Goal: Task Accomplishment & Management: Manage account settings

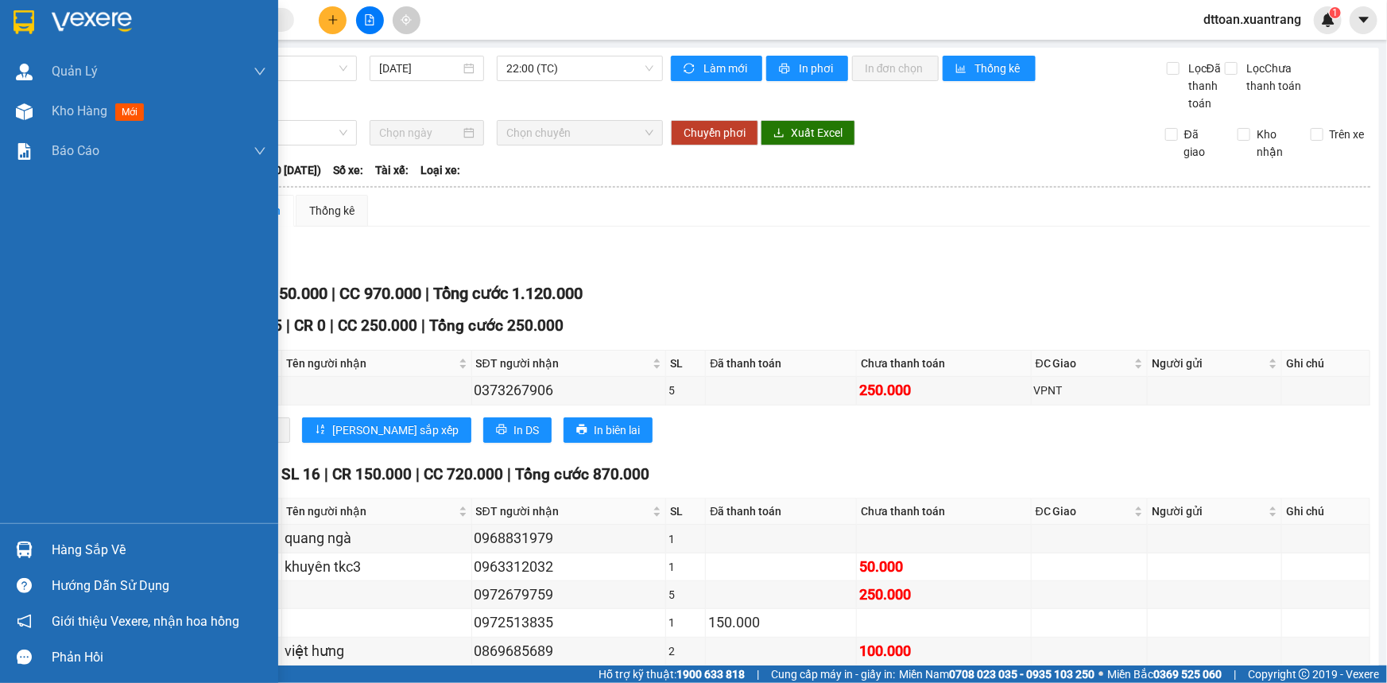
click at [121, 3] on div at bounding box center [139, 26] width 278 height 52
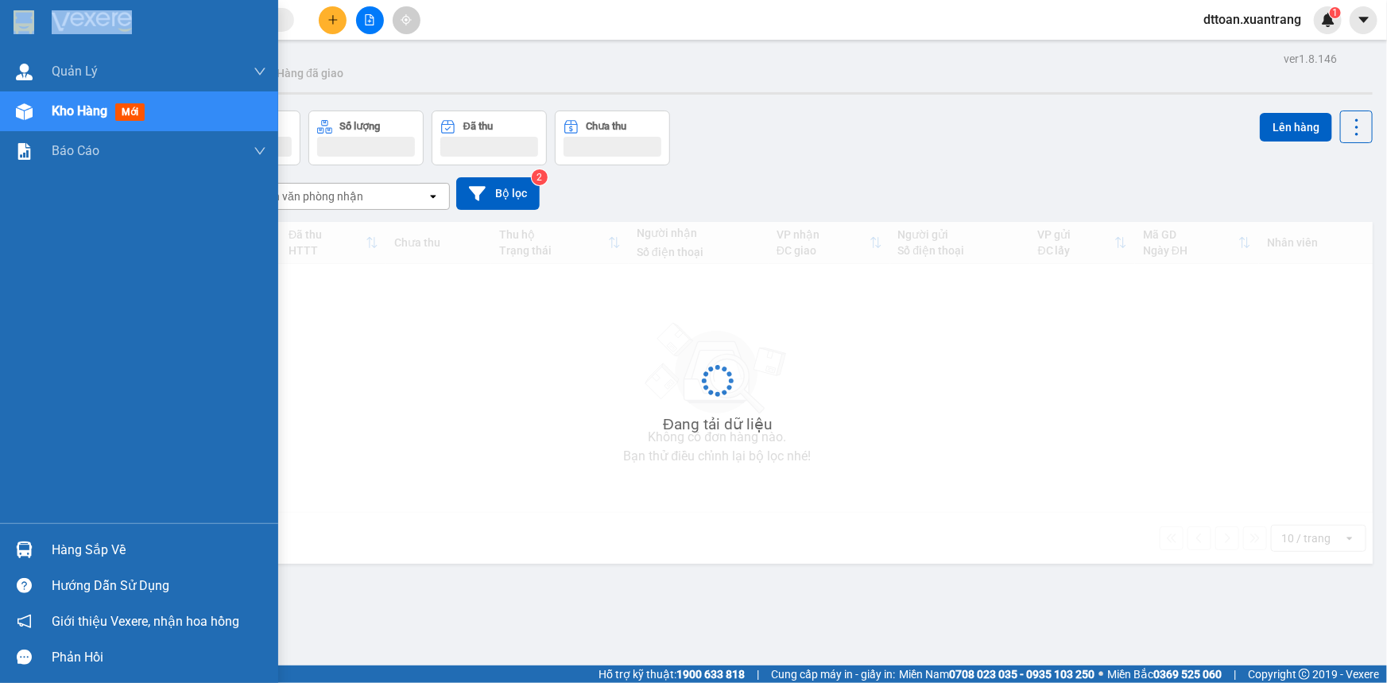
click at [109, 10] on div at bounding box center [139, 26] width 278 height 52
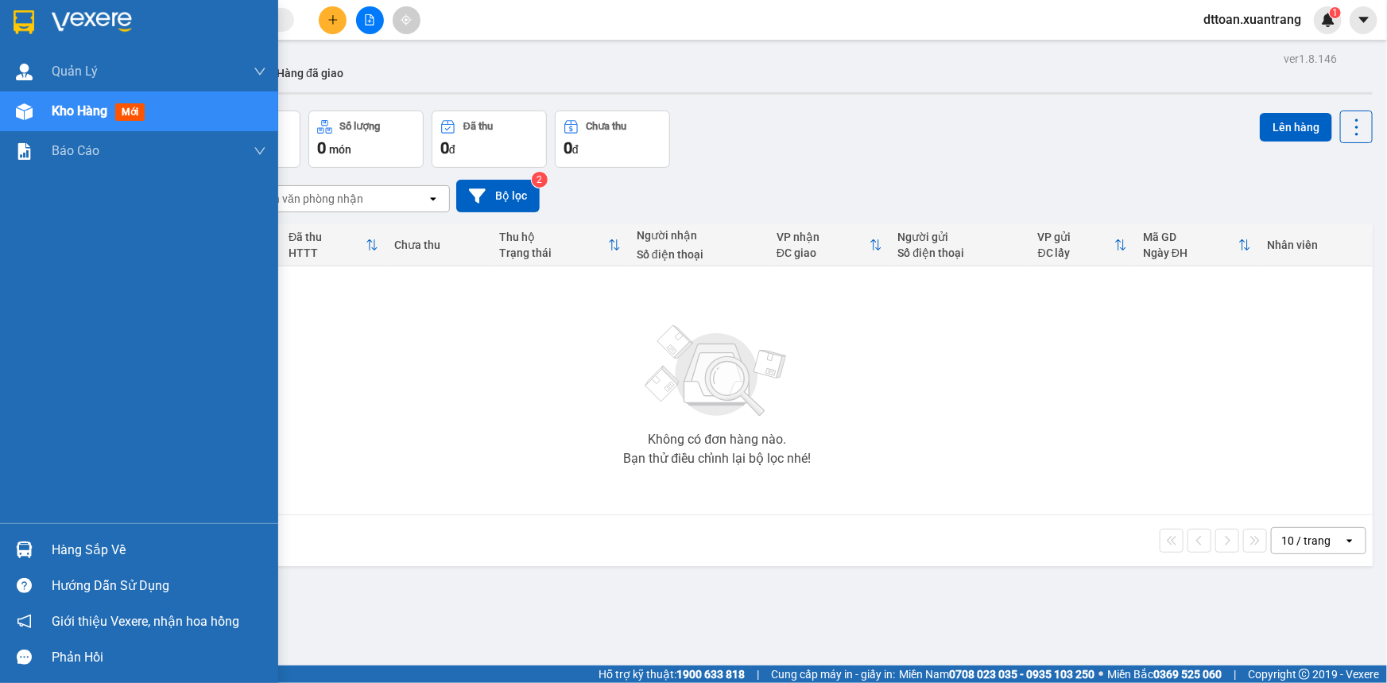
click at [93, 23] on img at bounding box center [92, 22] width 80 height 24
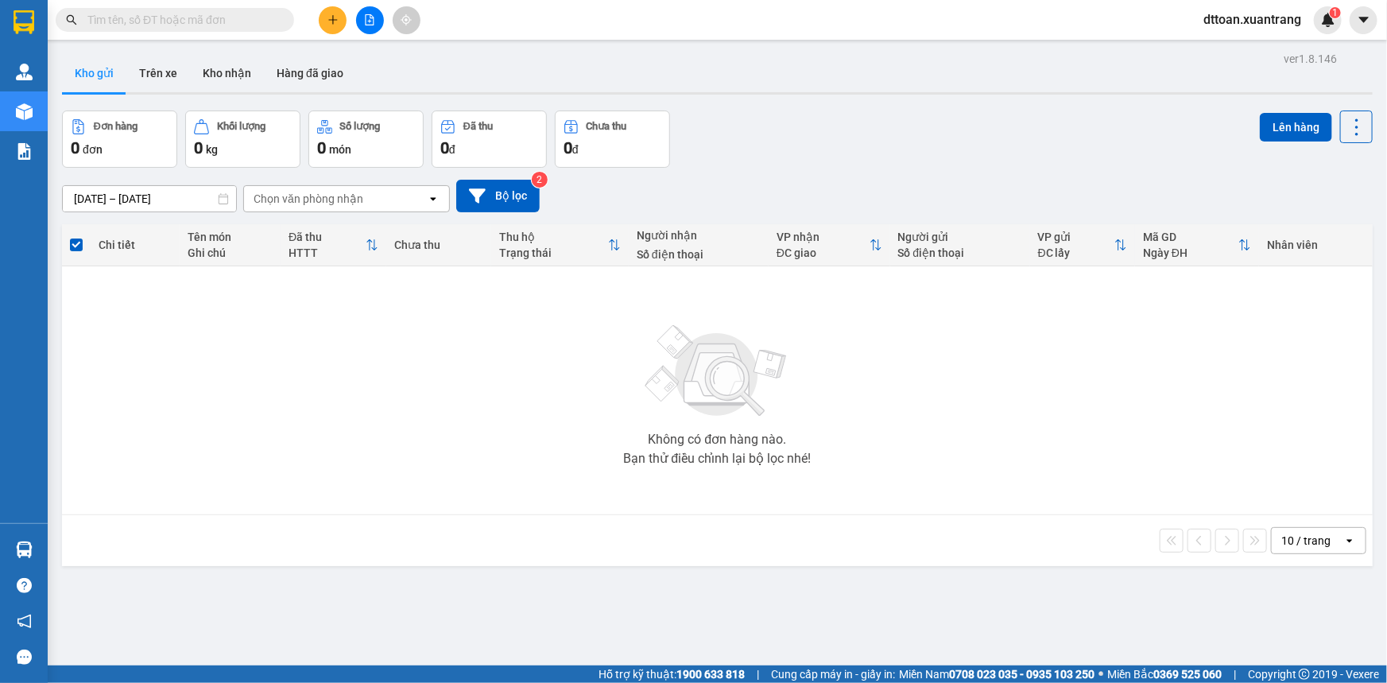
click at [108, 79] on button "Kho gửi" at bounding box center [94, 73] width 64 height 38
click at [151, 73] on button "Trên xe" at bounding box center [158, 73] width 64 height 38
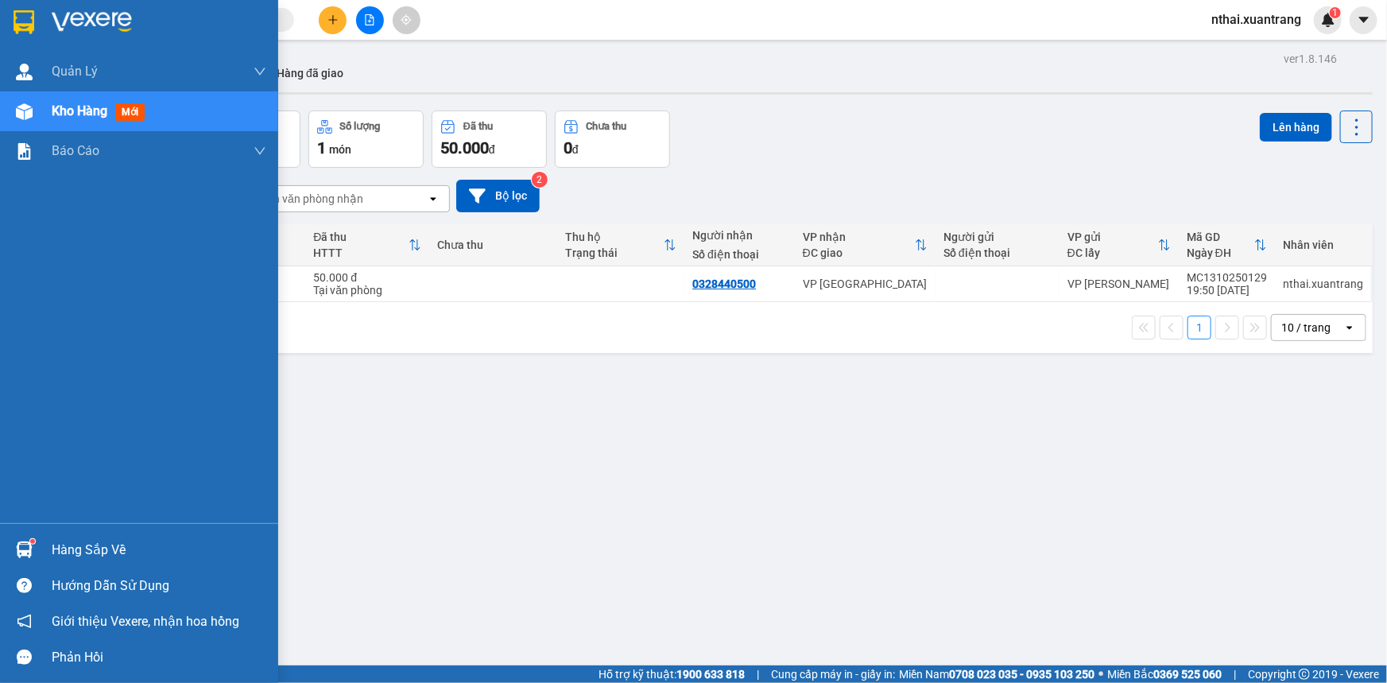
click at [74, 16] on img at bounding box center [92, 22] width 80 height 24
click at [123, 40] on div at bounding box center [139, 26] width 278 height 52
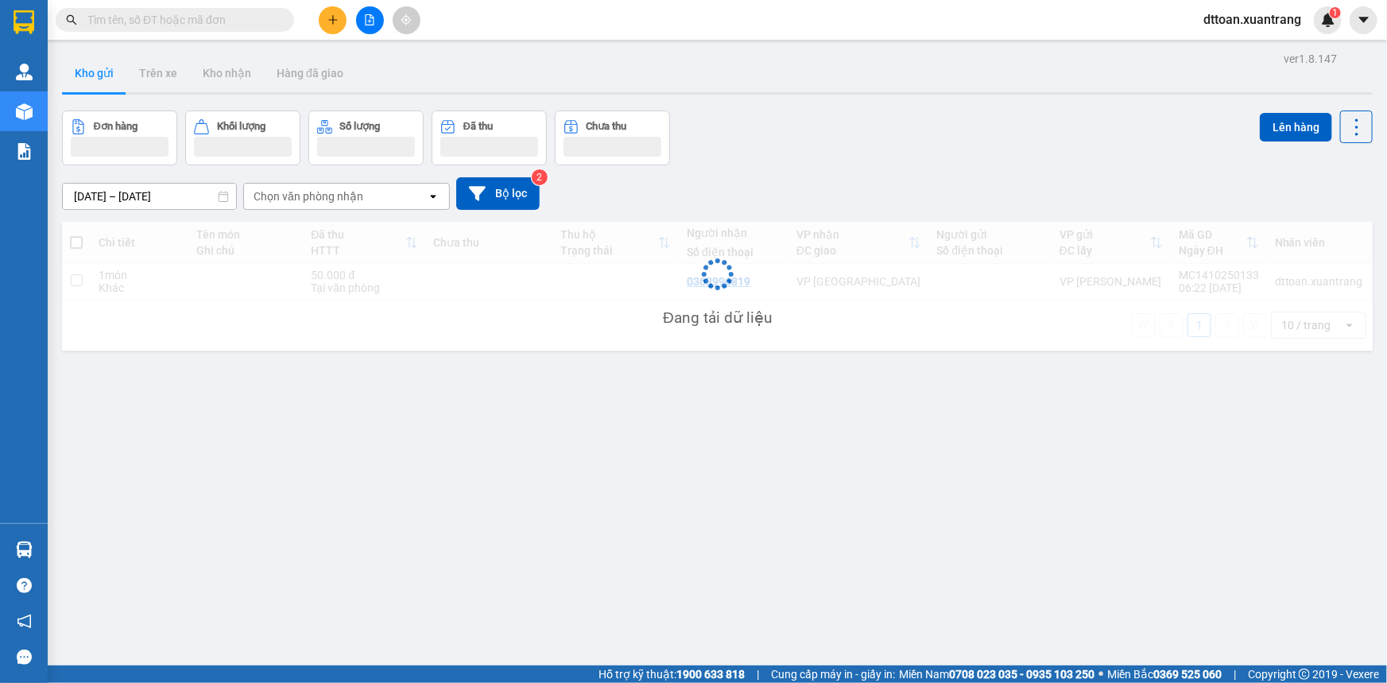
click at [613, 281] on div "Đang tải dữ liệu" at bounding box center [717, 286] width 1310 height 129
click at [612, 281] on div "Đang tải dữ liệu" at bounding box center [717, 286] width 1310 height 129
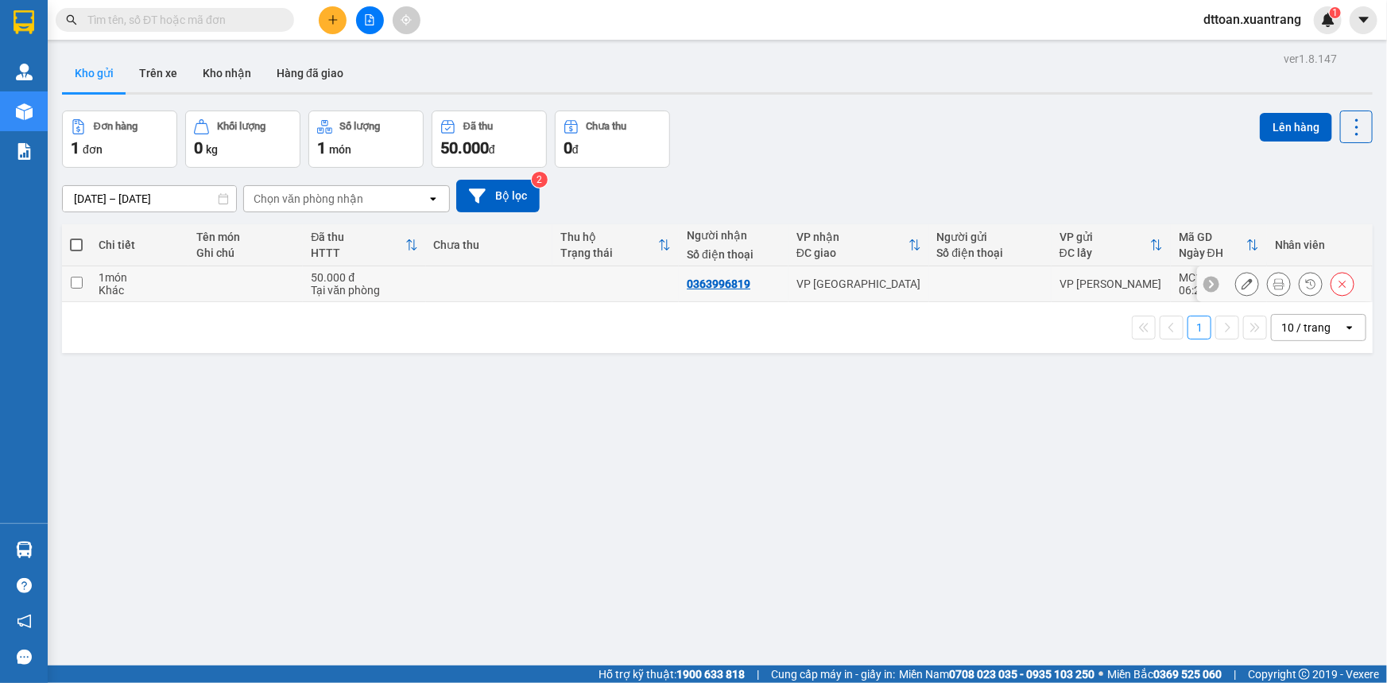
click at [601, 289] on td at bounding box center [615, 284] width 126 height 36
checkbox input "true"
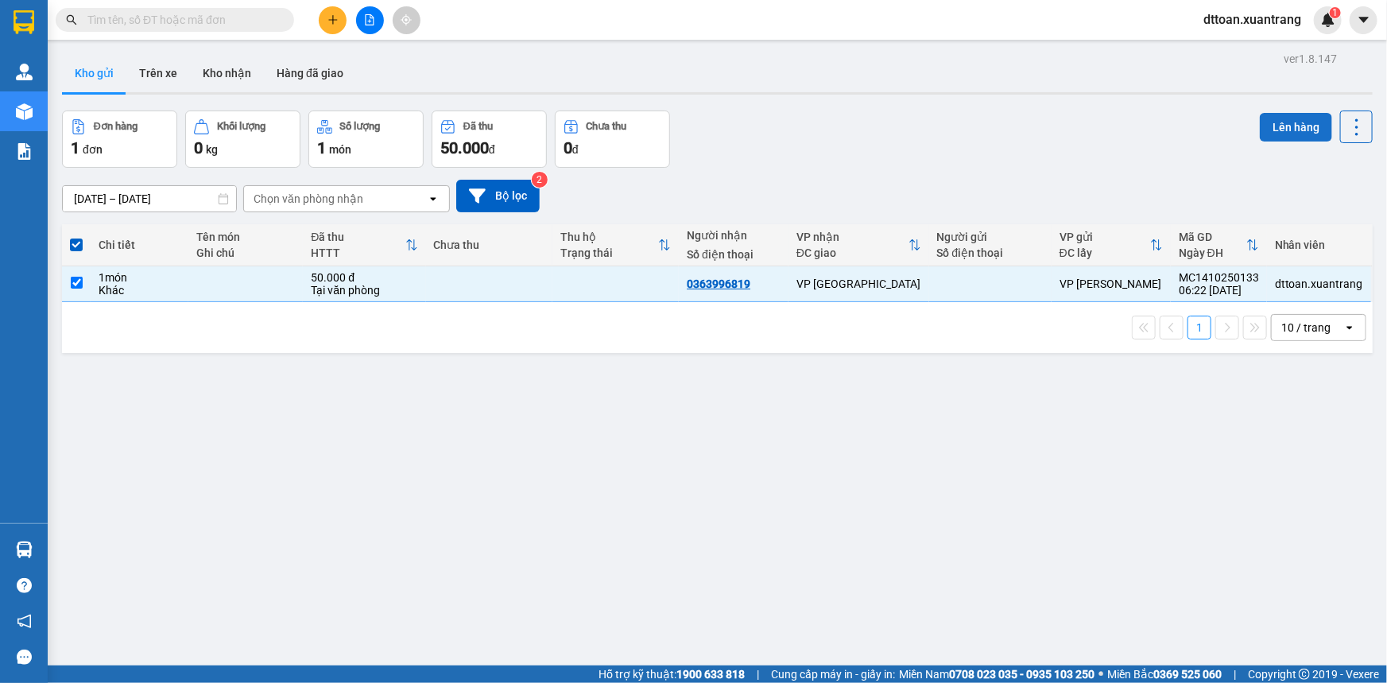
click at [1281, 136] on button "Lên hàng" at bounding box center [1295, 127] width 72 height 29
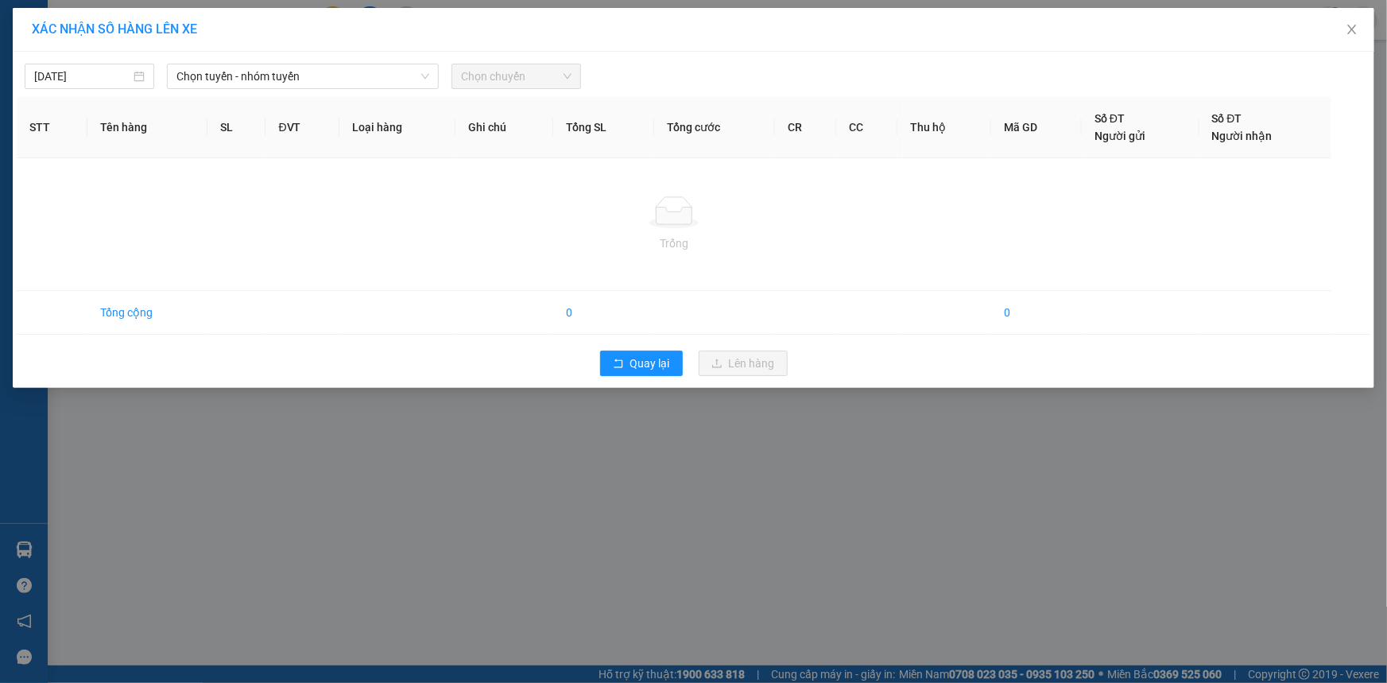
click at [492, 85] on span "Chọn chuyến" at bounding box center [516, 76] width 110 height 24
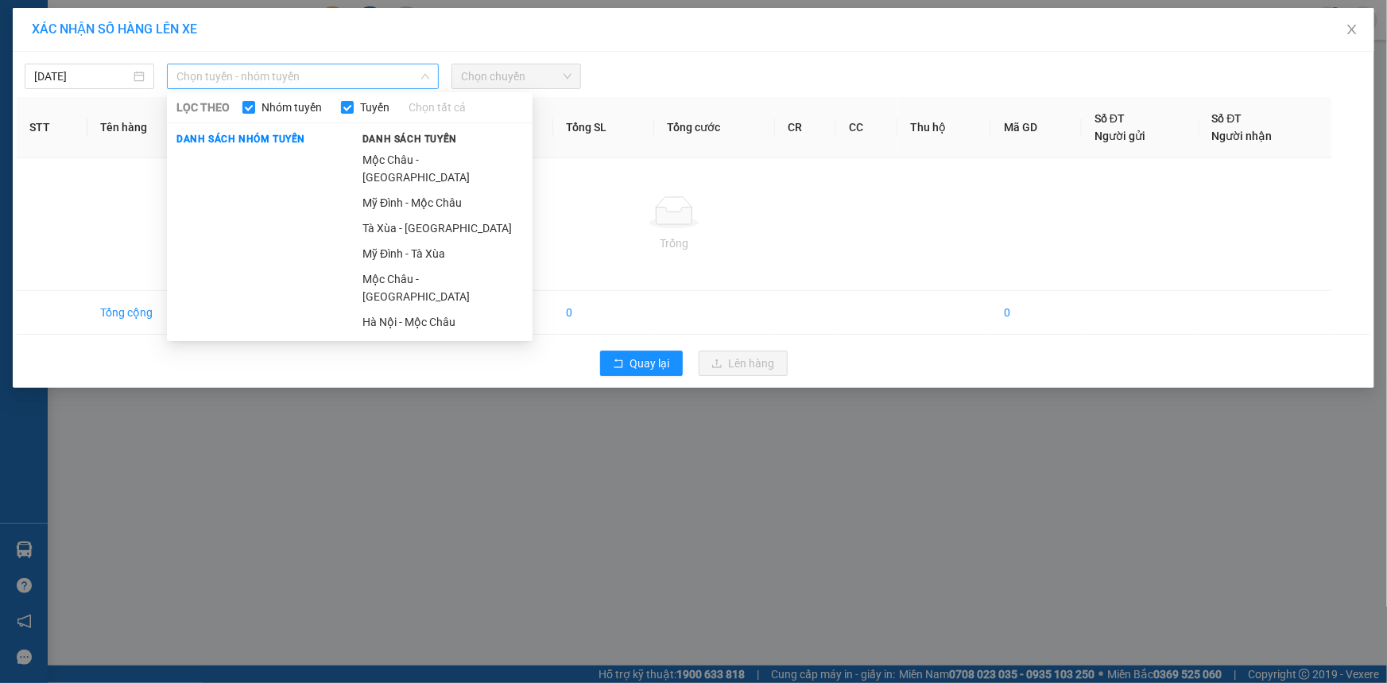
click at [396, 82] on span "Chọn tuyến - nhóm tuyến" at bounding box center [302, 76] width 253 height 24
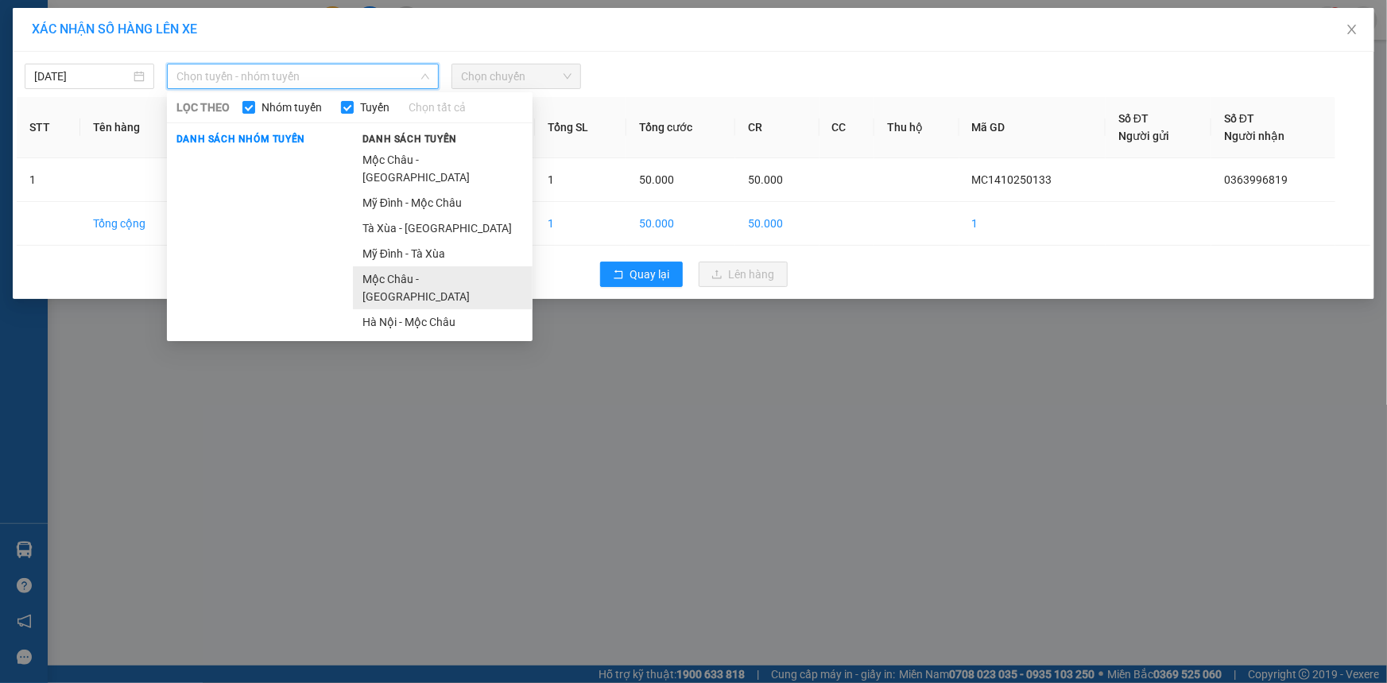
click at [401, 266] on li "Mộc Châu - Hà Nội" at bounding box center [443, 287] width 180 height 43
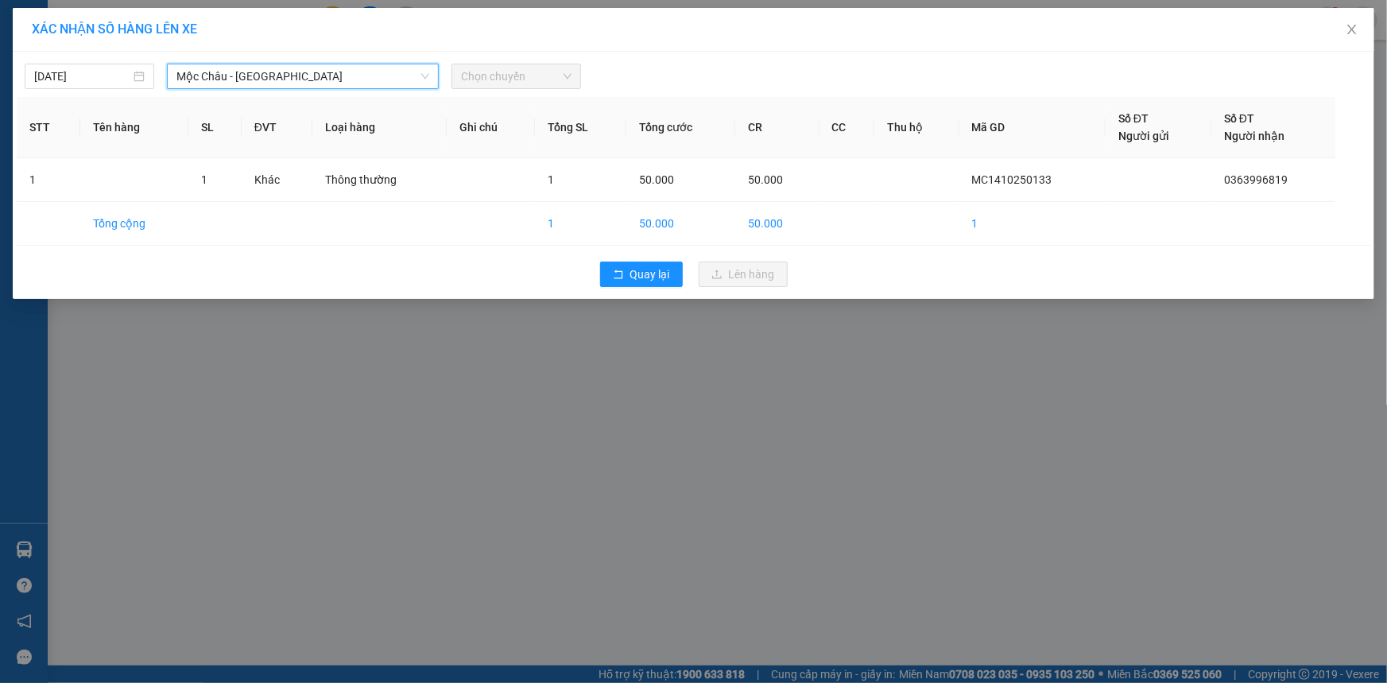
click at [517, 79] on span "Chọn chuyến" at bounding box center [516, 76] width 110 height 24
click at [331, 64] on span "Mộc Châu - Hà Nội" at bounding box center [302, 76] width 253 height 24
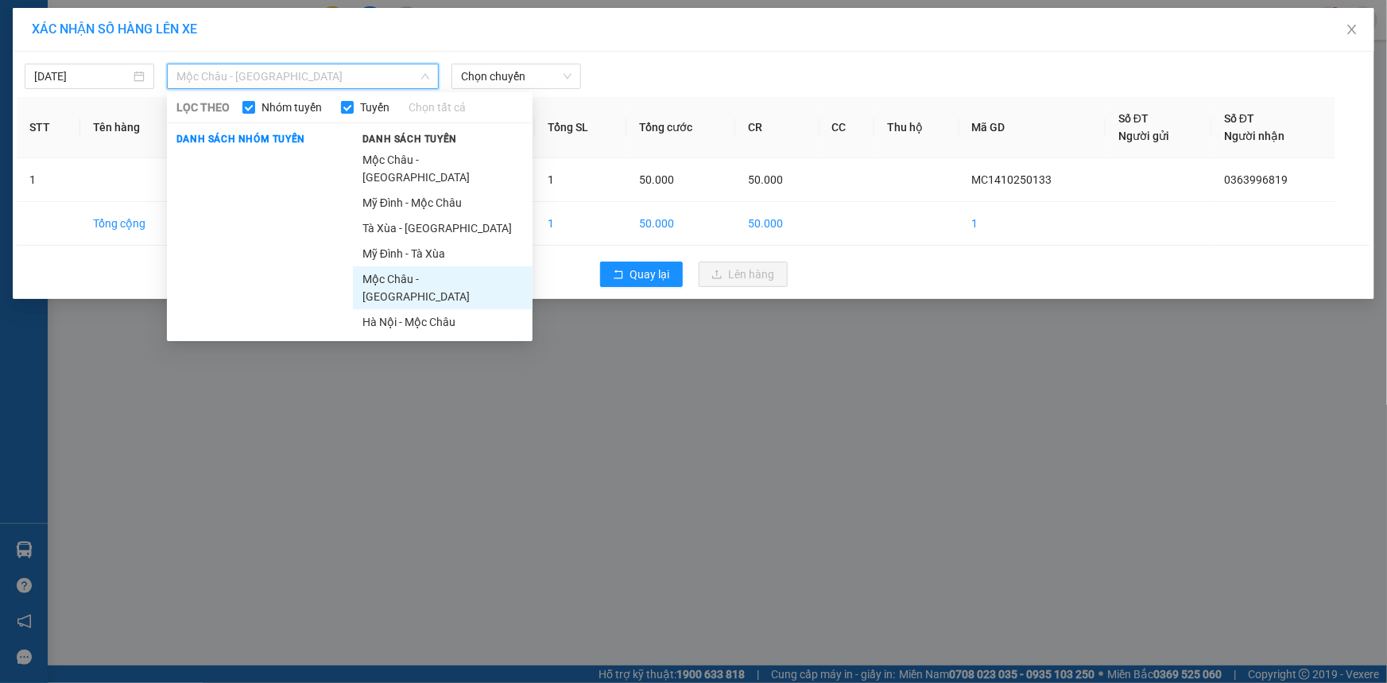
click at [397, 266] on li "Mộc Châu - Hà Nội" at bounding box center [443, 287] width 180 height 43
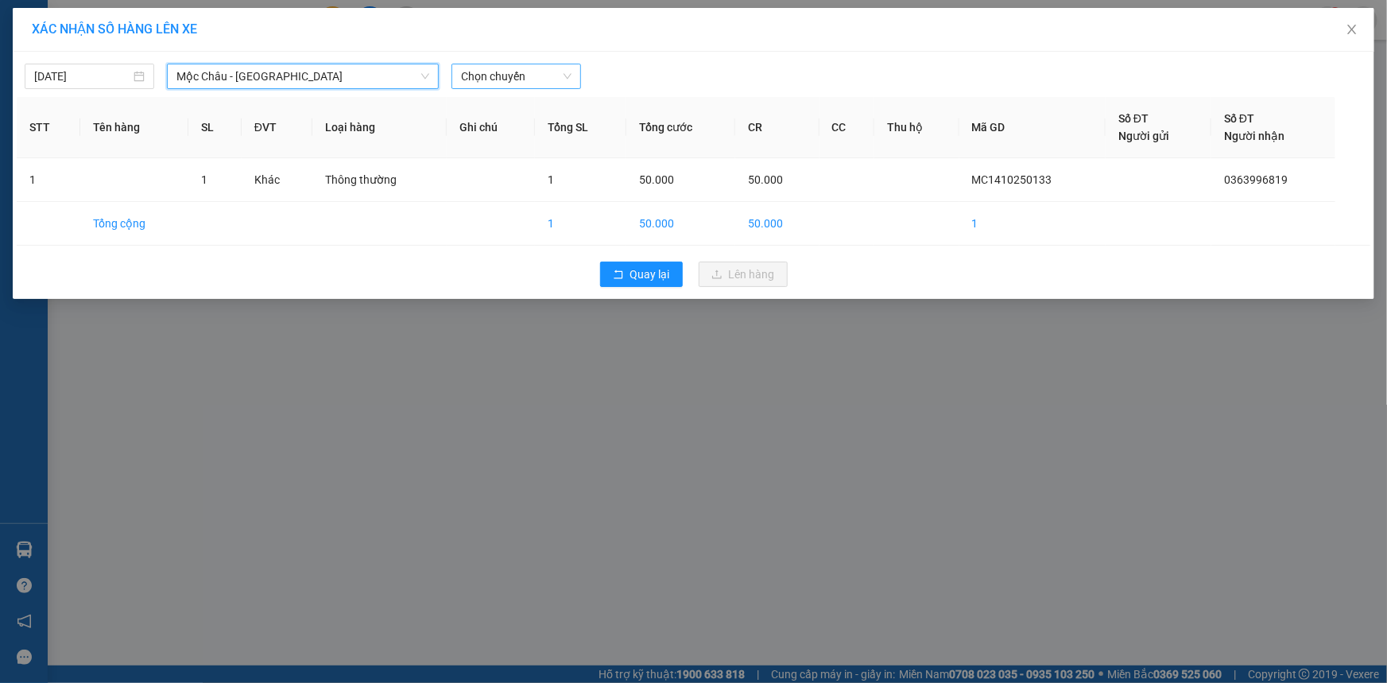
click at [503, 80] on span "Chọn chuyến" at bounding box center [516, 76] width 110 height 24
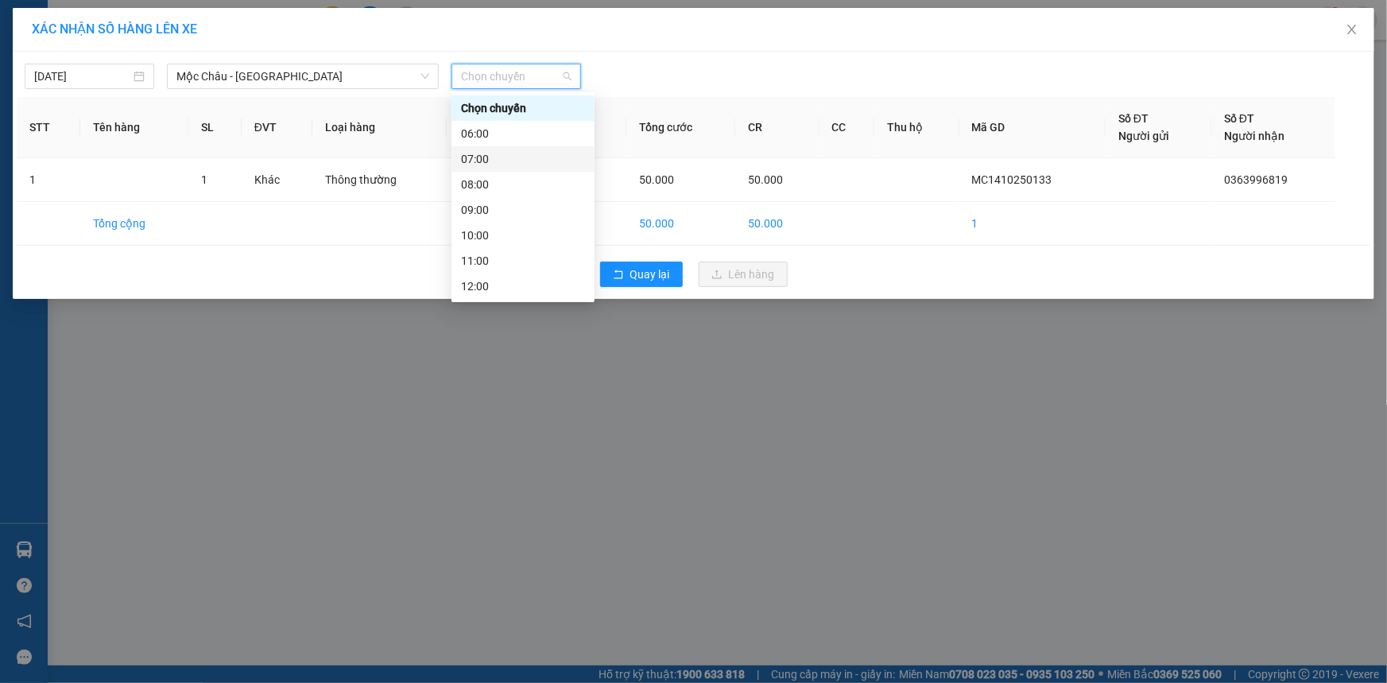
click at [506, 158] on div "07:00" at bounding box center [523, 158] width 124 height 17
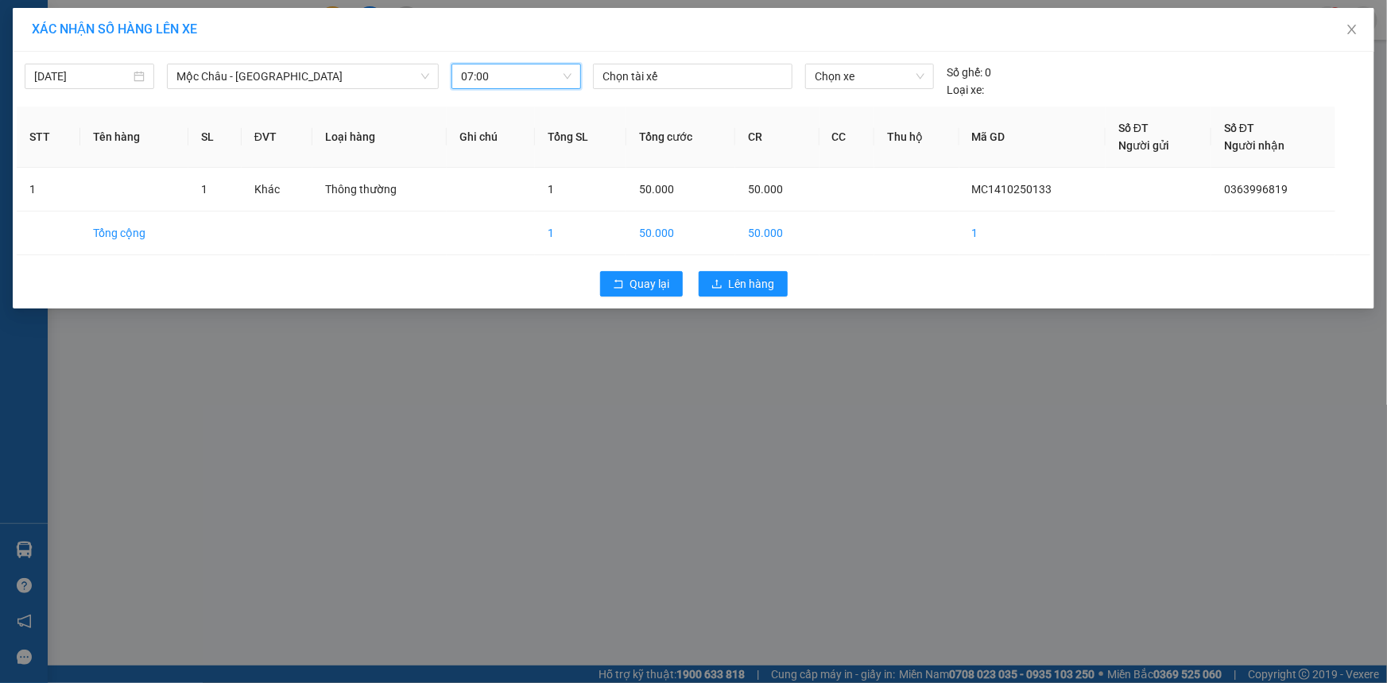
click at [748, 299] on div "Quay lại Lên hàng" at bounding box center [693, 283] width 1353 height 41
click at [752, 289] on span "Lên hàng" at bounding box center [752, 283] width 46 height 17
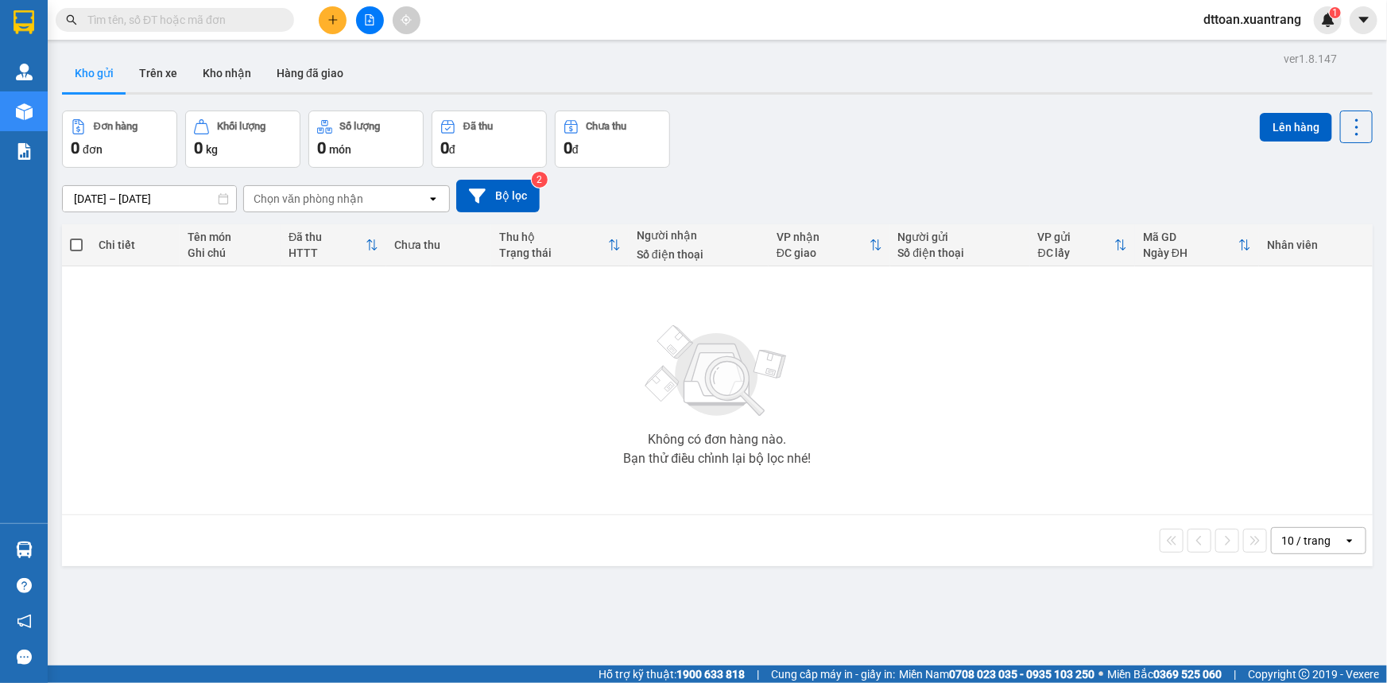
click at [1262, 17] on span "dttoan.xuantrang" at bounding box center [1251, 20] width 123 height 20
click at [1243, 44] on span "Đăng xuất" at bounding box center [1258, 49] width 91 height 17
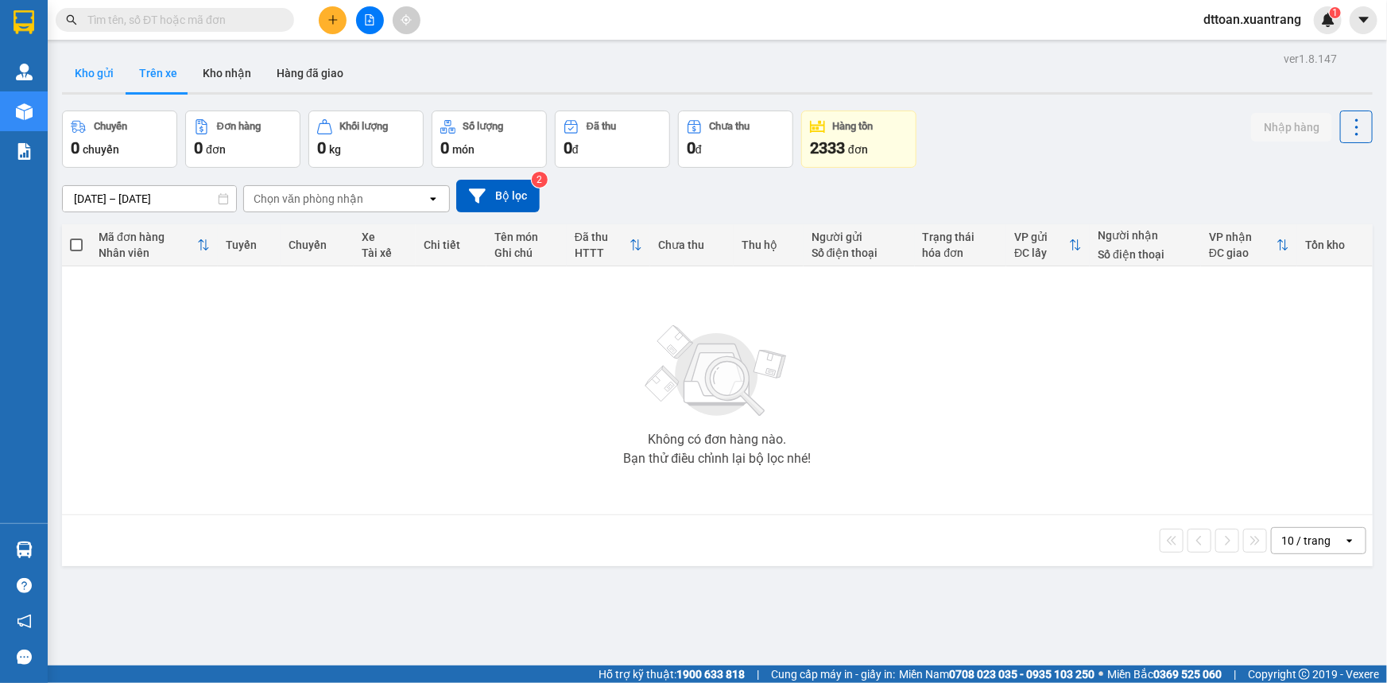
click at [93, 71] on button "Kho gửi" at bounding box center [94, 73] width 64 height 38
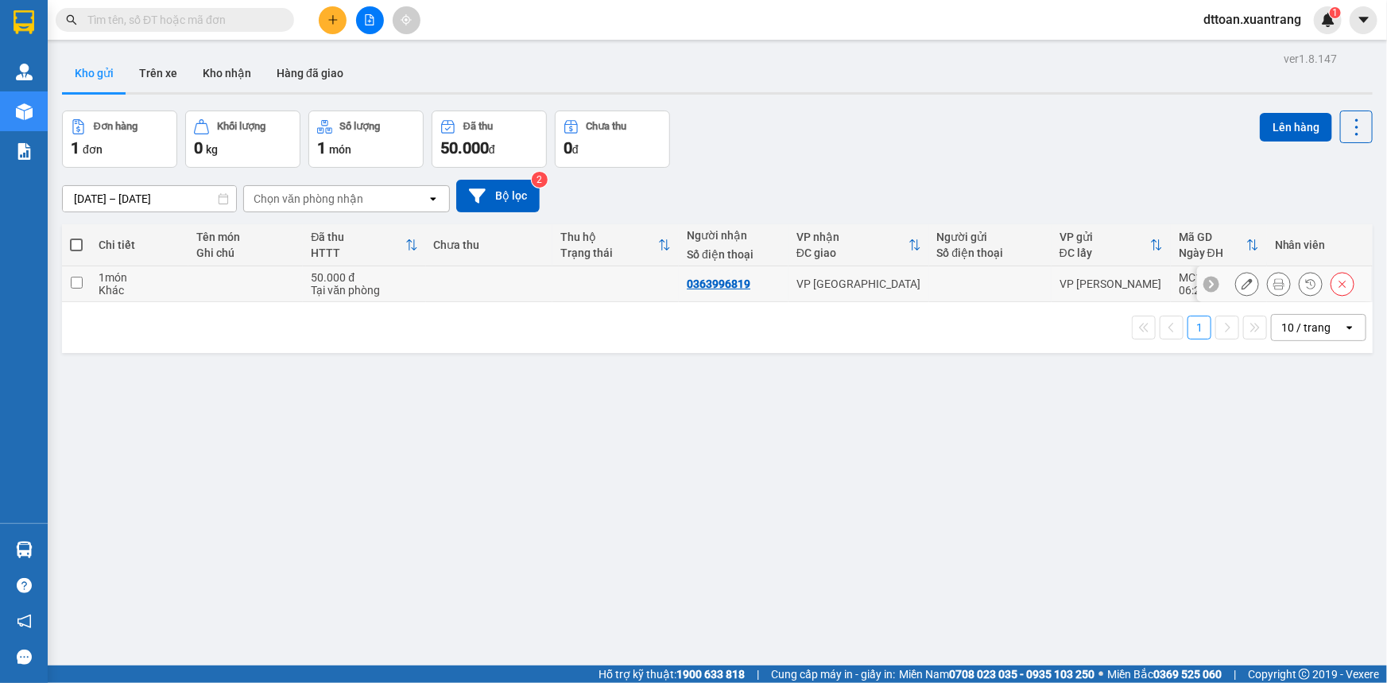
click at [1267, 281] on button at bounding box center [1278, 284] width 22 height 28
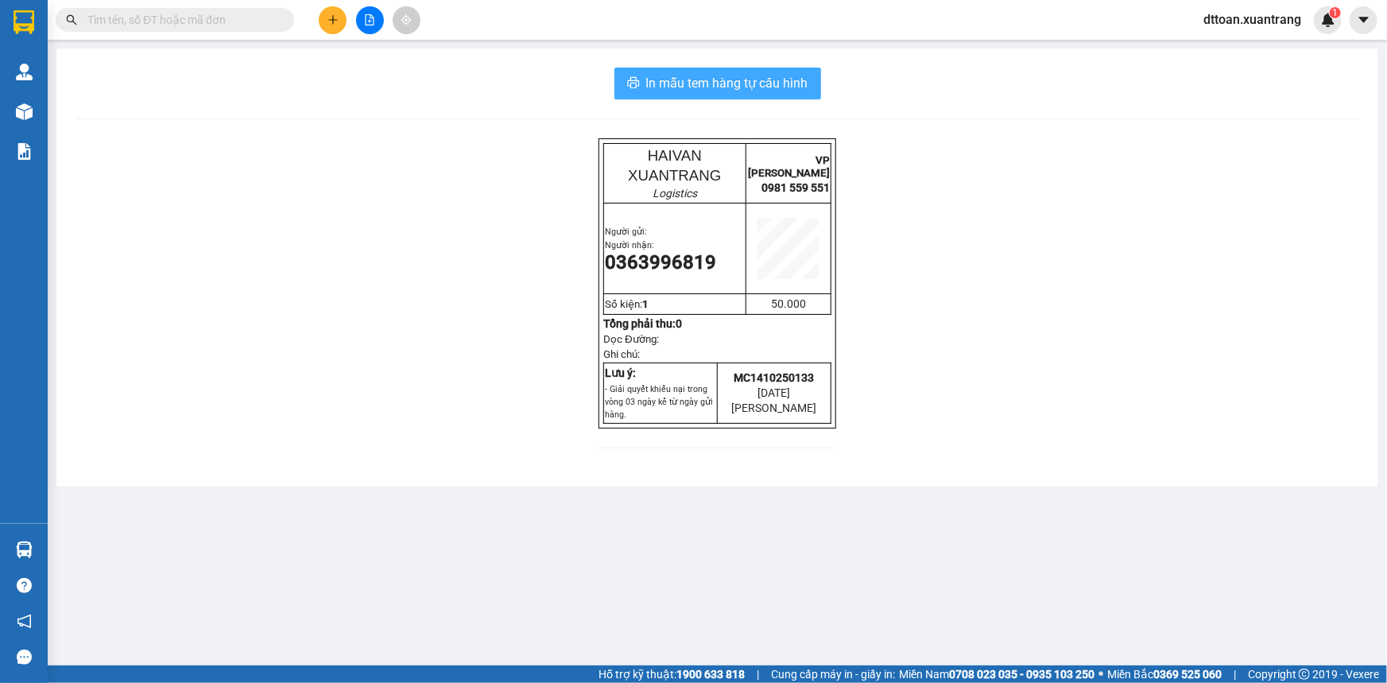
click at [710, 76] on span "In mẫu tem hàng tự cấu hình" at bounding box center [727, 83] width 162 height 20
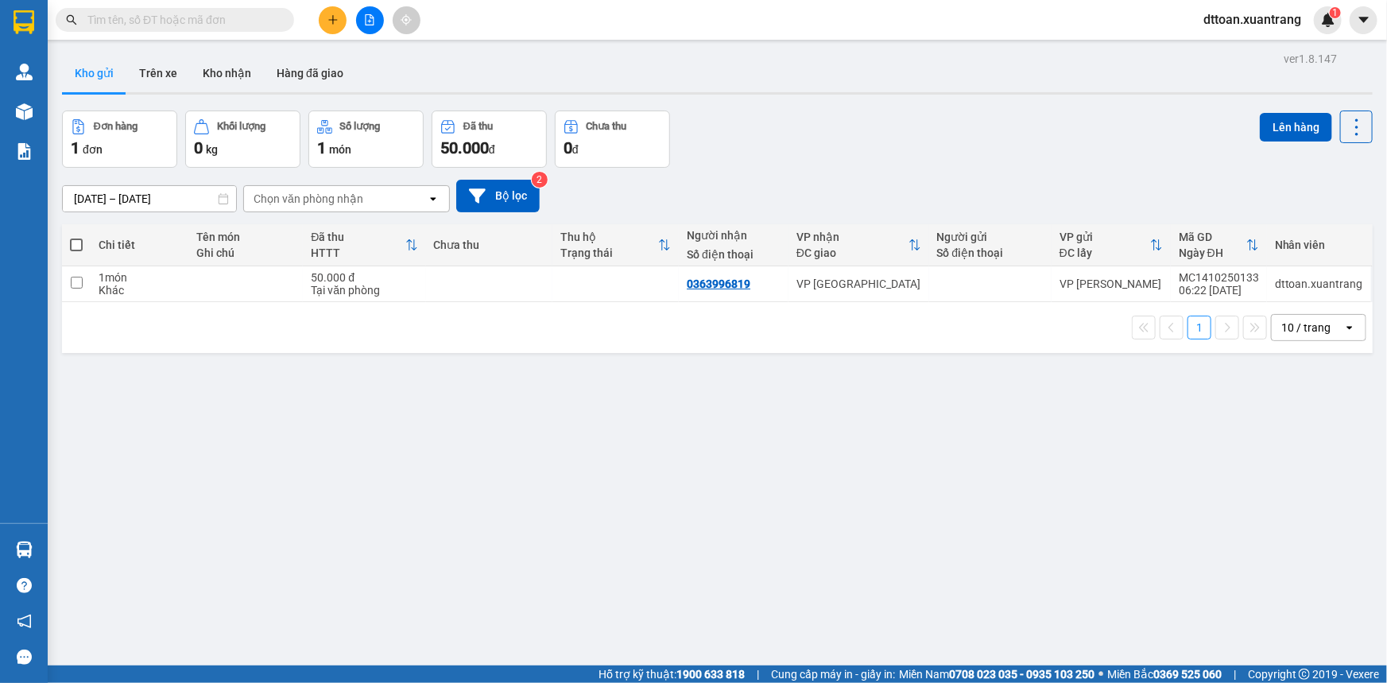
click at [226, 19] on input "text" at bounding box center [181, 19] width 188 height 17
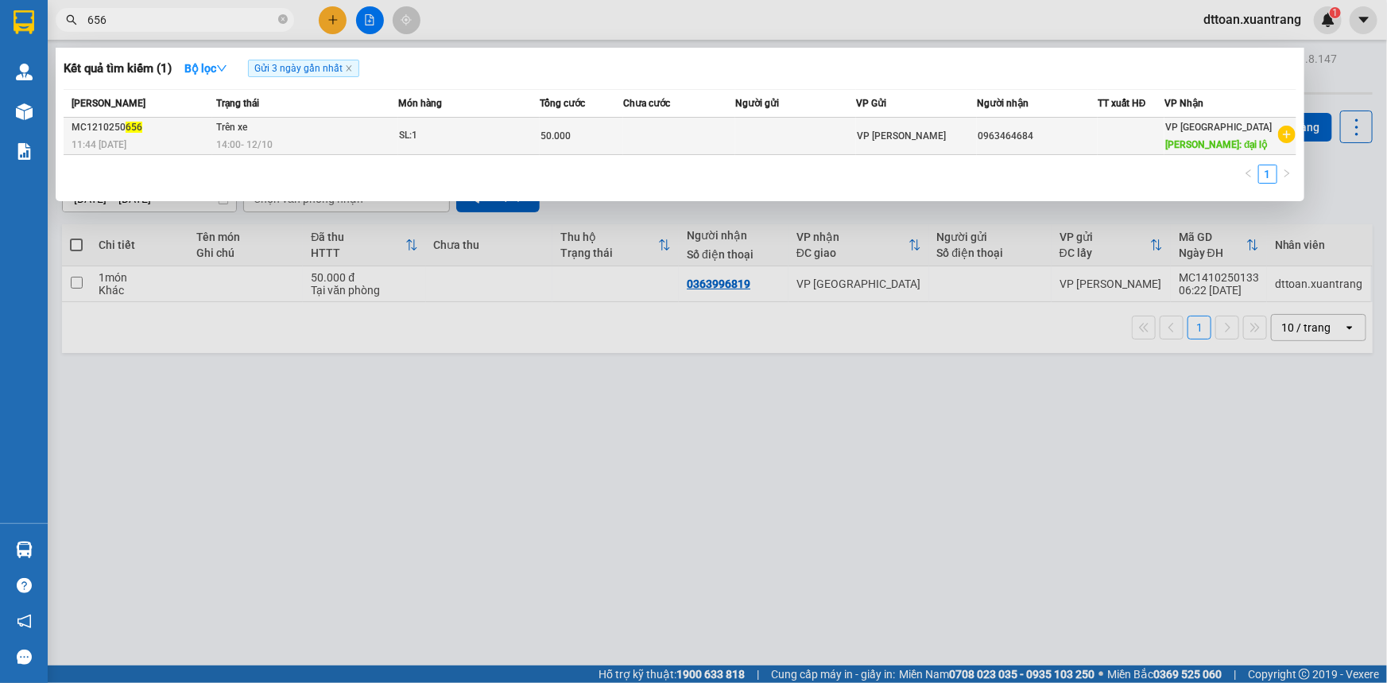
type input "656"
click at [457, 141] on div "SL: 1" at bounding box center [458, 135] width 119 height 17
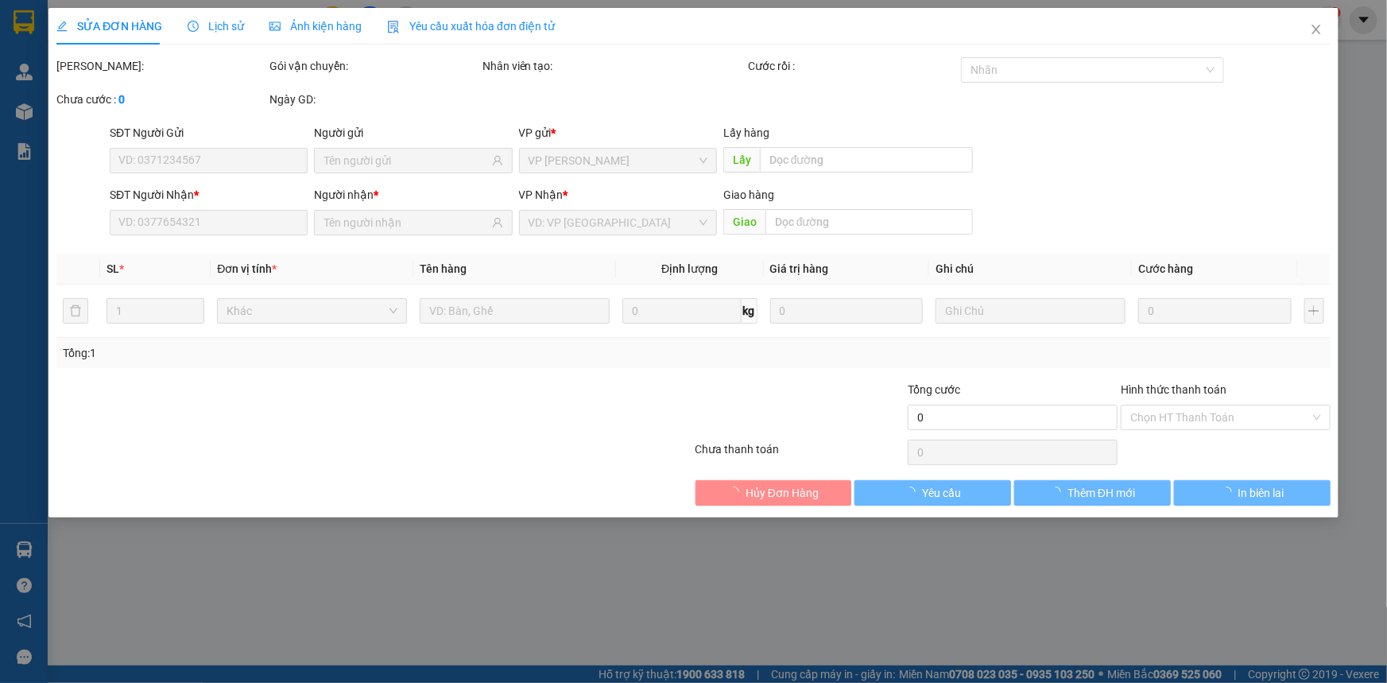
type input "0963464684"
type input "đại lộ"
type input "50.000"
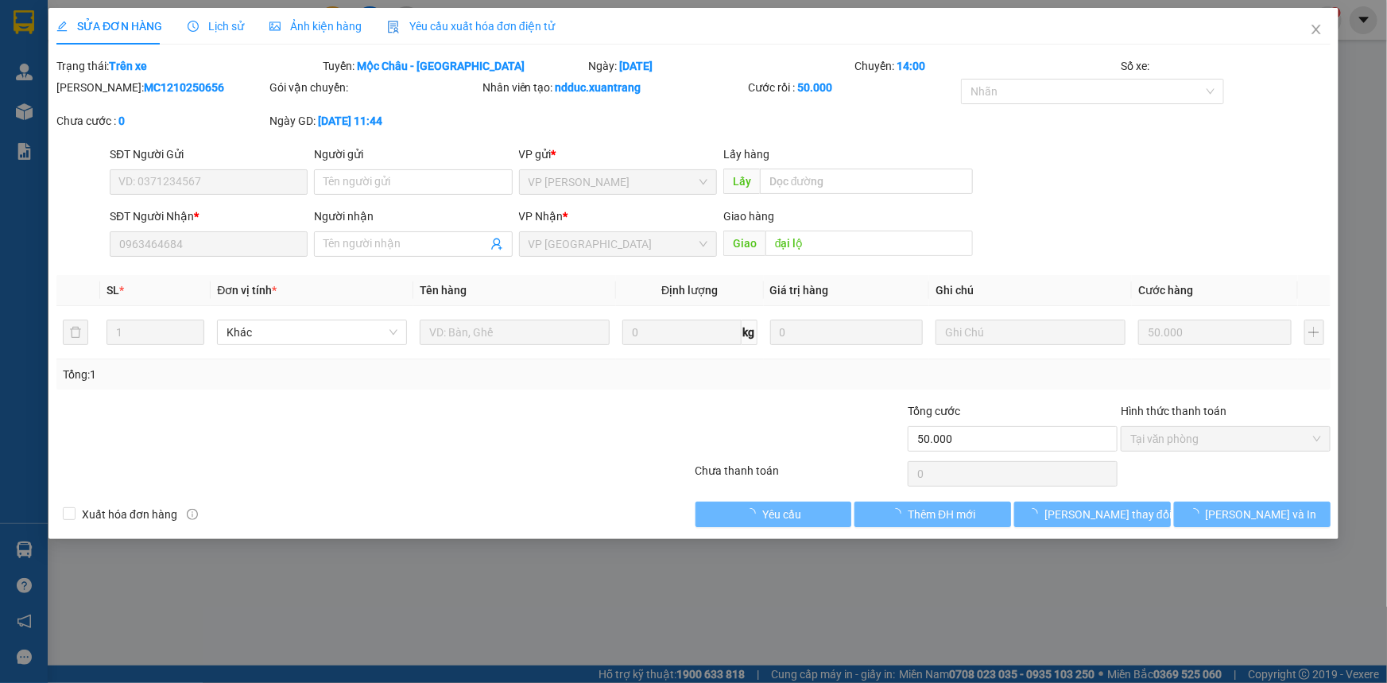
click at [290, 26] on span "Ảnh kiện hàng" at bounding box center [315, 26] width 92 height 13
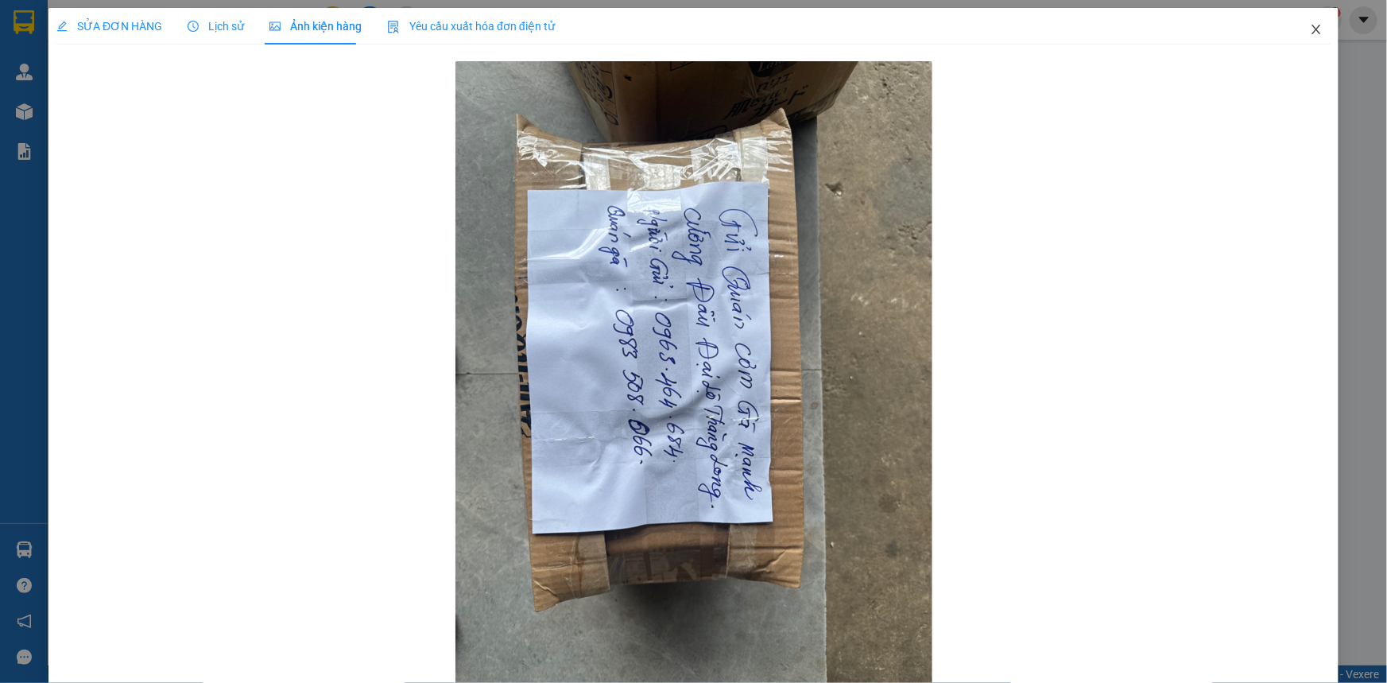
click at [1309, 32] on icon "close" at bounding box center [1315, 29] width 13 height 13
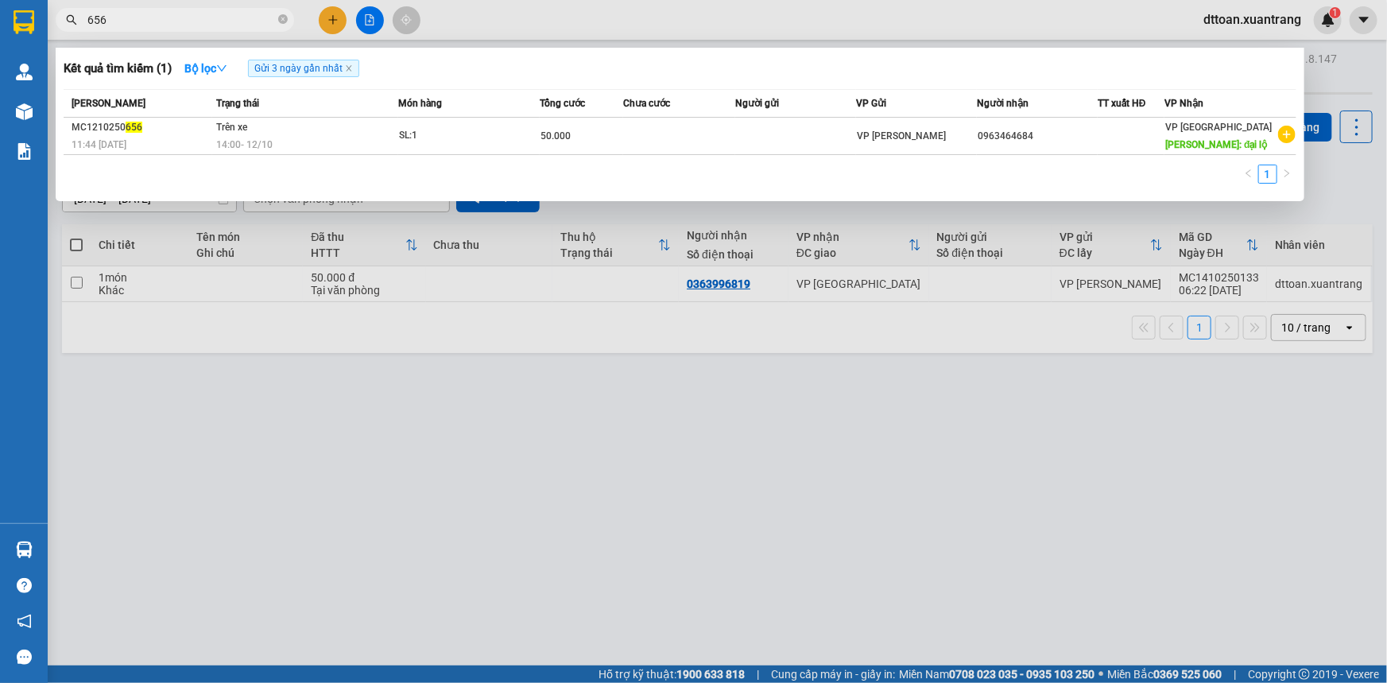
click at [194, 19] on input "656" at bounding box center [181, 19] width 188 height 17
click at [193, 19] on input "656" at bounding box center [181, 19] width 188 height 17
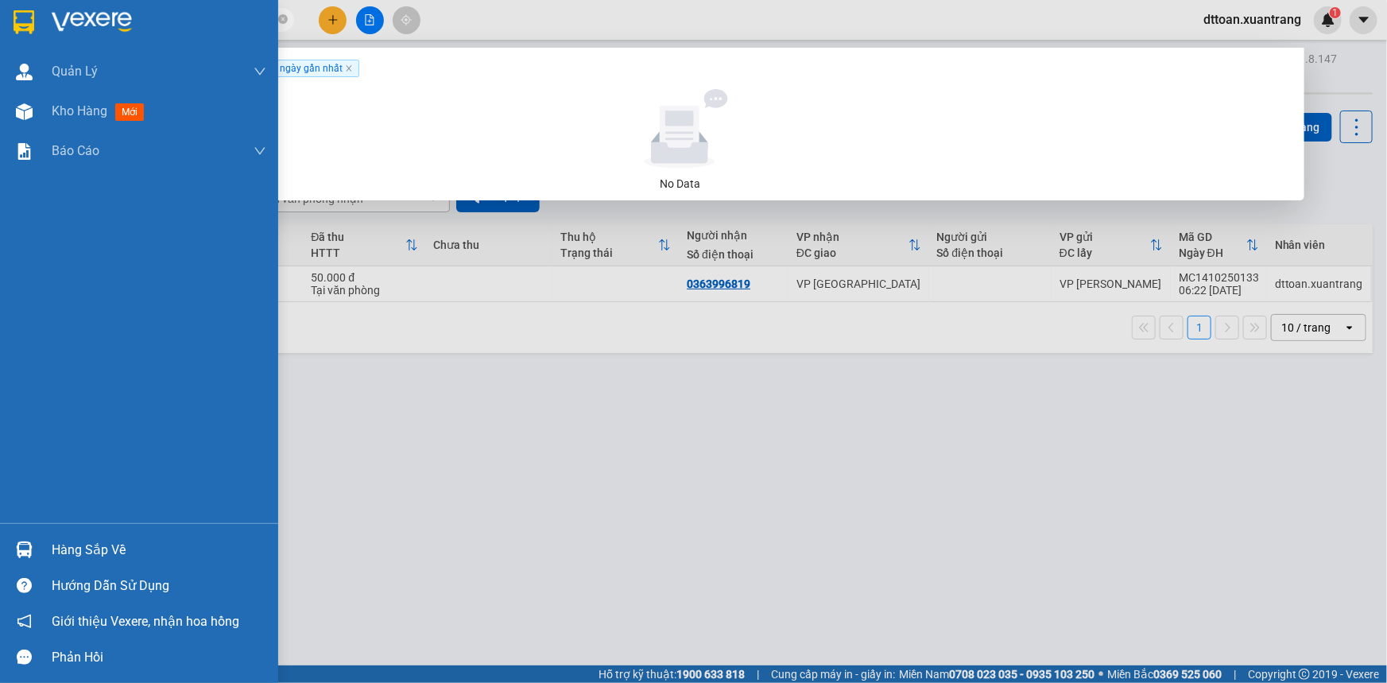
click at [37, 23] on div at bounding box center [24, 22] width 28 height 28
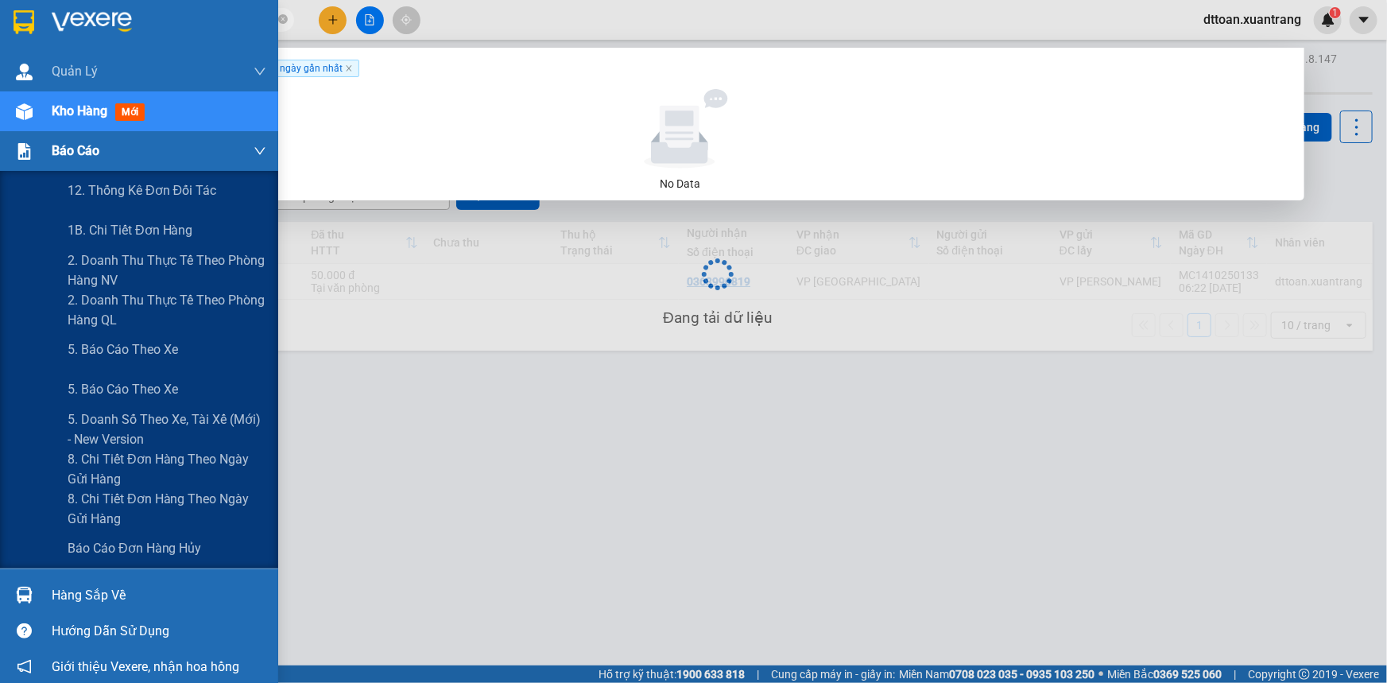
click at [88, 145] on span "Báo cáo" at bounding box center [76, 151] width 48 height 20
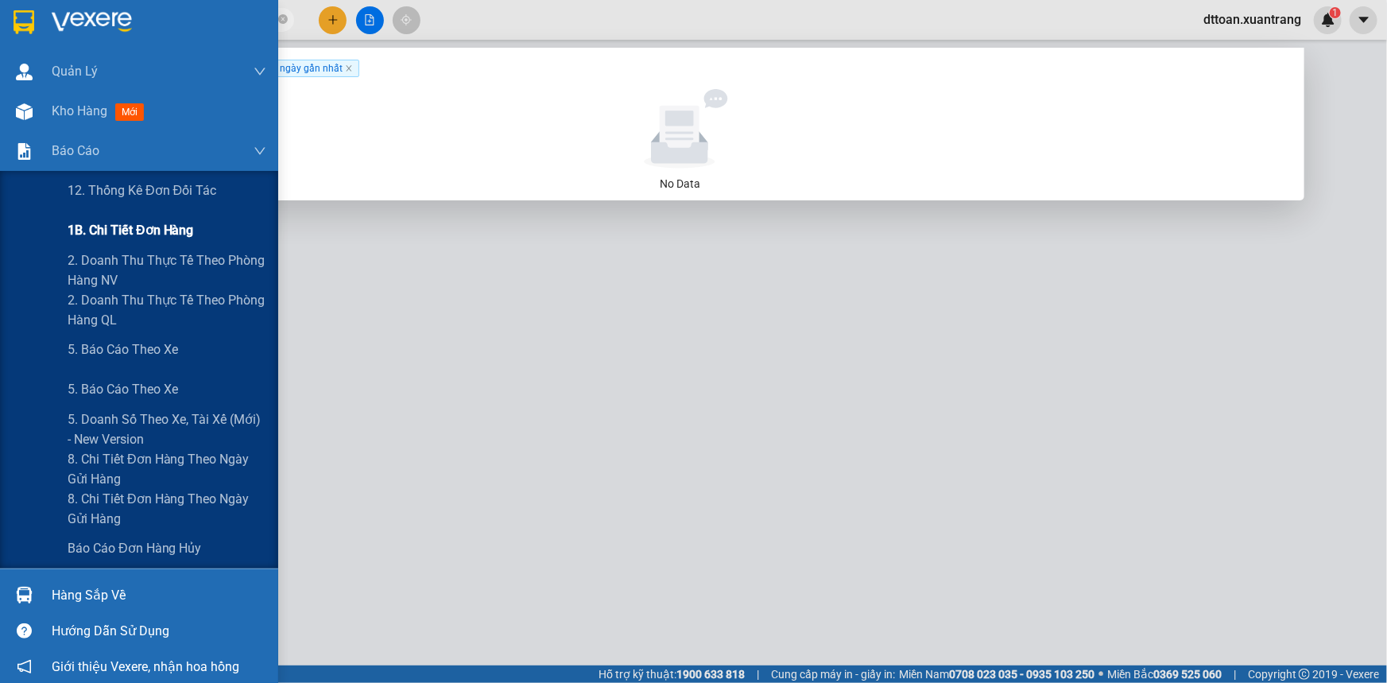
click at [161, 231] on span "1B. Chi tiết đơn hàng" at bounding box center [131, 230] width 126 height 20
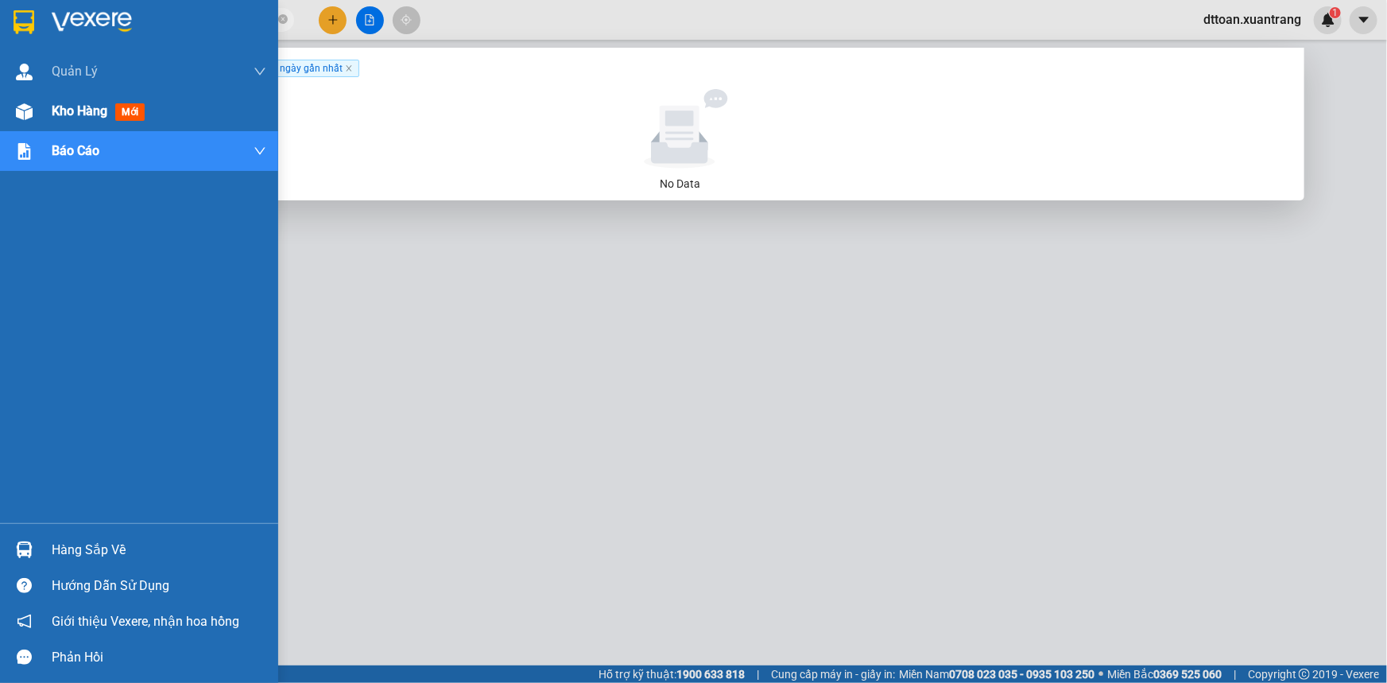
click at [35, 117] on div at bounding box center [24, 112] width 28 height 28
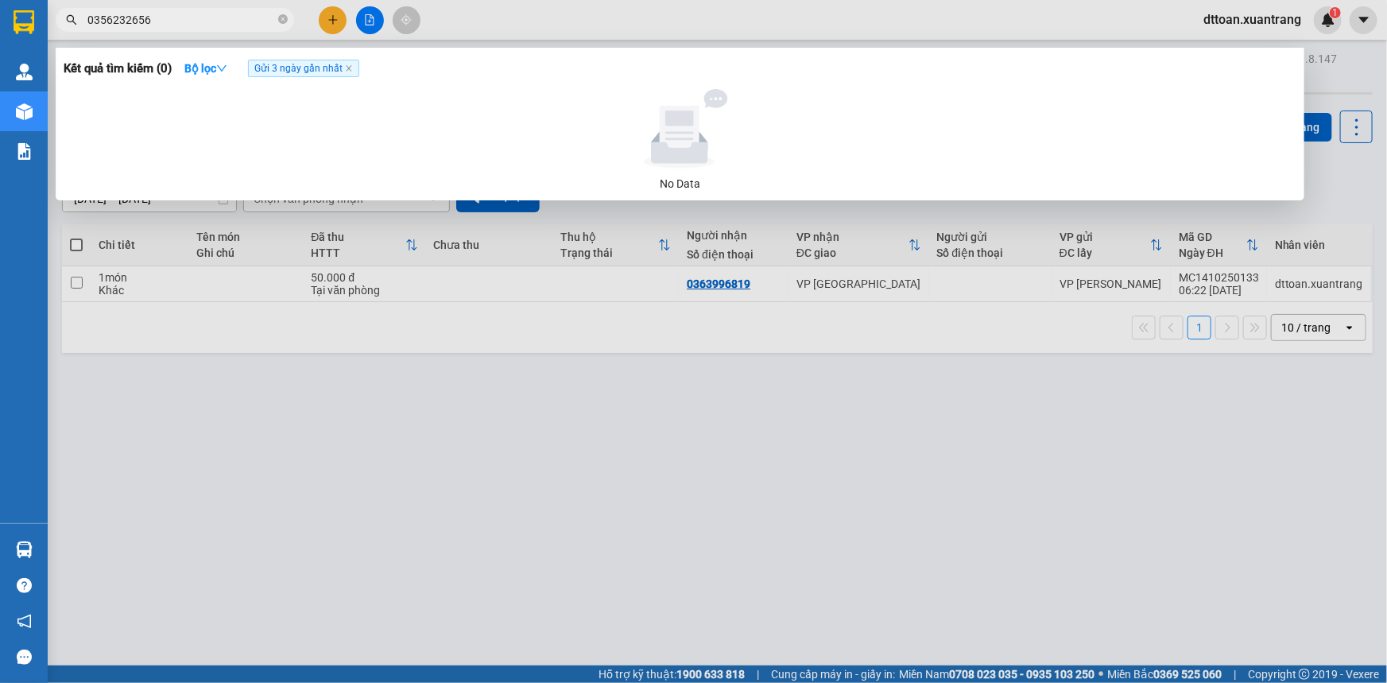
click at [500, 330] on div at bounding box center [693, 341] width 1387 height 683
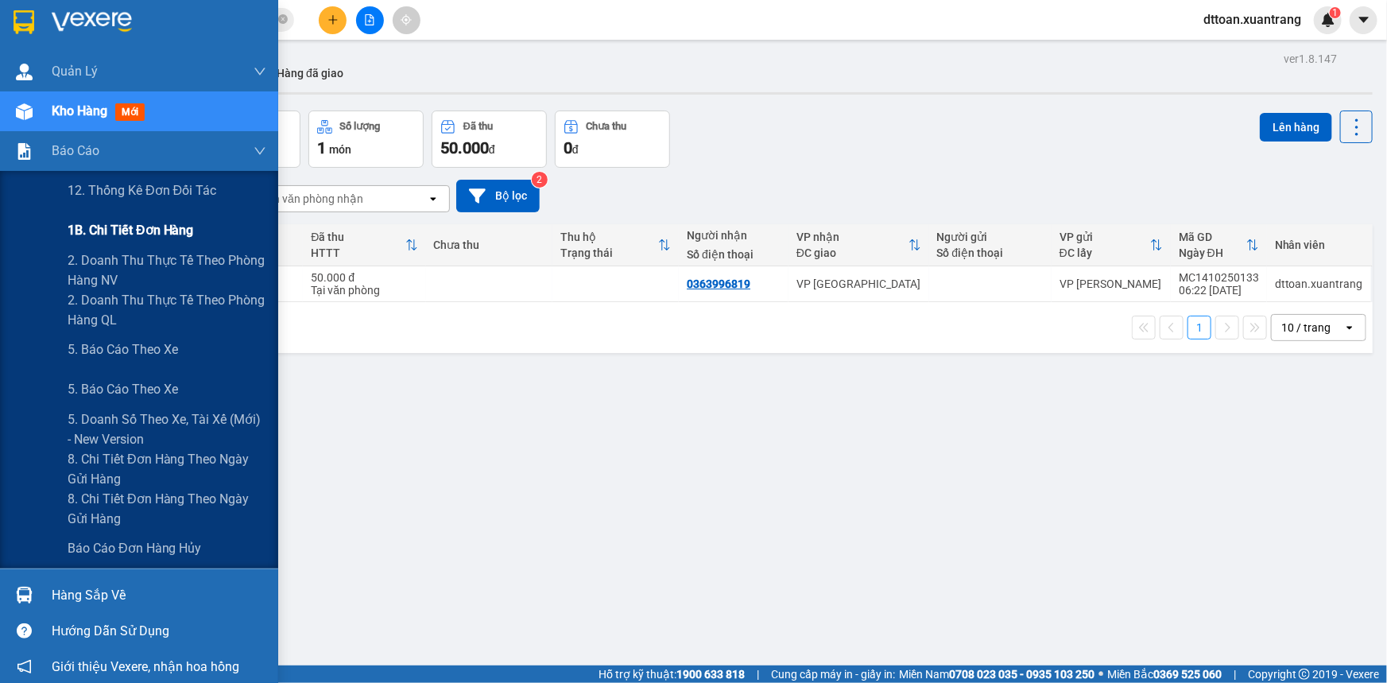
click at [159, 236] on span "1B. Chi tiết đơn hàng" at bounding box center [131, 230] width 126 height 20
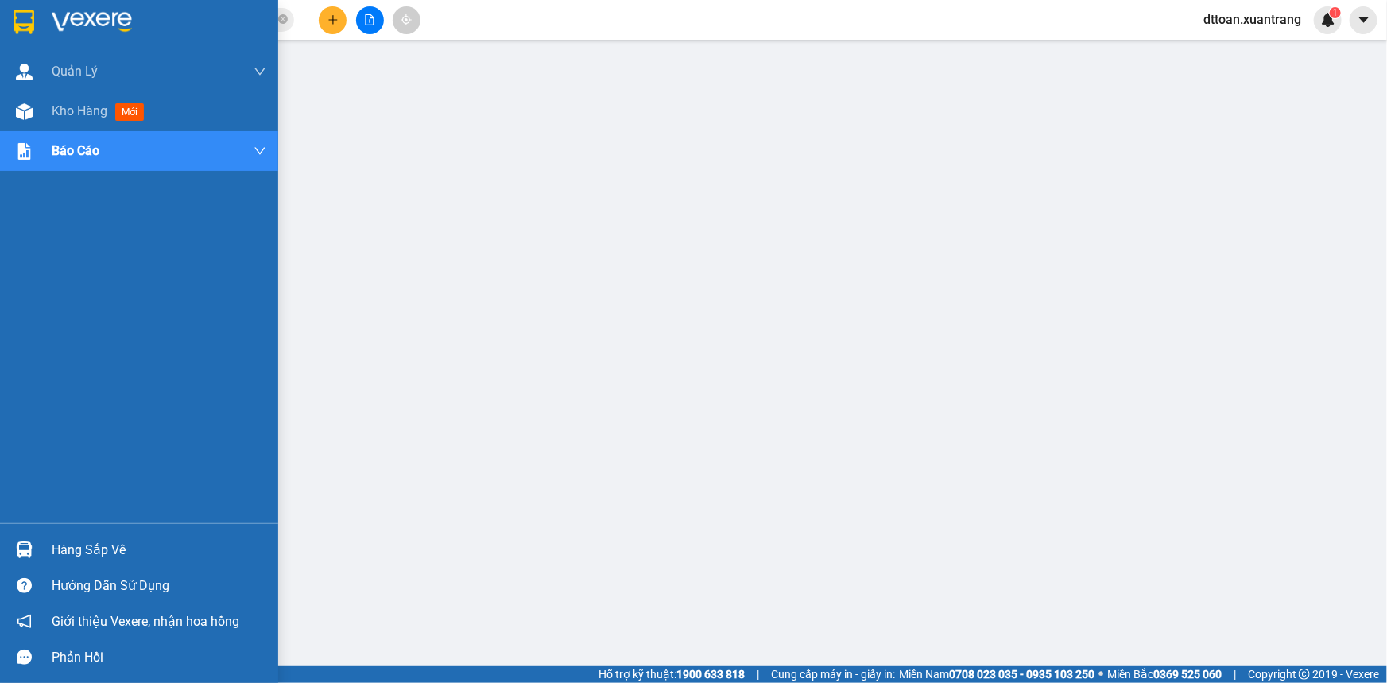
click at [64, 17] on img at bounding box center [92, 22] width 80 height 24
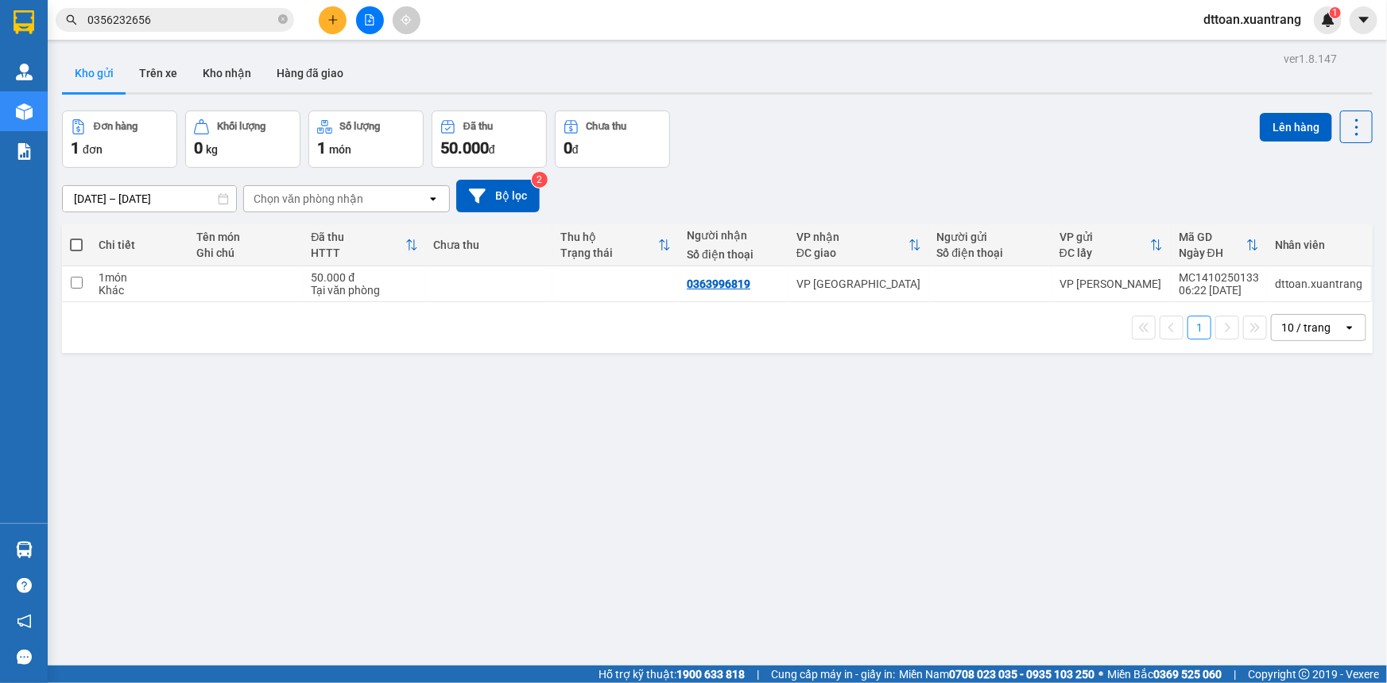
click at [200, 21] on input "0356232656" at bounding box center [181, 19] width 188 height 17
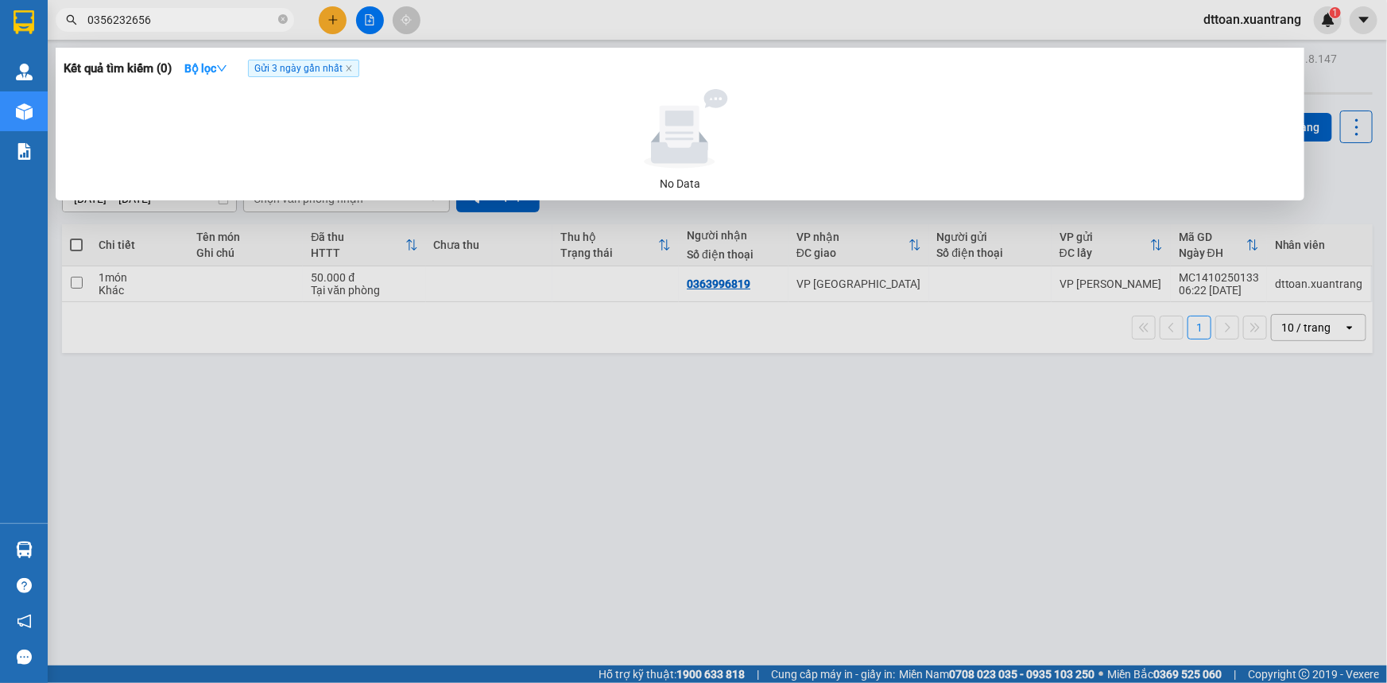
click at [200, 21] on input "0356232656" at bounding box center [181, 19] width 188 height 17
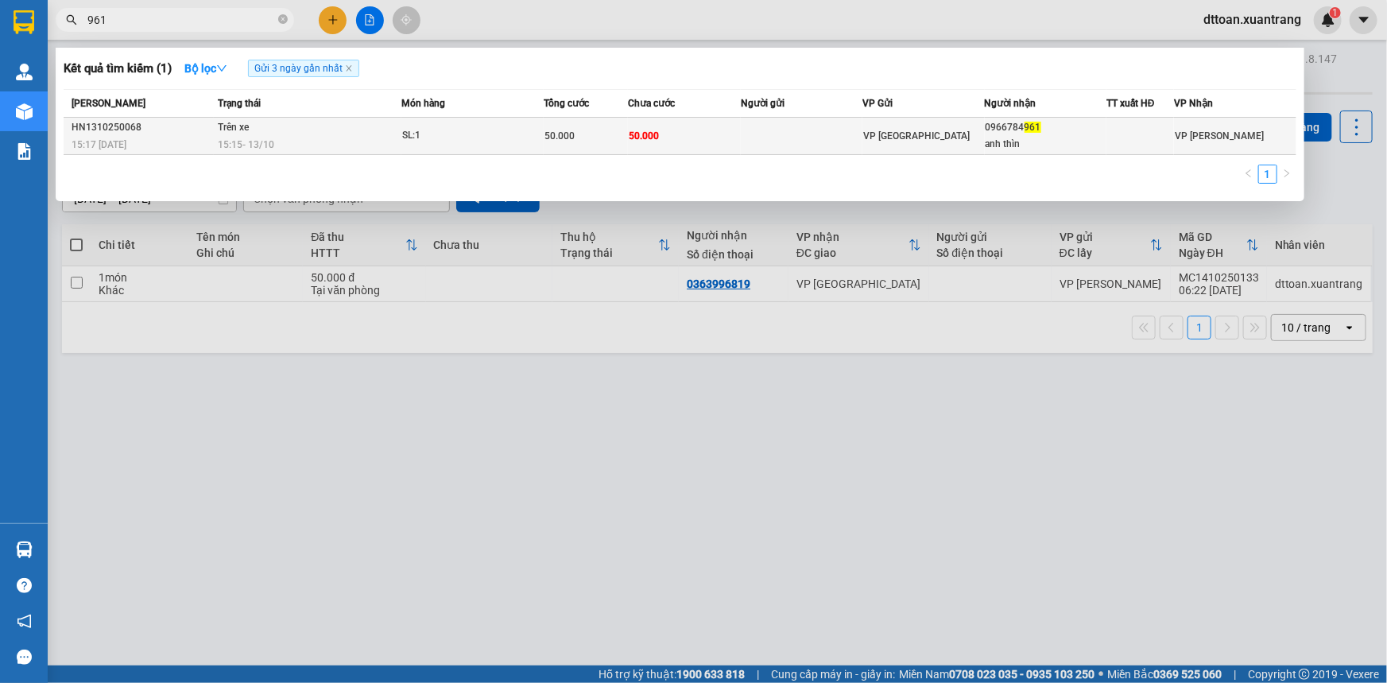
type input "961"
click at [602, 129] on div "50.000" at bounding box center [585, 135] width 83 height 17
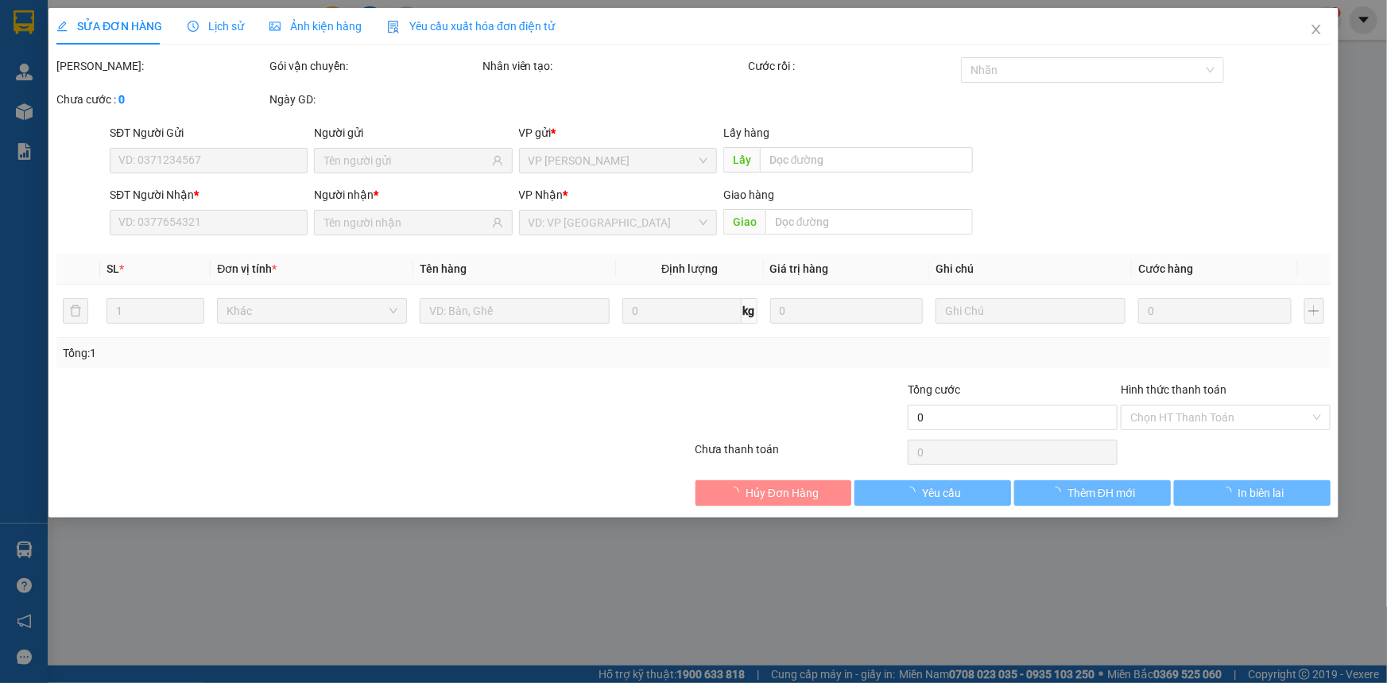
click at [307, 25] on span "Ảnh kiện hàng" at bounding box center [315, 26] width 92 height 13
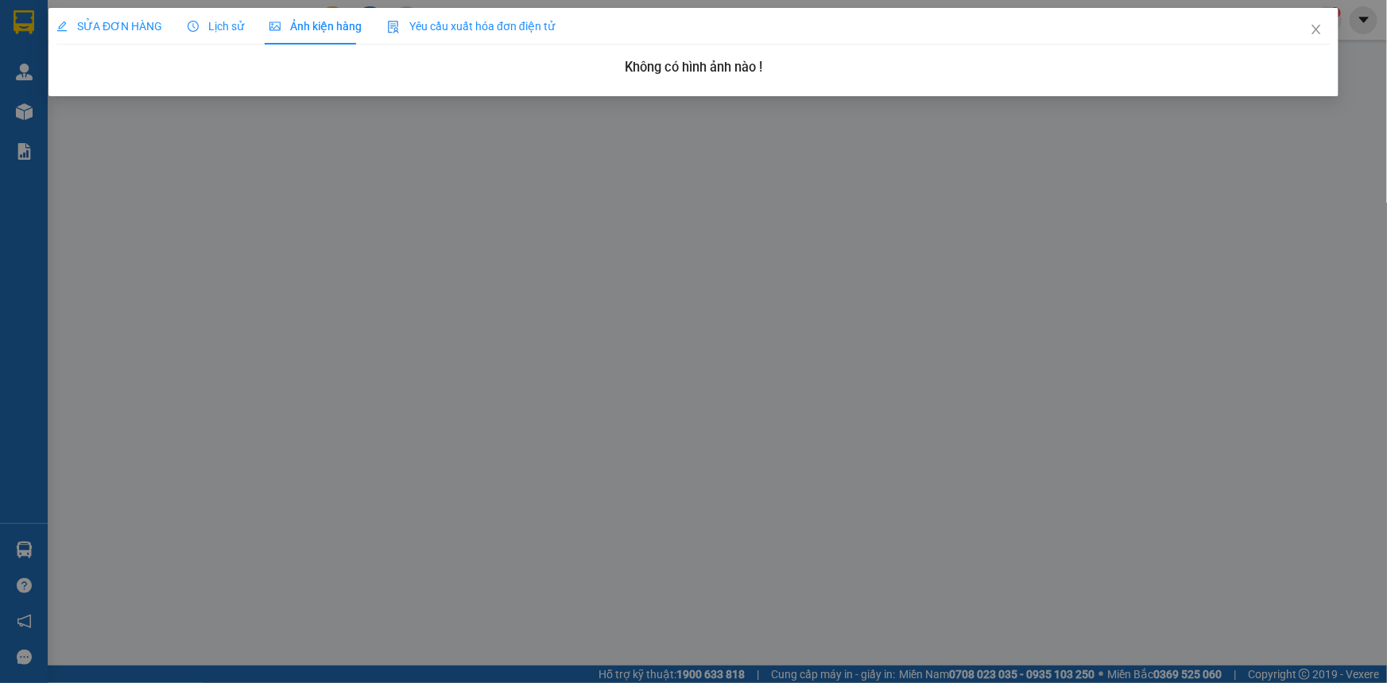
click at [141, 10] on div "SỬA ĐƠN HÀNG" at bounding box center [109, 26] width 106 height 37
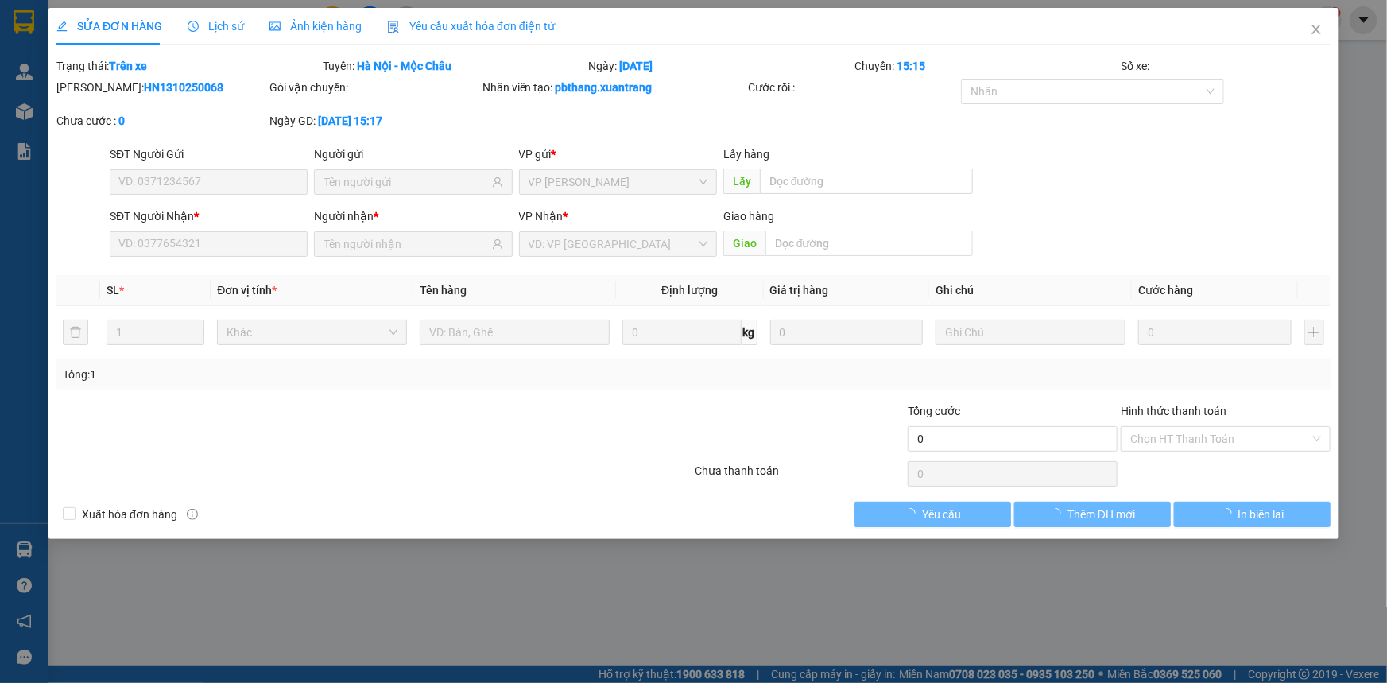
type input "0966784961"
type input "anh thìn"
type input "50.000"
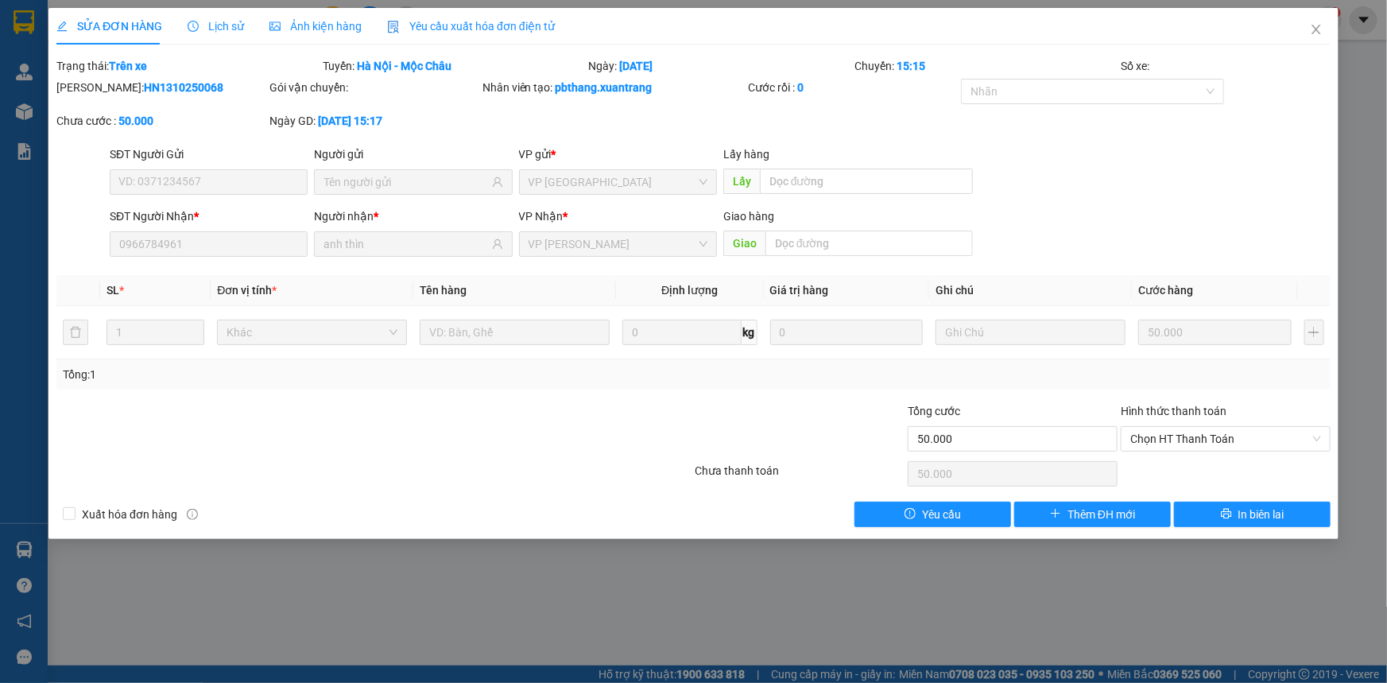
click at [326, 30] on span "Ảnh kiện hàng" at bounding box center [315, 26] width 92 height 13
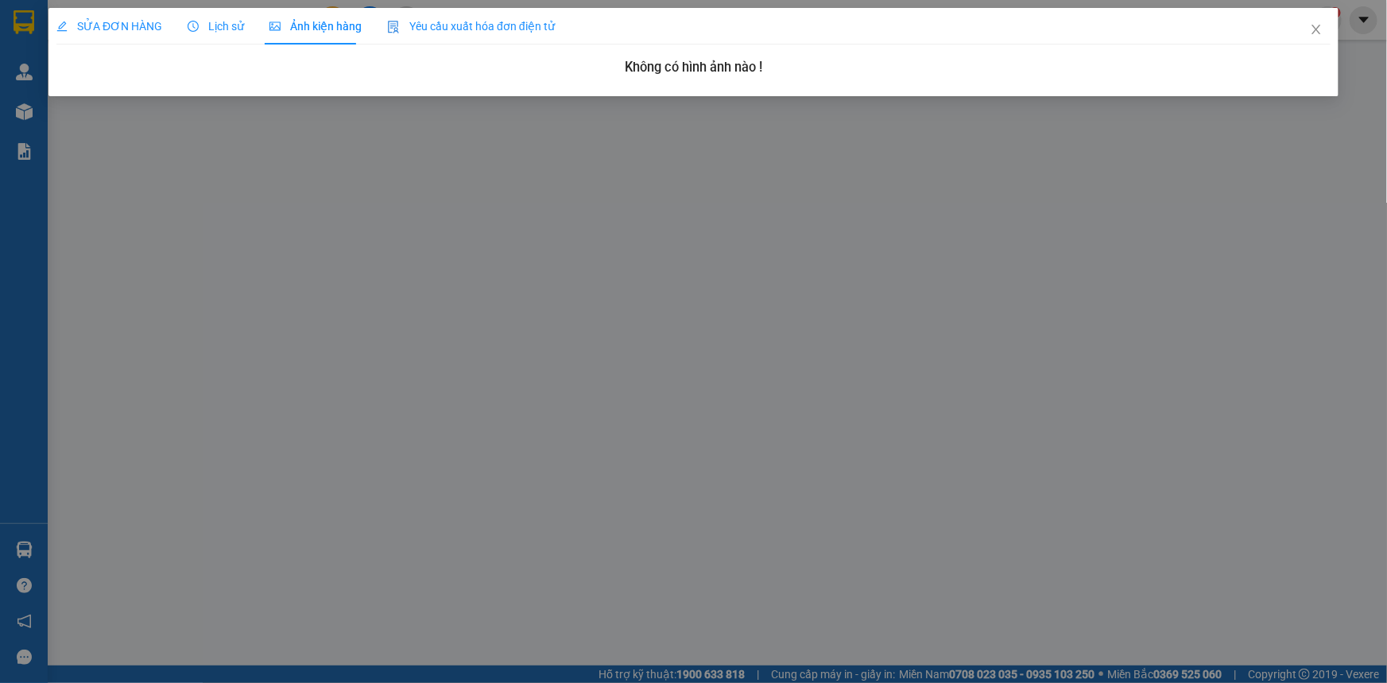
click at [238, 26] on span "Lịch sử" at bounding box center [216, 26] width 56 height 13
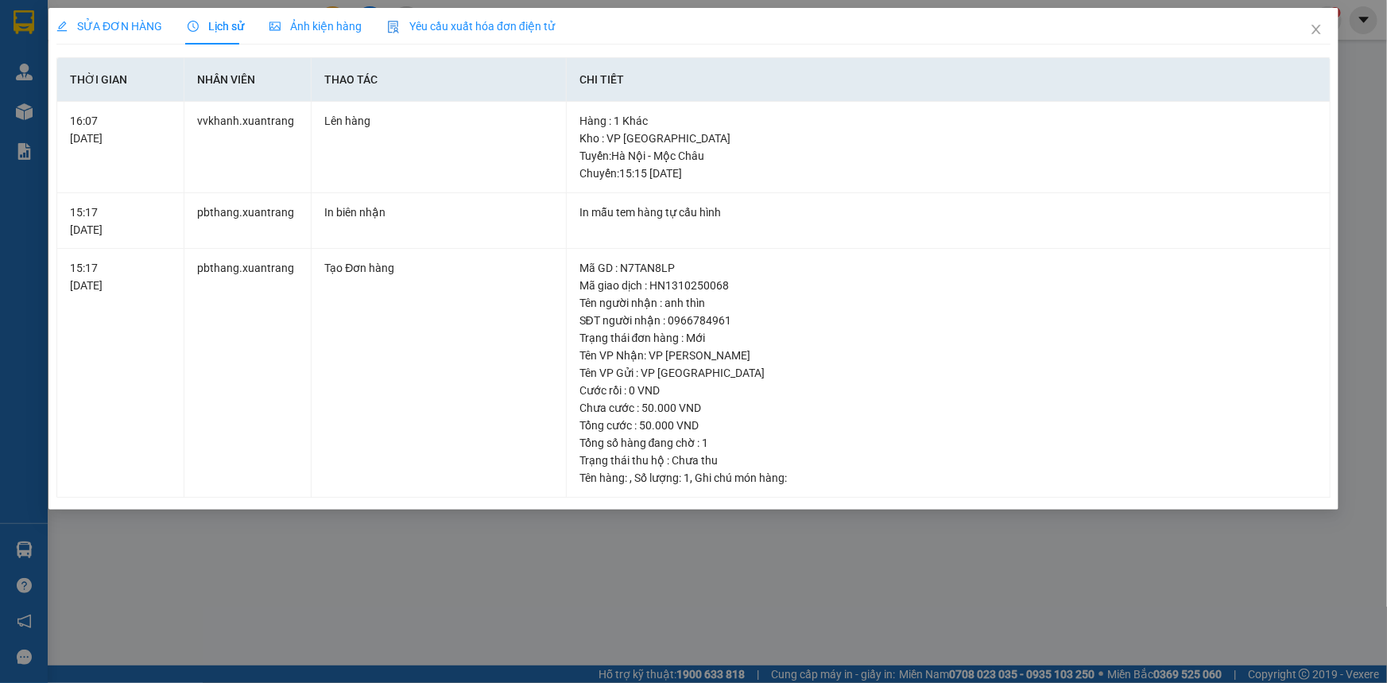
click at [134, 39] on div "SỬA ĐƠN HÀNG" at bounding box center [109, 26] width 106 height 37
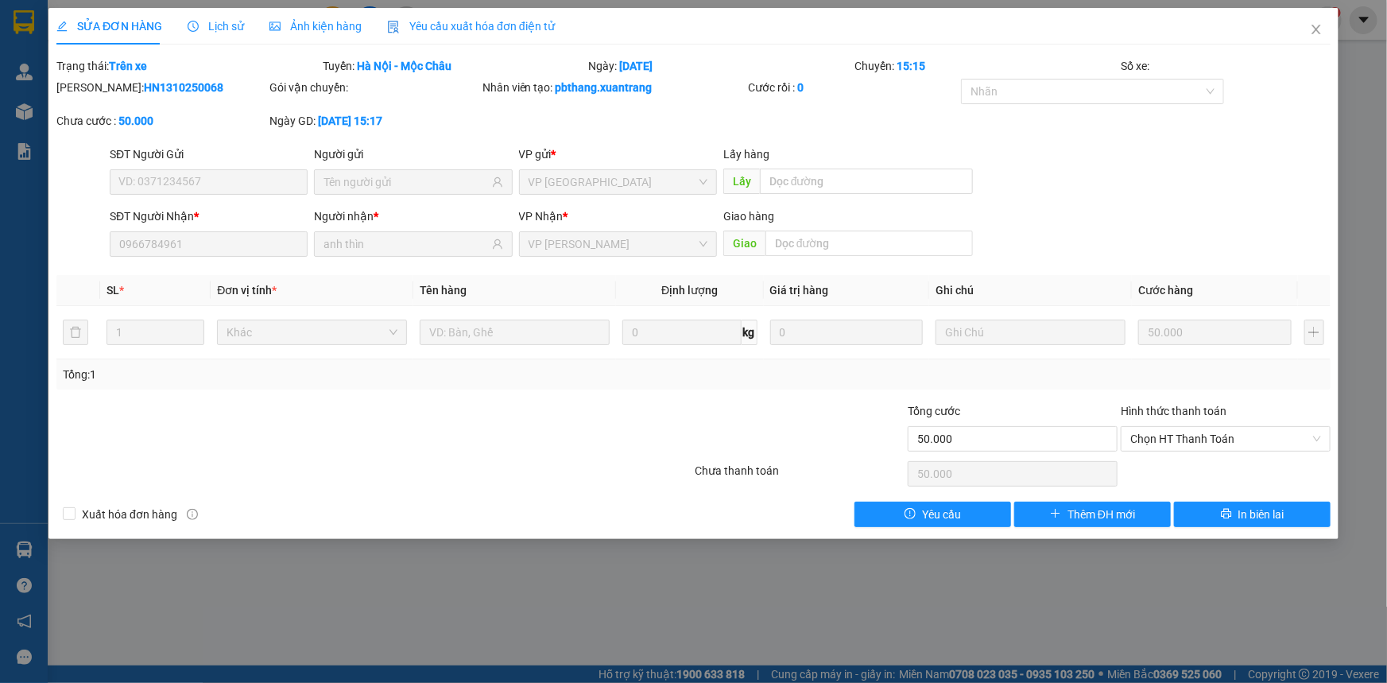
click at [342, 25] on span "Ảnh kiện hàng" at bounding box center [315, 26] width 92 height 13
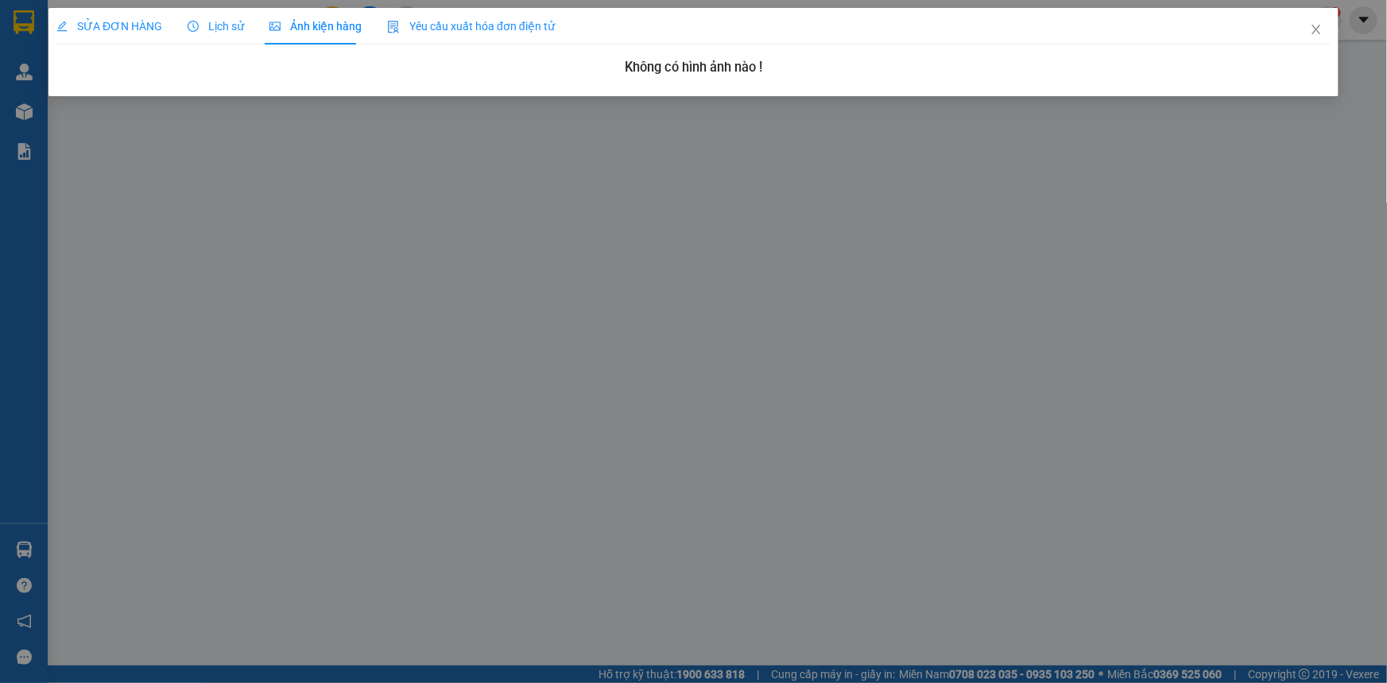
click at [439, 32] on span "Yêu cầu xuất hóa đơn điện tử" at bounding box center [471, 26] width 168 height 13
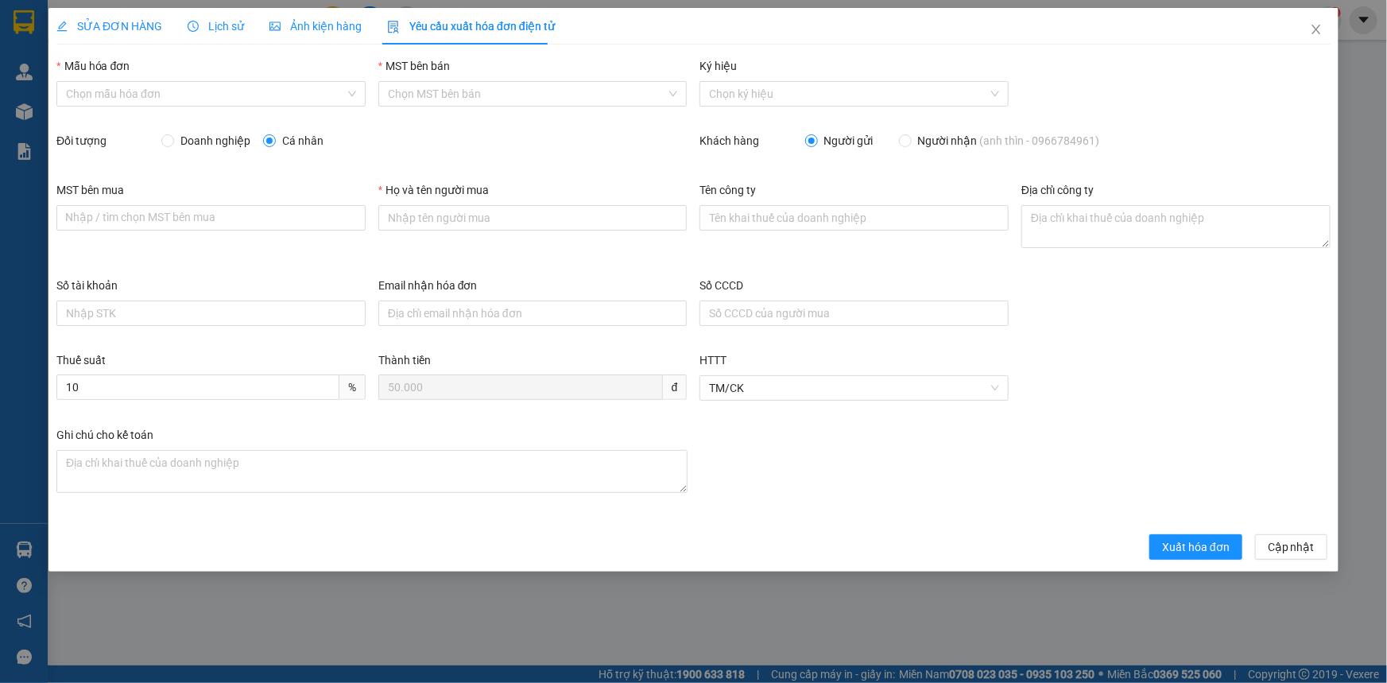
click at [234, 14] on div "Lịch sử" at bounding box center [216, 26] width 56 height 37
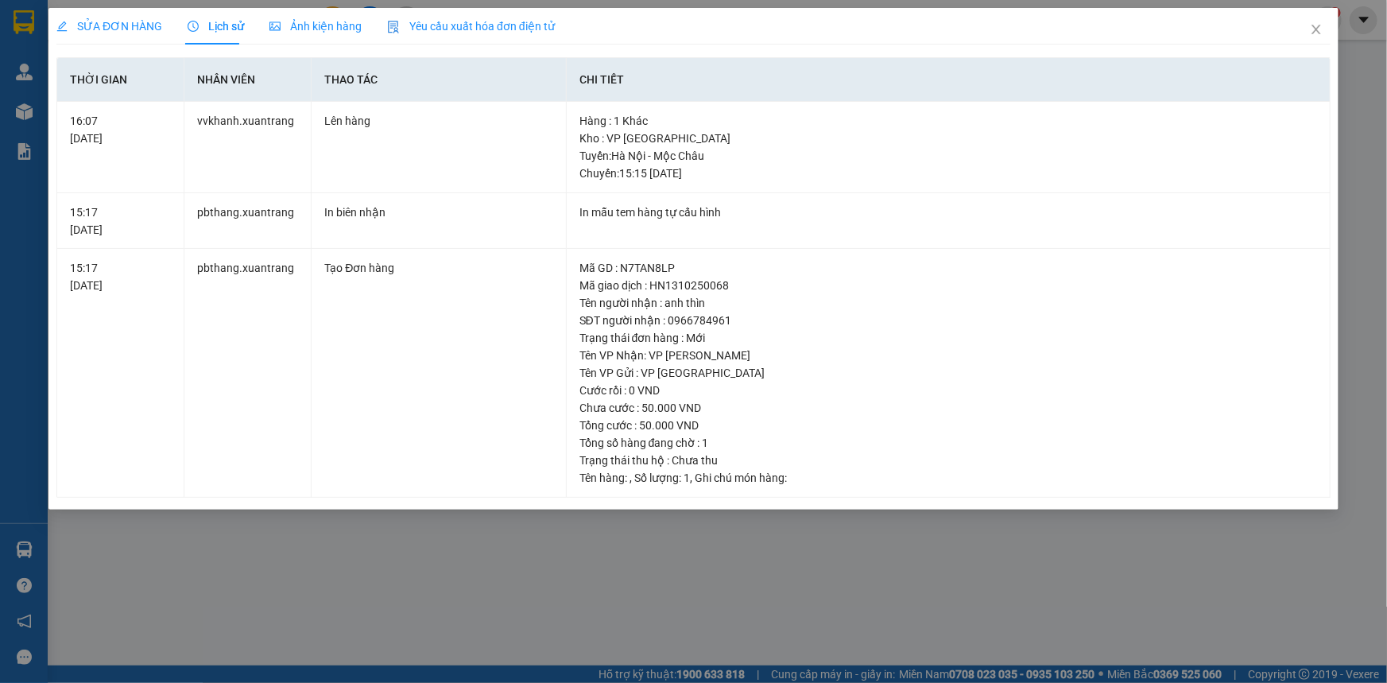
click at [117, 14] on div "SỬA ĐƠN HÀNG" at bounding box center [109, 26] width 106 height 37
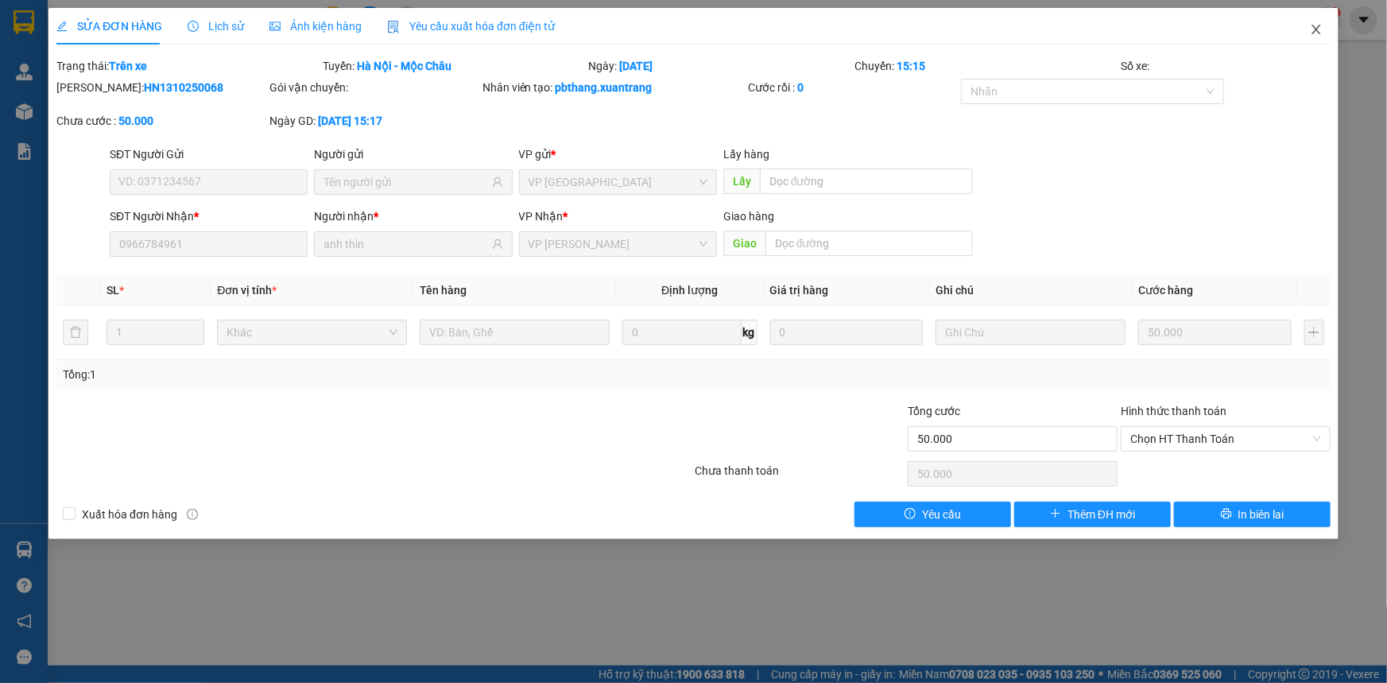
click at [1317, 26] on icon "close" at bounding box center [1315, 29] width 13 height 13
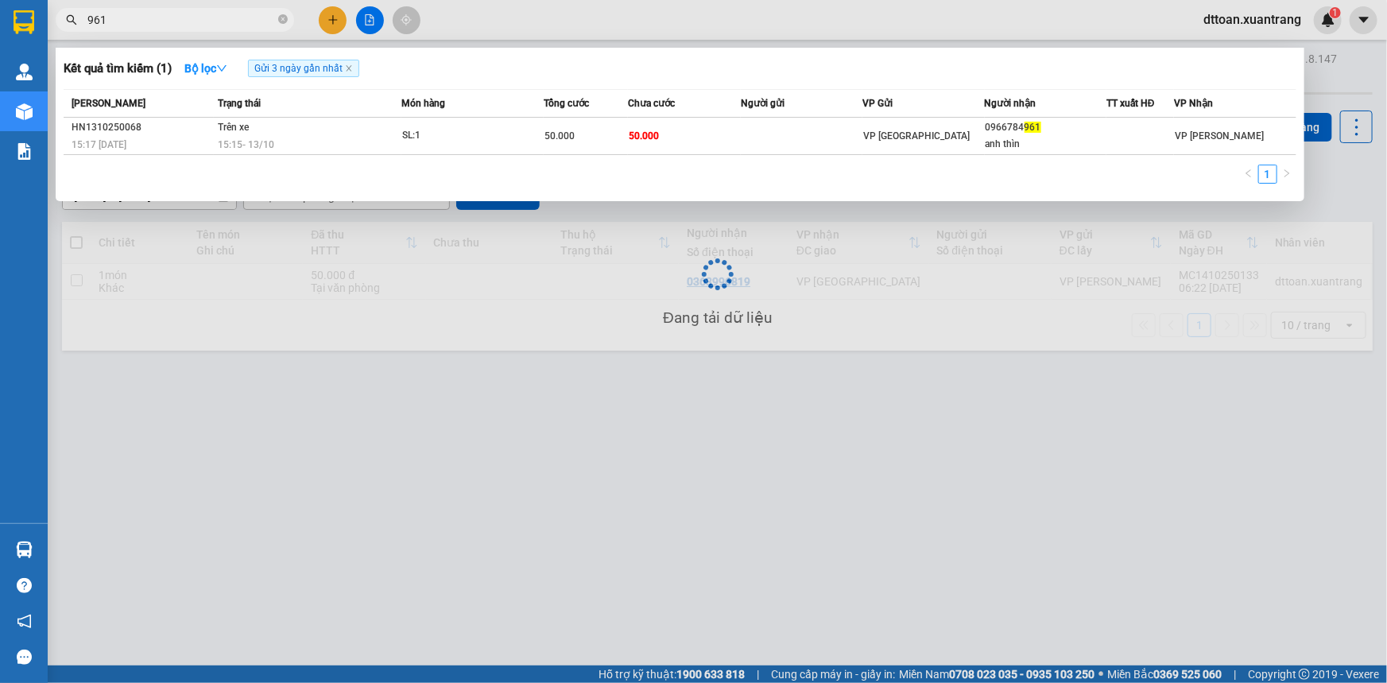
click at [180, 19] on input "961" at bounding box center [181, 19] width 188 height 17
paste input "0911926926"
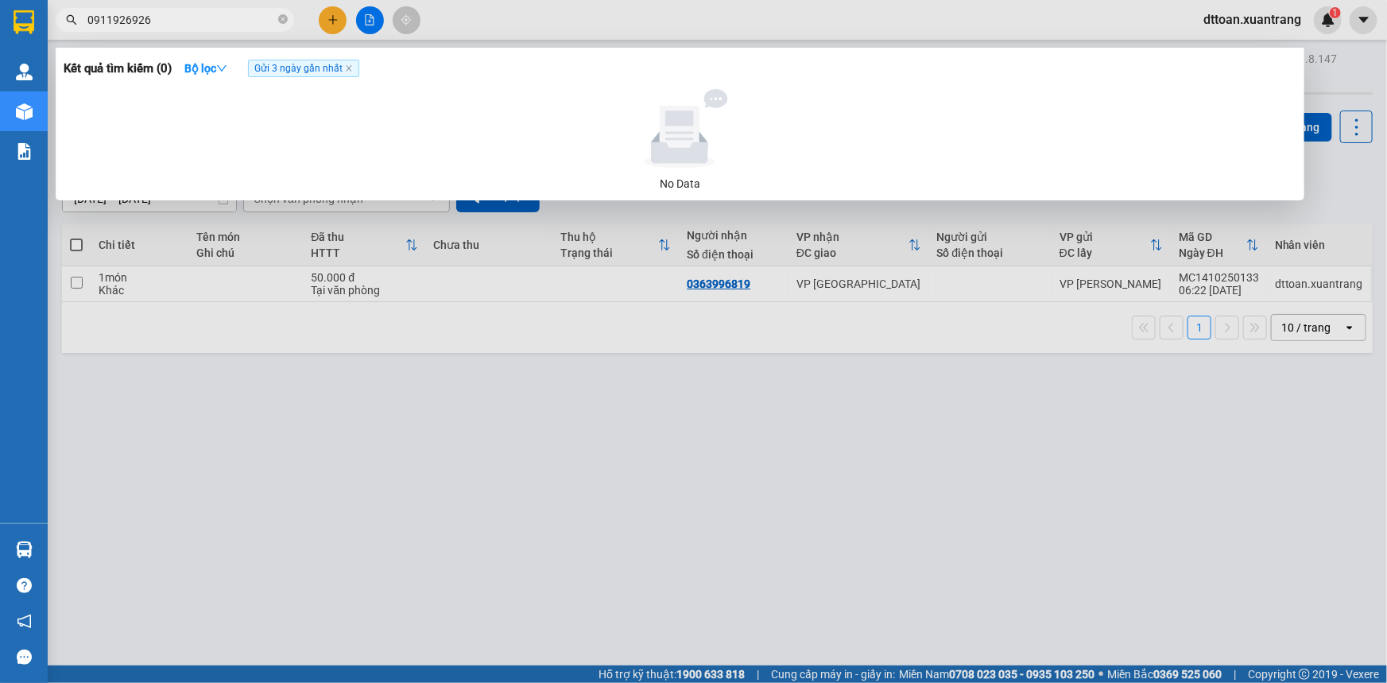
type input "0911926926"
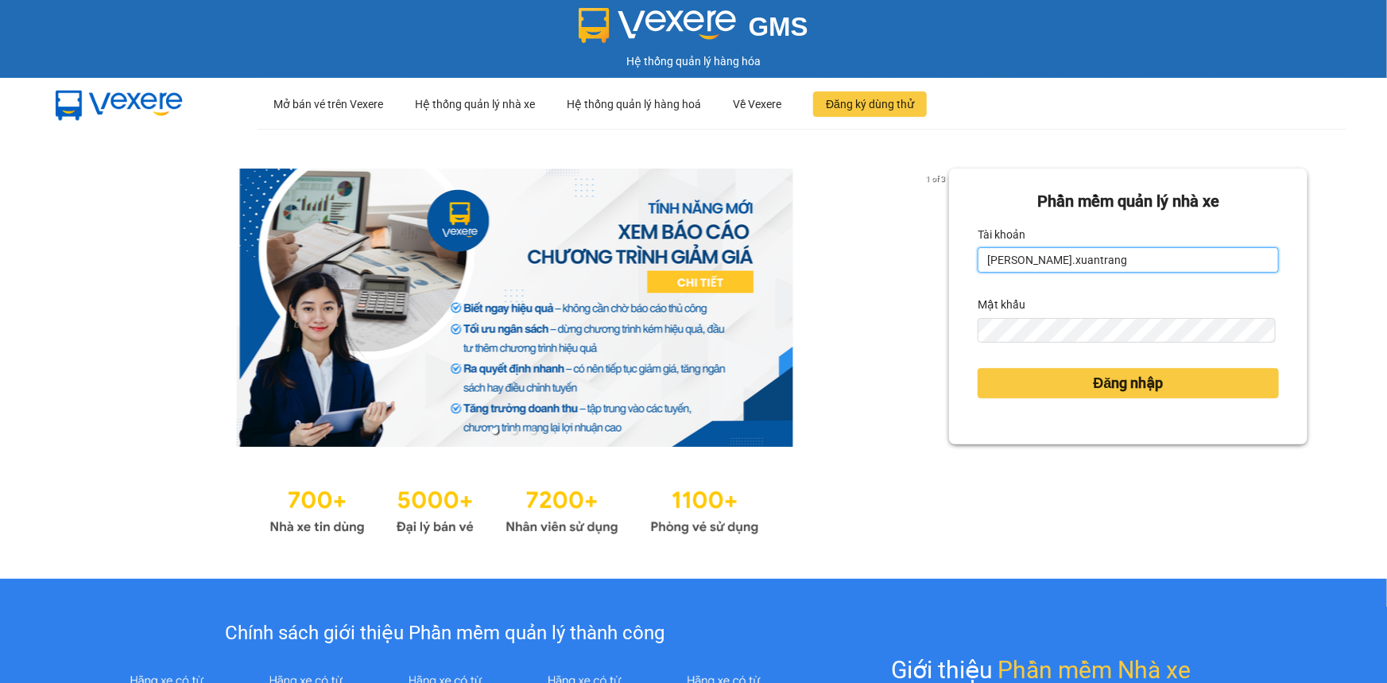
click at [1148, 262] on input "[PERSON_NAME].xuantrang" at bounding box center [1127, 259] width 301 height 25
drag, startPoint x: 1158, startPoint y: 262, endPoint x: 865, endPoint y: 255, distance: 293.3
click at [865, 255] on div "1 of 3 Phần mềm quản lý nhà xe [PERSON_NAME].xuantrang Mật khẩu Đăng nhập" at bounding box center [693, 354] width 1387 height 450
drag, startPoint x: 1041, startPoint y: 263, endPoint x: 942, endPoint y: 251, distance: 99.2
click at [949, 251] on div "Phần mềm quản lý nhà xe [PERSON_NAME].xuantrang Mật khẩu Đăng nhập" at bounding box center [1128, 306] width 358 height 276
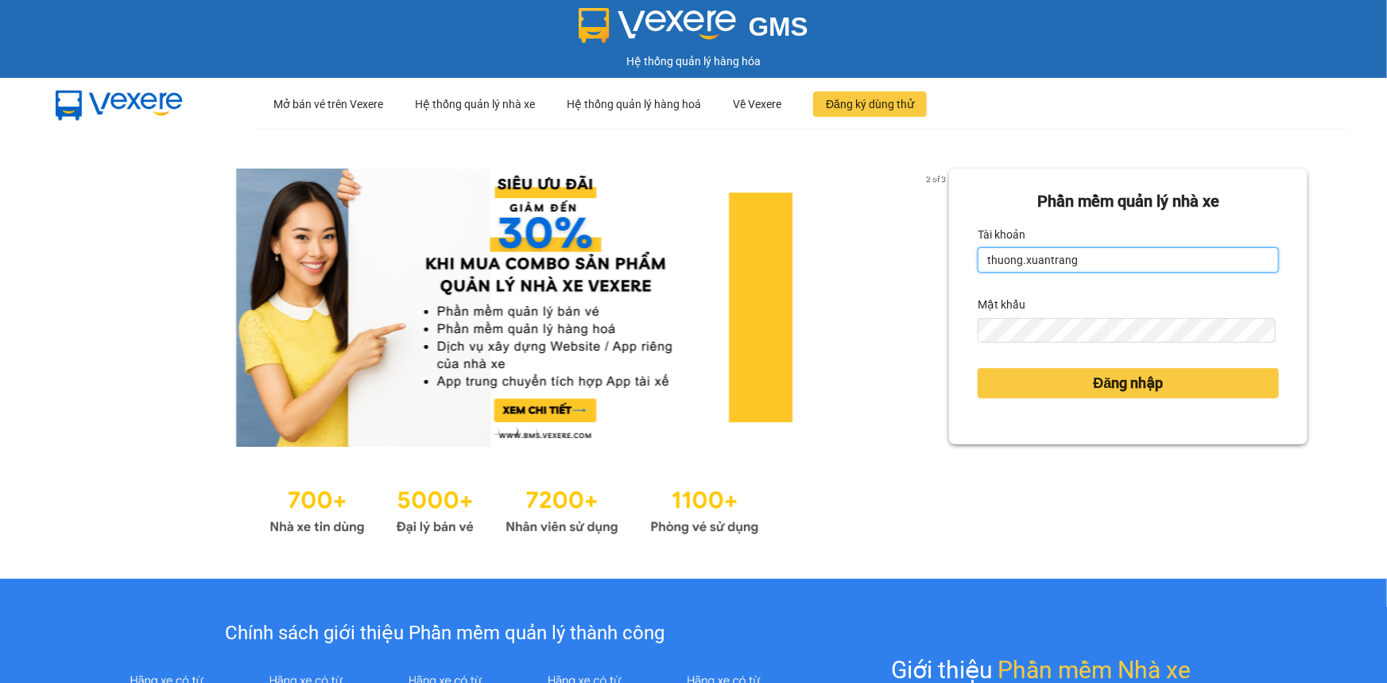
type input "thuong.xuantrang"
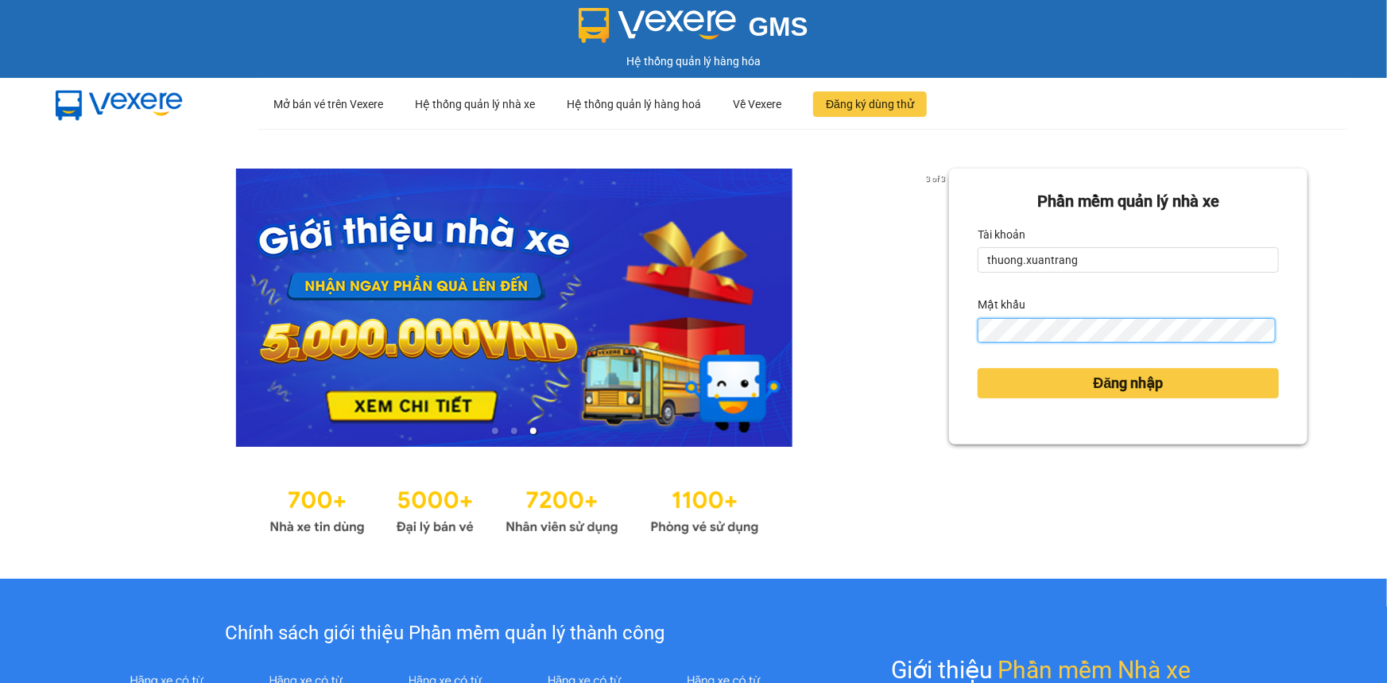
click at [903, 325] on div "3 of 3 Phần mềm quản lý nhà xe Tài khoản thuong.xuantrang Mật khẩu Đăng nhập" at bounding box center [693, 354] width 1387 height 450
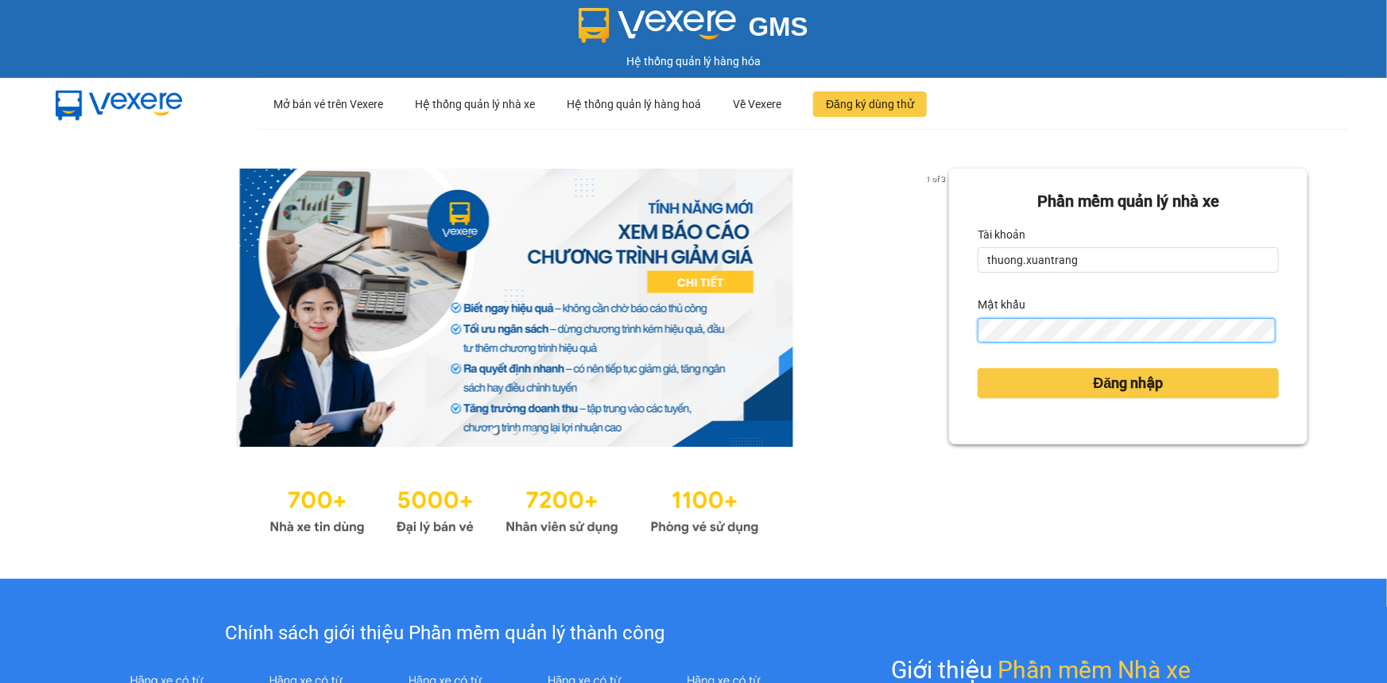
click at [977, 368] on button "Đăng nhập" at bounding box center [1127, 383] width 301 height 30
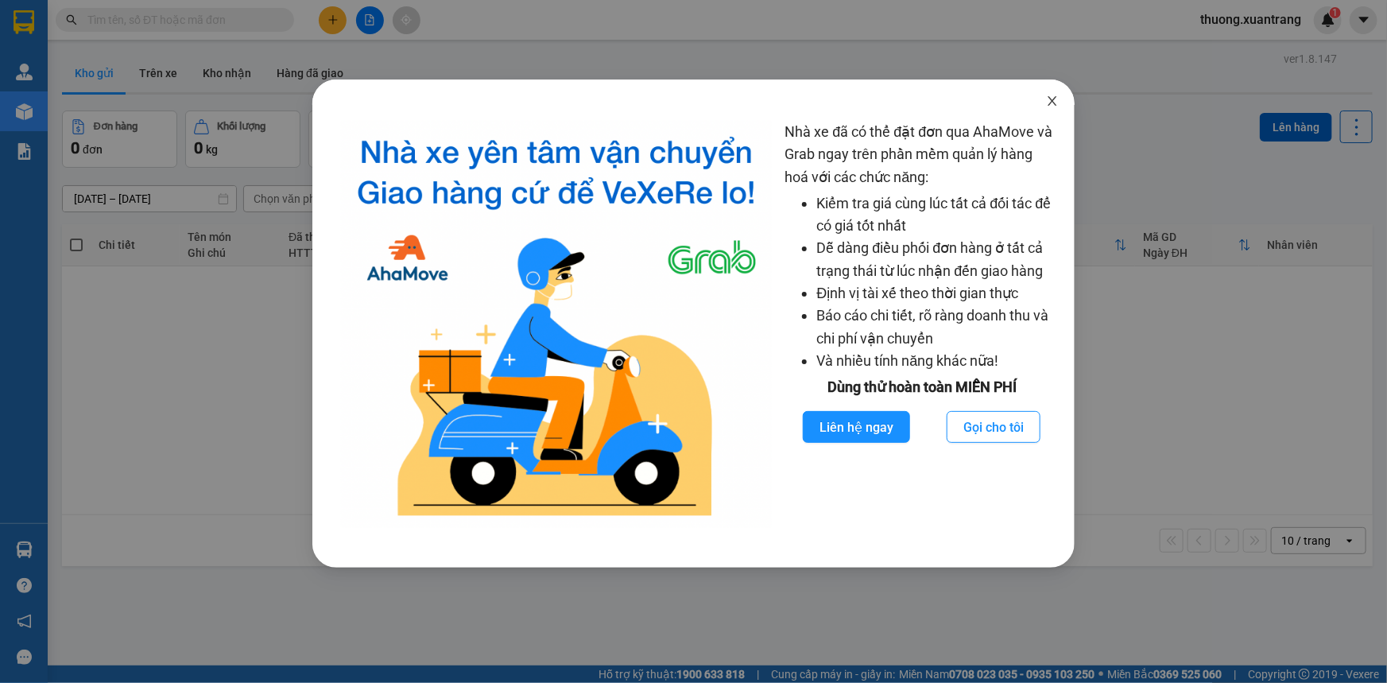
click at [1050, 103] on icon "close" at bounding box center [1052, 101] width 9 height 10
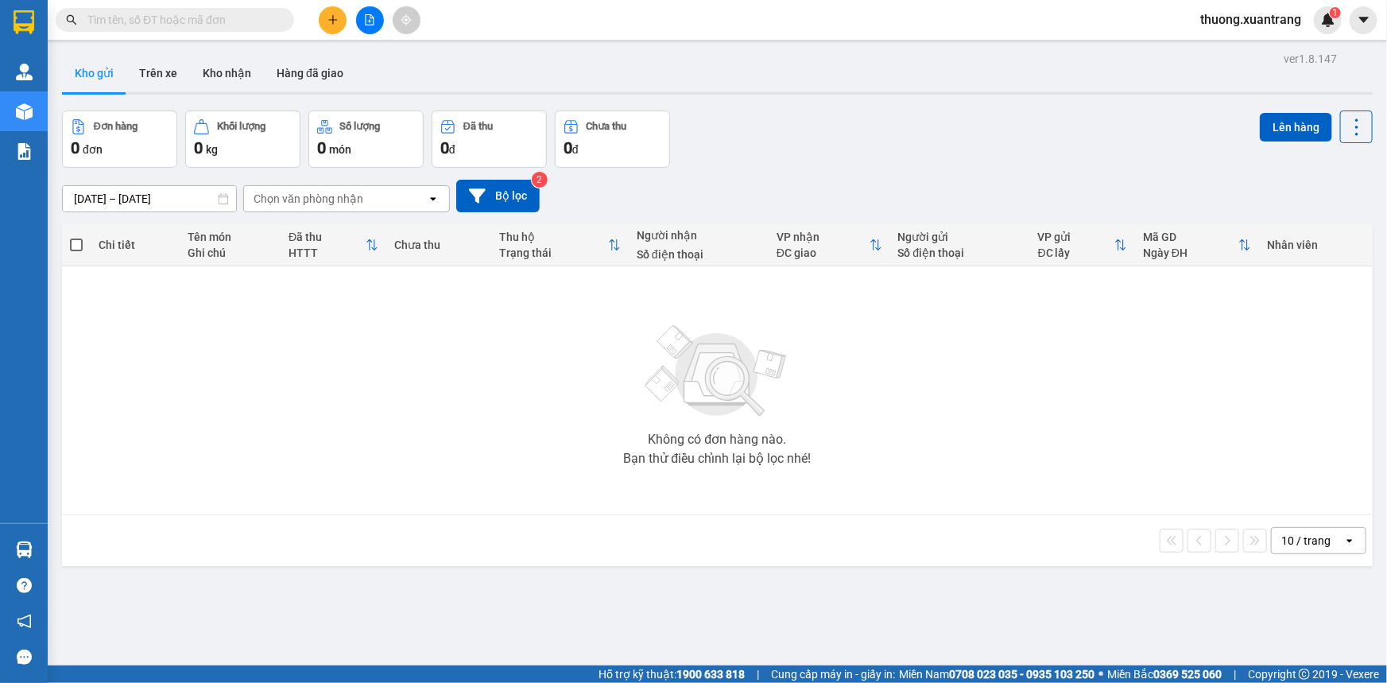
click at [191, 4] on div "Kết quả tìm kiếm ( 0 ) Bộ lọc No Data thuong.xuantrang 1" at bounding box center [693, 20] width 1387 height 40
drag, startPoint x: 184, startPoint y: 28, endPoint x: 182, endPoint y: 15, distance: 12.8
click at [182, 28] on input "text" at bounding box center [181, 19] width 188 height 17
paste input "0366332200"
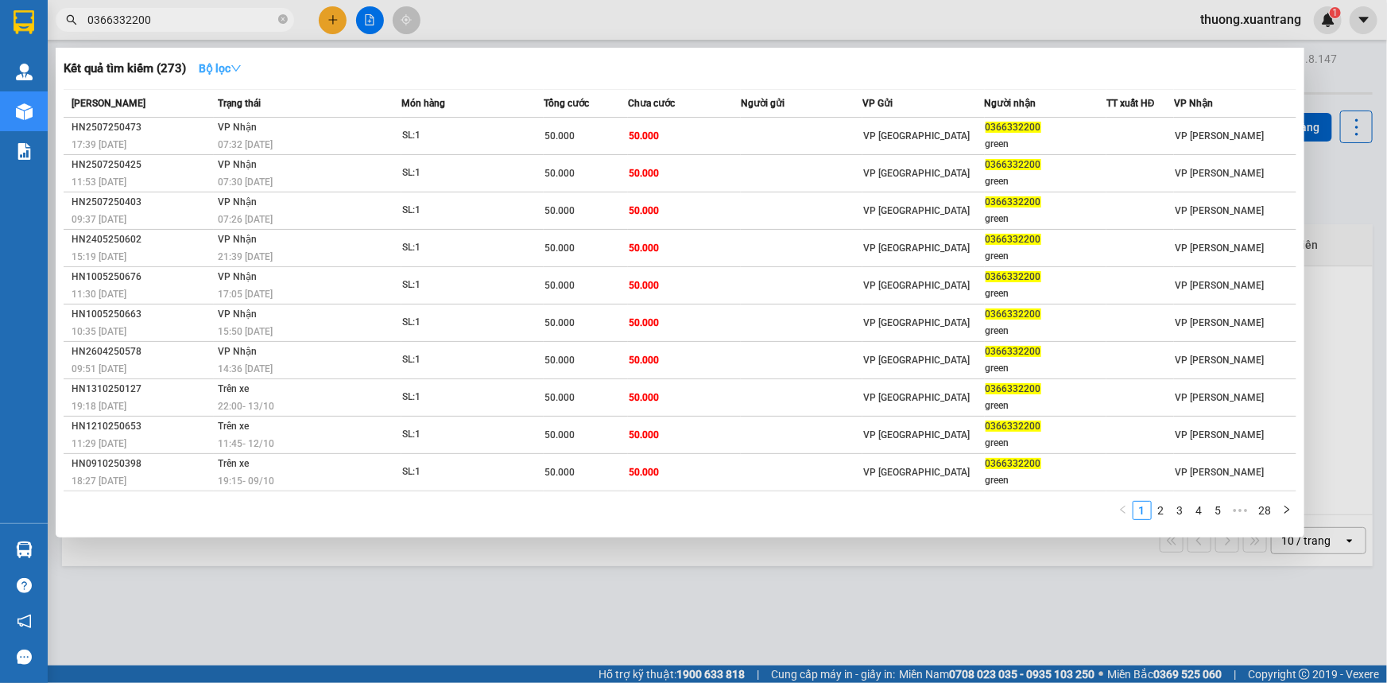
type input "0366332200"
click at [217, 58] on button "Bộ lọc" at bounding box center [220, 68] width 68 height 25
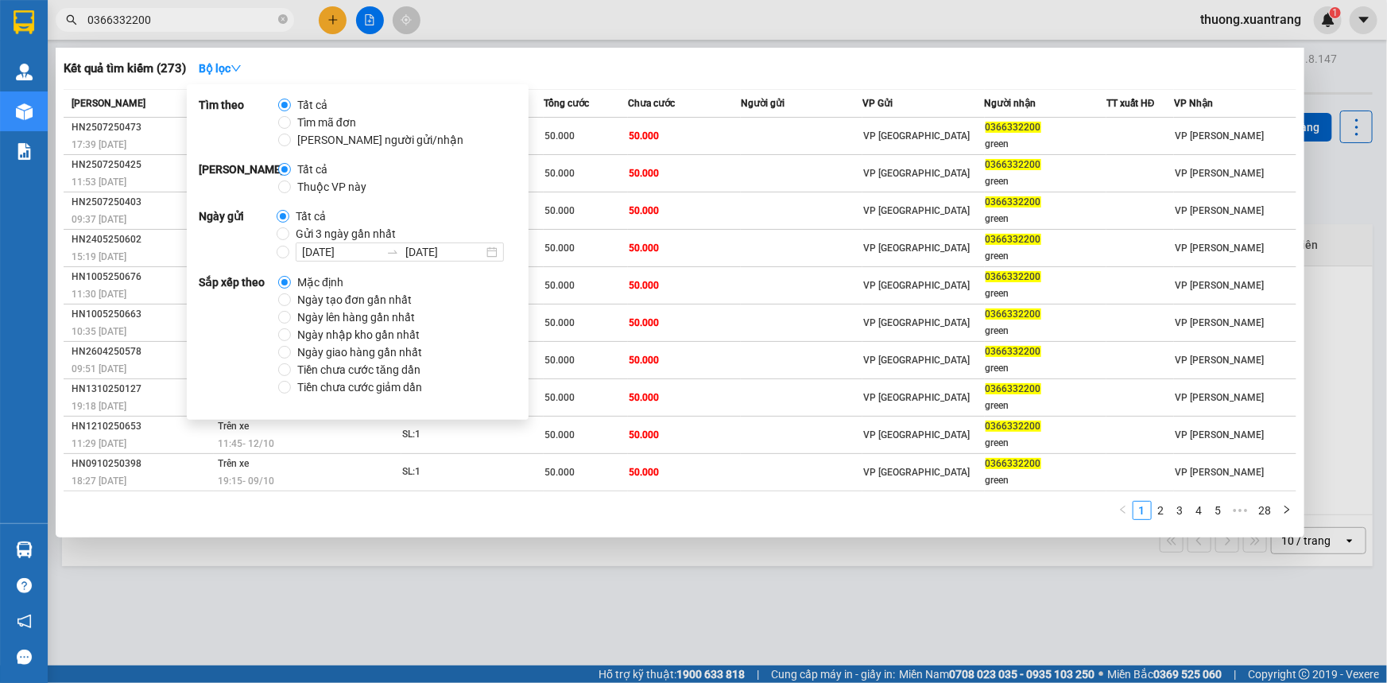
click at [313, 231] on span "Gửi 3 ngày gần nhất" at bounding box center [345, 233] width 113 height 17
click at [289, 231] on input "Gửi 3 ngày gần nhất" at bounding box center [283, 233] width 13 height 13
radio input "true"
radio input "false"
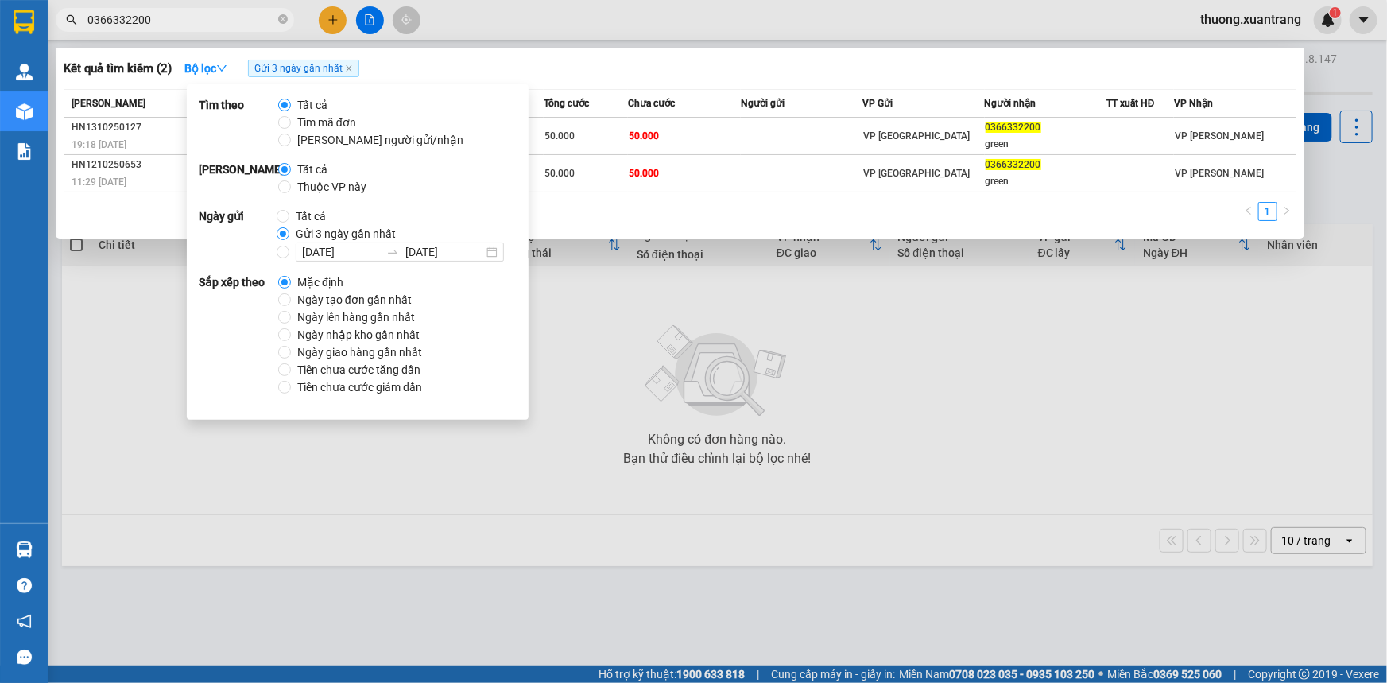
click at [586, 30] on div at bounding box center [693, 341] width 1387 height 683
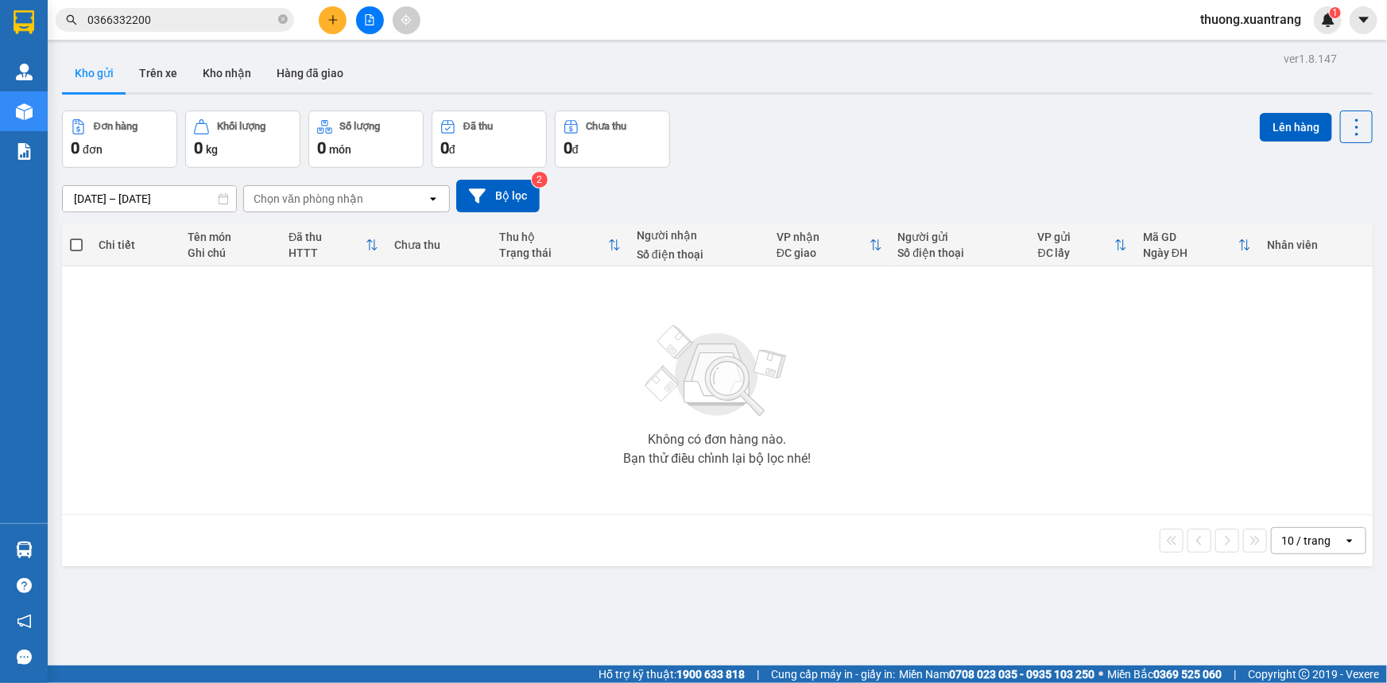
click at [189, 25] on input "0366332200" at bounding box center [181, 19] width 188 height 17
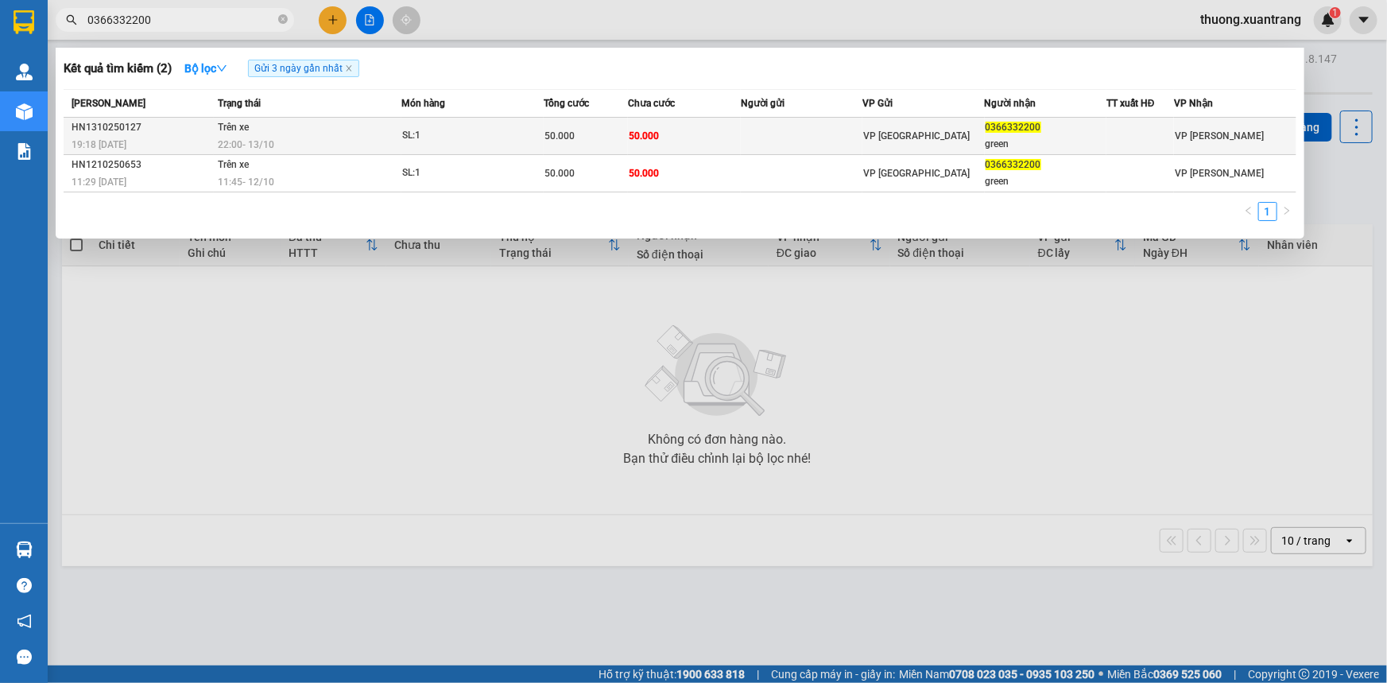
click at [496, 142] on div "SL: 1" at bounding box center [461, 135] width 119 height 17
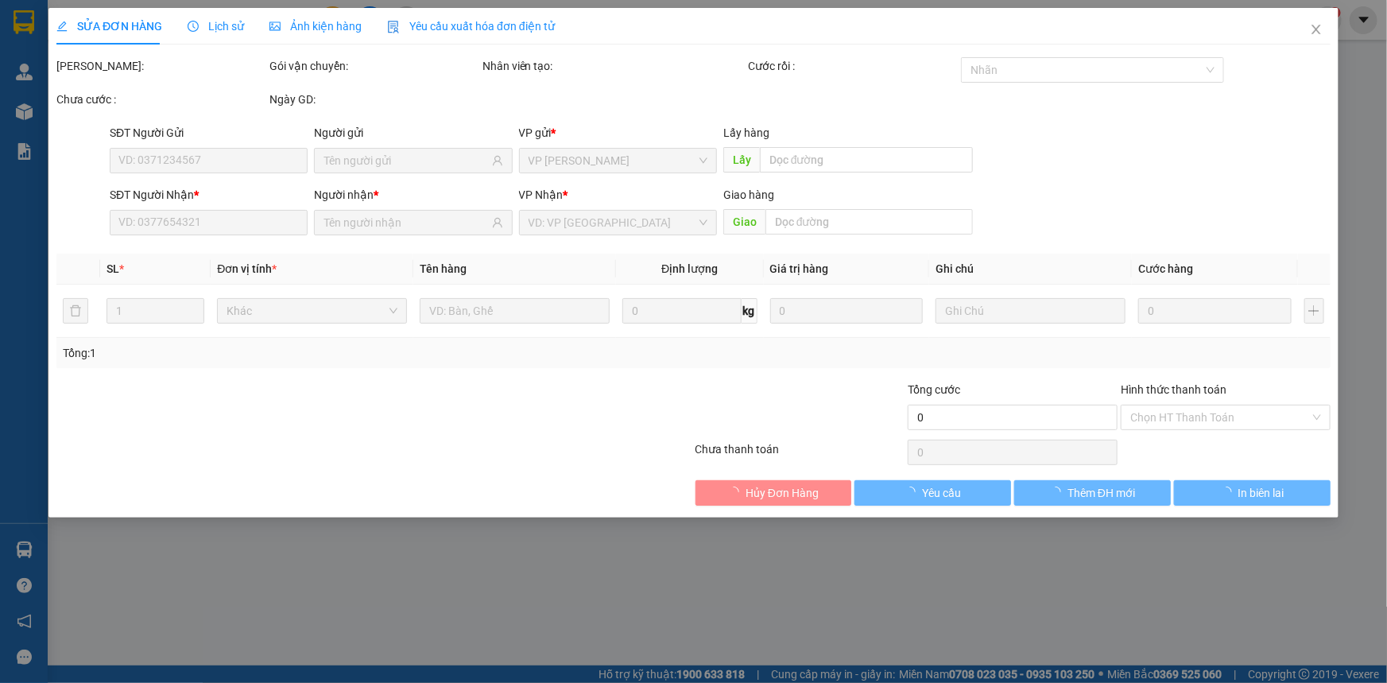
click at [315, 29] on span "Ảnh kiện hàng" at bounding box center [315, 26] width 92 height 13
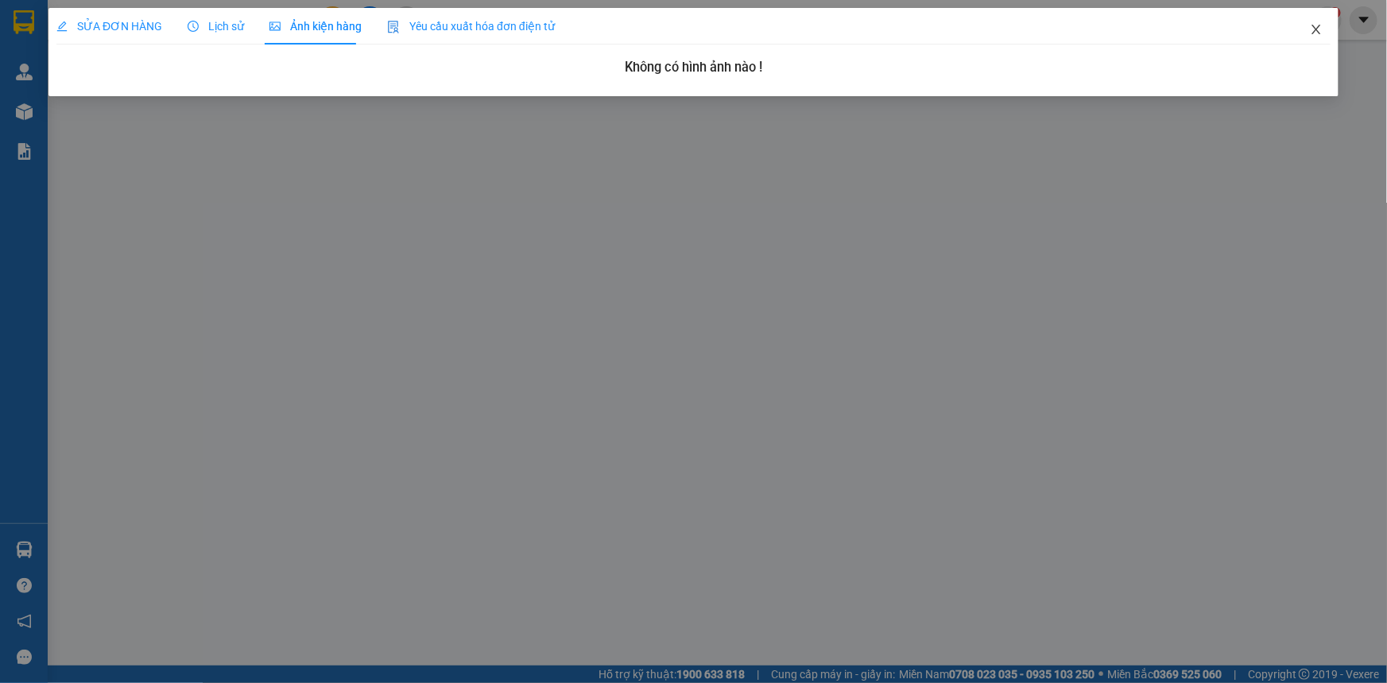
click at [1316, 29] on icon "close" at bounding box center [1315, 29] width 13 height 13
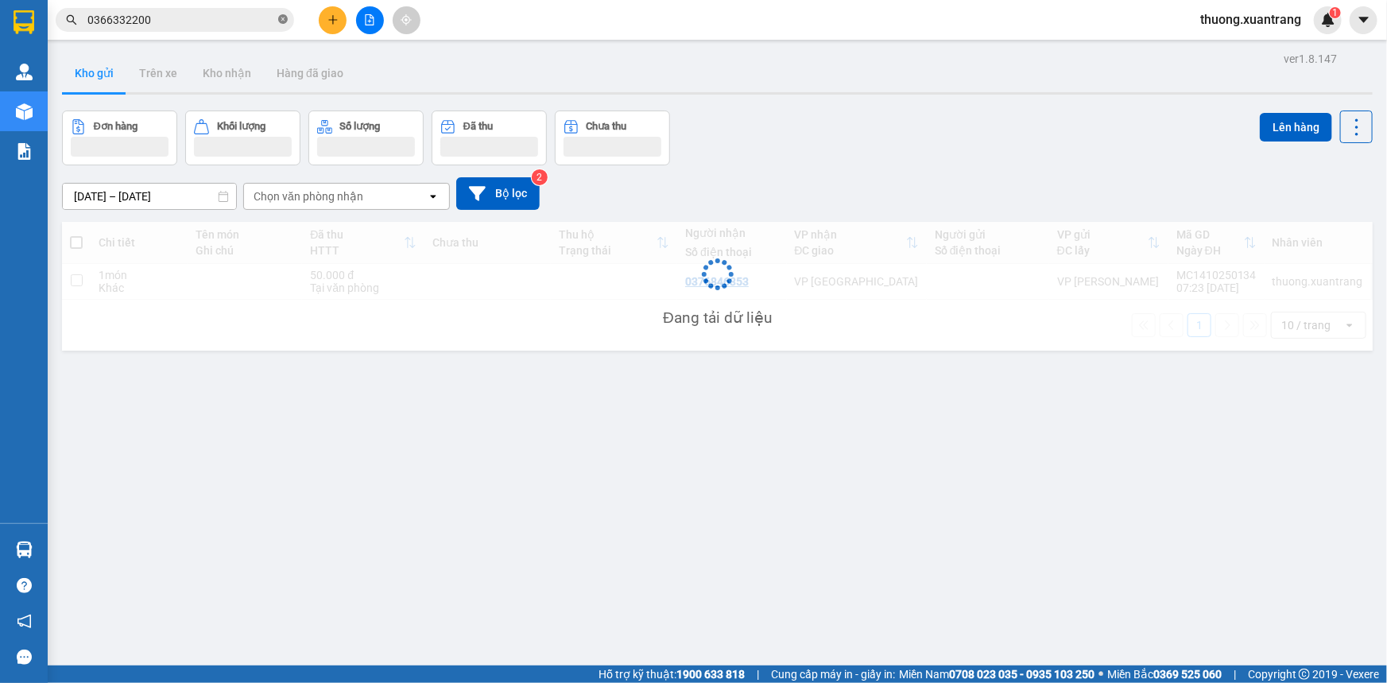
click at [286, 21] on icon "close-circle" at bounding box center [283, 19] width 10 height 10
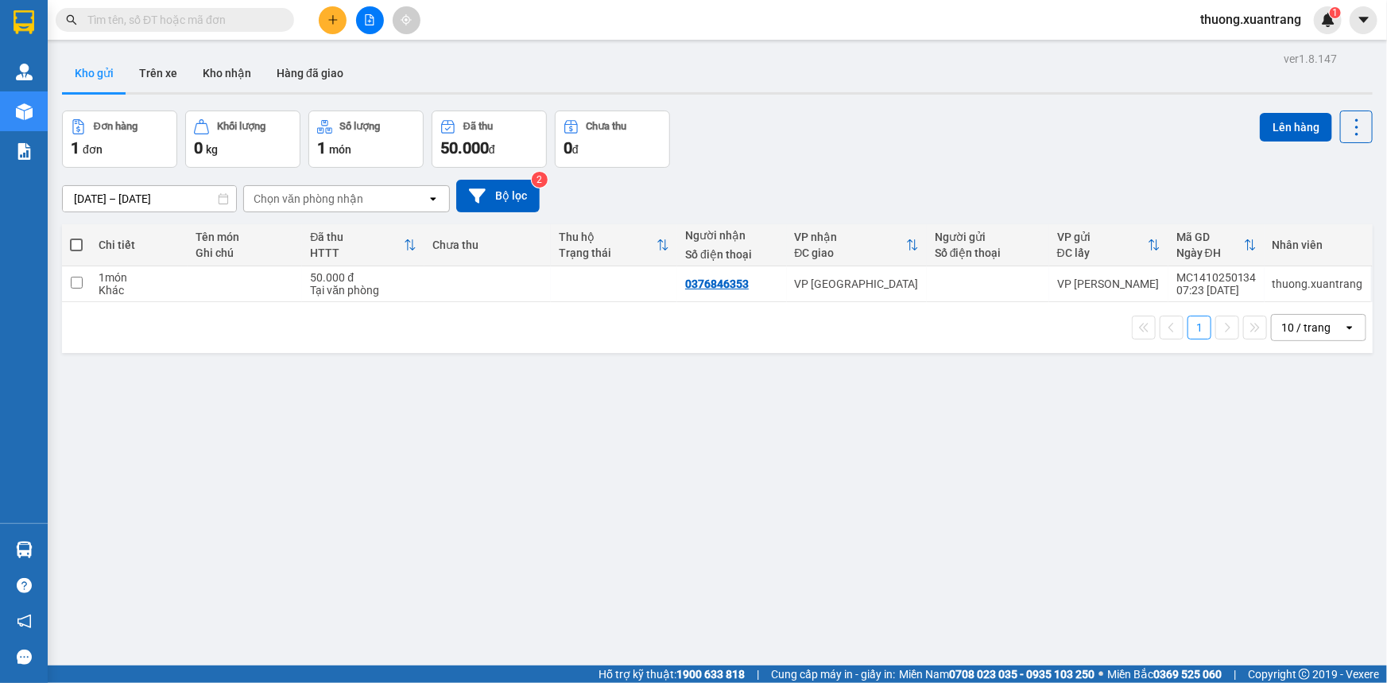
click at [221, 23] on input "text" at bounding box center [181, 19] width 188 height 17
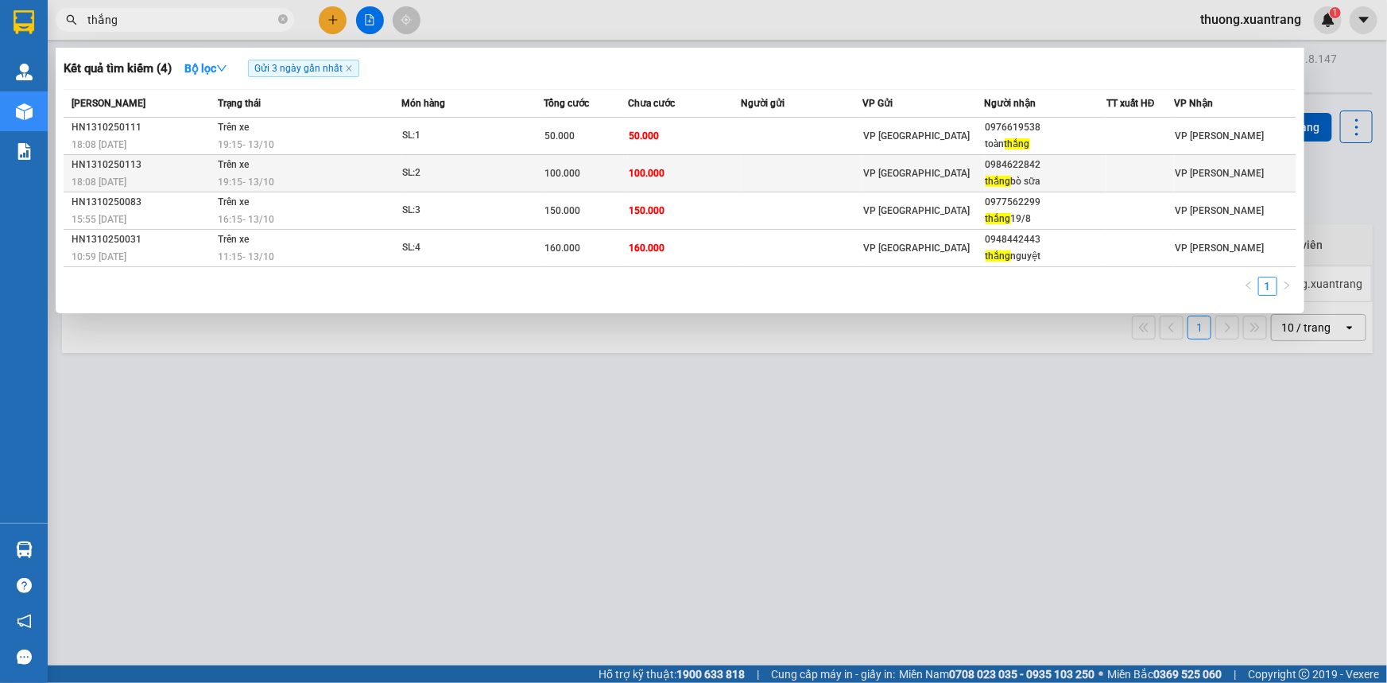
type input "thắng"
click at [639, 182] on td "100.000" at bounding box center [684, 173] width 113 height 37
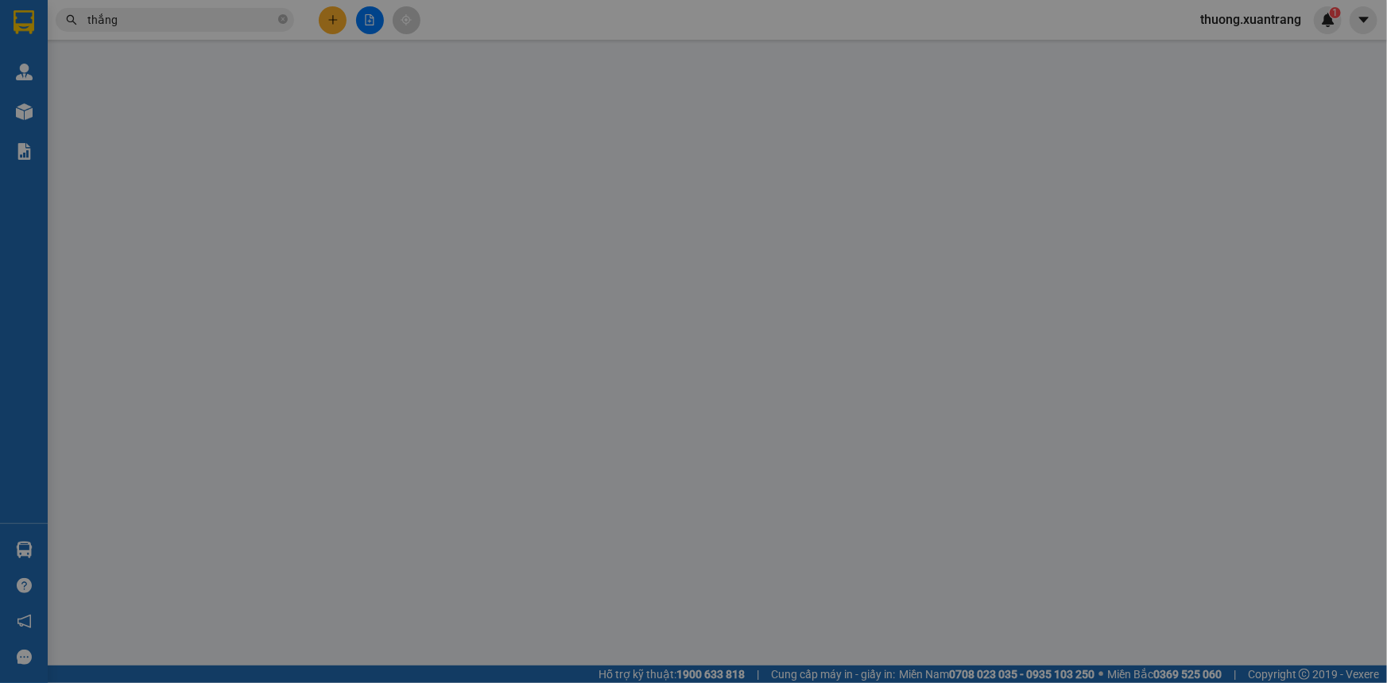
type input "0984622842"
type input "thắng bò sữa"
type input "100.000"
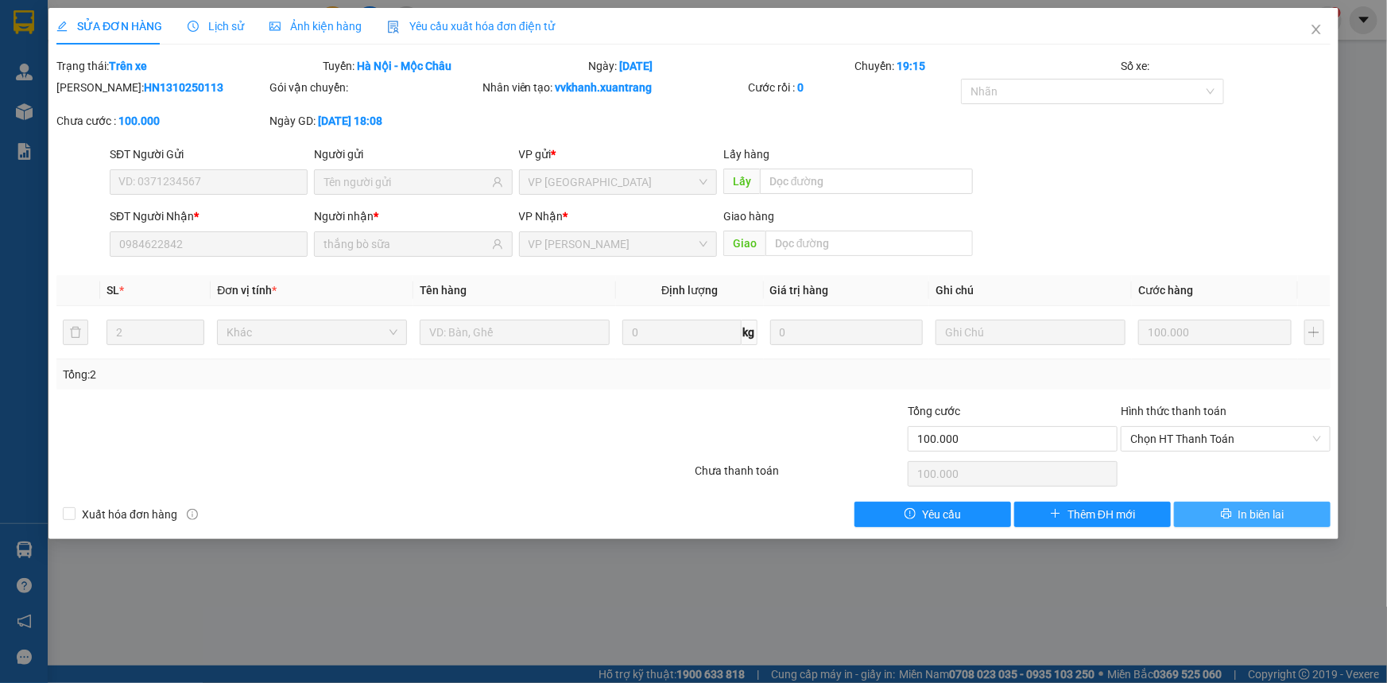
click at [1240, 512] on span "In biên lai" at bounding box center [1261, 513] width 46 height 17
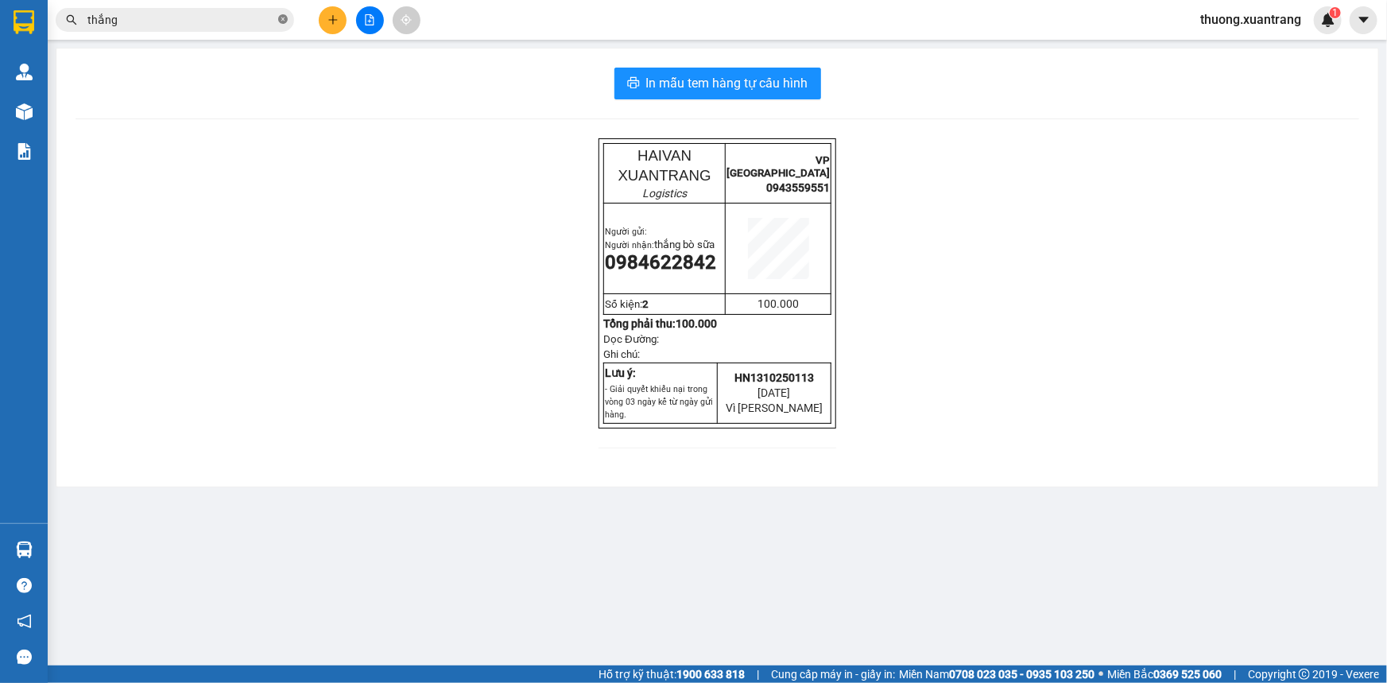
click at [286, 22] on icon "close-circle" at bounding box center [283, 19] width 10 height 10
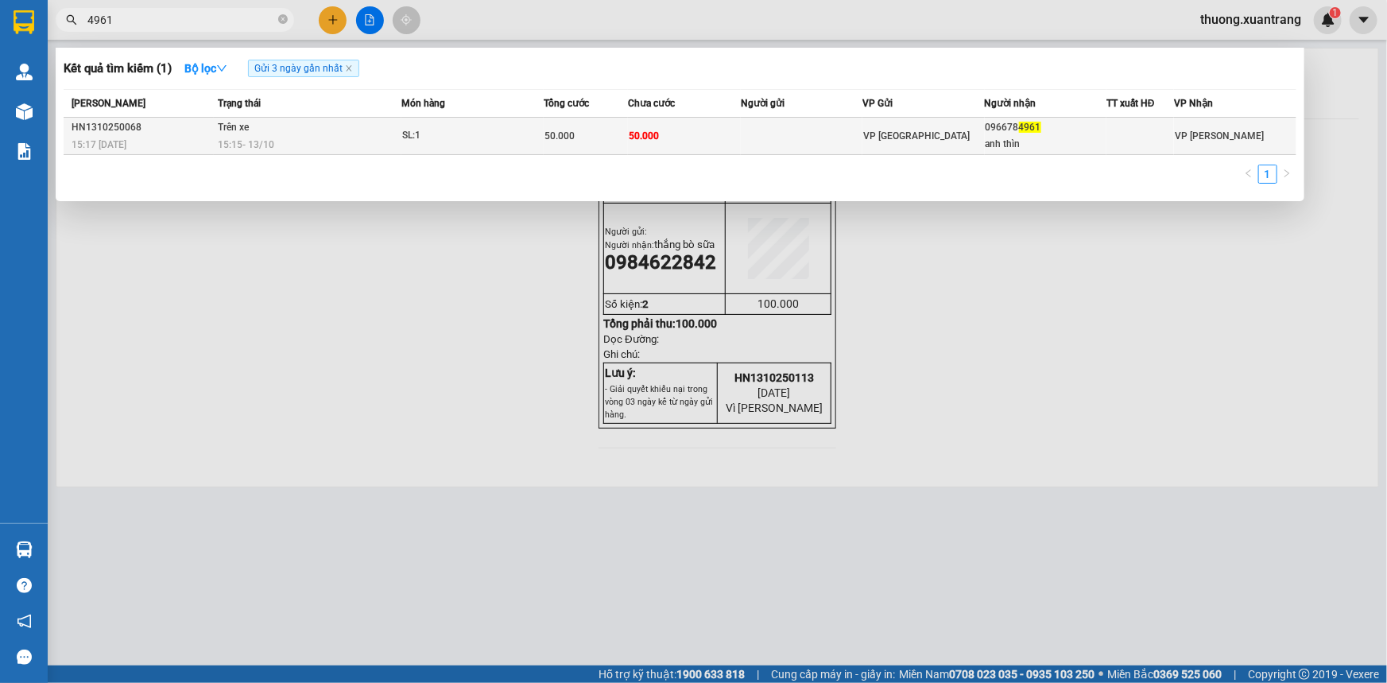
type input "4961"
click at [412, 137] on div "SL: 1" at bounding box center [461, 135] width 119 height 17
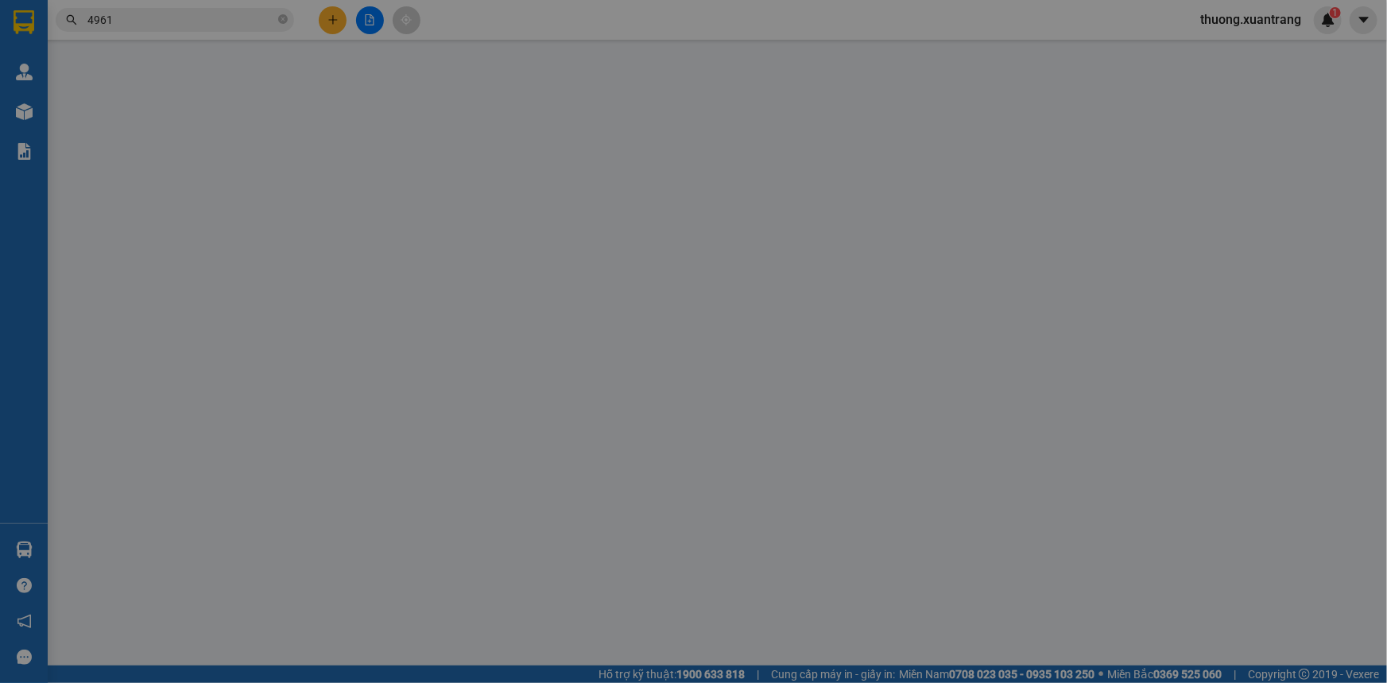
type input "0966784961"
type input "anh thìn"
type input "50.000"
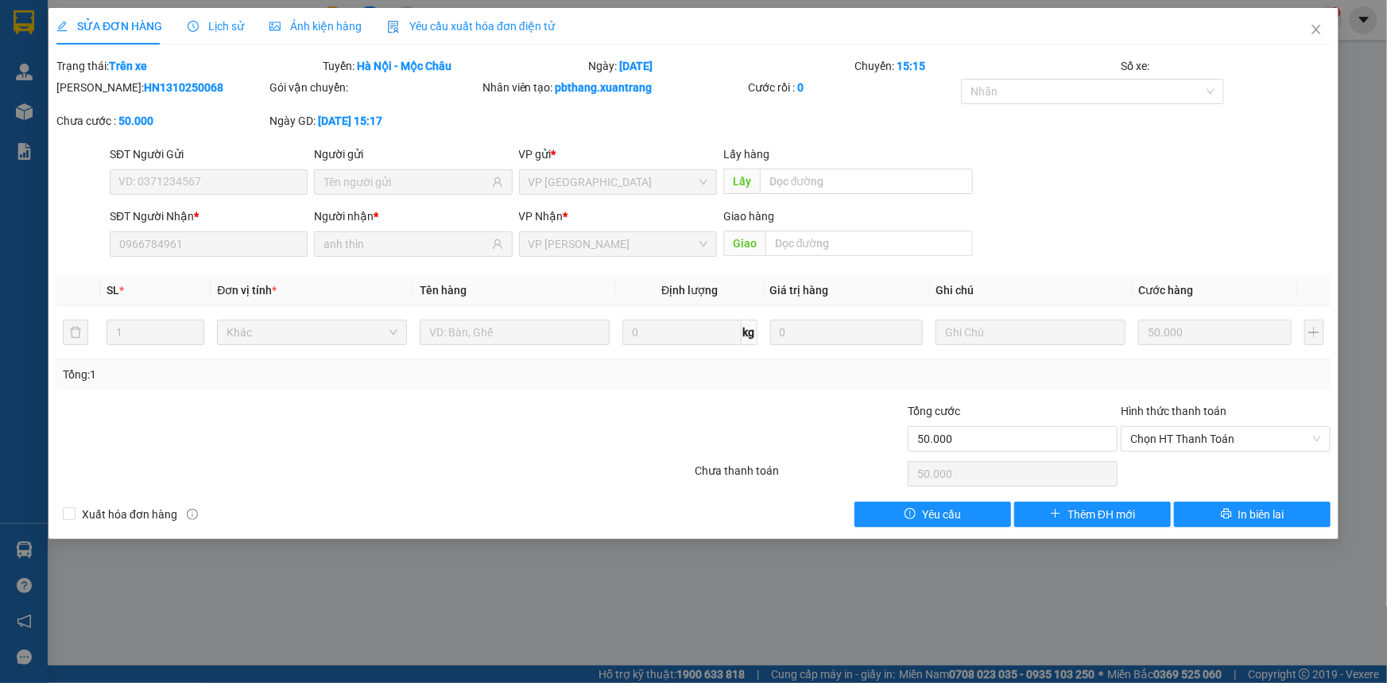
click at [320, 26] on span "Ảnh kiện hàng" at bounding box center [315, 26] width 92 height 13
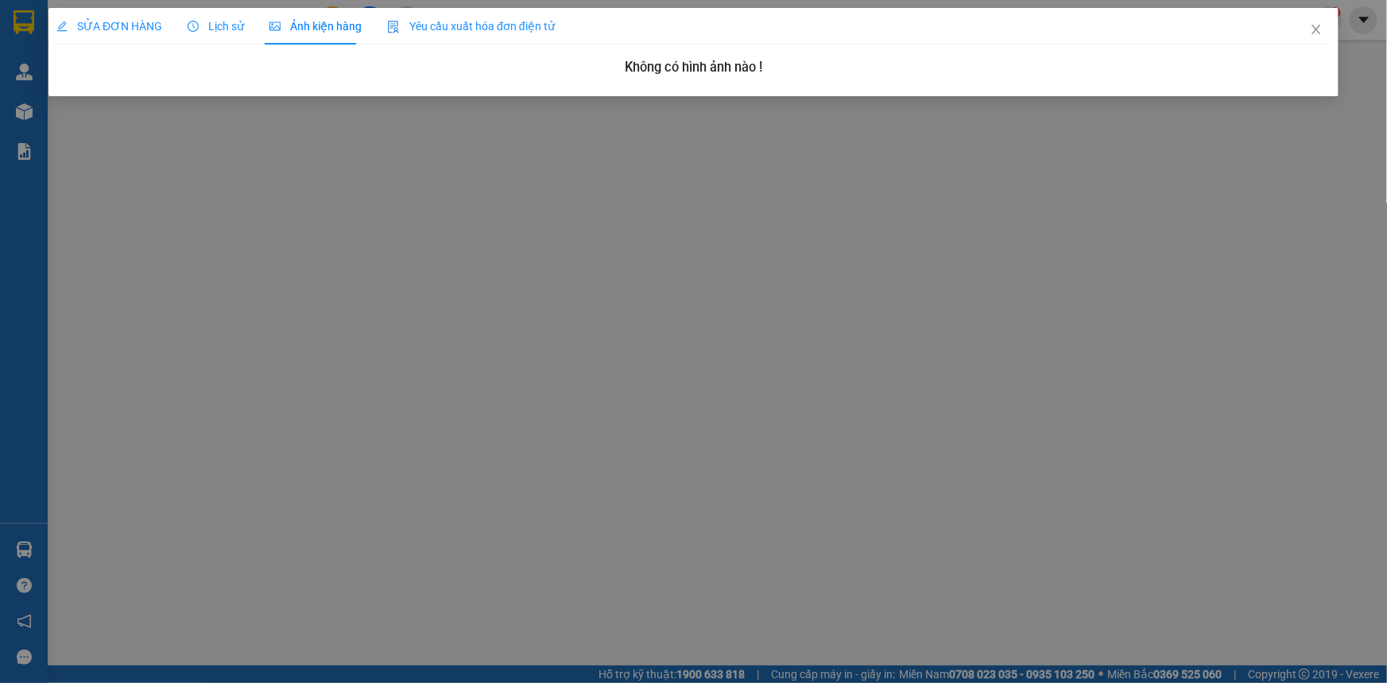
click at [90, 21] on span "SỬA ĐƠN HÀNG" at bounding box center [109, 26] width 106 height 13
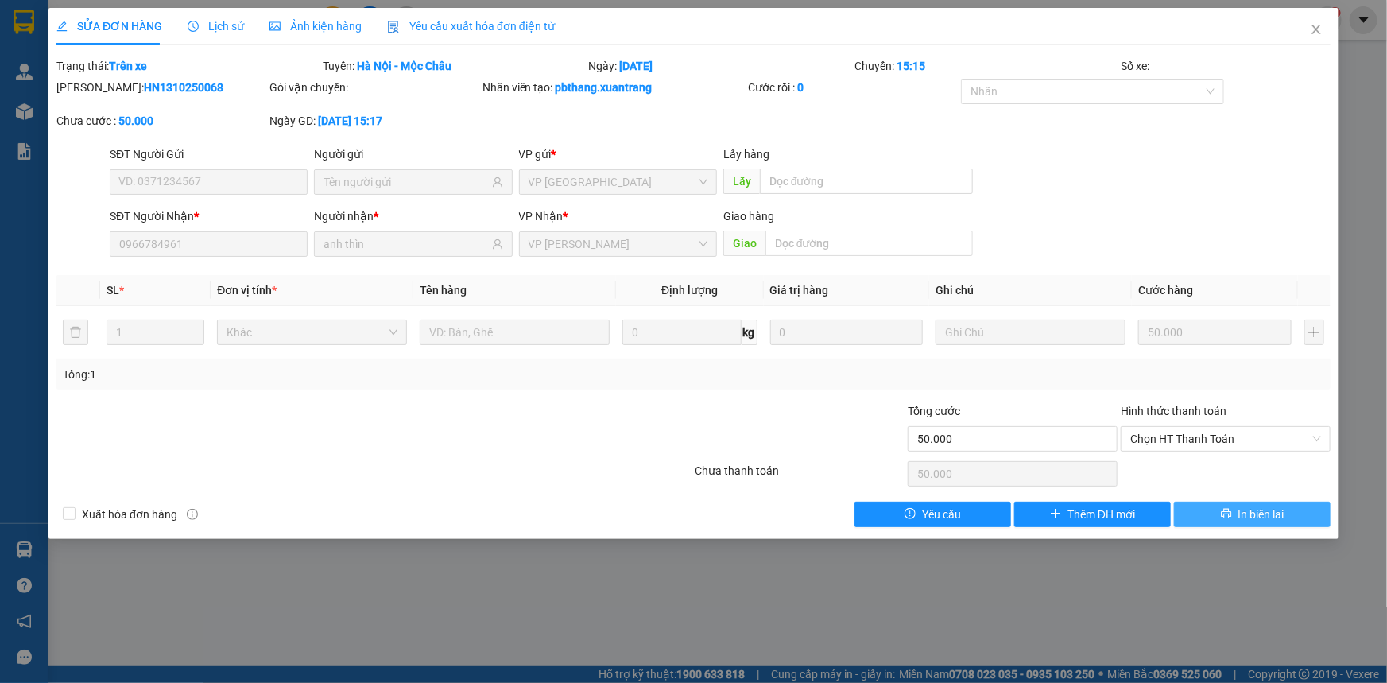
click at [1217, 520] on button "In biên lai" at bounding box center [1252, 513] width 157 height 25
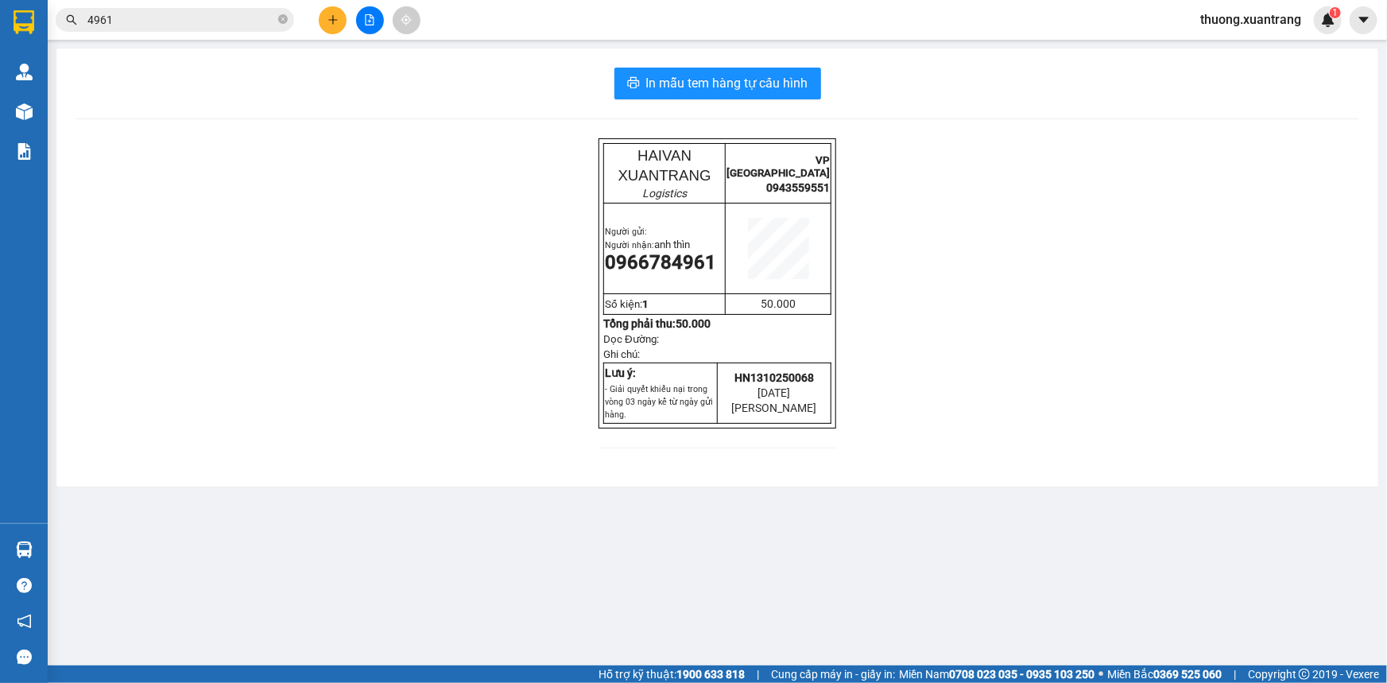
click at [284, 17] on icon "close-circle" at bounding box center [283, 19] width 10 height 10
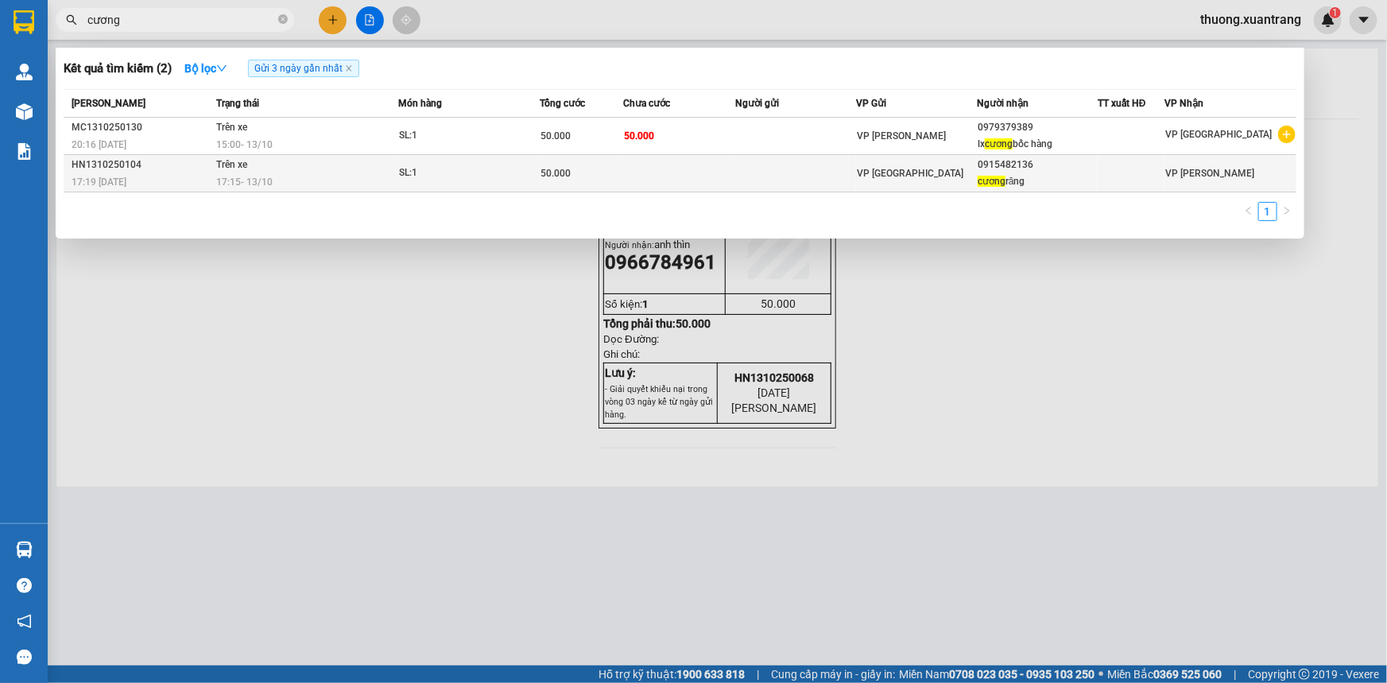
type input "cương"
click at [602, 168] on div "50.000" at bounding box center [581, 172] width 82 height 17
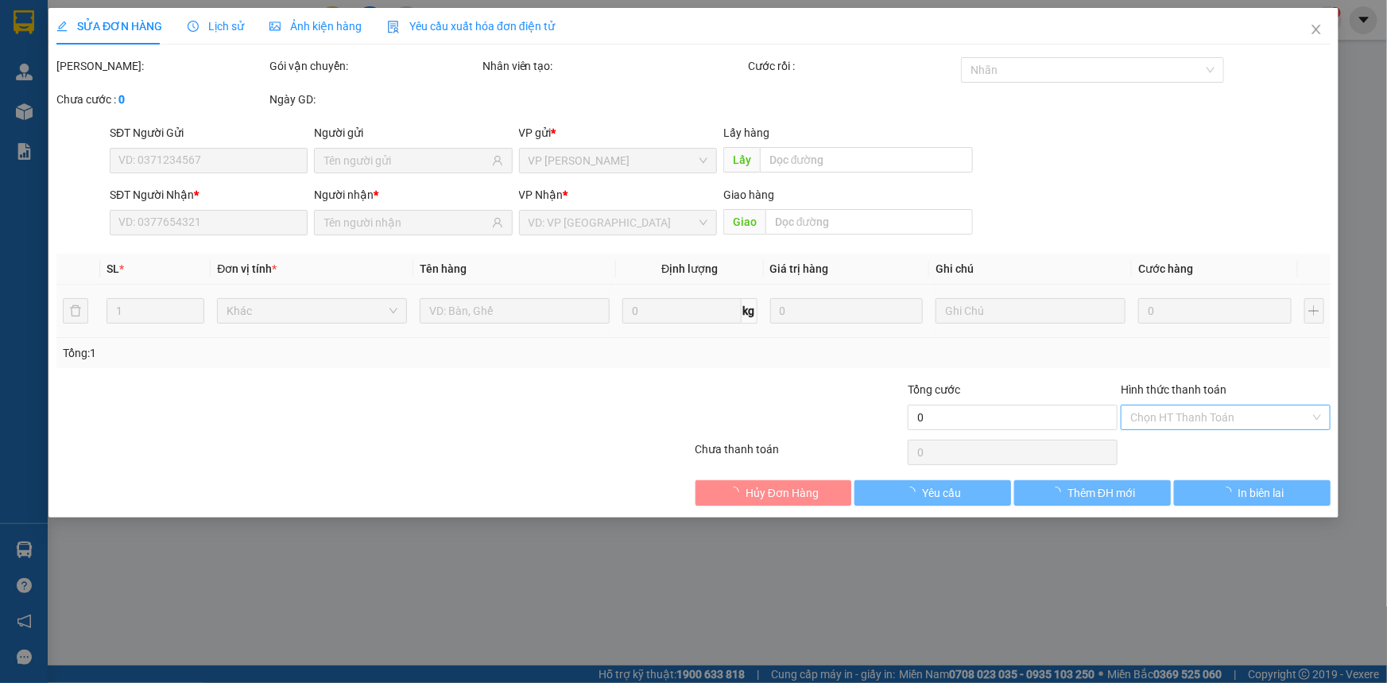
type input "0915482136"
type input "cương răng"
type input "50.000"
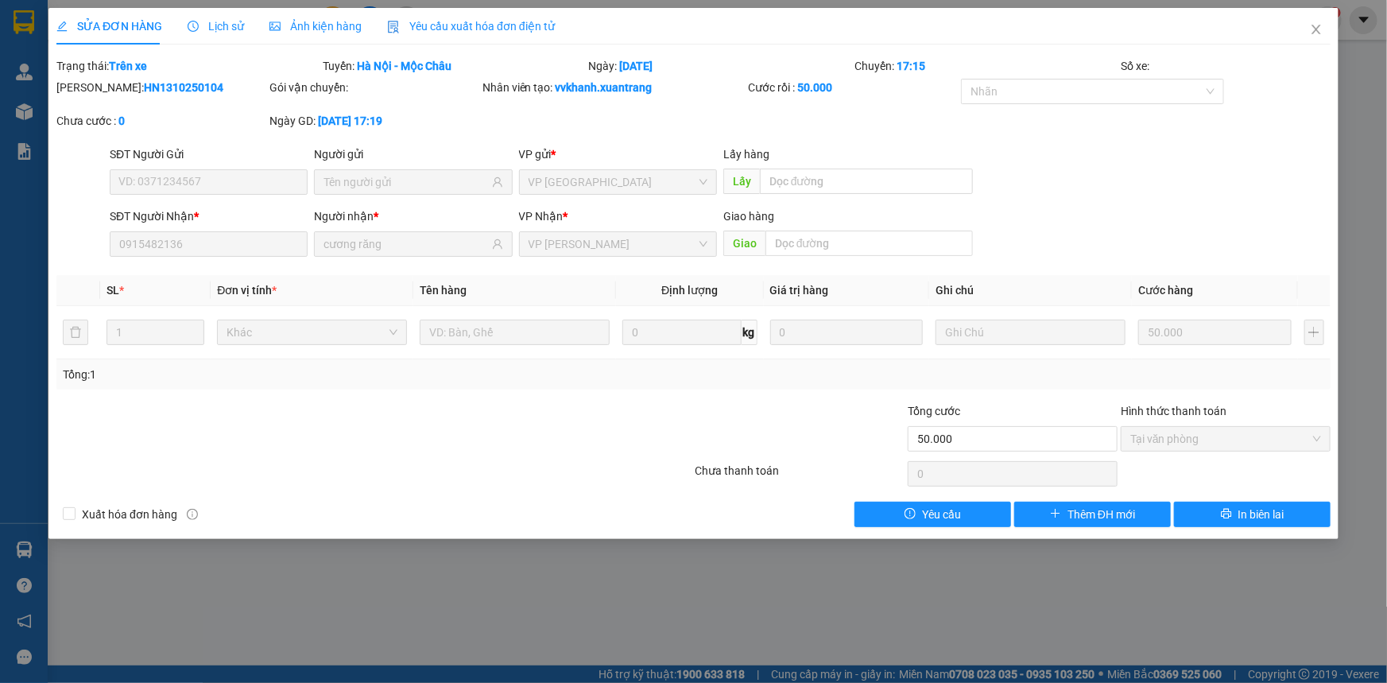
click at [211, 33] on div "Lịch sử" at bounding box center [216, 25] width 56 height 17
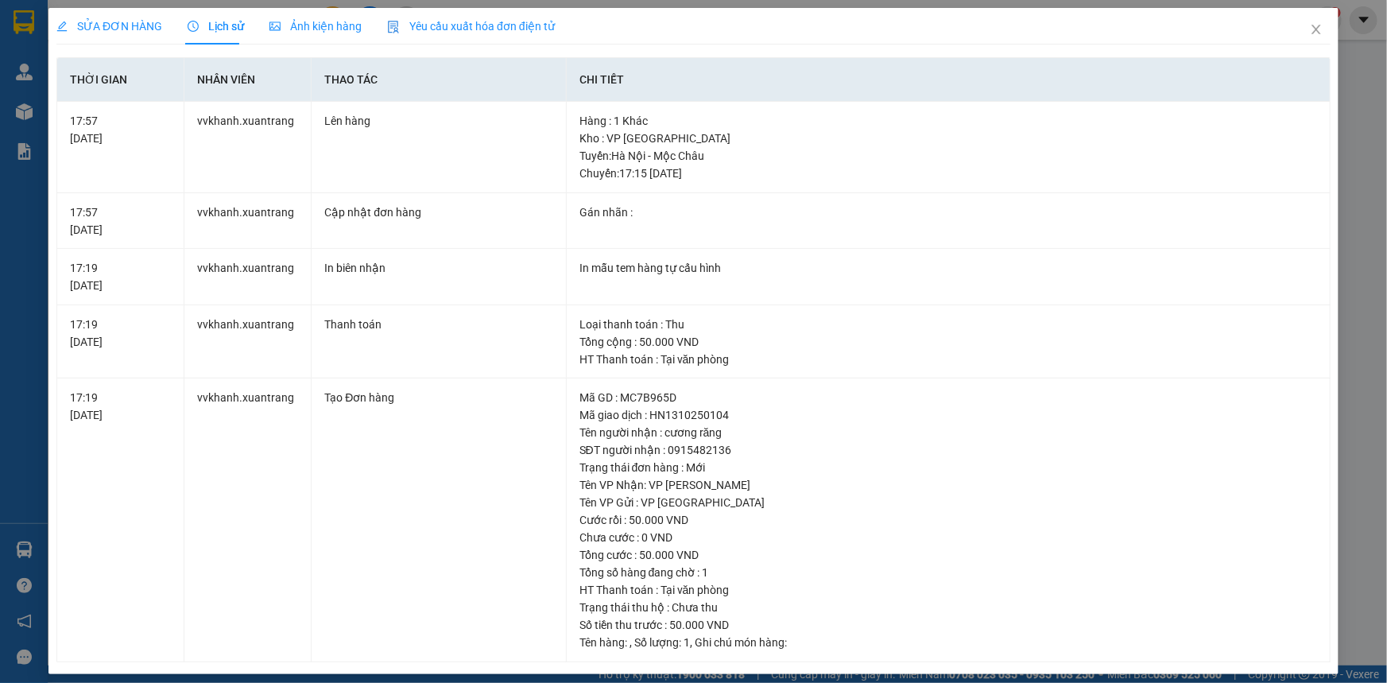
click at [131, 23] on span "SỬA ĐƠN HÀNG" at bounding box center [109, 26] width 106 height 13
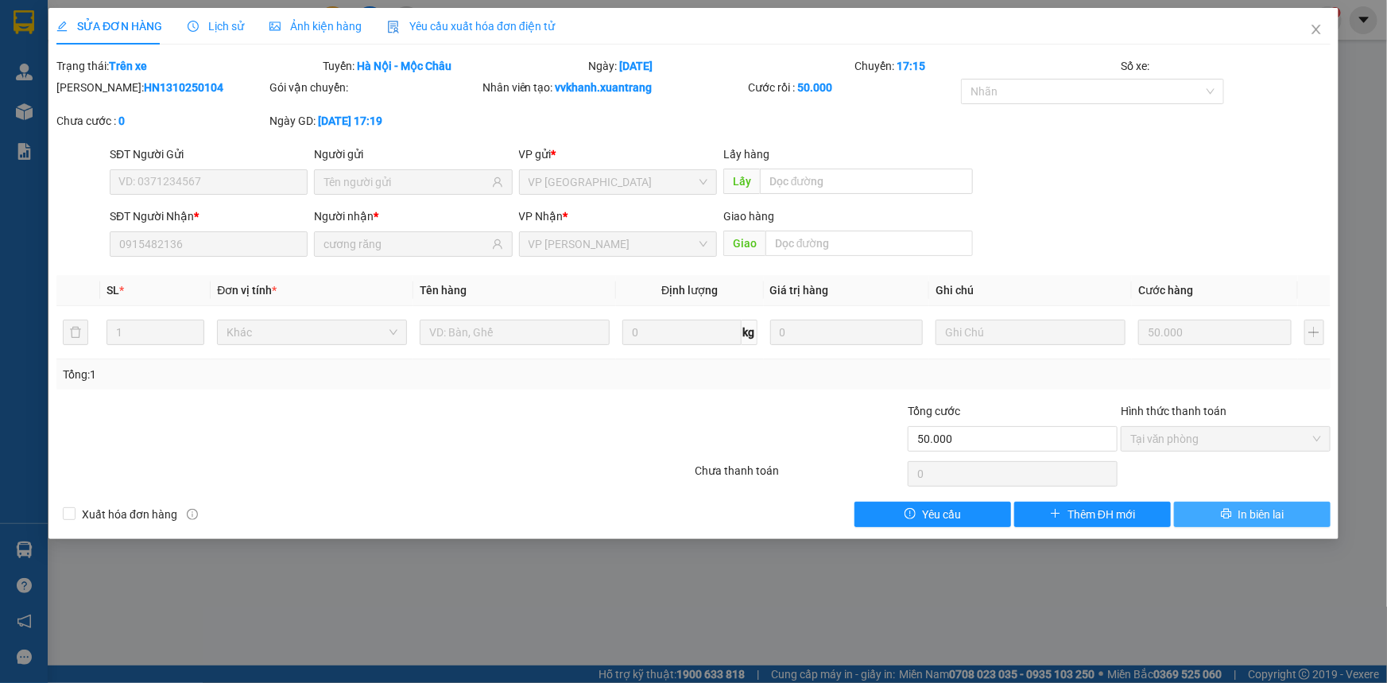
click at [1246, 513] on span "In biên lai" at bounding box center [1261, 513] width 46 height 17
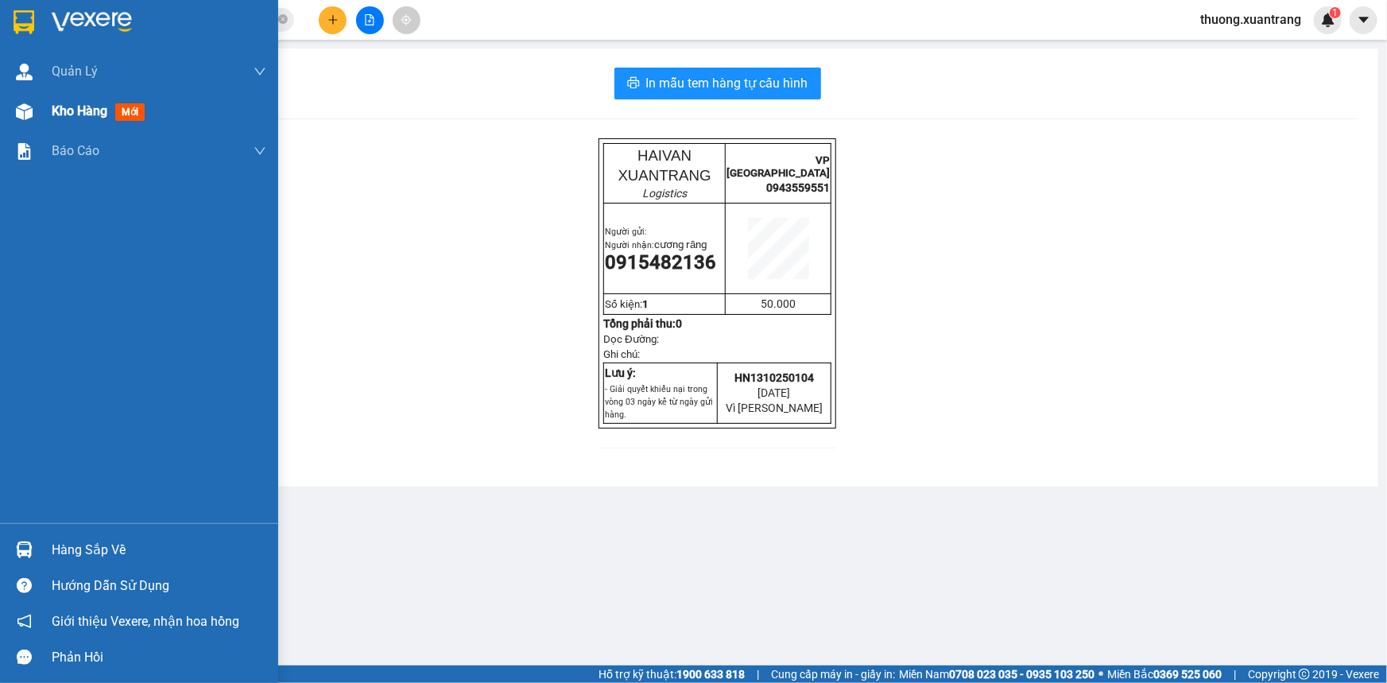
click at [22, 113] on img at bounding box center [24, 111] width 17 height 17
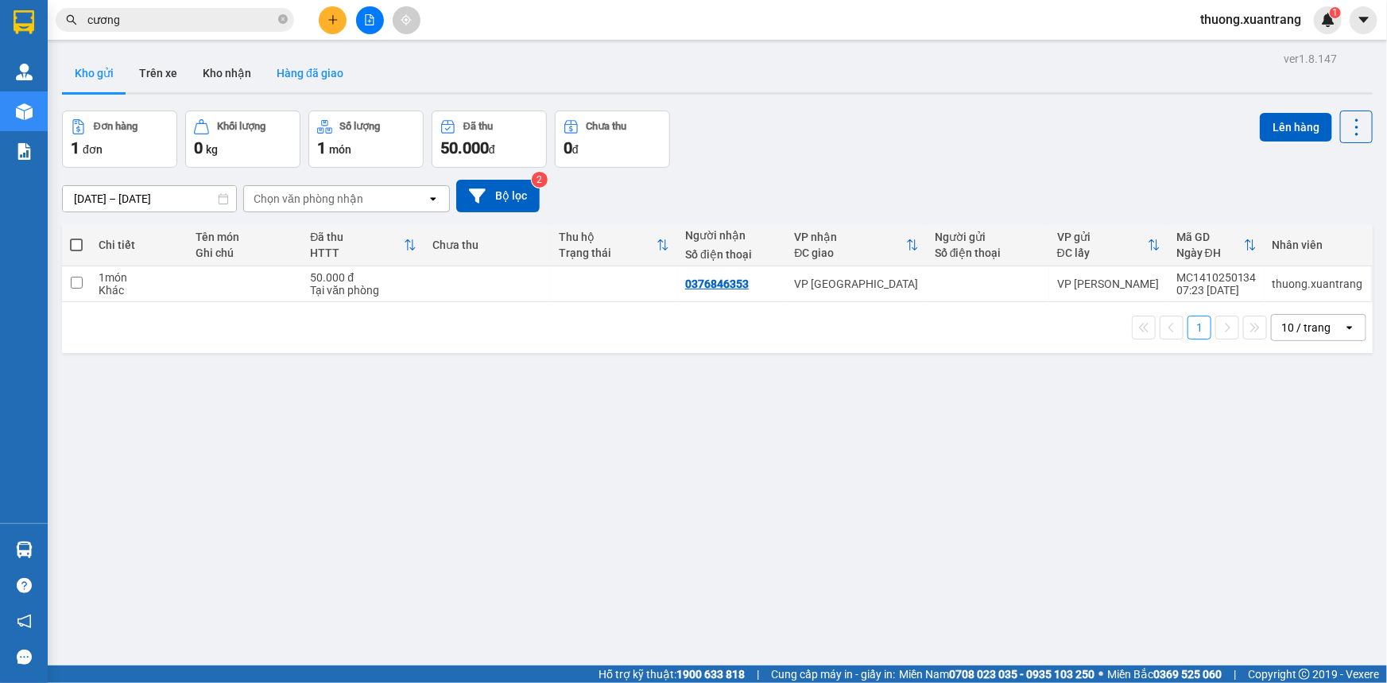
click at [325, 81] on button "Hàng đã giao" at bounding box center [310, 73] width 92 height 38
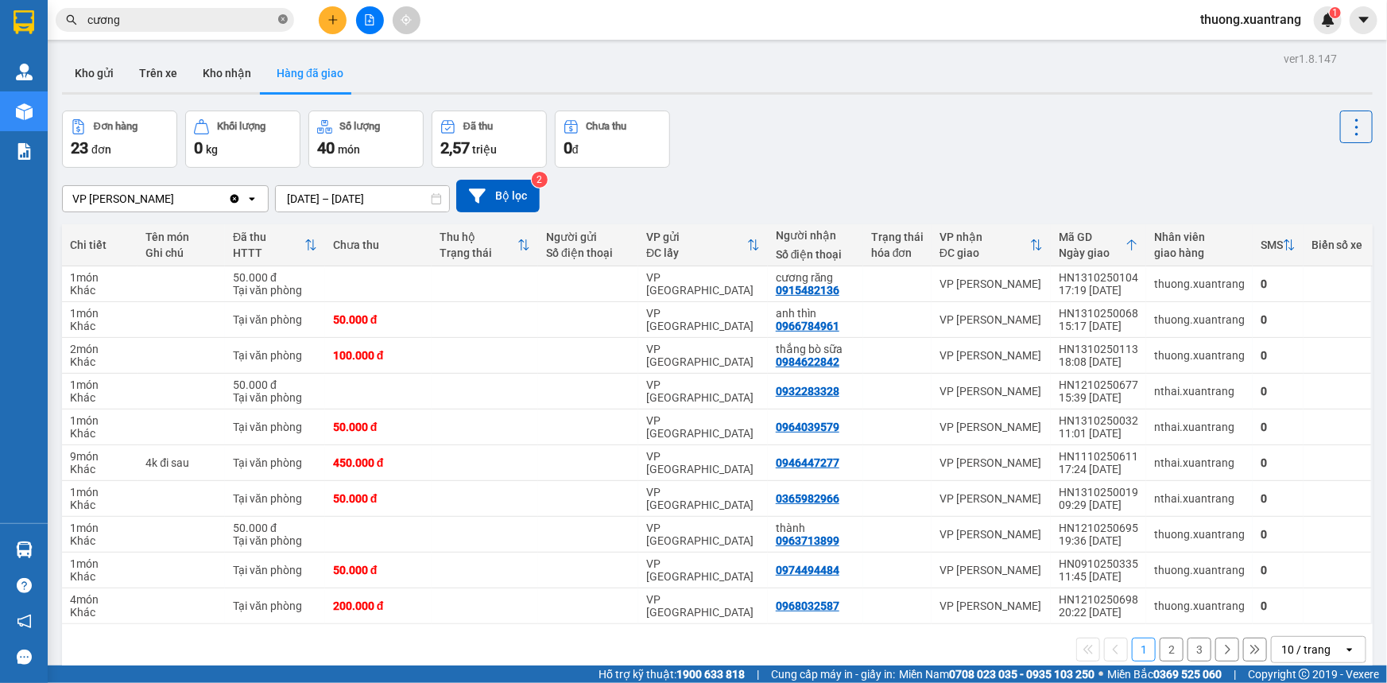
click at [280, 22] on icon "close-circle" at bounding box center [283, 19] width 10 height 10
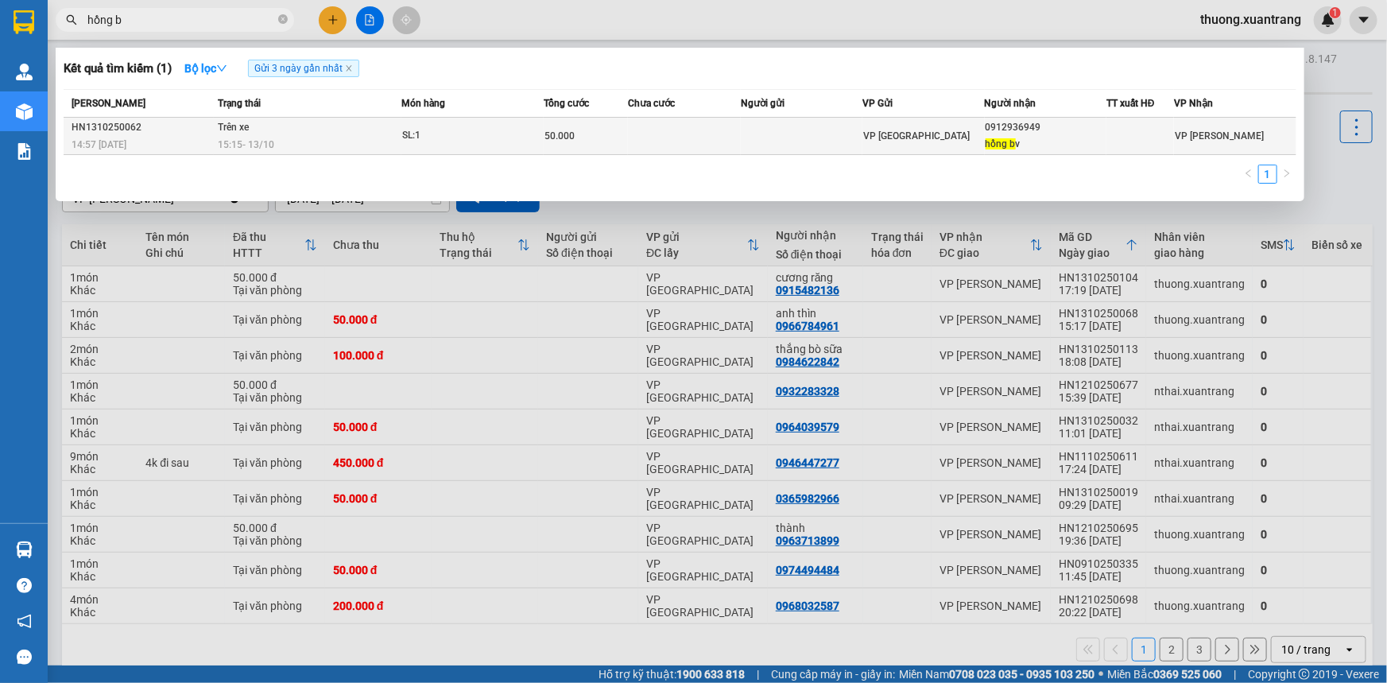
type input "hồng b"
click at [557, 124] on td "50.000" at bounding box center [585, 136] width 84 height 37
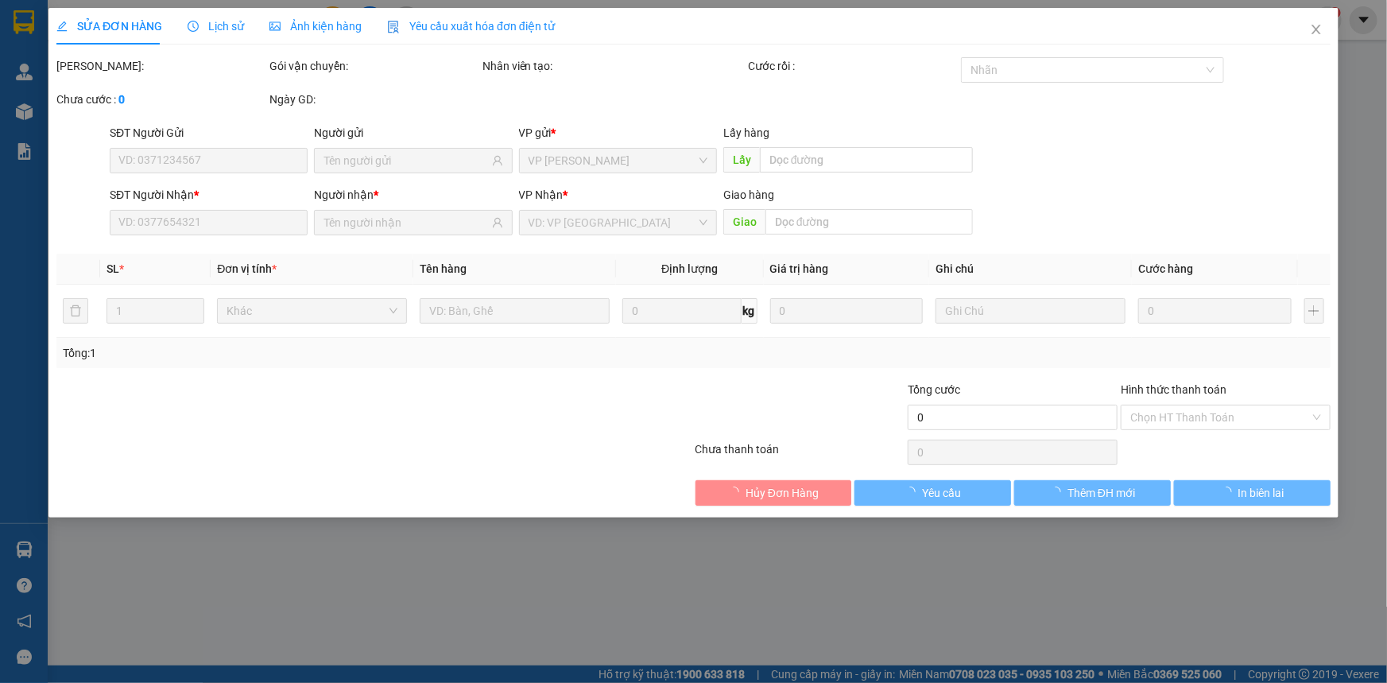
click at [331, 32] on span "Ảnh kiện hàng" at bounding box center [315, 26] width 92 height 13
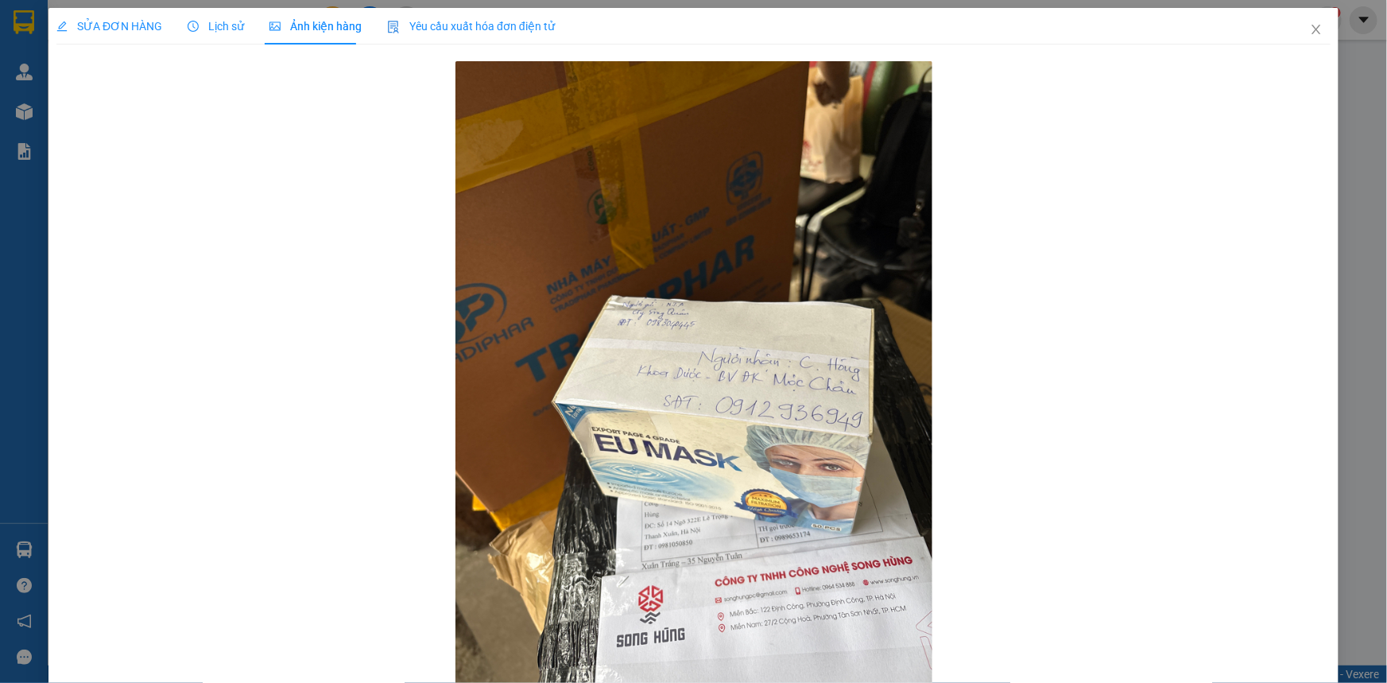
click at [114, 29] on span "SỬA ĐƠN HÀNG" at bounding box center [109, 26] width 106 height 13
type input "0912936949"
type input "hồng bv"
type input "50.000"
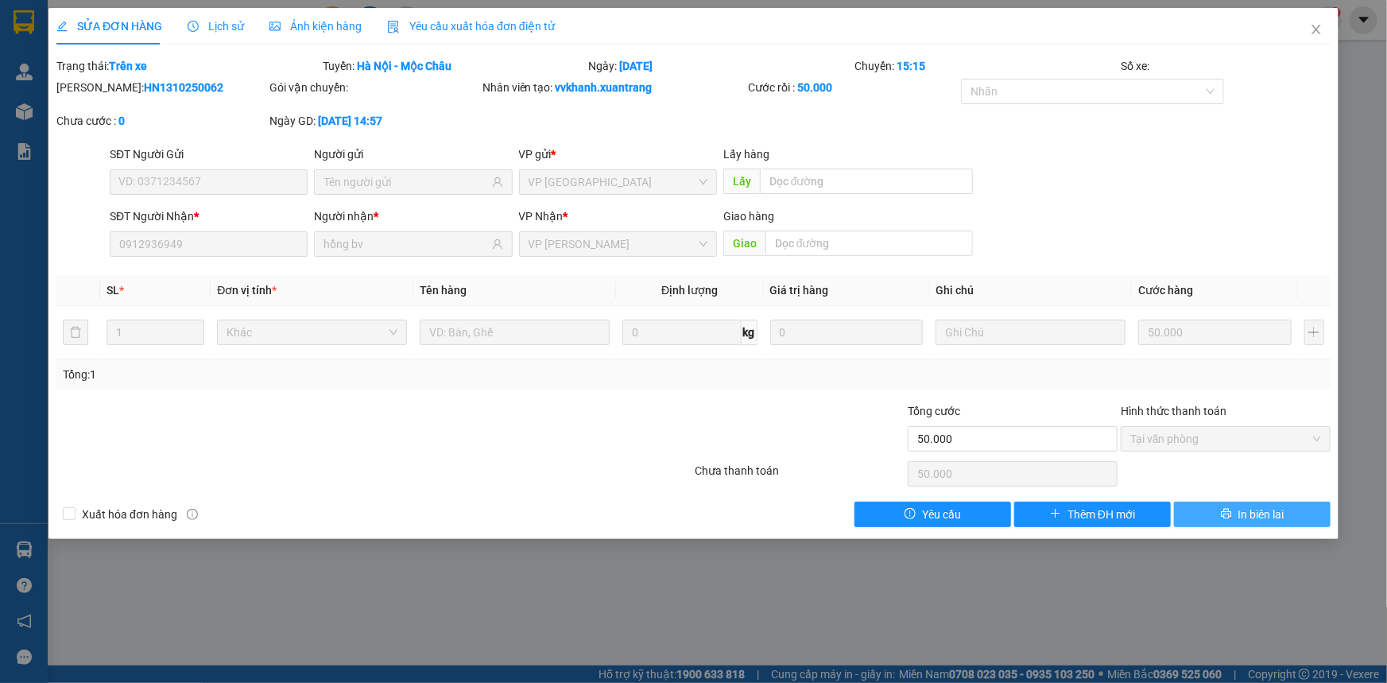
click at [1298, 516] on button "In biên lai" at bounding box center [1252, 513] width 157 height 25
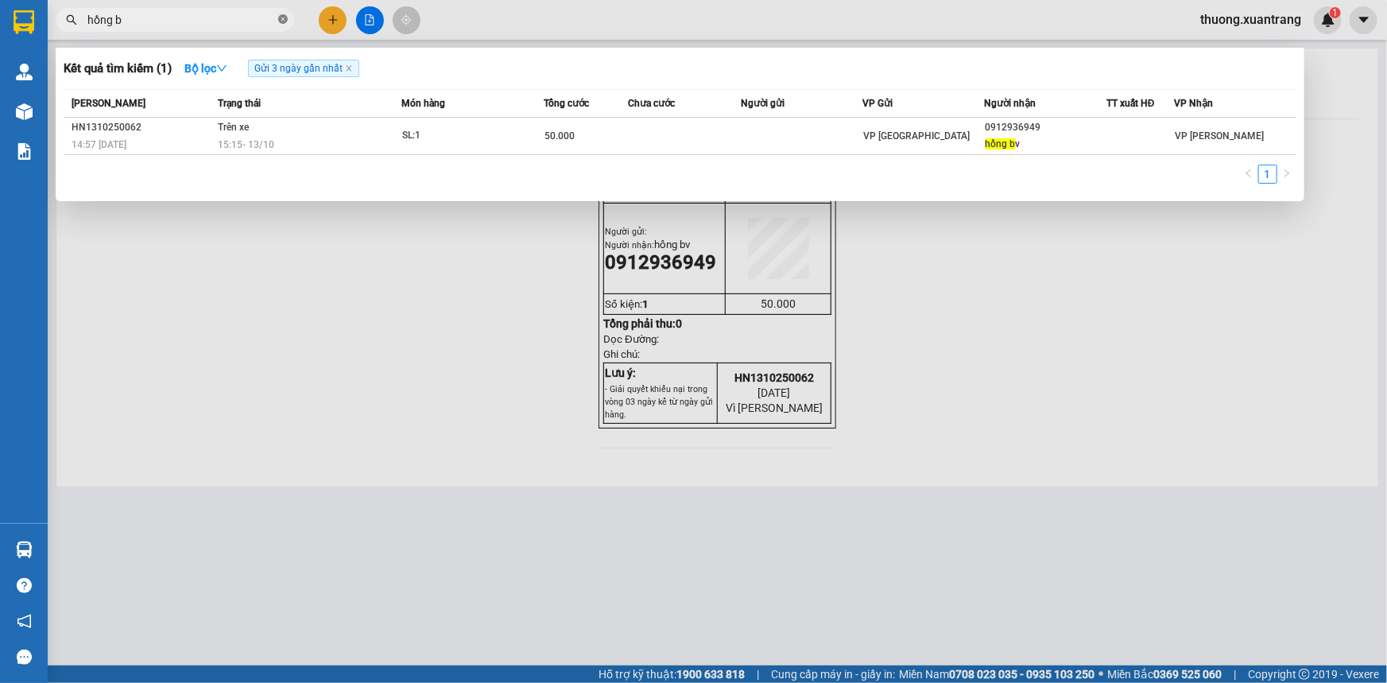
click at [281, 16] on icon "close-circle" at bounding box center [283, 19] width 10 height 10
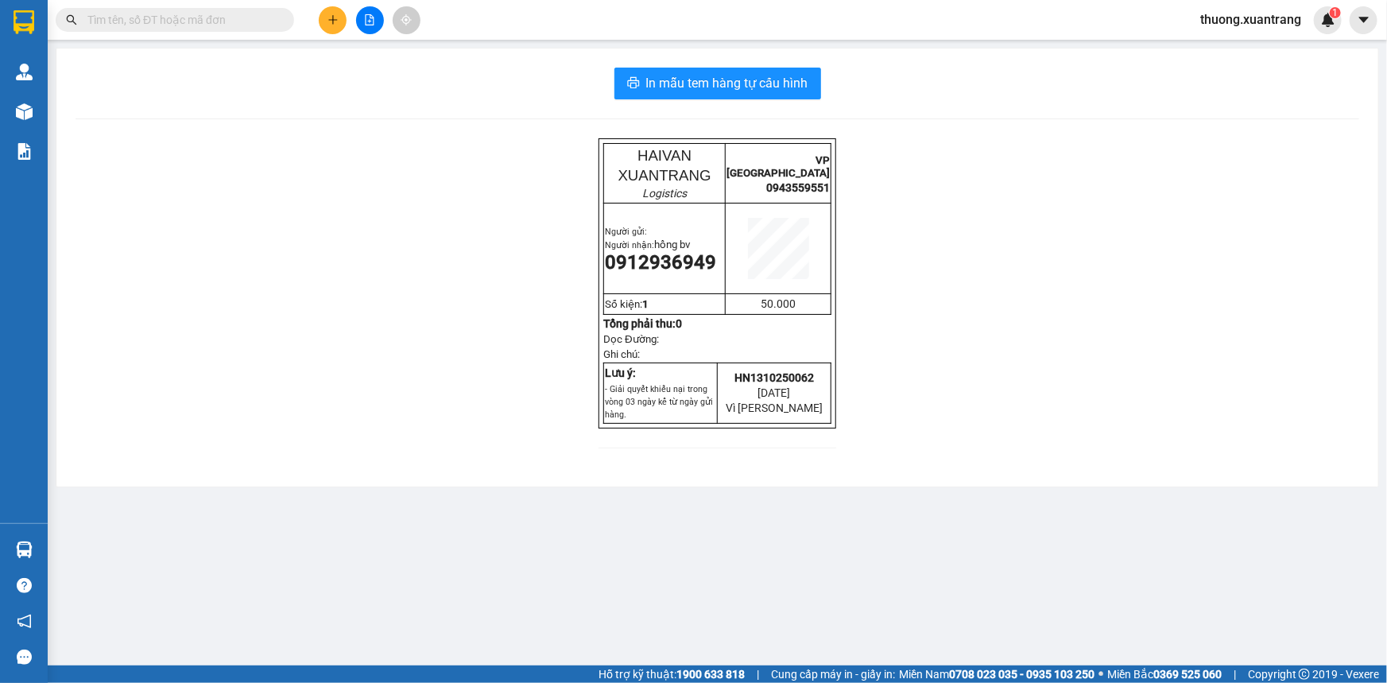
click at [233, 17] on input "text" at bounding box center [181, 19] width 188 height 17
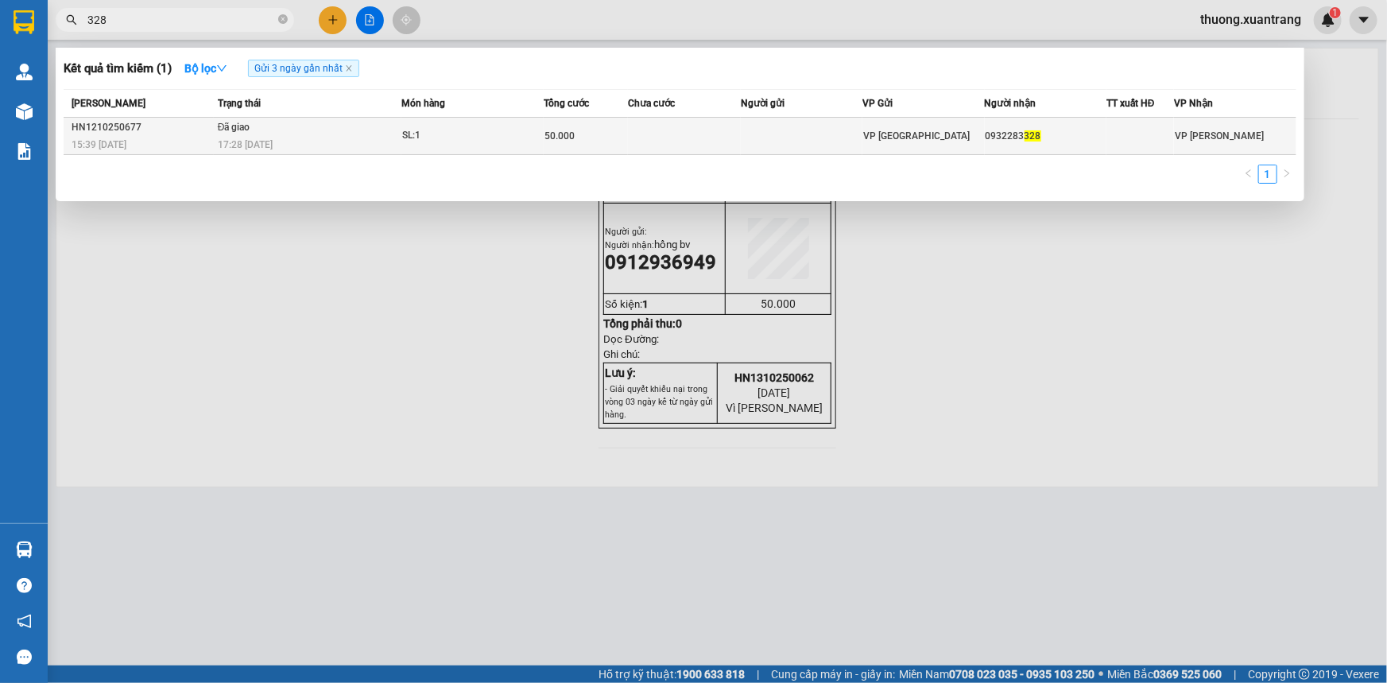
type input "328"
click at [531, 144] on td "SL: 1" at bounding box center [472, 136] width 142 height 37
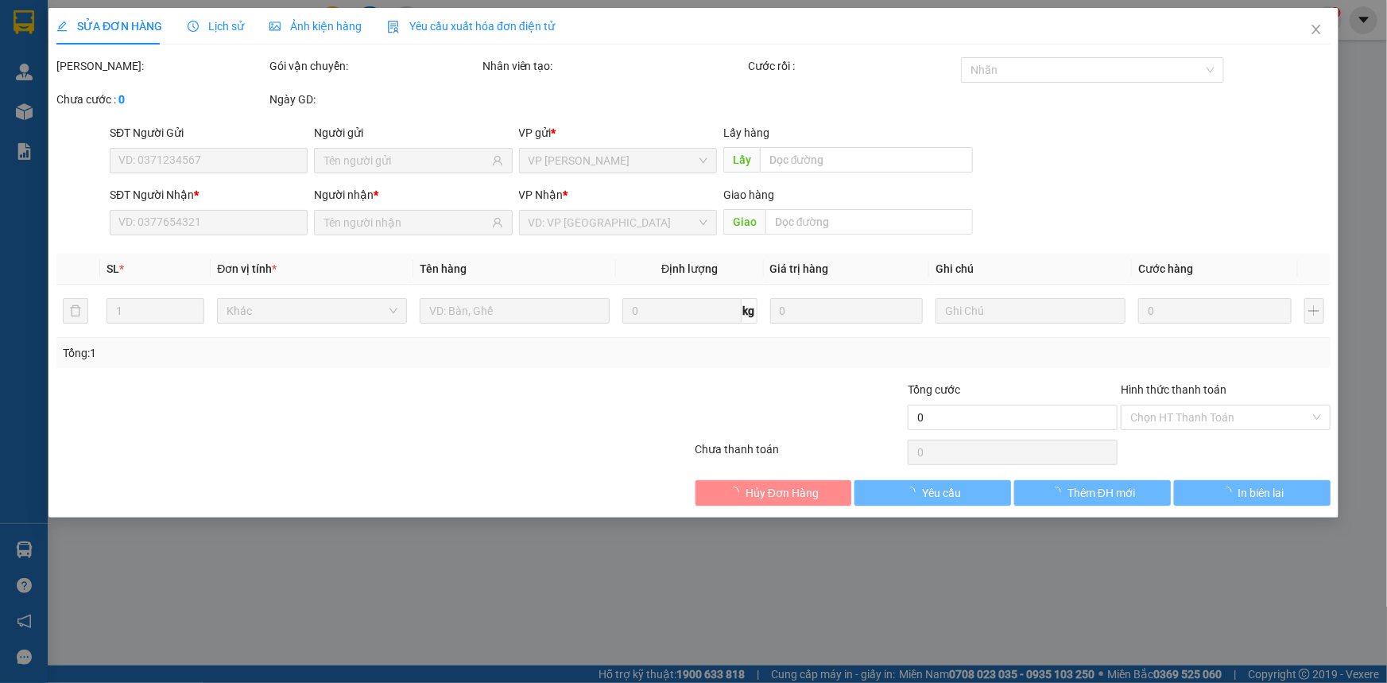
click at [304, 28] on span "Ảnh kiện hàng" at bounding box center [315, 26] width 92 height 13
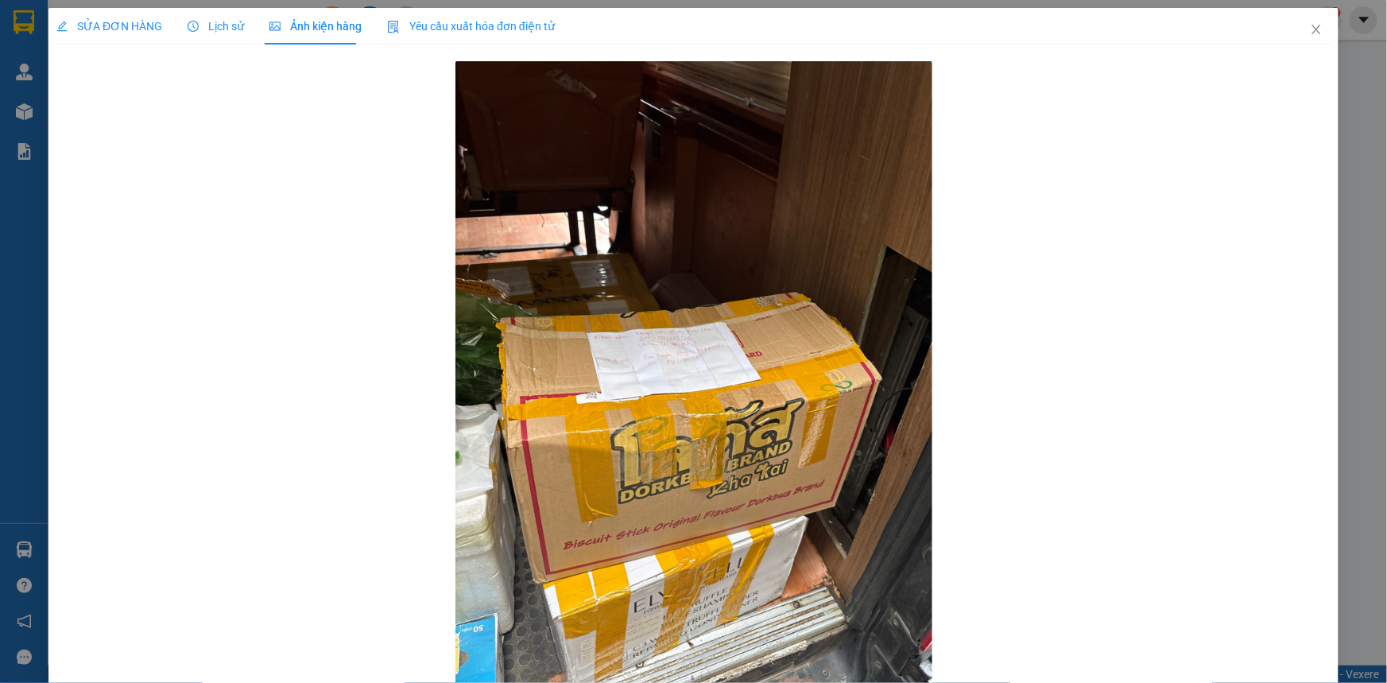
click at [221, 32] on span "Lịch sử" at bounding box center [216, 26] width 56 height 13
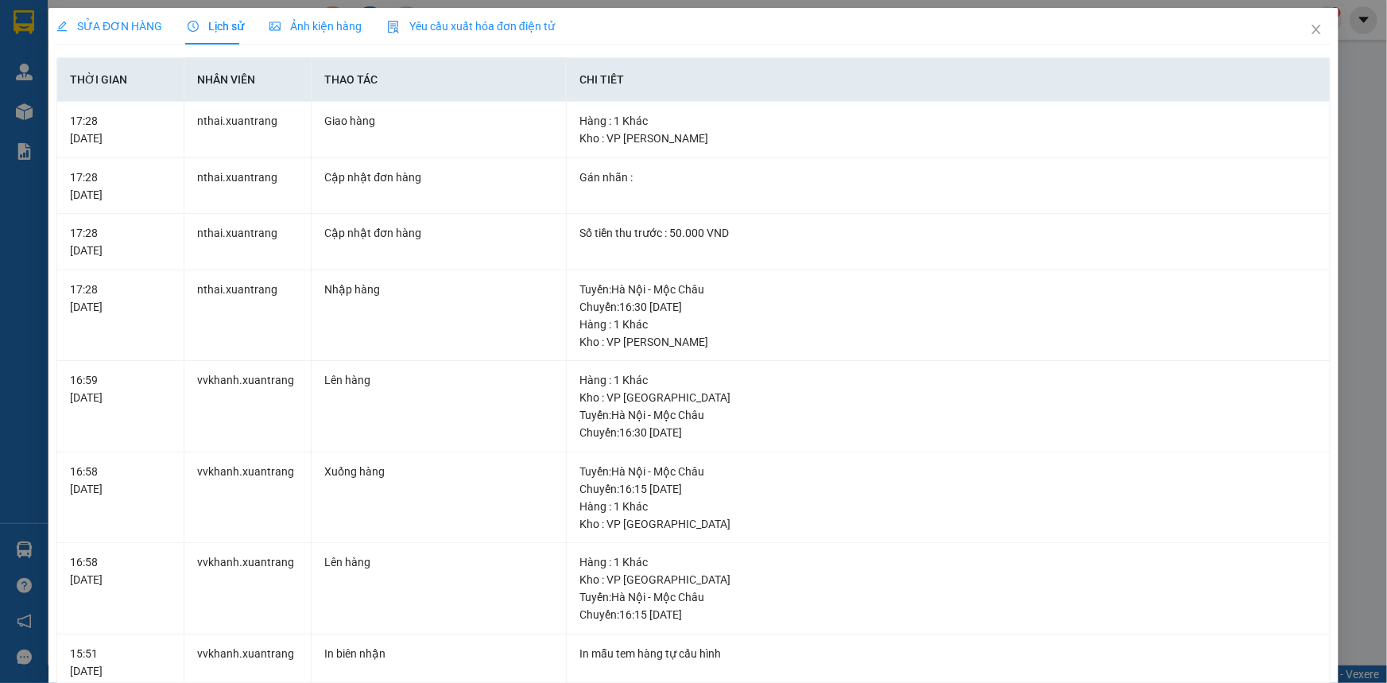
click at [100, 21] on span "SỬA ĐƠN HÀNG" at bounding box center [109, 26] width 106 height 13
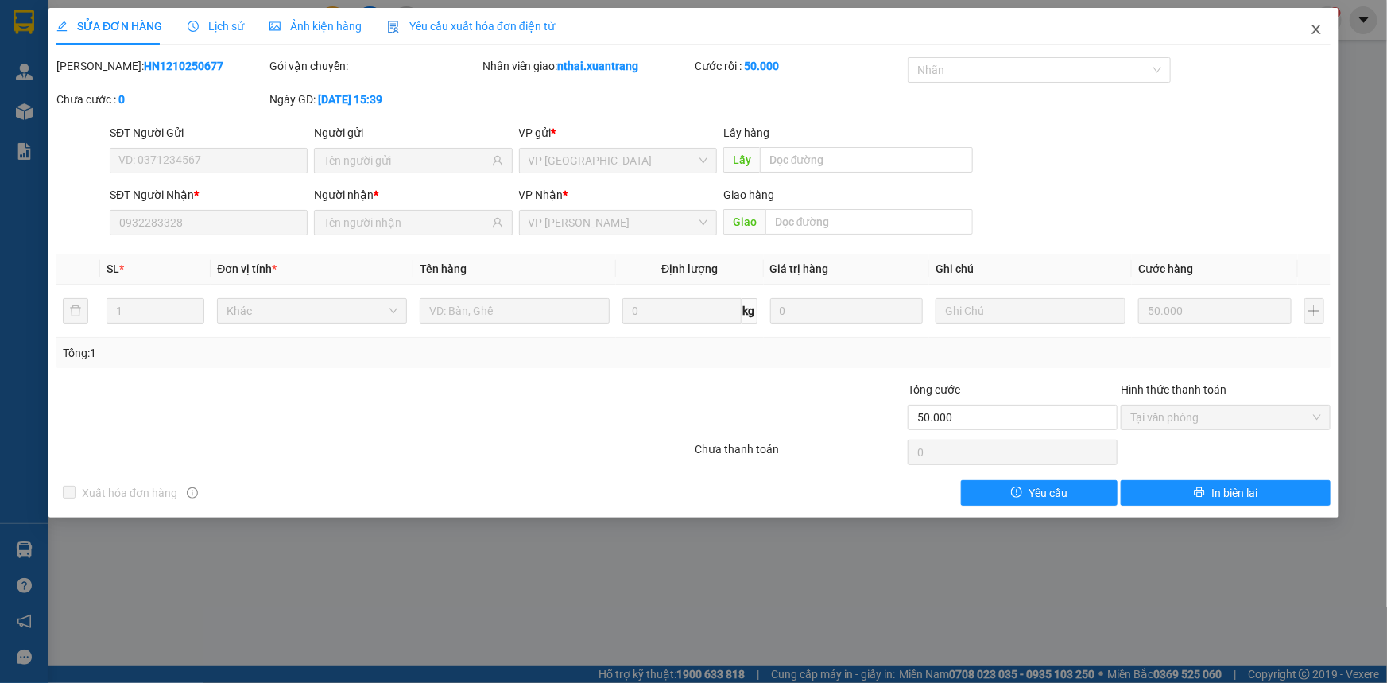
click at [1321, 32] on icon "close" at bounding box center [1315, 29] width 13 height 13
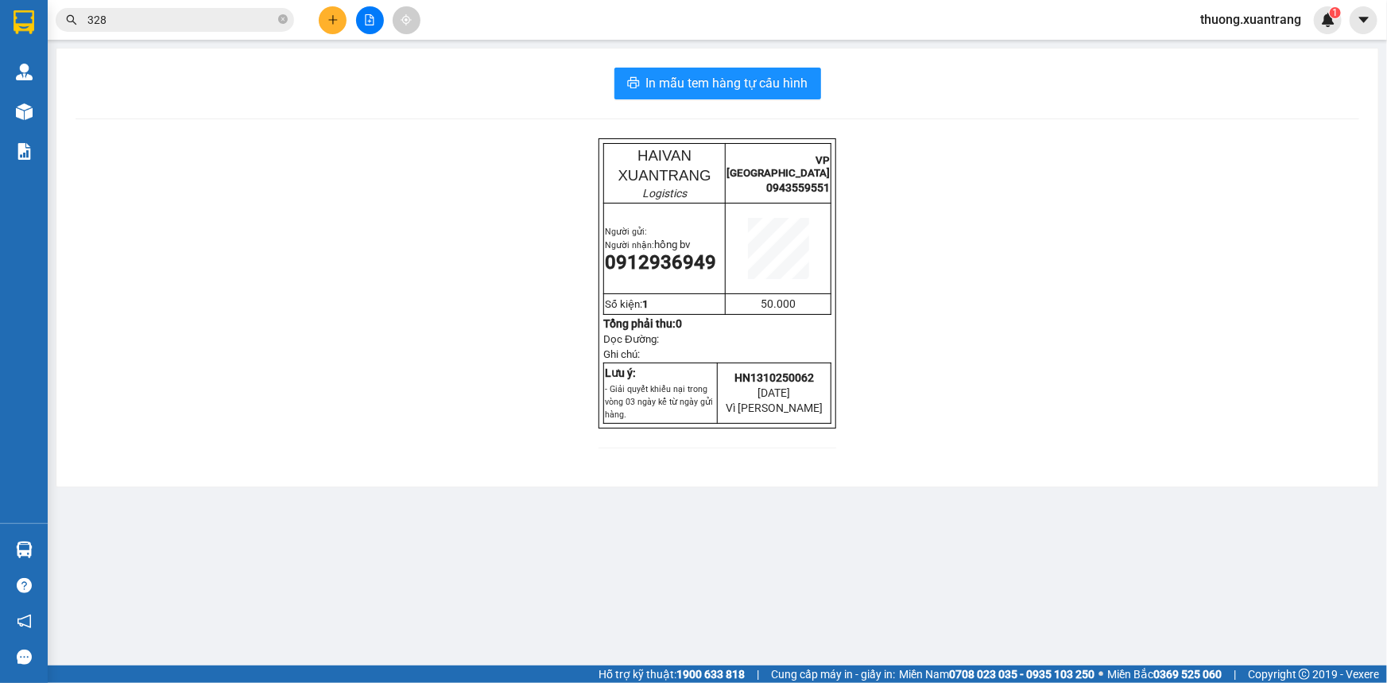
click at [238, 25] on input "328" at bounding box center [181, 19] width 188 height 17
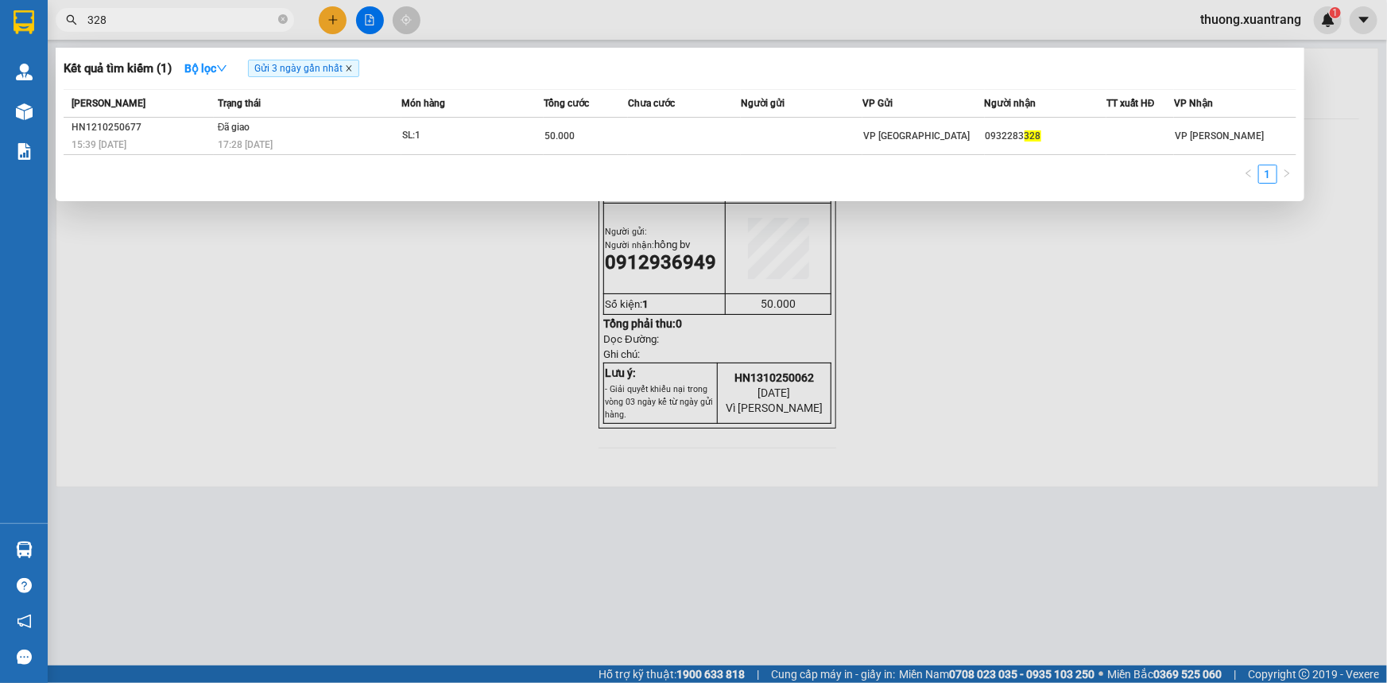
click at [350, 72] on icon "close" at bounding box center [349, 68] width 8 height 8
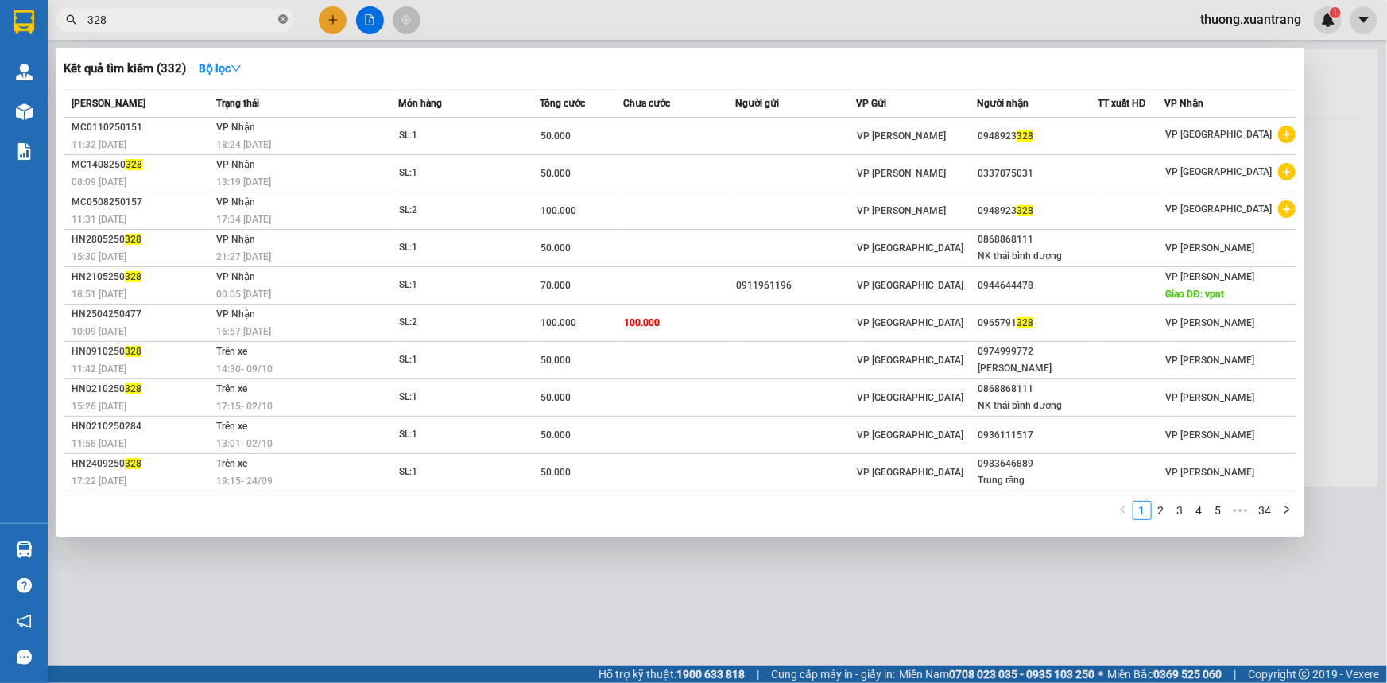
click at [285, 21] on icon "close-circle" at bounding box center [283, 19] width 10 height 10
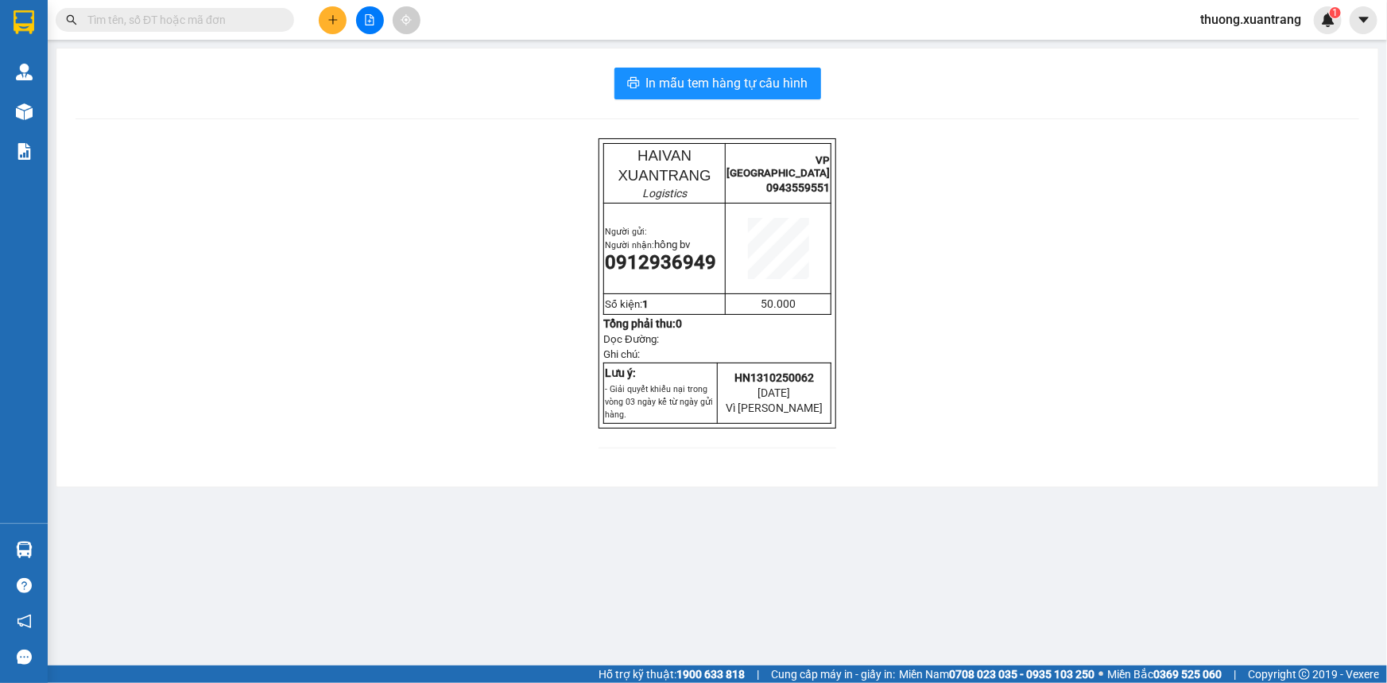
click at [265, 24] on input "text" at bounding box center [181, 19] width 188 height 17
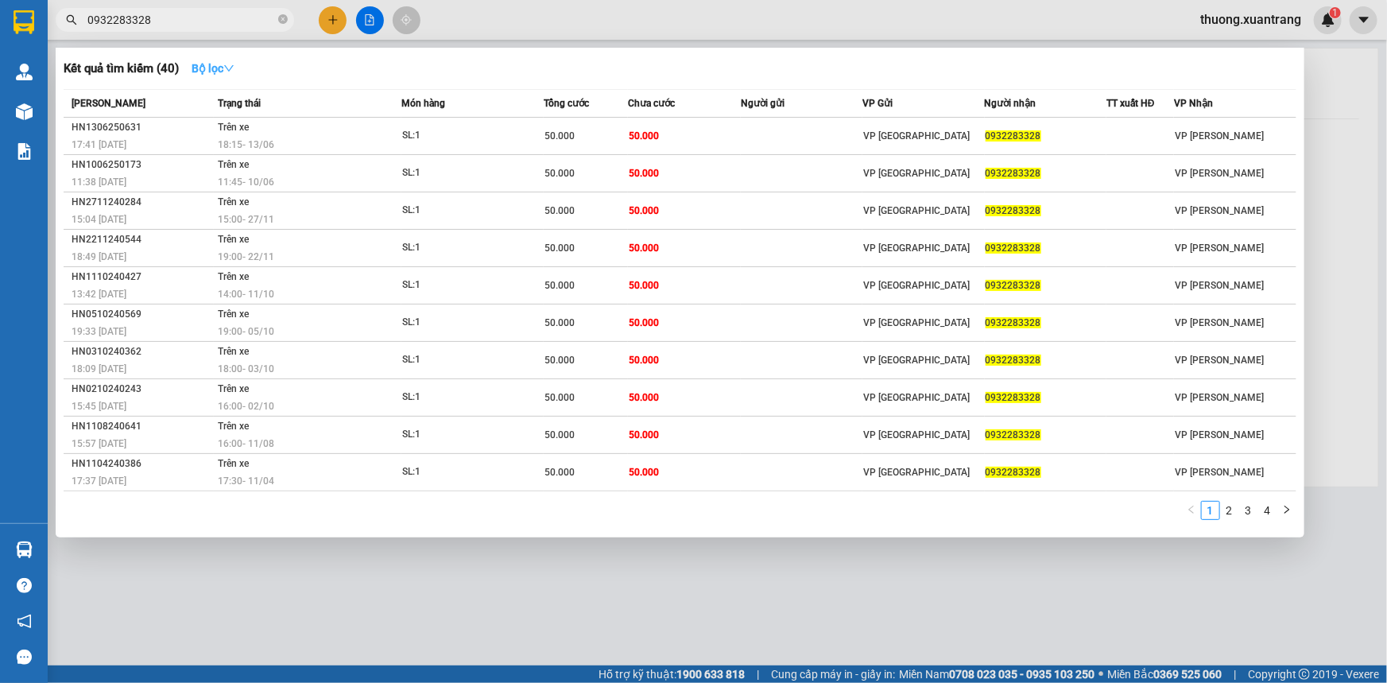
type input "0932283328"
click at [205, 59] on button "Bộ lọc" at bounding box center [213, 68] width 68 height 25
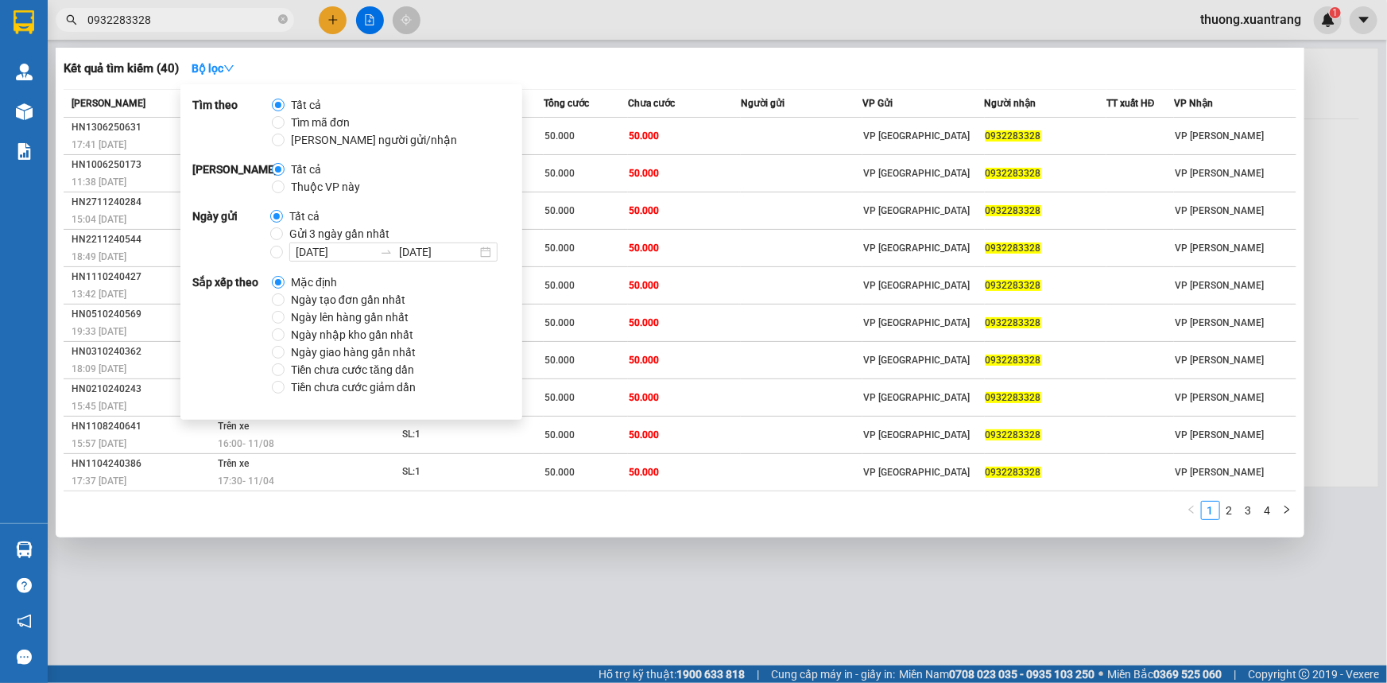
click at [318, 230] on span "Gửi 3 ngày gần nhất" at bounding box center [339, 233] width 113 height 17
click at [283, 230] on input "Gửi 3 ngày gần nhất" at bounding box center [276, 233] width 13 height 13
radio input "true"
radio input "false"
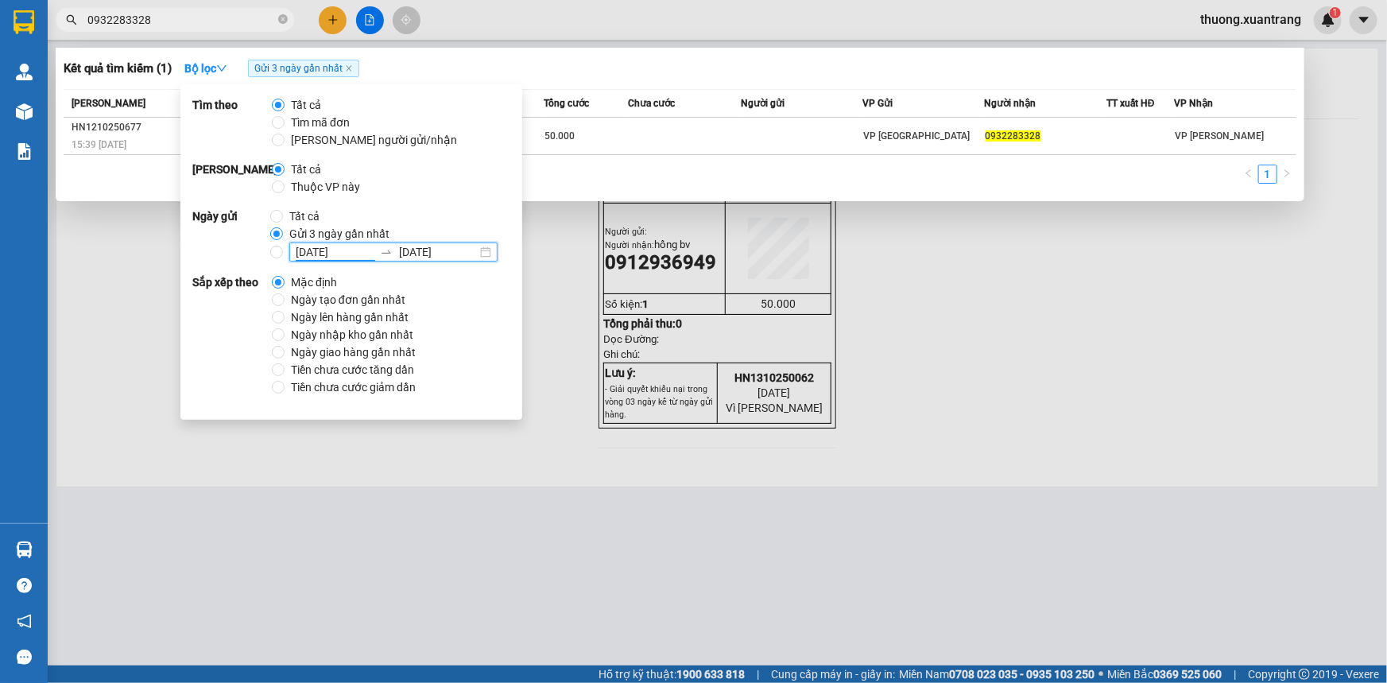
click at [318, 248] on input "14/10/2025" at bounding box center [335, 251] width 78 height 17
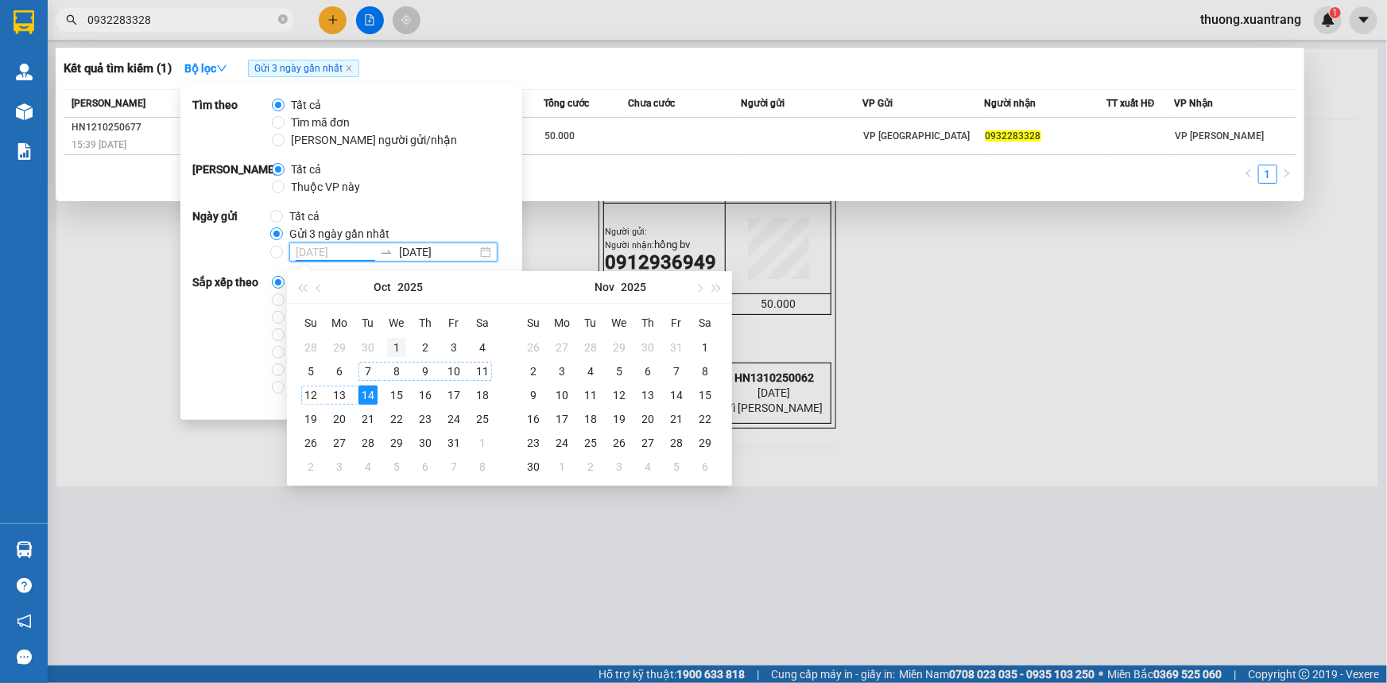
type input "01/10/2025"
click at [401, 345] on div "1" at bounding box center [396, 347] width 19 height 19
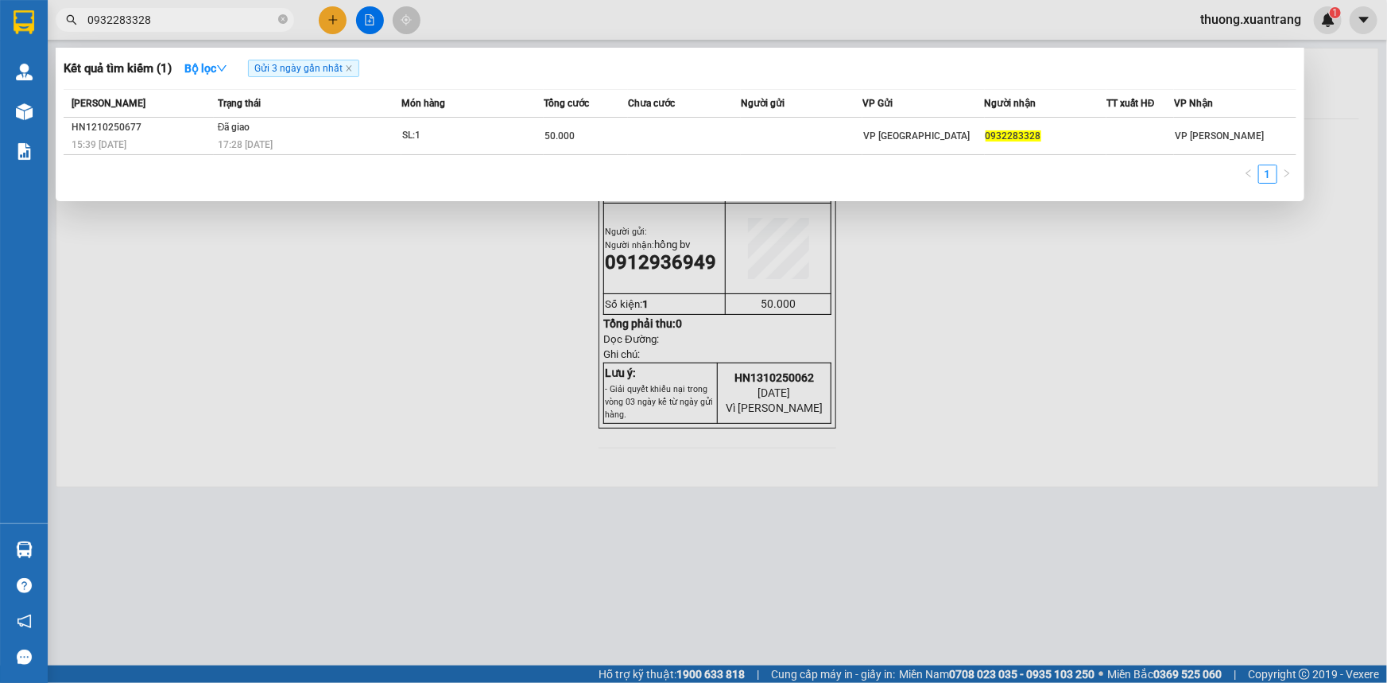
click at [425, 22] on div at bounding box center [693, 341] width 1387 height 683
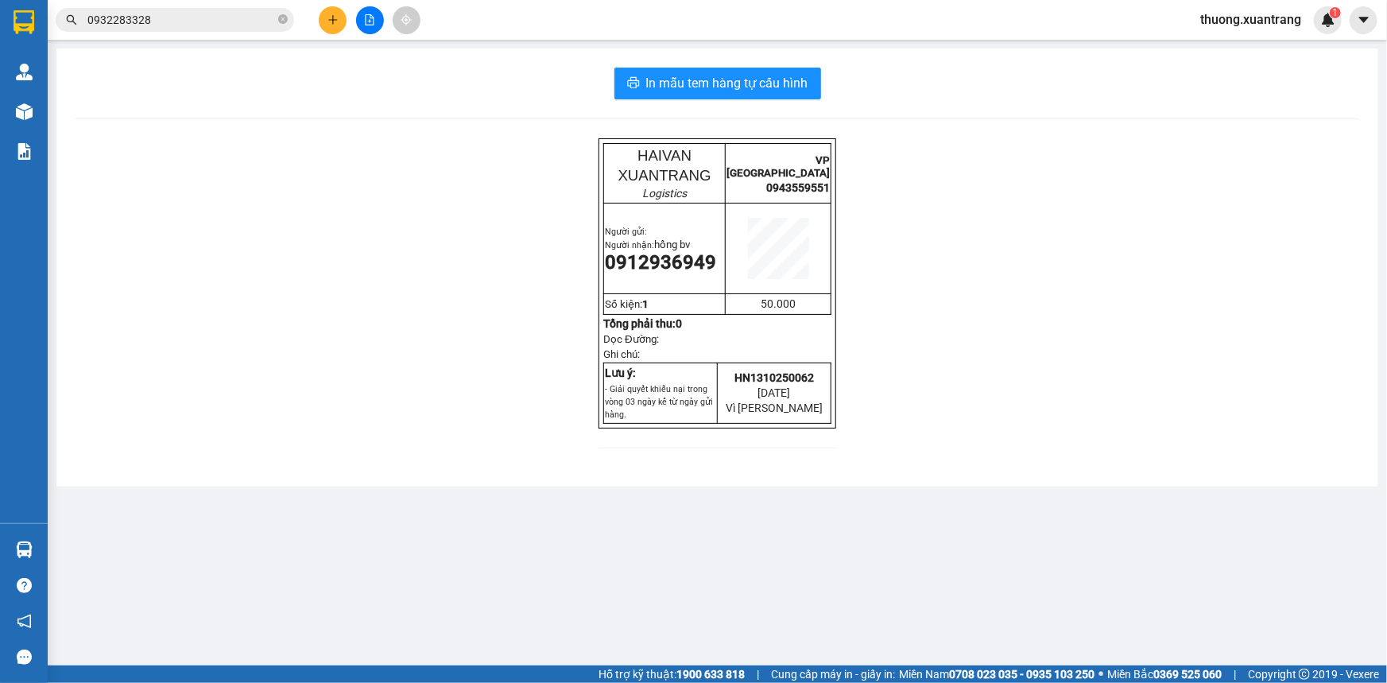
click at [216, 23] on input "0932283328" at bounding box center [181, 19] width 188 height 17
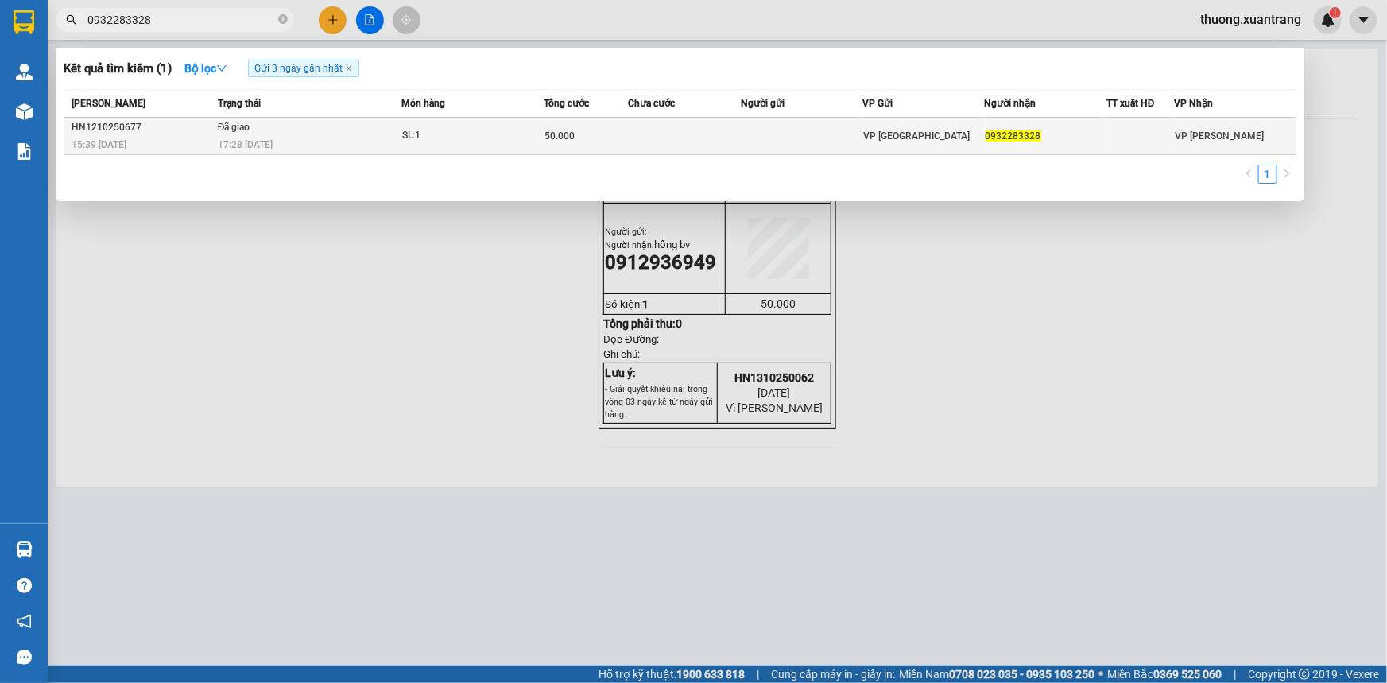
click at [397, 123] on td "Đã giao 17:28 - 13/10" at bounding box center [308, 136] width 188 height 37
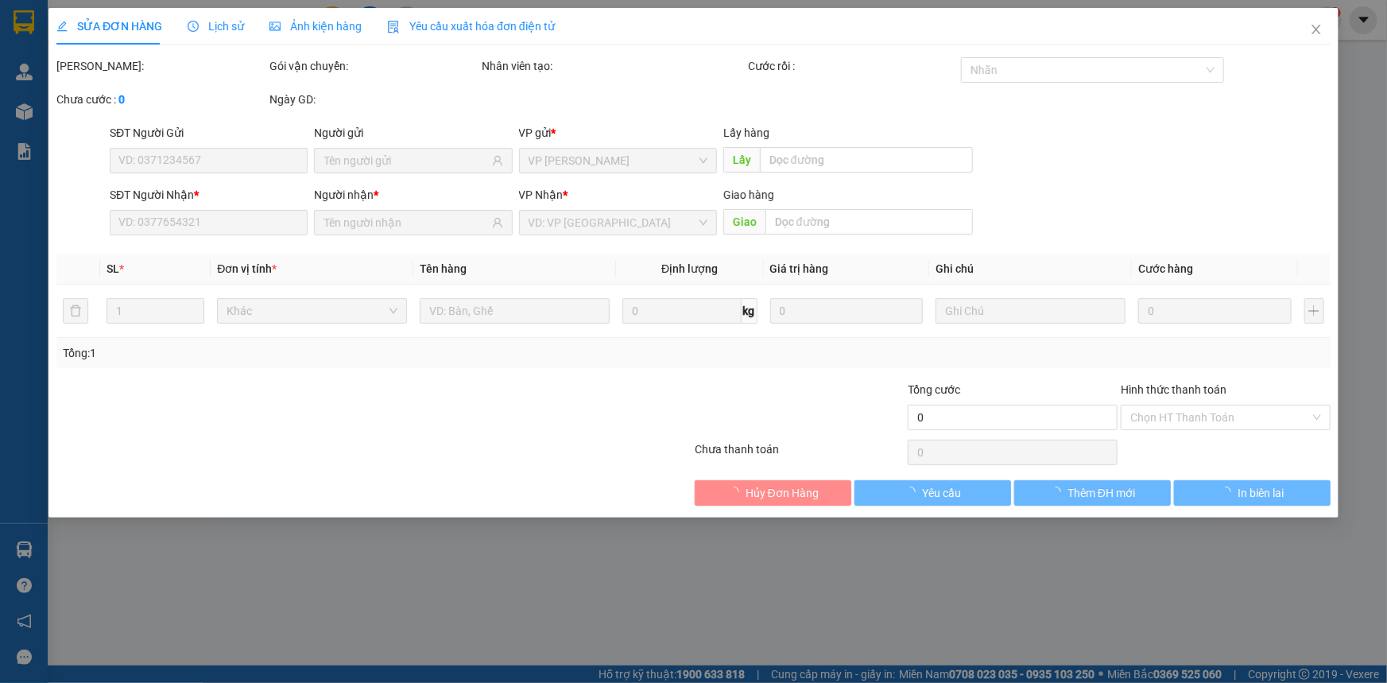
type input "0932283328"
type input "50.000"
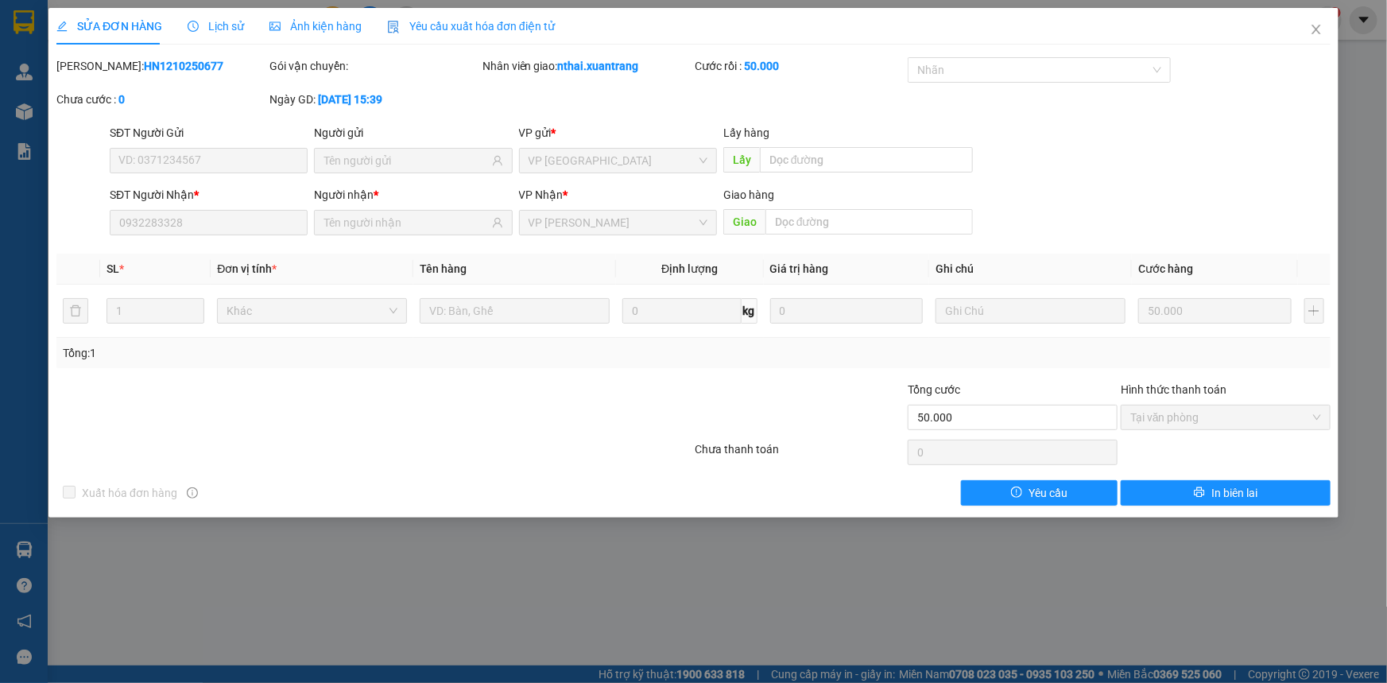
click at [230, 31] on span "Lịch sử" at bounding box center [216, 26] width 56 height 13
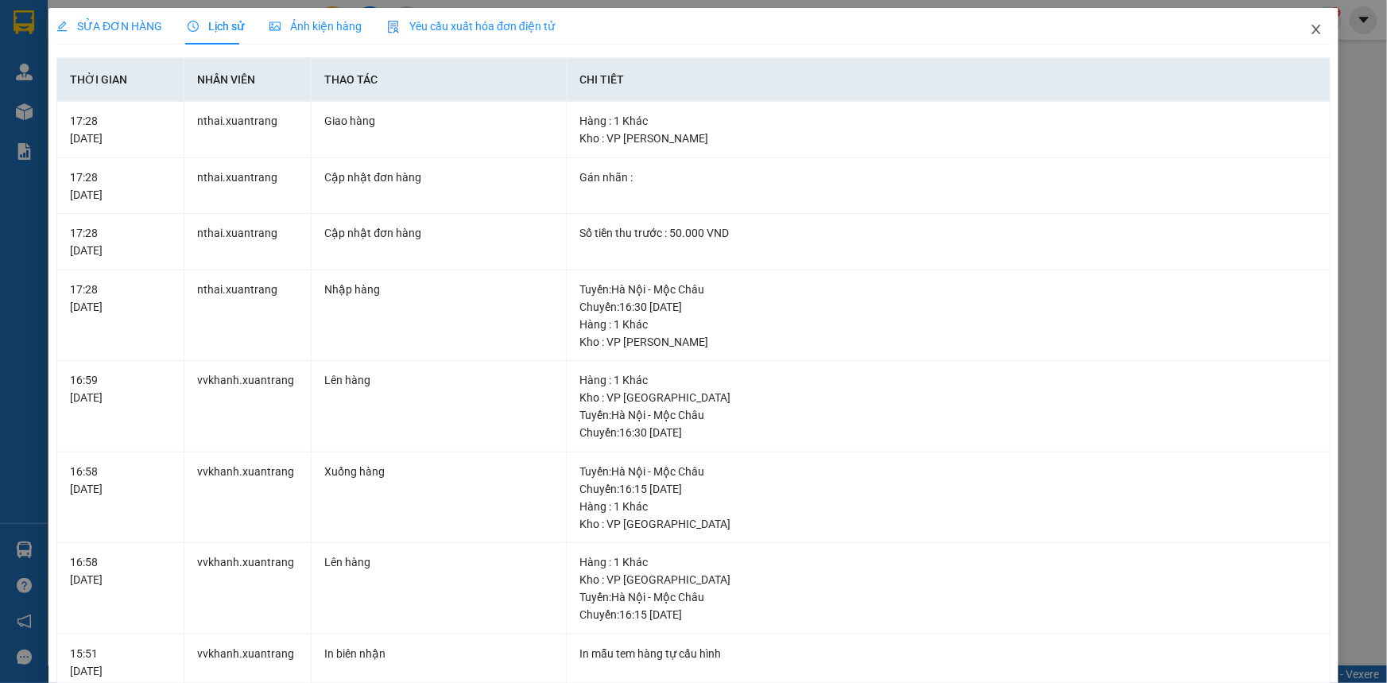
click at [1309, 26] on icon "close" at bounding box center [1315, 29] width 13 height 13
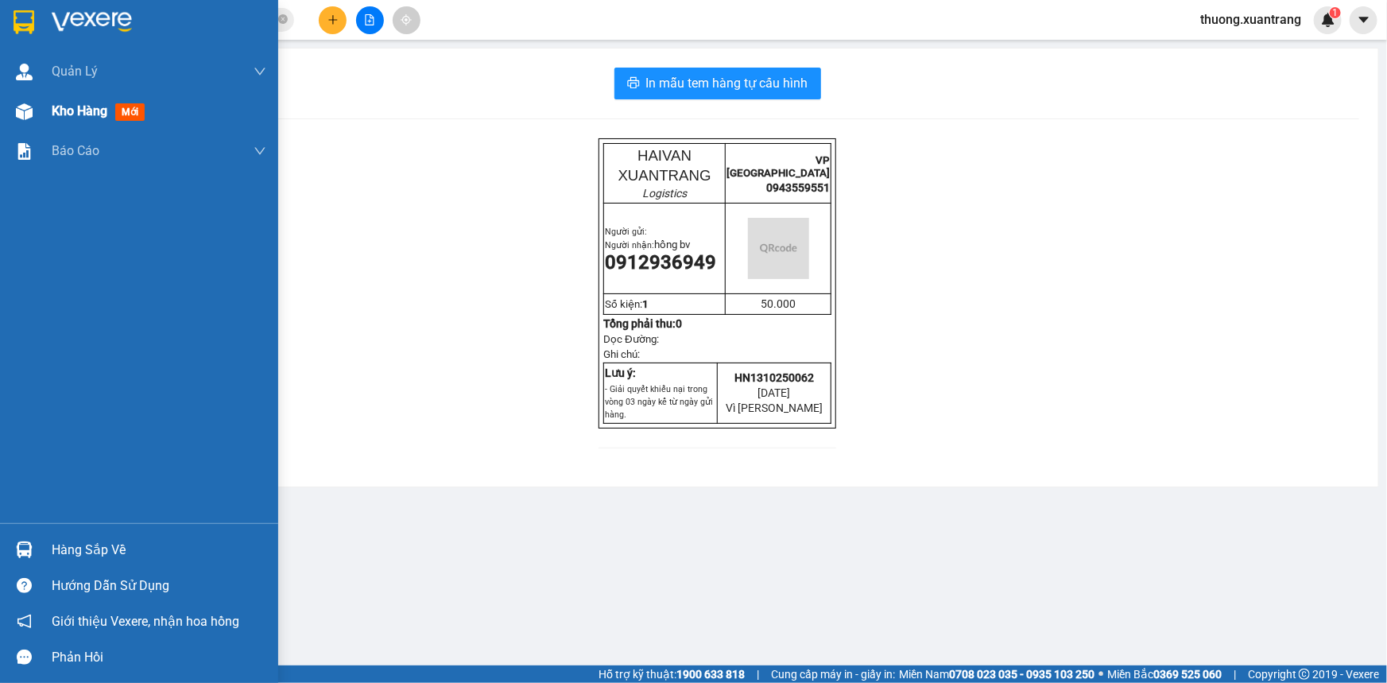
click at [10, 111] on div at bounding box center [24, 112] width 28 height 28
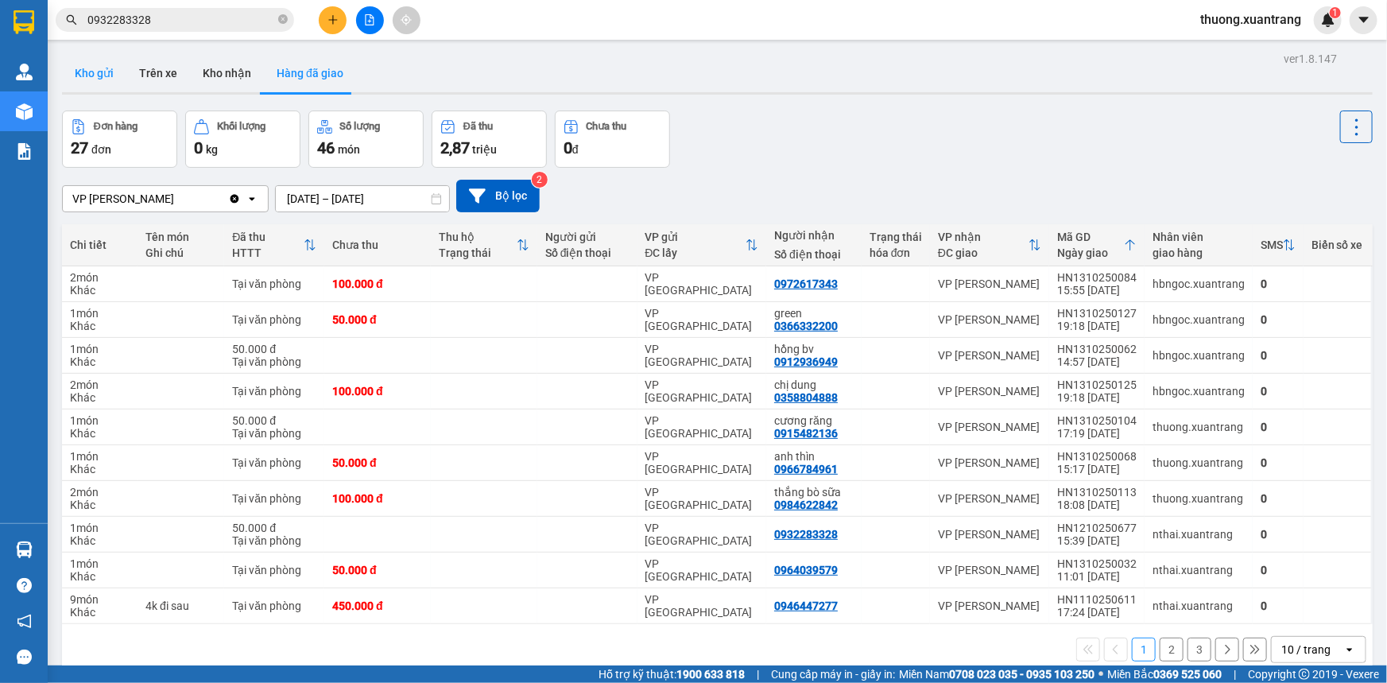
click at [105, 79] on button "Kho gửi" at bounding box center [94, 73] width 64 height 38
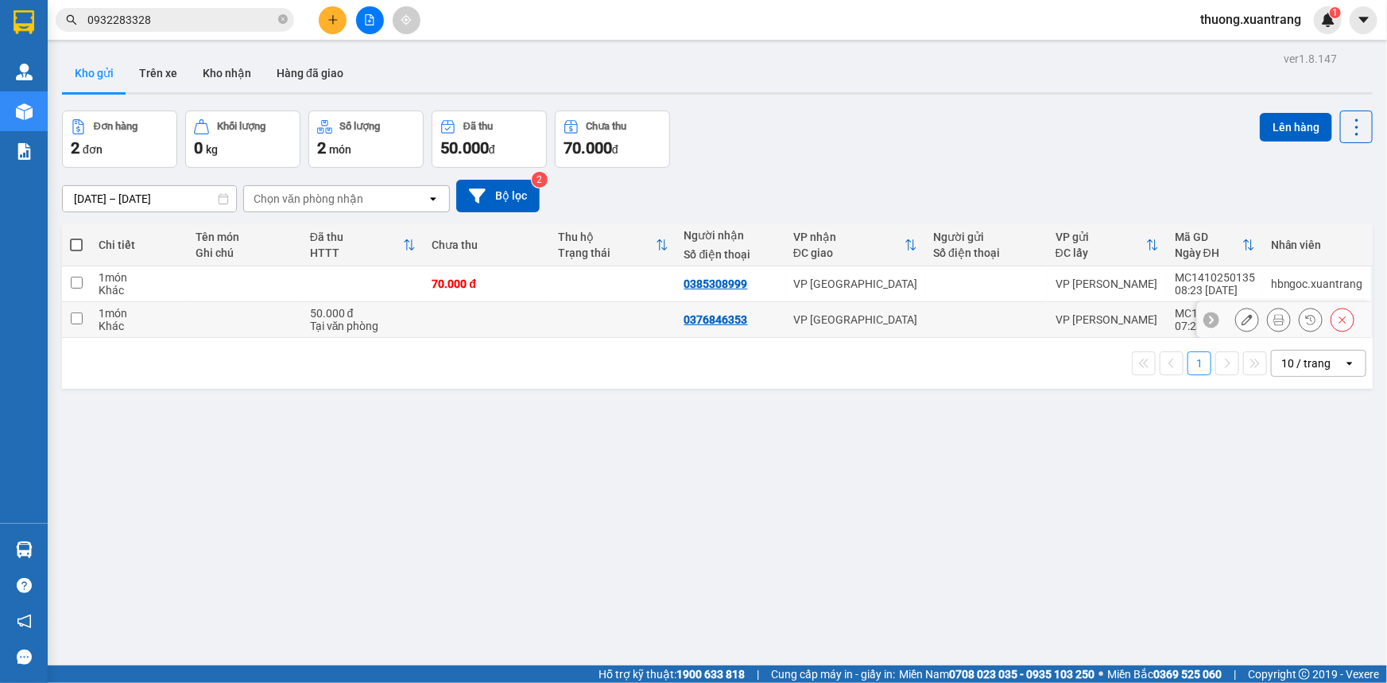
click at [1277, 325] on button at bounding box center [1278, 320] width 22 height 28
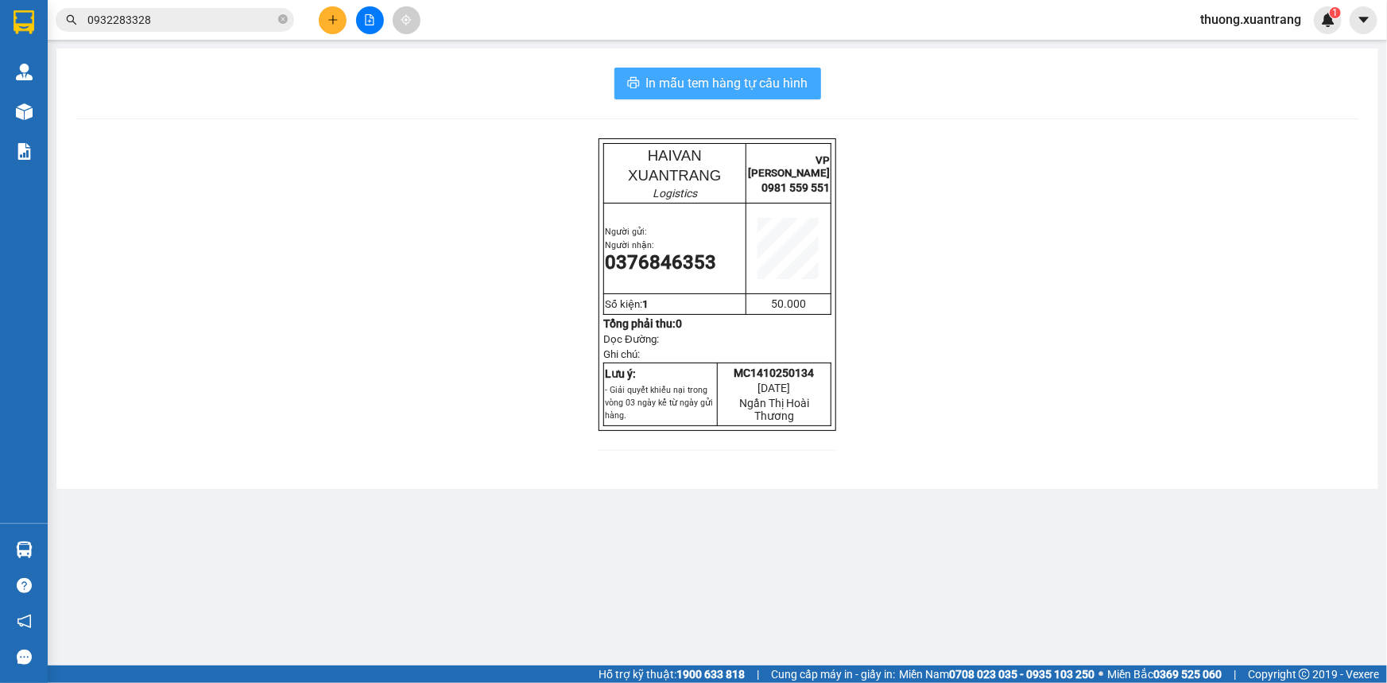
click at [801, 87] on span "In mẫu tem hàng tự cấu hình" at bounding box center [727, 83] width 162 height 20
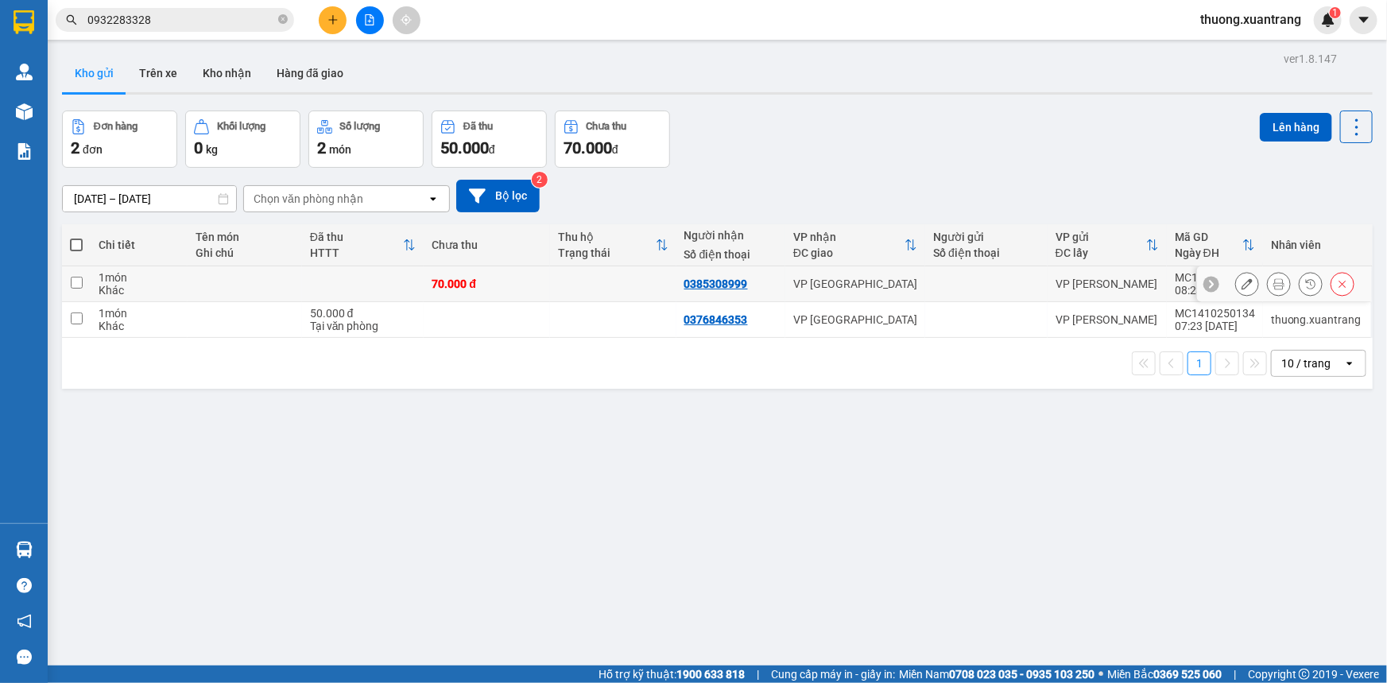
click at [1273, 284] on icon at bounding box center [1278, 283] width 11 height 11
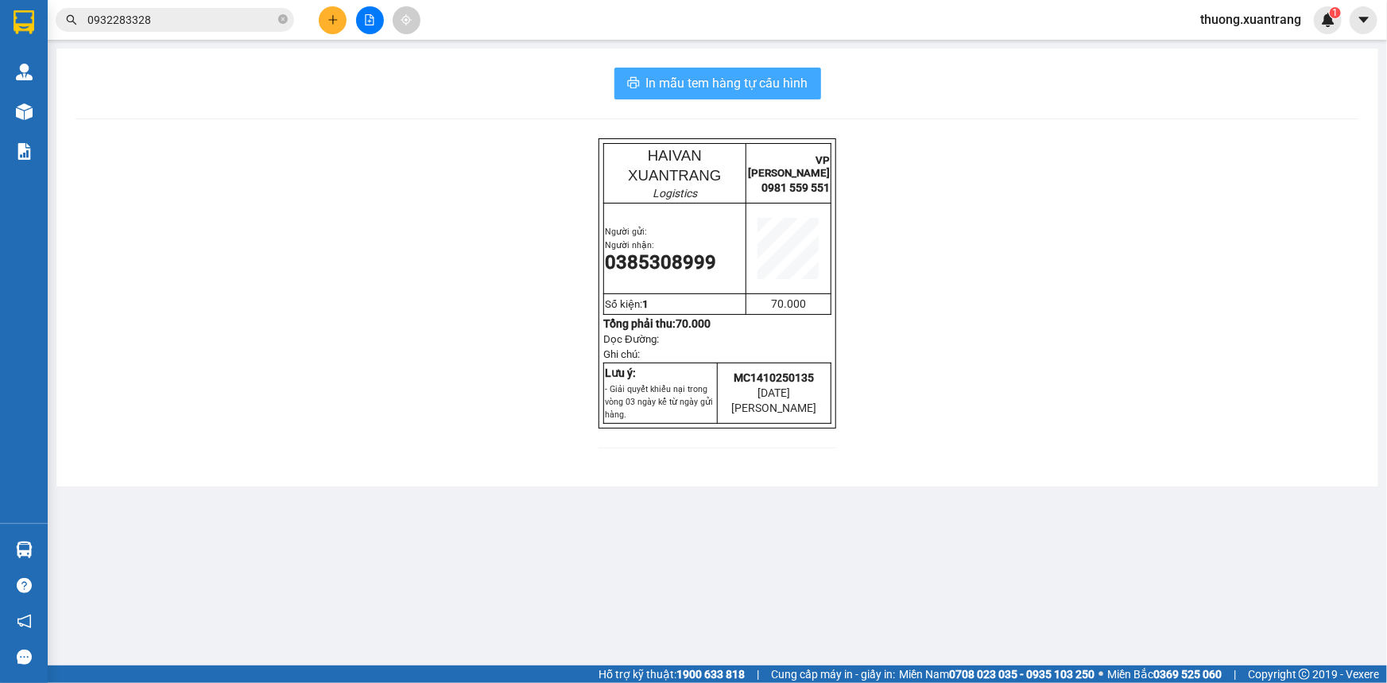
click at [731, 83] on span "In mẫu tem hàng tự cấu hình" at bounding box center [727, 83] width 162 height 20
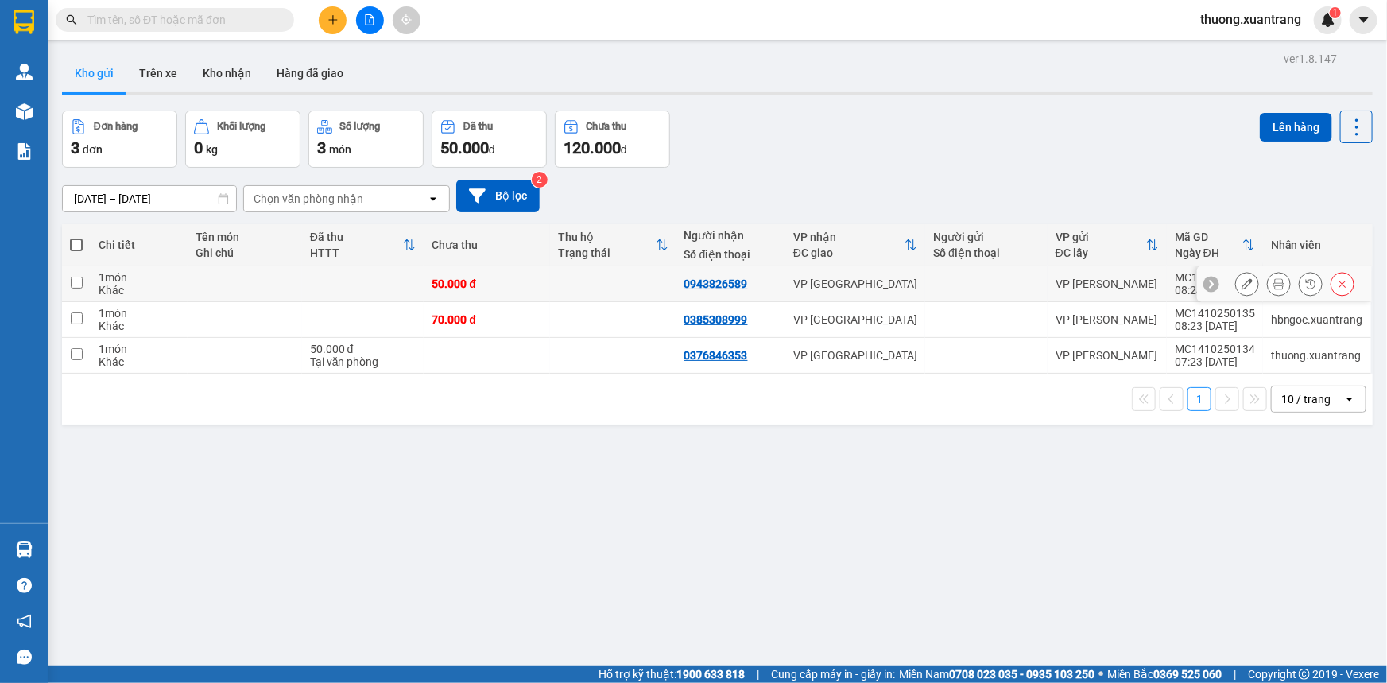
click at [1273, 285] on icon at bounding box center [1278, 283] width 11 height 11
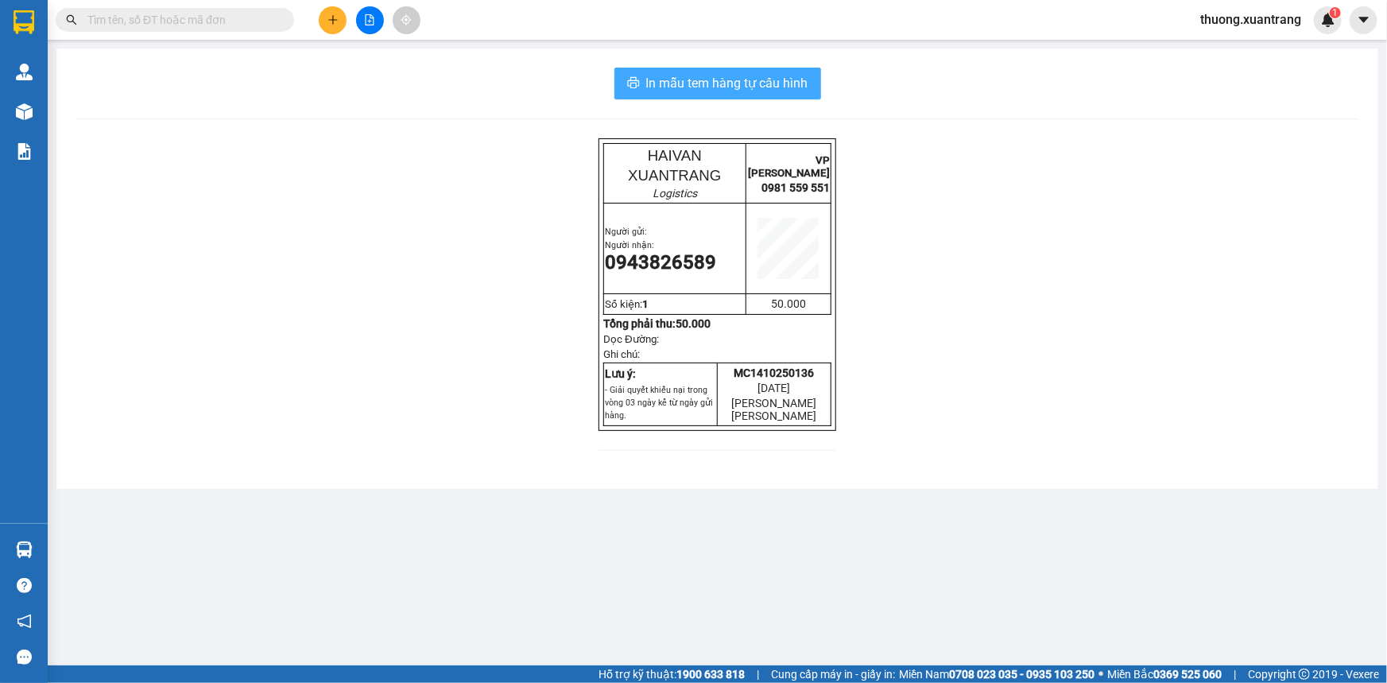
click at [752, 87] on span "In mẫu tem hàng tự cấu hình" at bounding box center [727, 83] width 162 height 20
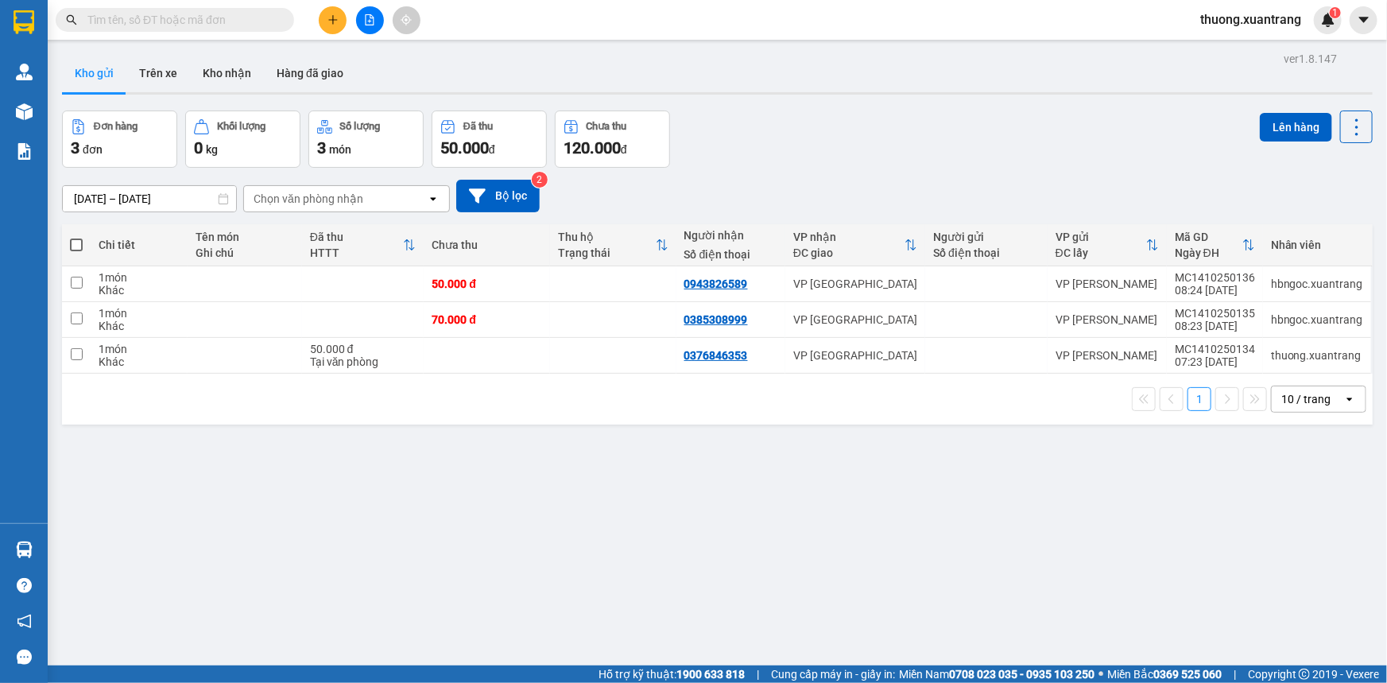
click at [168, 22] on input "text" at bounding box center [181, 19] width 188 height 17
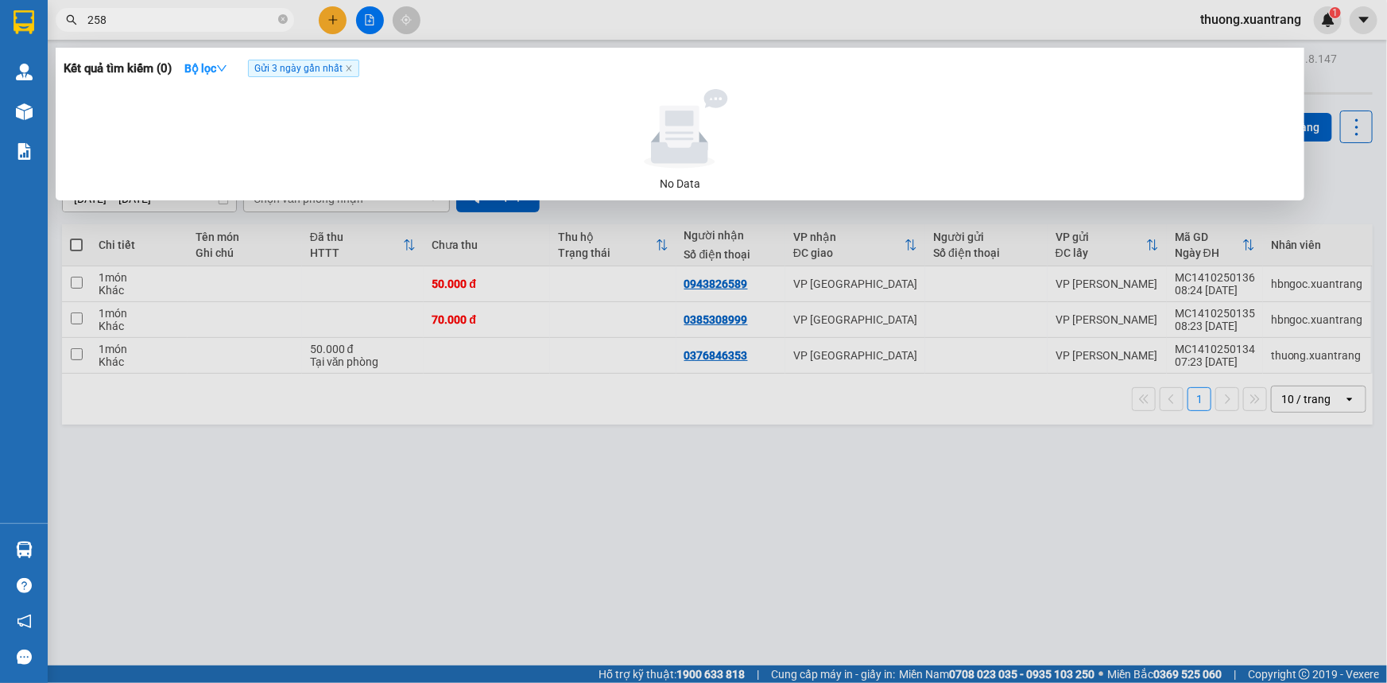
type input "258"
click at [574, 24] on div at bounding box center [693, 341] width 1387 height 683
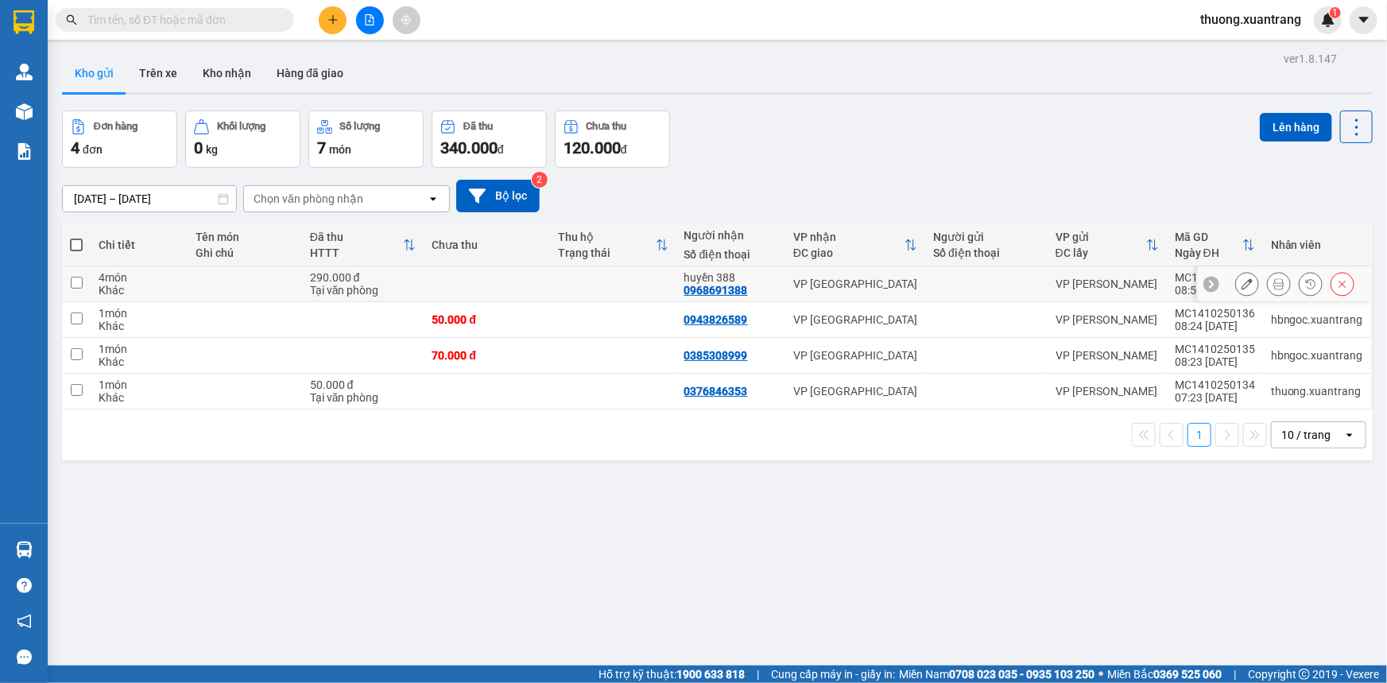
click at [1274, 286] on button at bounding box center [1278, 284] width 22 height 28
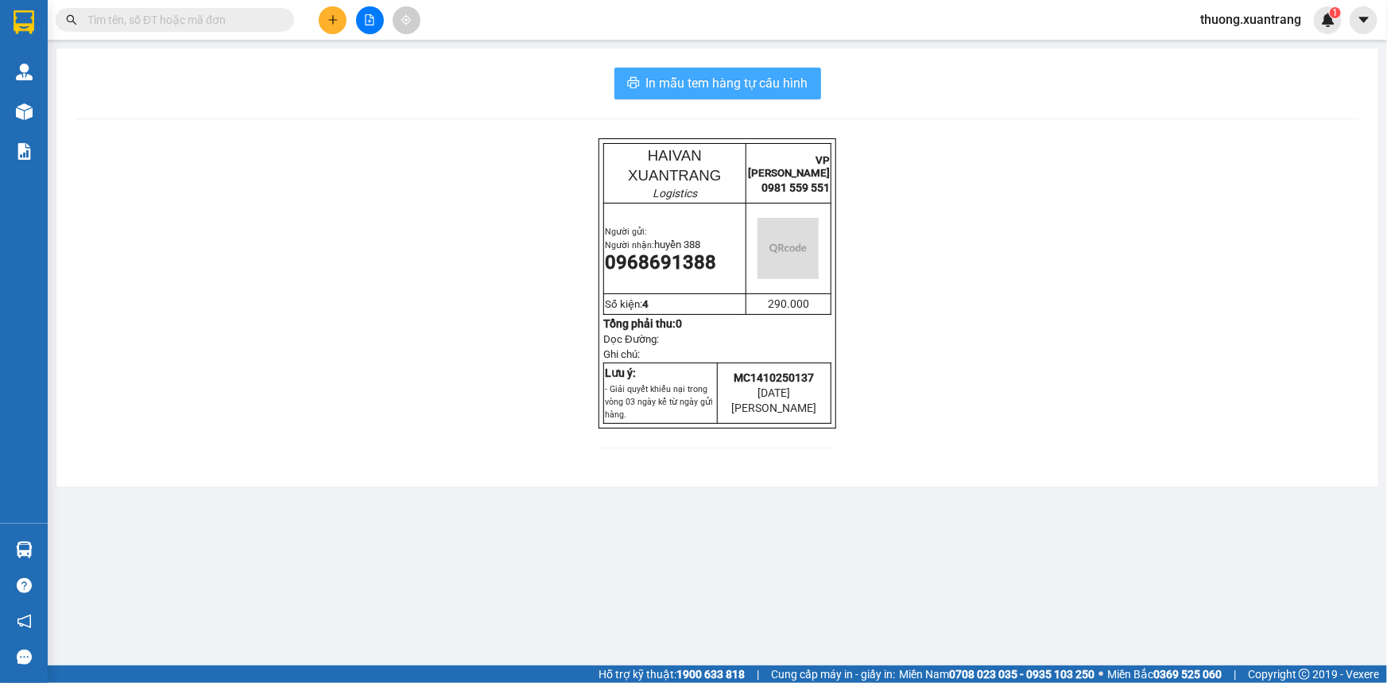
click at [714, 72] on button "In mẫu tem hàng tự cấu hình" at bounding box center [717, 84] width 207 height 32
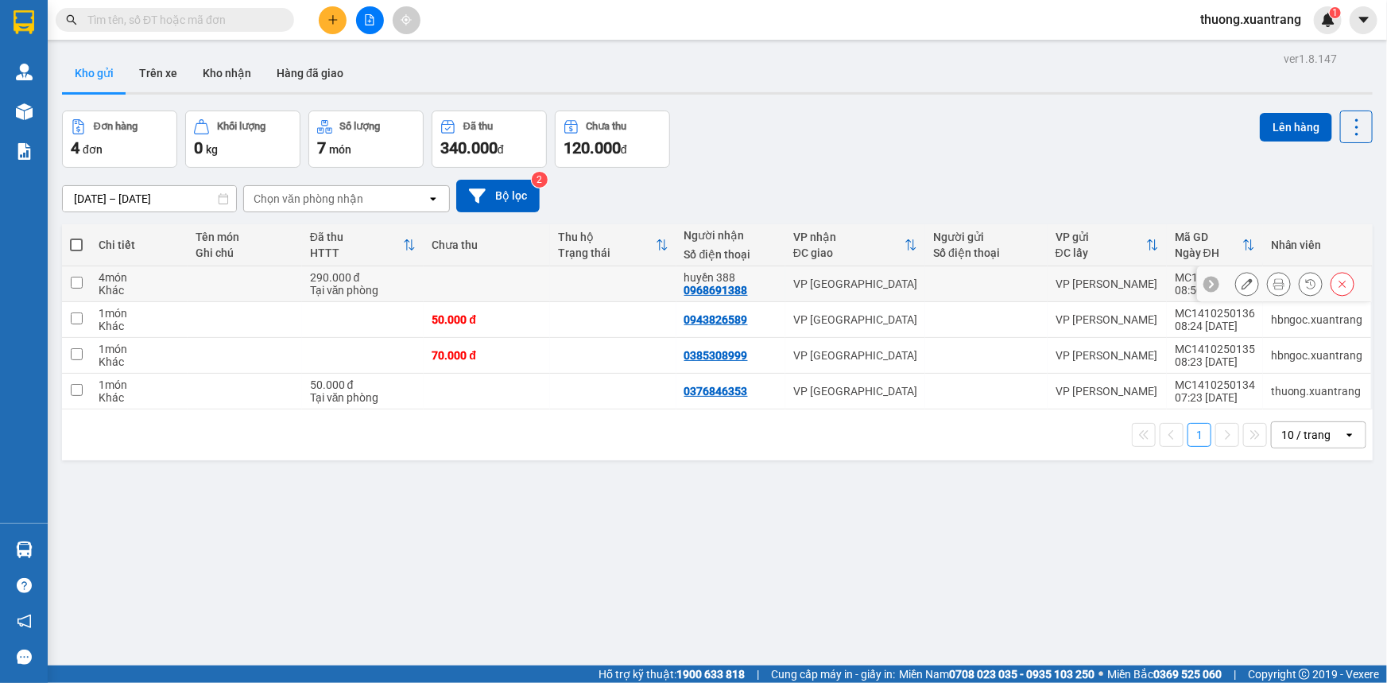
click at [1273, 284] on icon at bounding box center [1278, 283] width 11 height 11
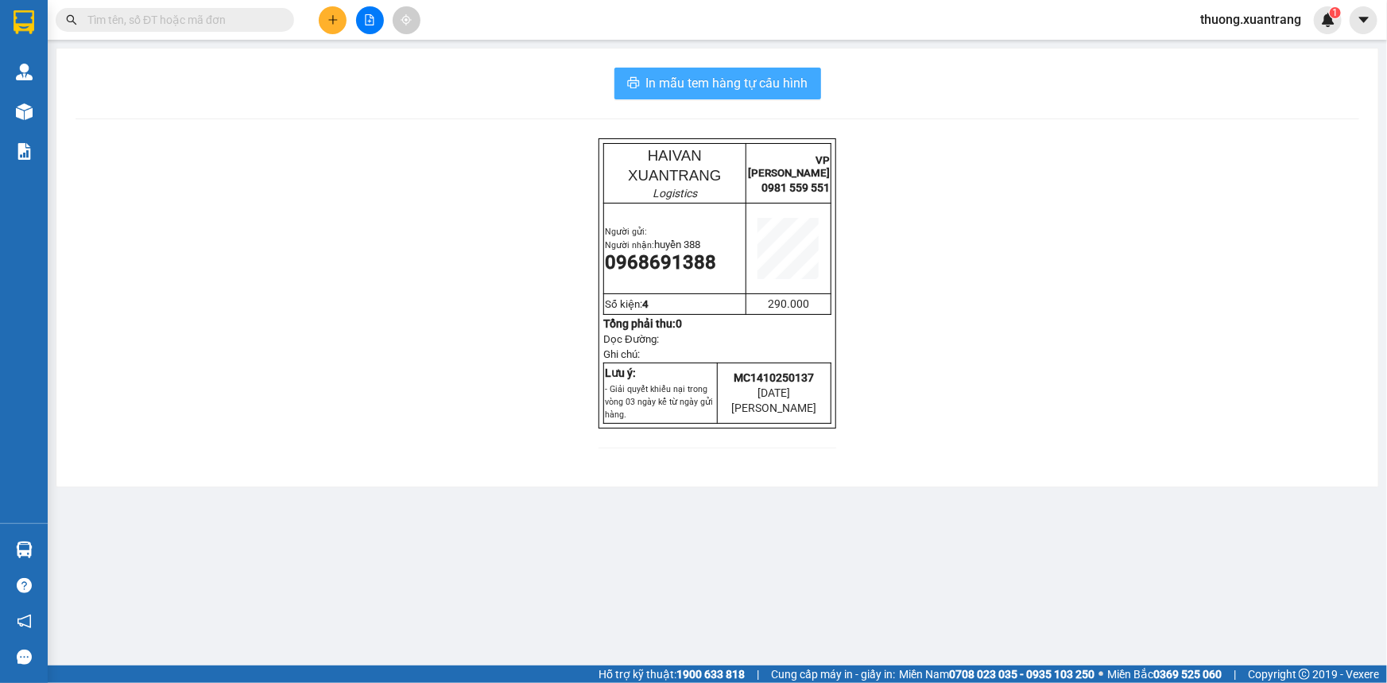
click at [787, 91] on span "In mẫu tem hàng tự cấu hình" at bounding box center [727, 83] width 162 height 20
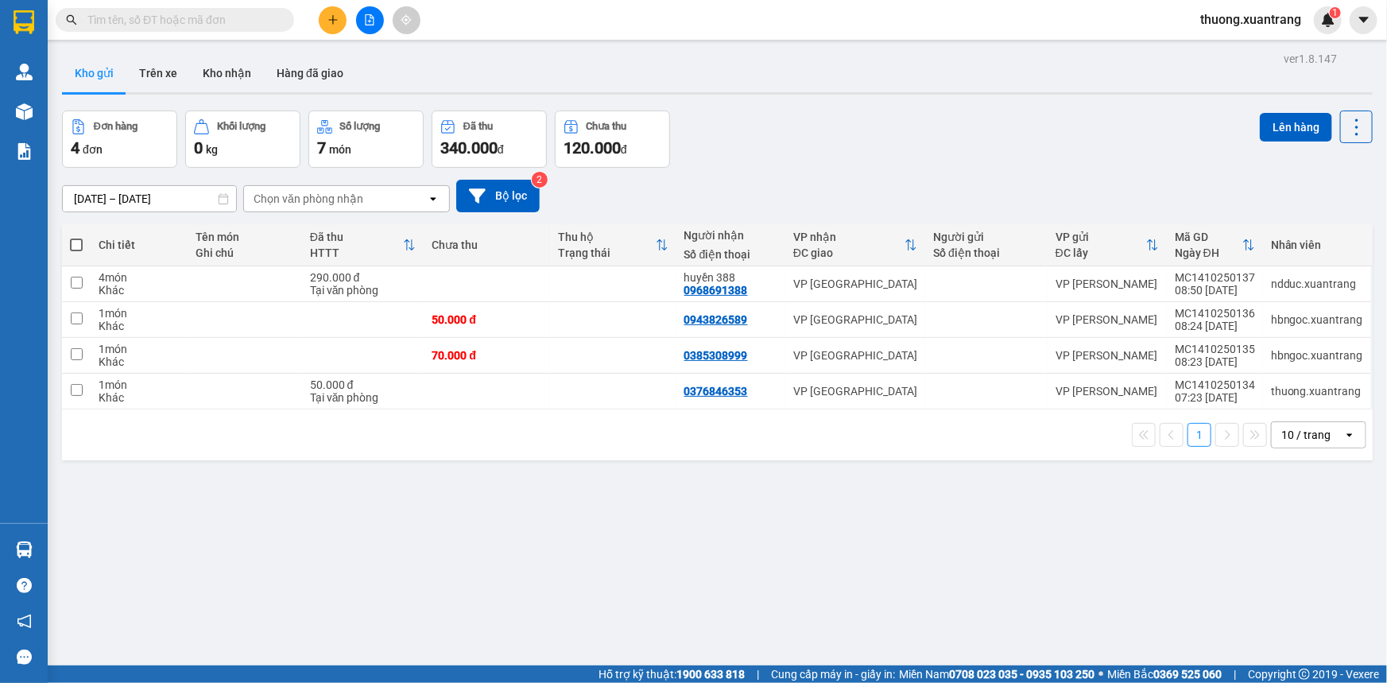
scroll to position [207, 0]
drag, startPoint x: 164, startPoint y: 33, endPoint x: 172, endPoint y: 27, distance: 10.2
click at [167, 33] on div "Kết quả tìm kiếm ( 0 ) Bộ lọc Gửi 3 ngày gần nhất No Data thuong.xuantrang 1" at bounding box center [693, 20] width 1387 height 40
click at [180, 17] on input "text" at bounding box center [181, 19] width 188 height 17
type input "4"
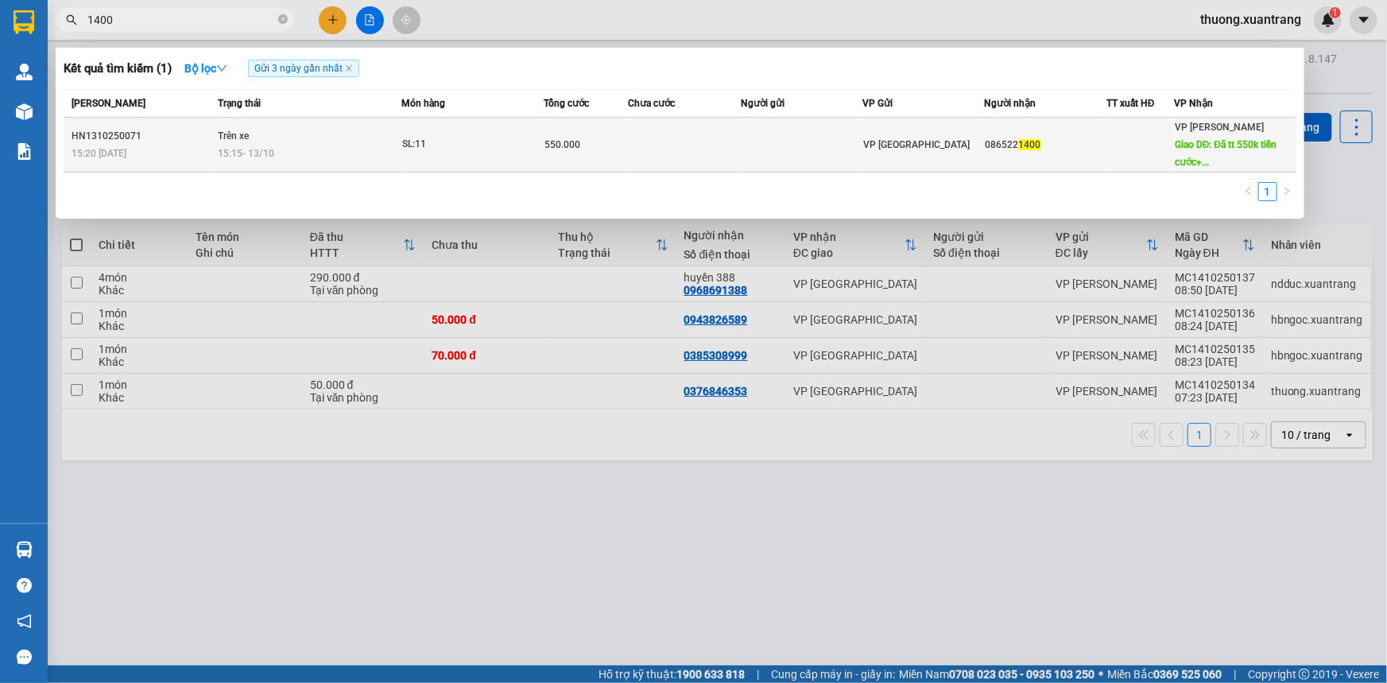
type input "1400"
click at [830, 157] on td at bounding box center [802, 145] width 122 height 55
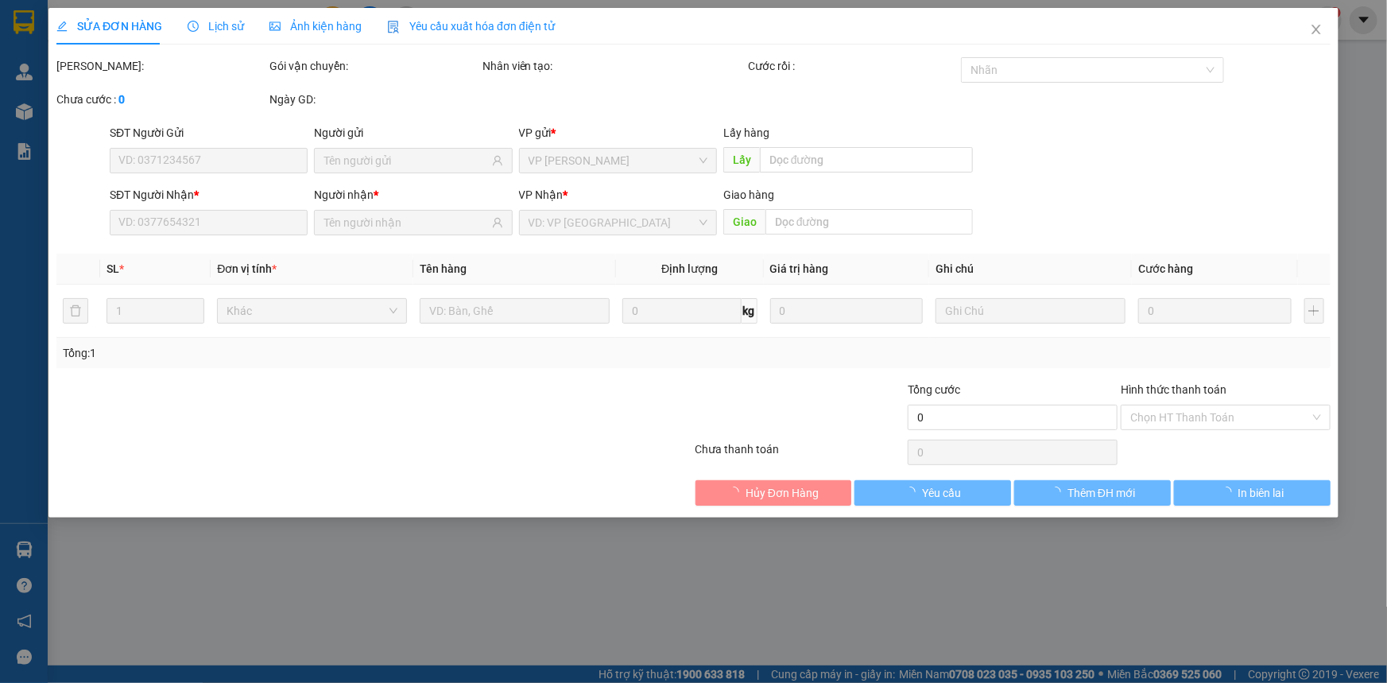
type input "0865221400"
type input "Đã tt 550k tiền cước+300k tiền ship tận nơi"
type input "550.000"
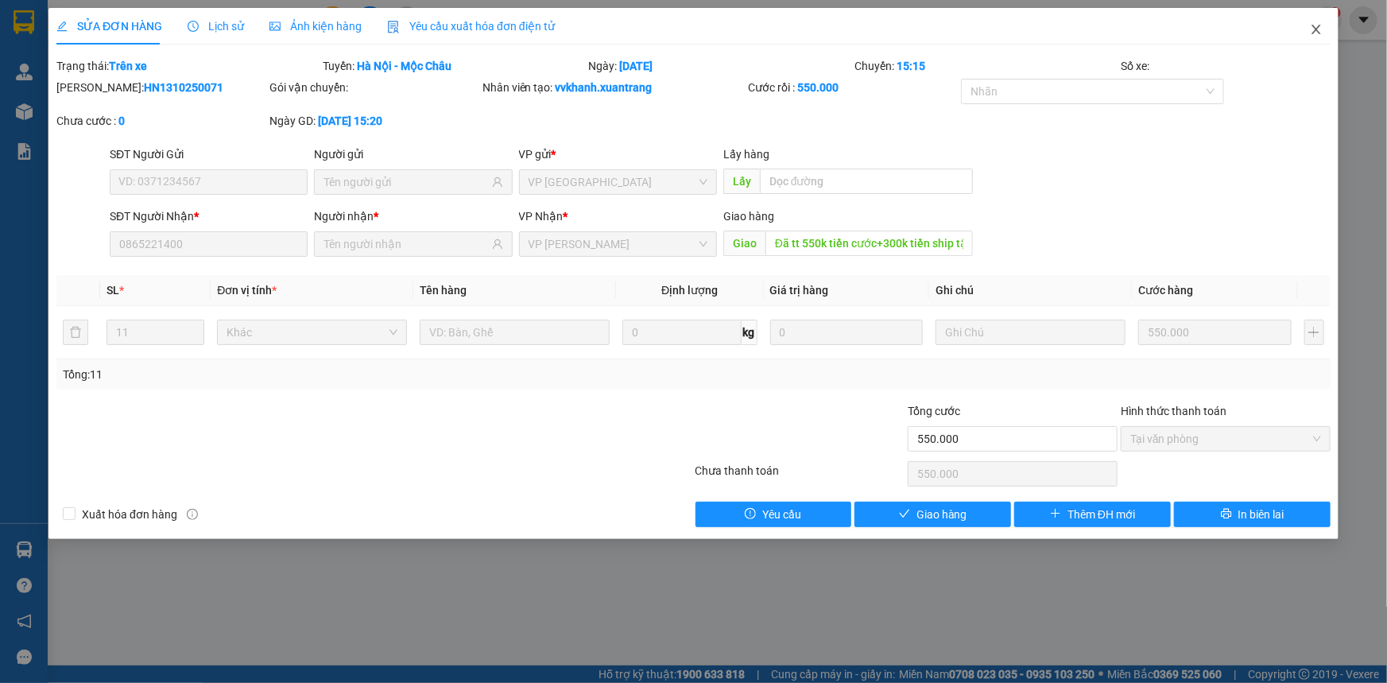
drag, startPoint x: 1317, startPoint y: 31, endPoint x: 220, endPoint y: 3, distance: 1096.9
click at [1315, 31] on icon "close" at bounding box center [1315, 30] width 9 height 10
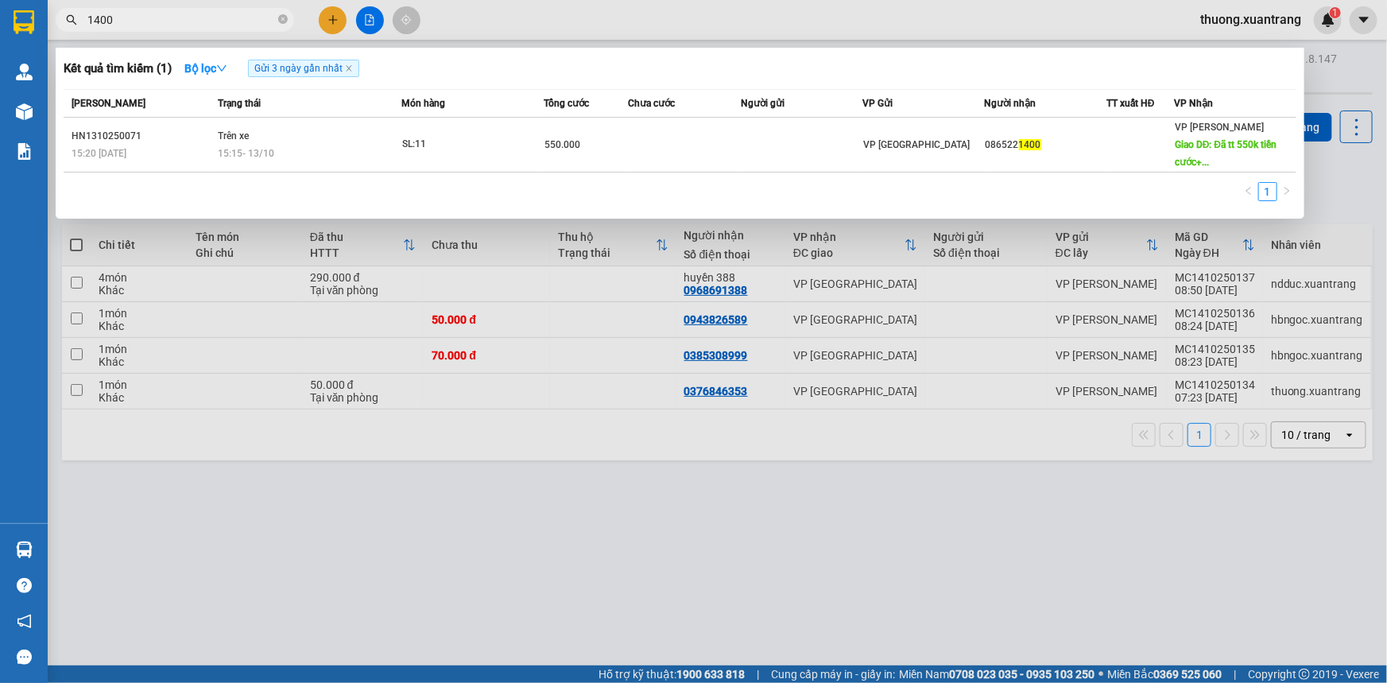
click at [212, 15] on input "1400" at bounding box center [181, 19] width 188 height 17
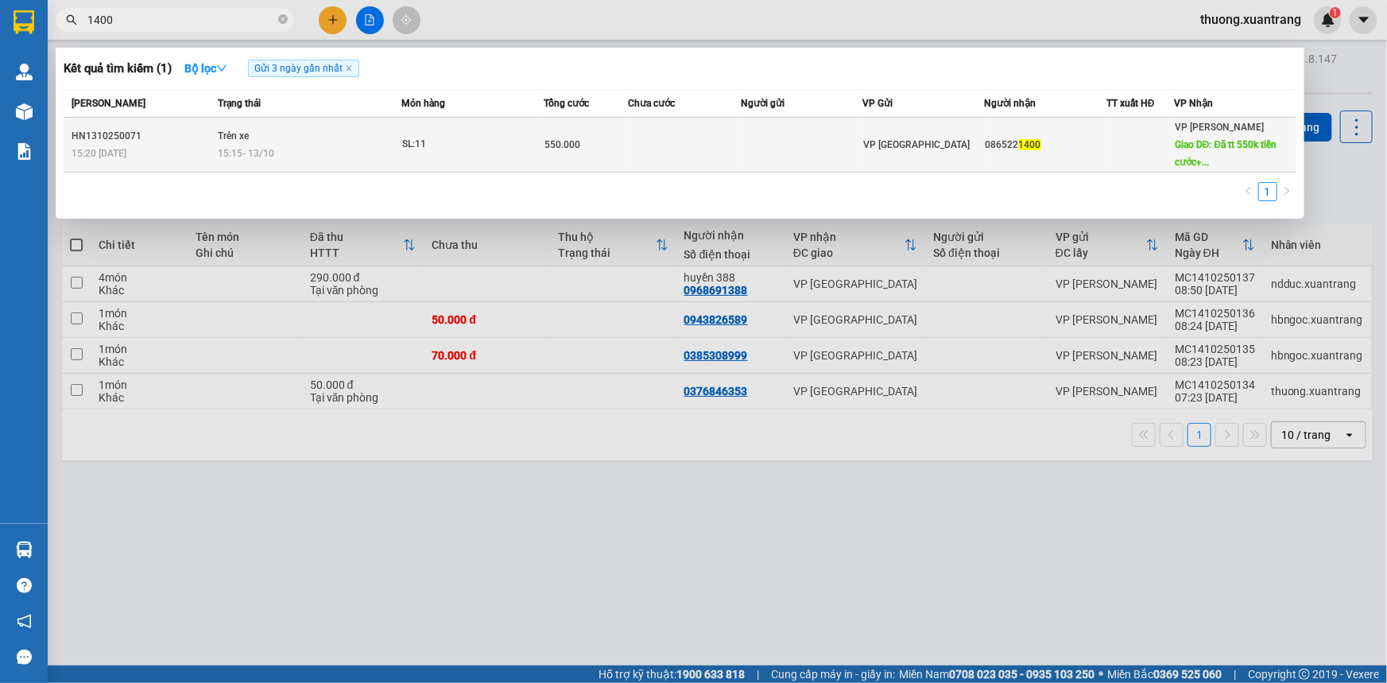
click at [293, 136] on td "Trên xe 15:15 - 13/10" at bounding box center [308, 145] width 188 height 55
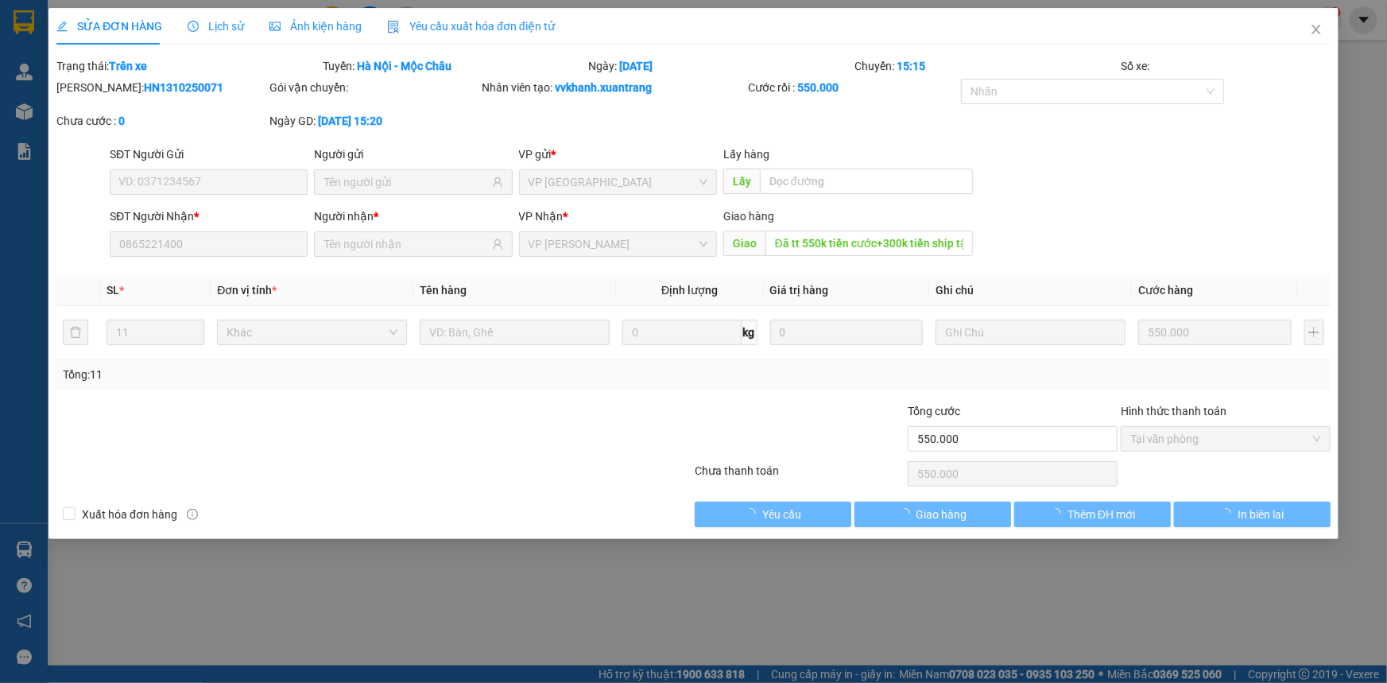
click at [332, 17] on div "Ảnh kiện hàng" at bounding box center [315, 25] width 92 height 17
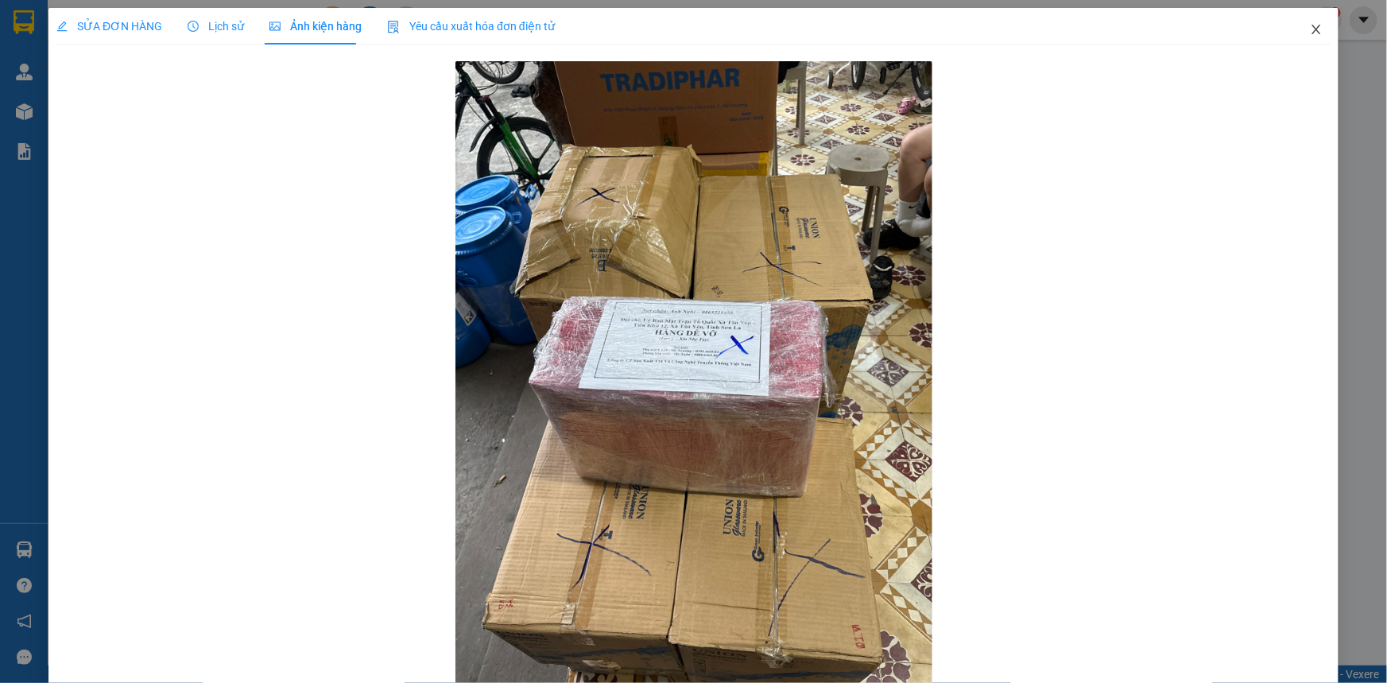
click at [1311, 29] on icon "close" at bounding box center [1315, 29] width 13 height 13
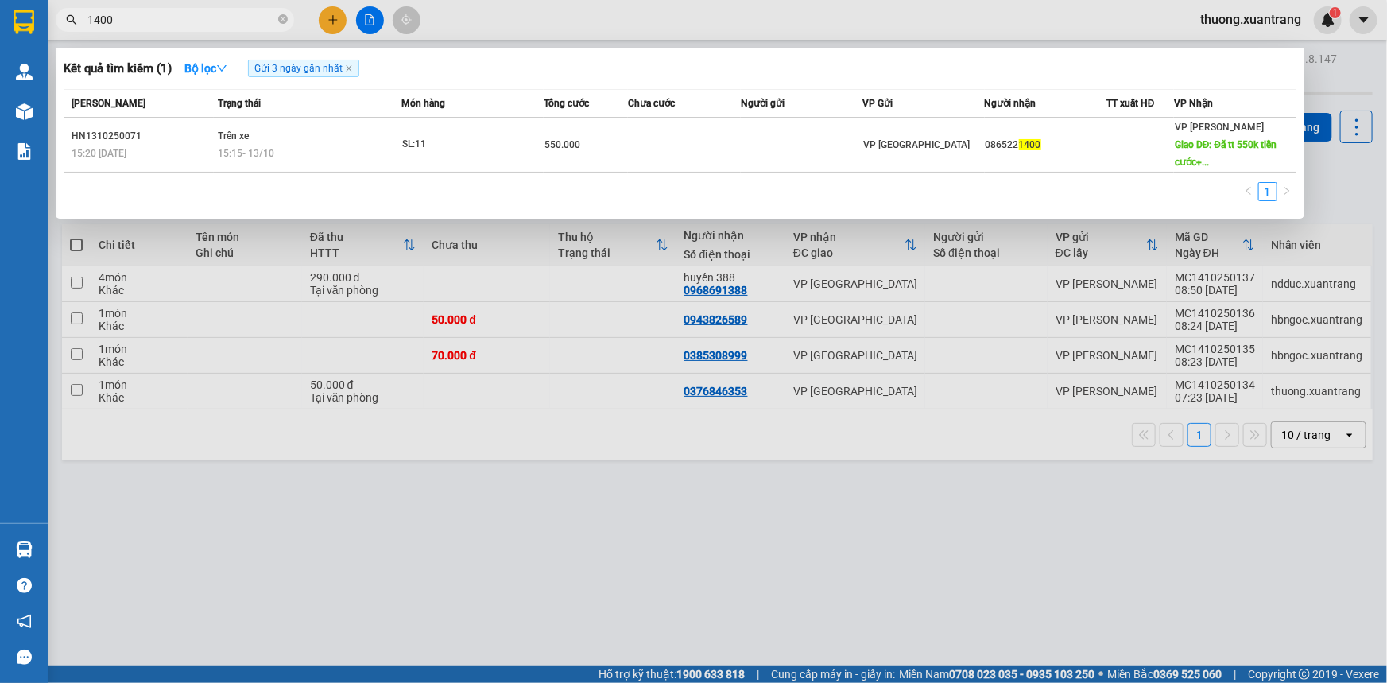
click at [220, 20] on input "1400" at bounding box center [181, 19] width 188 height 17
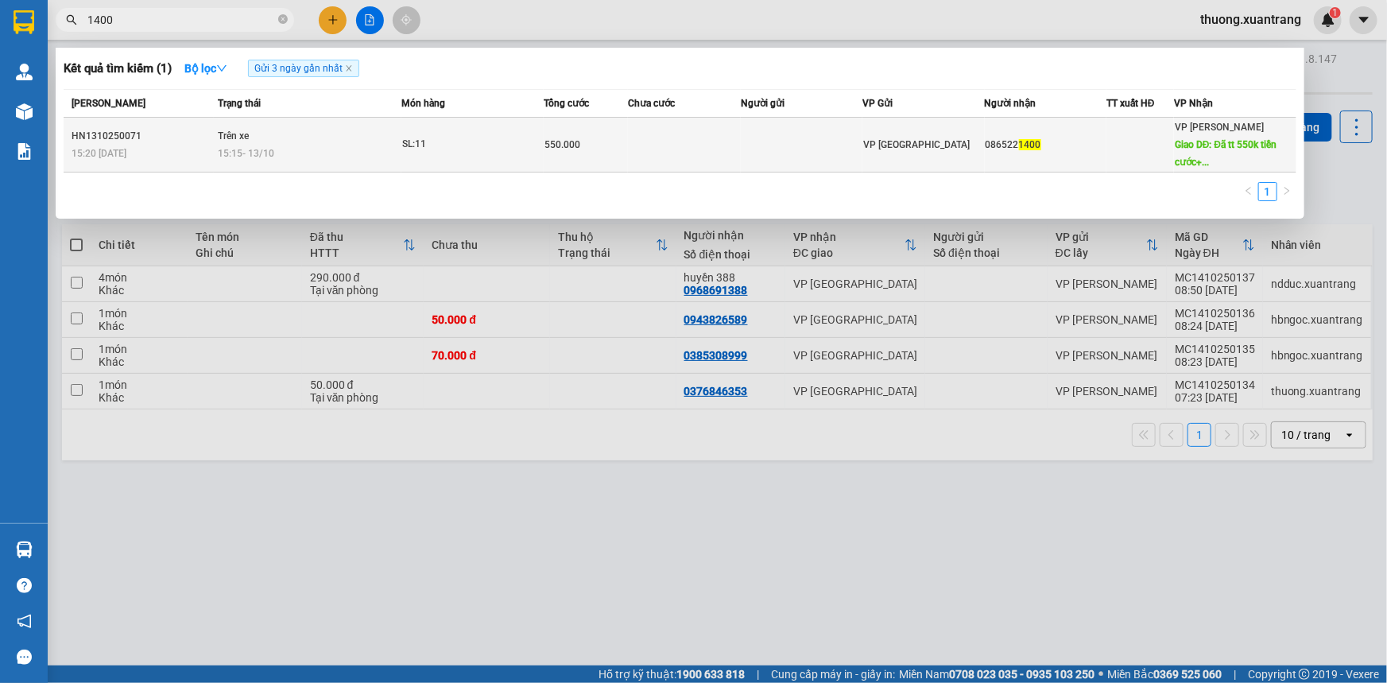
click at [493, 137] on div "SL: 11" at bounding box center [461, 144] width 119 height 17
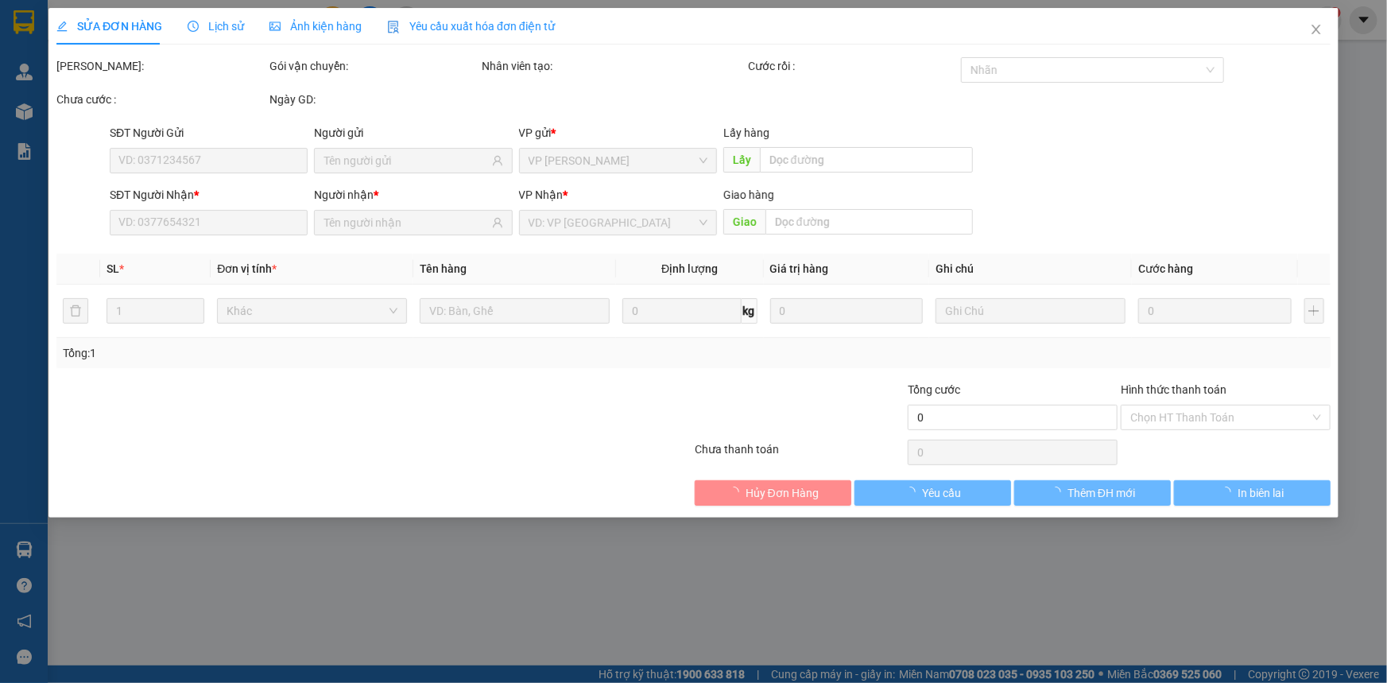
type input "0865221400"
type input "Đã tt 550k tiền cước+300k tiền ship tận nơi"
type input "550.000"
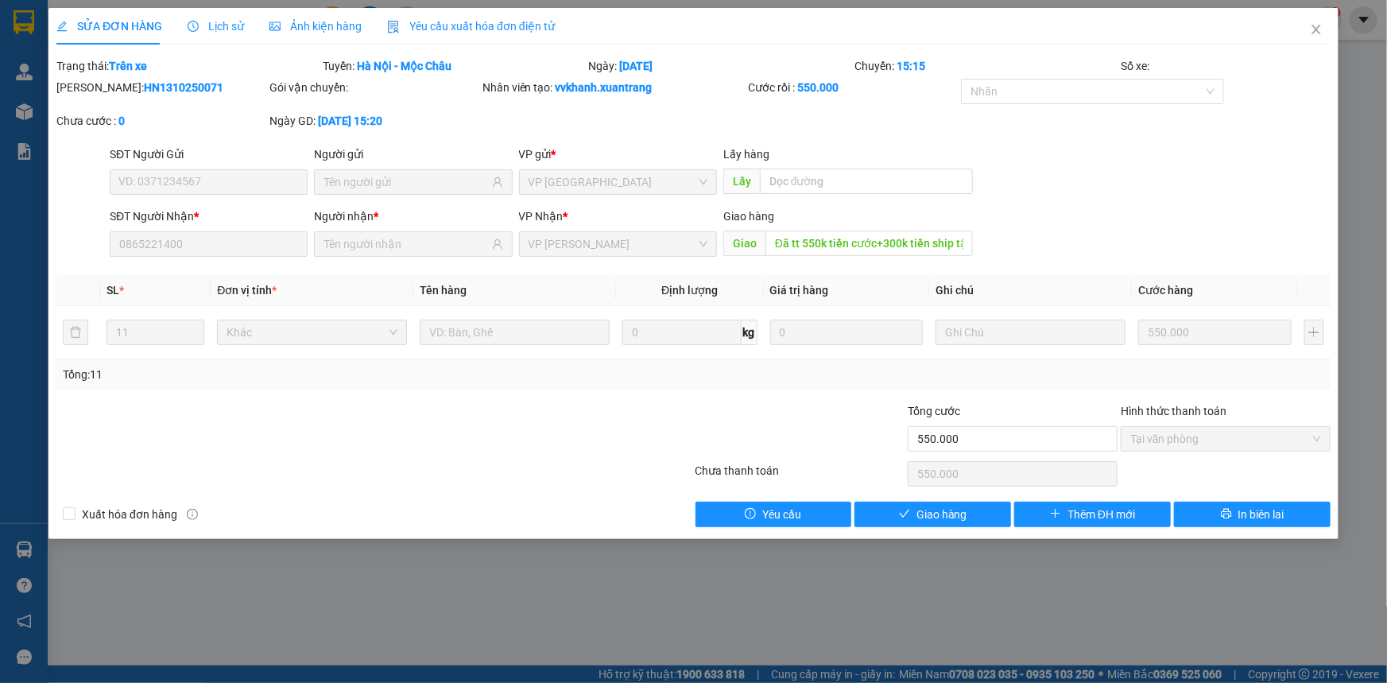
click at [206, 25] on span "Lịch sử" at bounding box center [216, 26] width 56 height 13
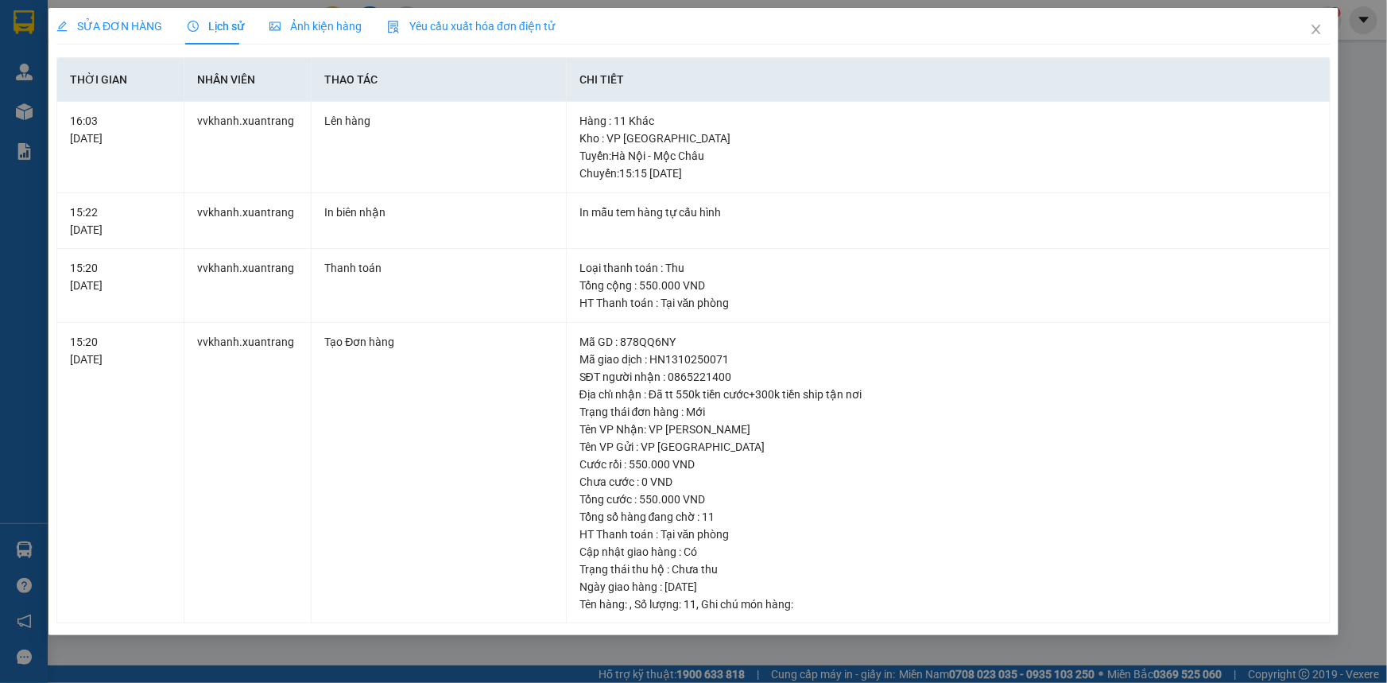
click at [296, 31] on span "Ảnh kiện hàng" at bounding box center [315, 26] width 92 height 13
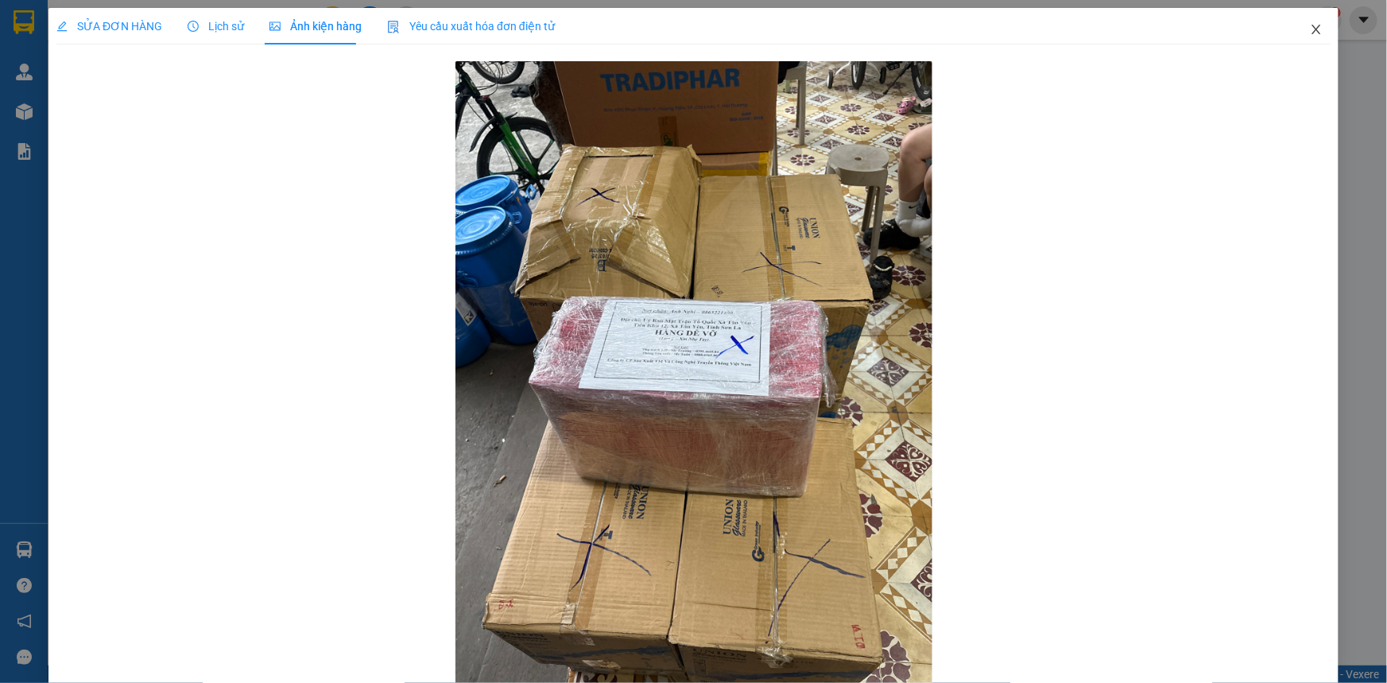
click at [1311, 32] on icon "close" at bounding box center [1315, 30] width 9 height 10
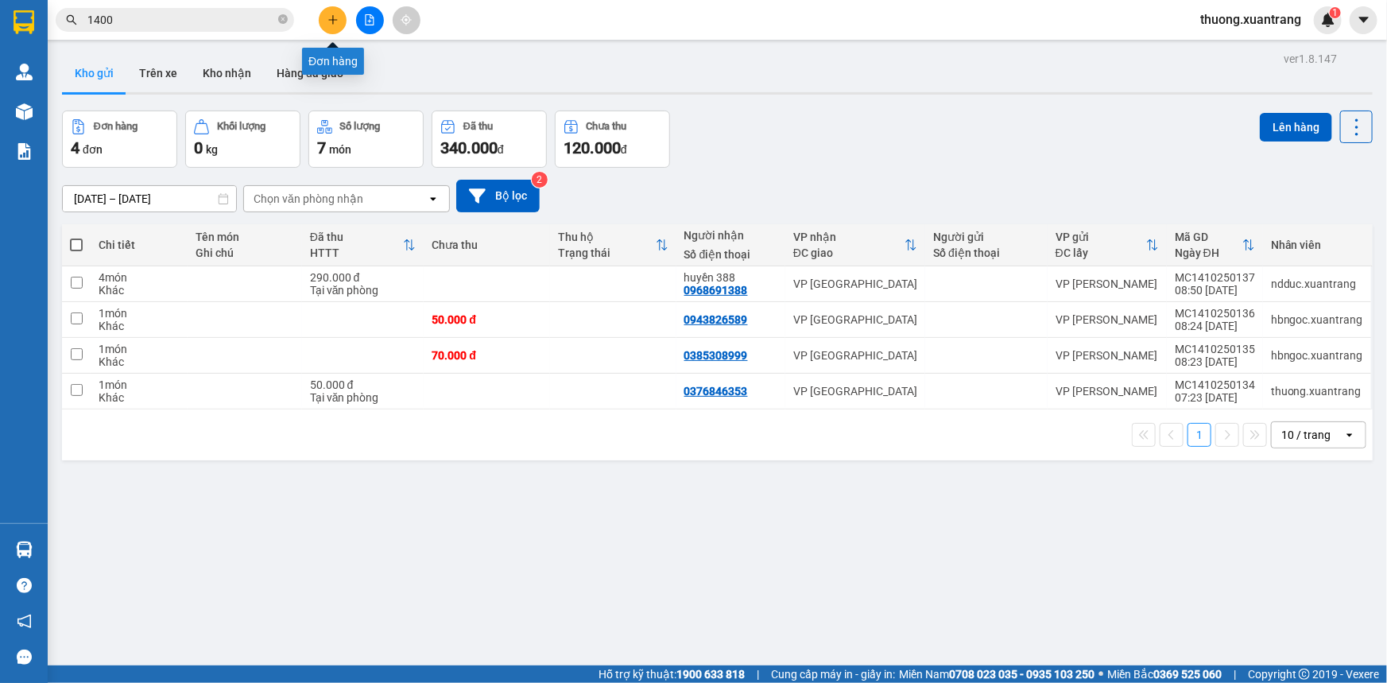
click at [333, 24] on icon "plus" at bounding box center [332, 19] width 11 height 11
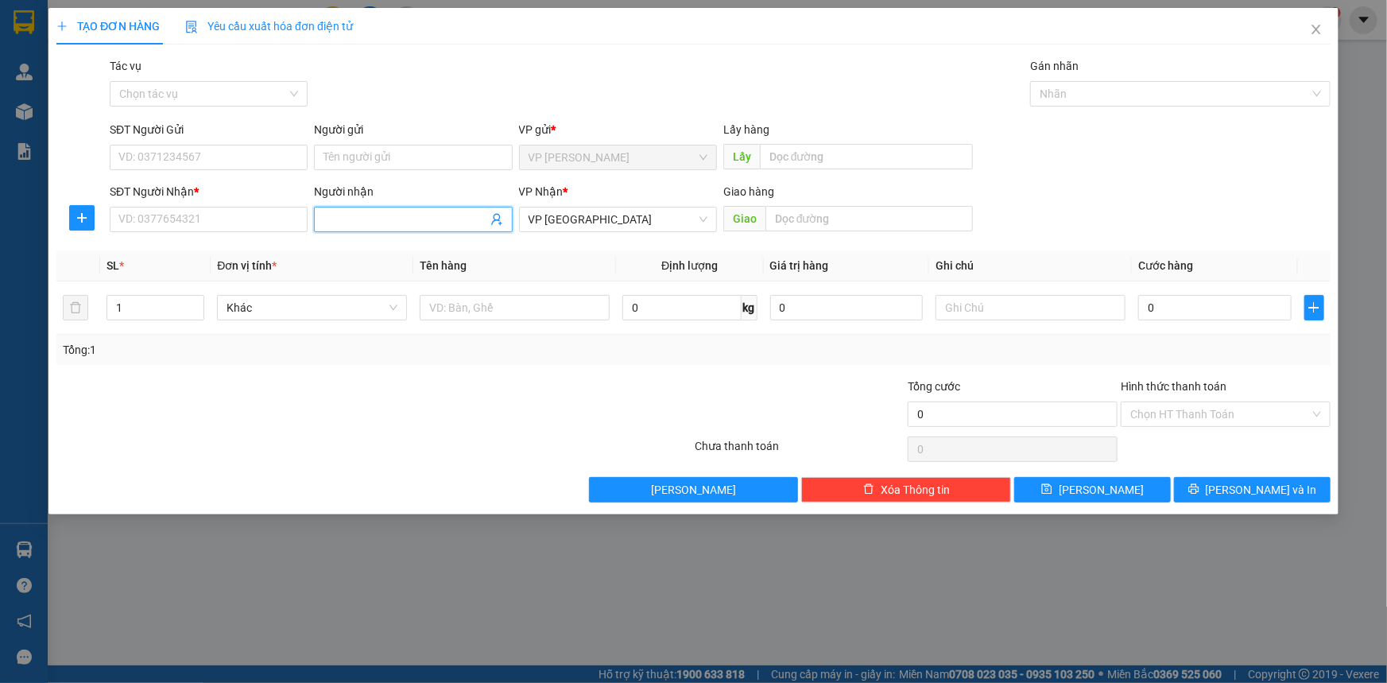
click at [351, 219] on input "Người nhận" at bounding box center [404, 219] width 163 height 17
type input "labo th"
drag, startPoint x: 1323, startPoint y: 32, endPoint x: 232, endPoint y: 3, distance: 1091.3
click at [1322, 32] on span "Close" at bounding box center [1316, 30] width 44 height 44
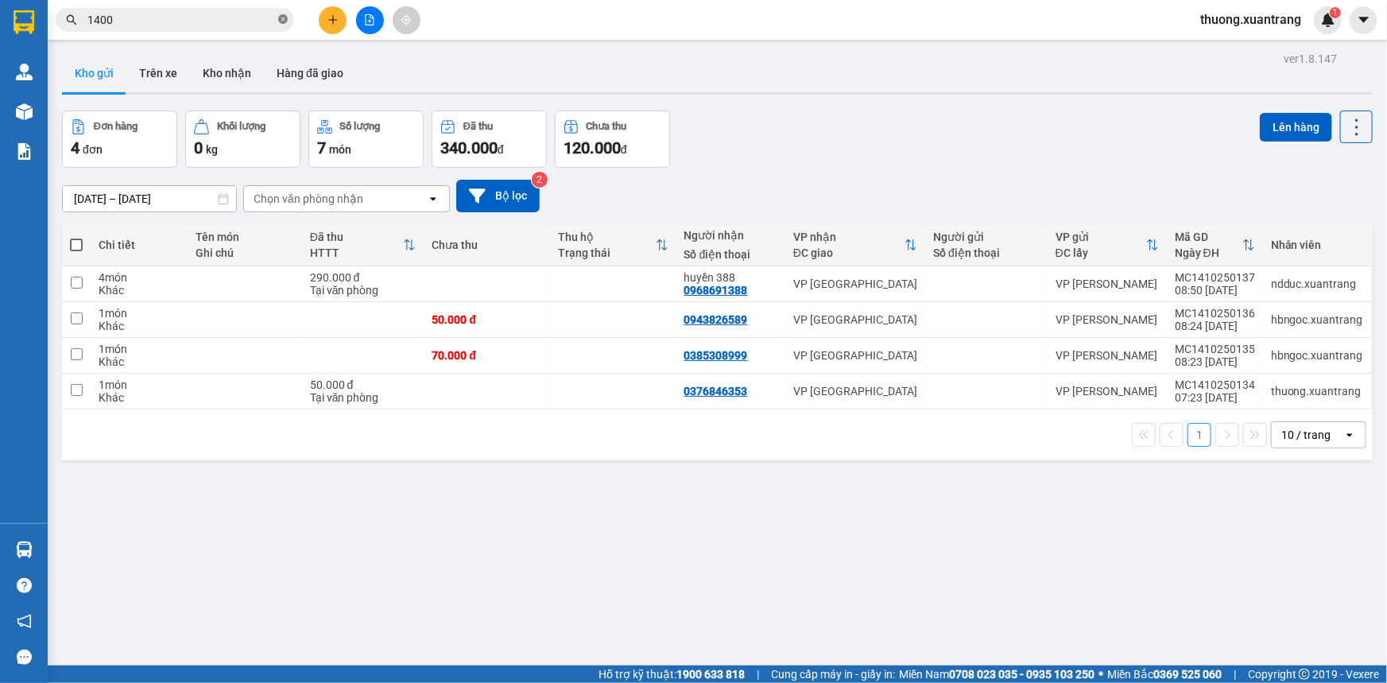
click at [286, 21] on icon "close-circle" at bounding box center [283, 19] width 10 height 10
click at [252, 20] on input "text" at bounding box center [181, 19] width 188 height 17
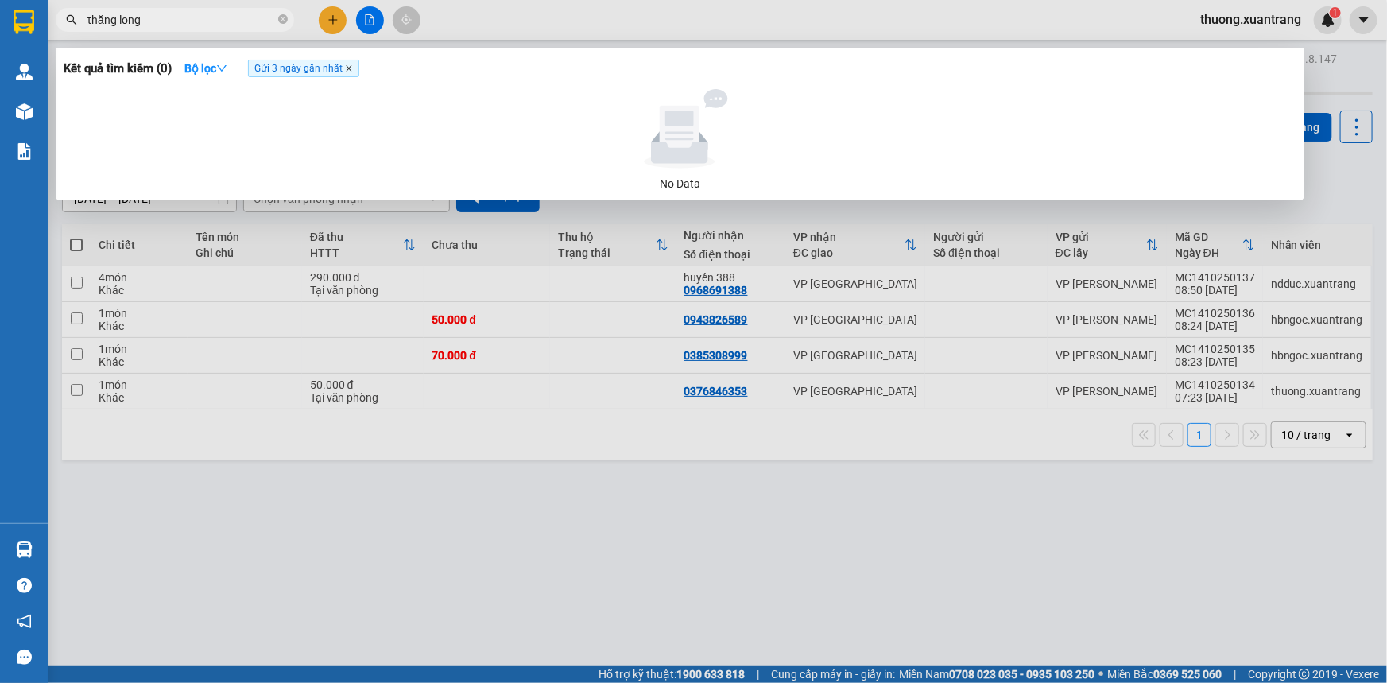
type input "thăng long"
click at [350, 72] on icon "close" at bounding box center [349, 68] width 8 height 8
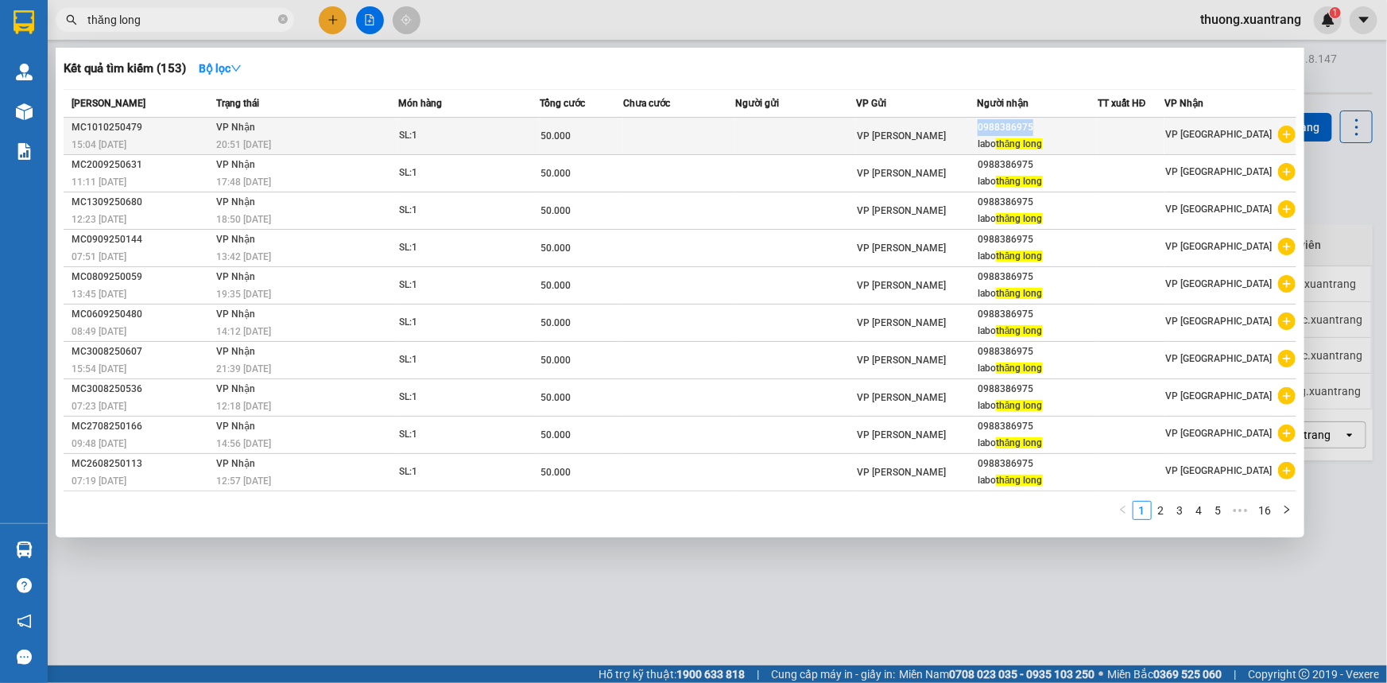
drag, startPoint x: 1048, startPoint y: 127, endPoint x: 985, endPoint y: 127, distance: 62.8
click at [985, 127] on div "0988386975" at bounding box center [1036, 127] width 119 height 17
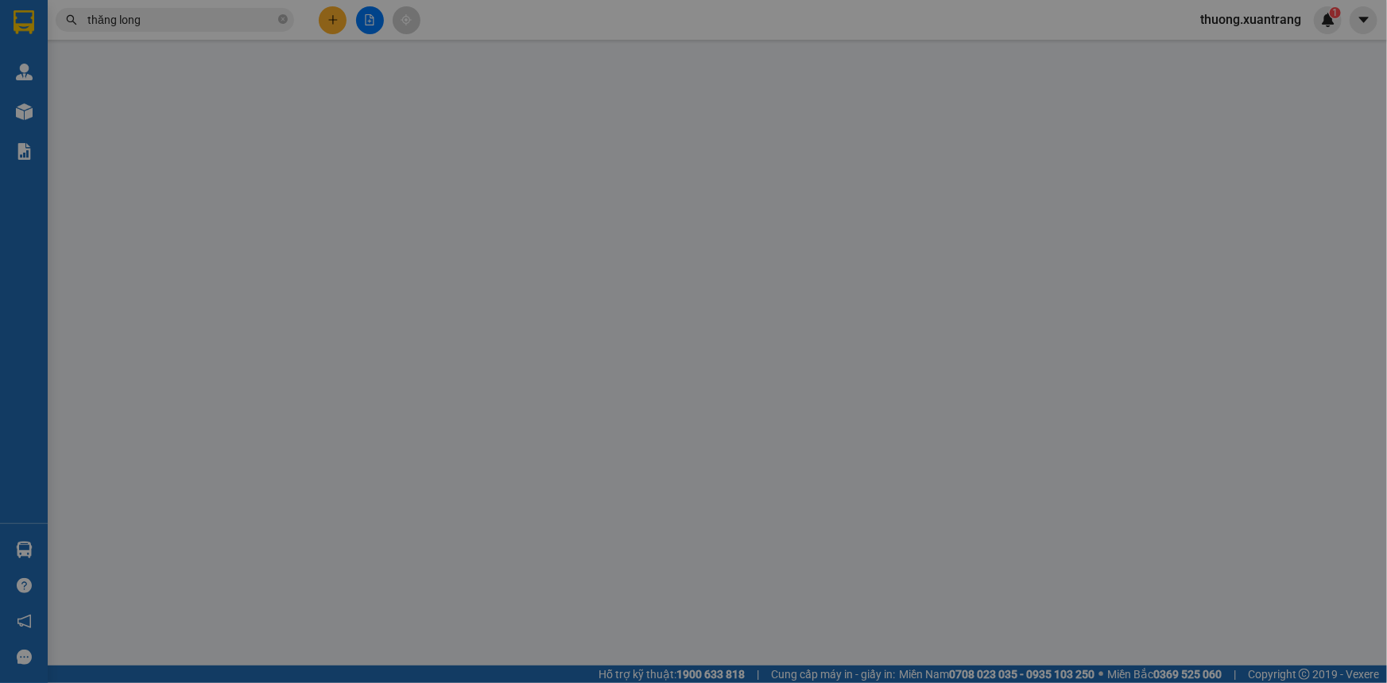
type input "0988386975"
type input "50.000"
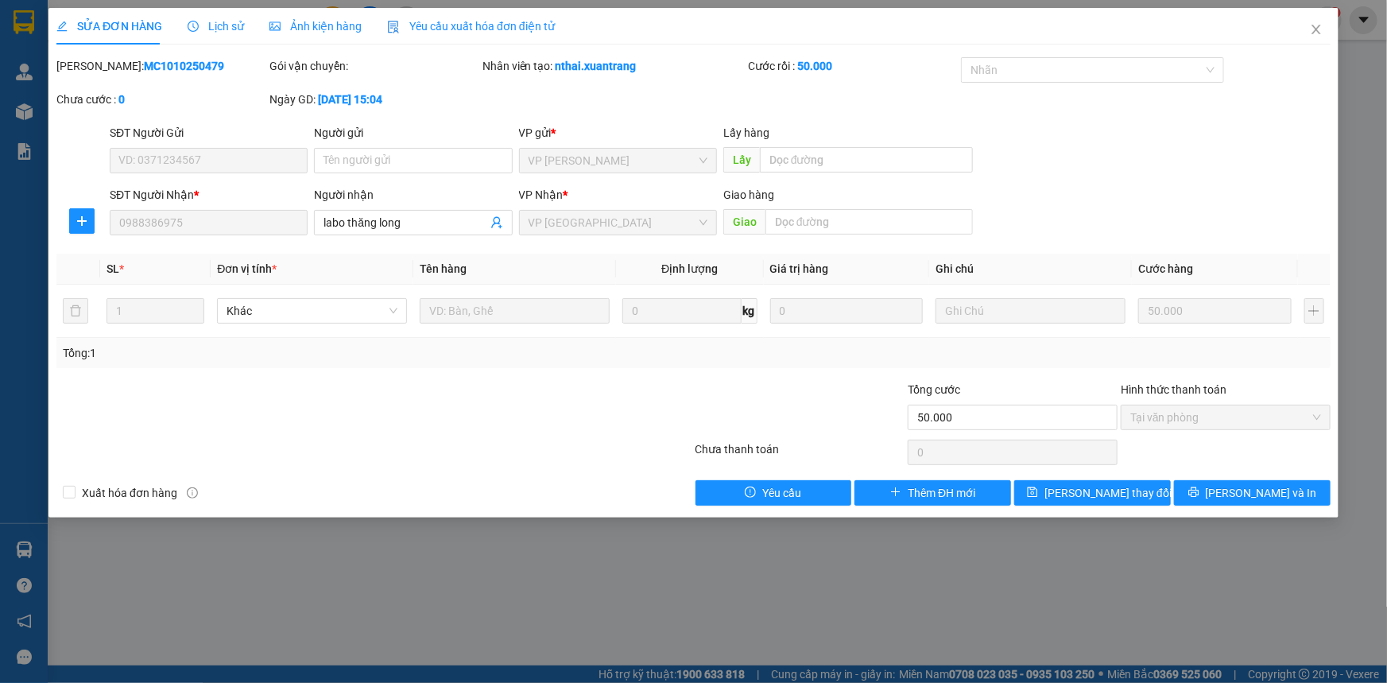
click at [107, 222] on div "SĐT Người Nhận * 0988386975" at bounding box center [208, 214] width 204 height 56
click at [1308, 29] on span "Close" at bounding box center [1316, 30] width 44 height 44
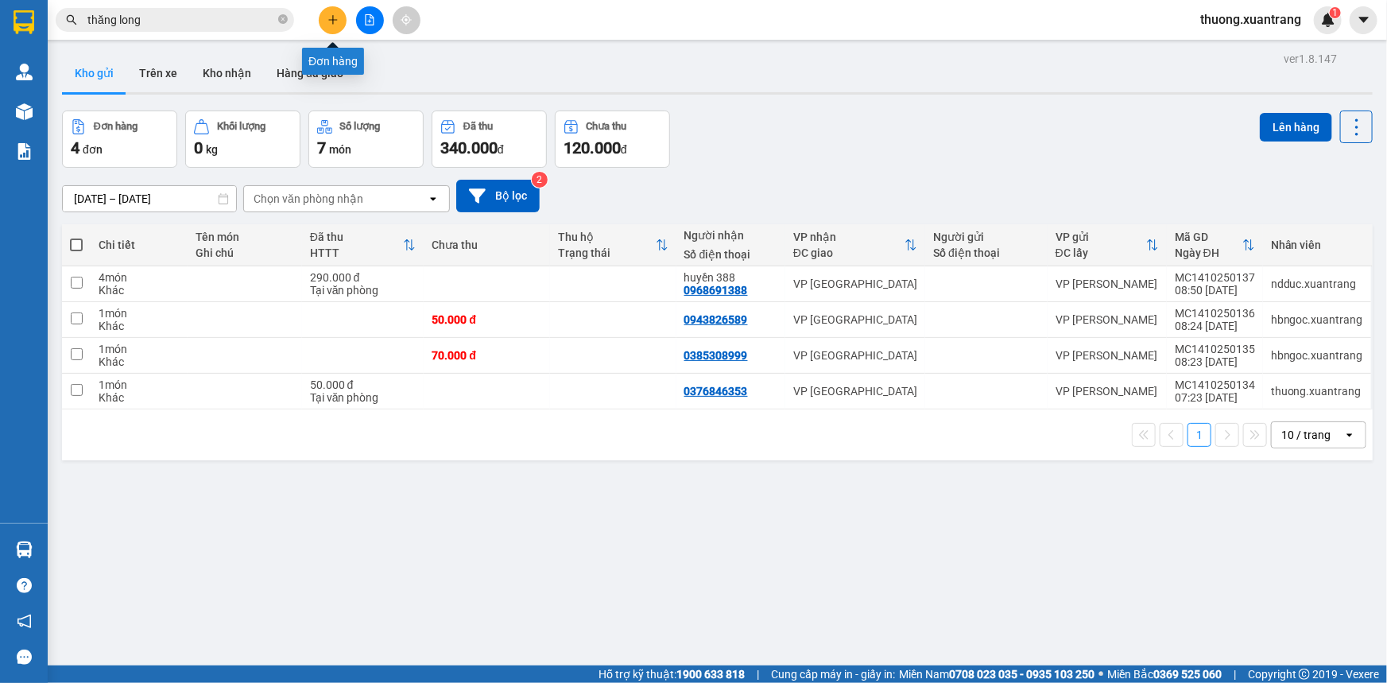
click at [331, 22] on icon "plus" at bounding box center [332, 19] width 11 height 11
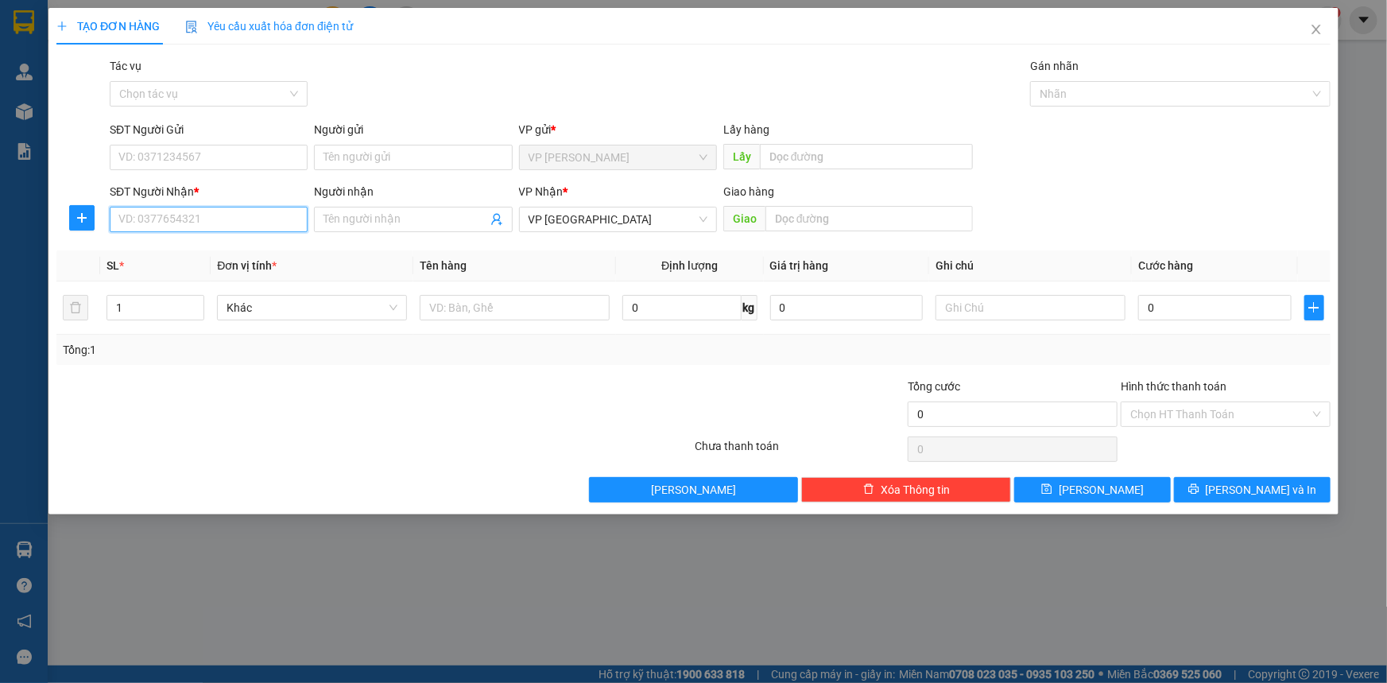
click at [220, 212] on input "SĐT Người Nhận *" at bounding box center [209, 219] width 198 height 25
paste input "0988386975"
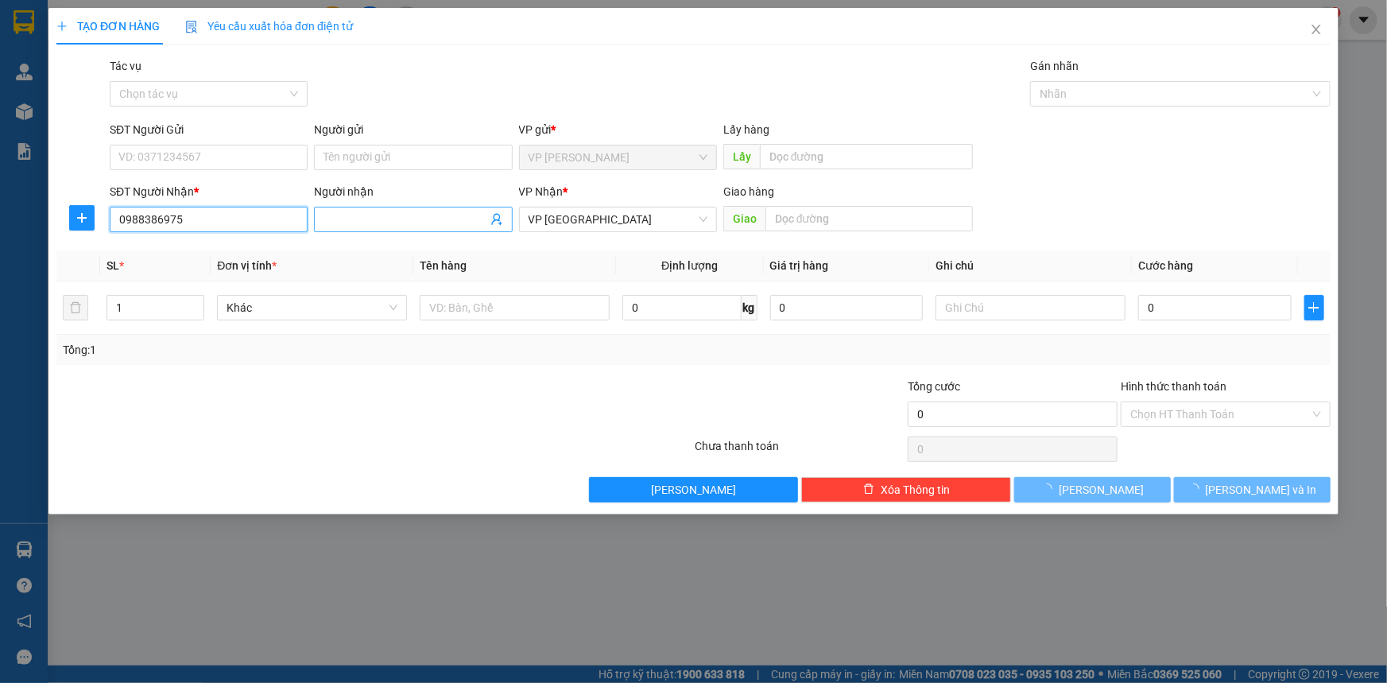
type input "0988386975"
click at [381, 222] on input "Người nhận" at bounding box center [404, 219] width 163 height 17
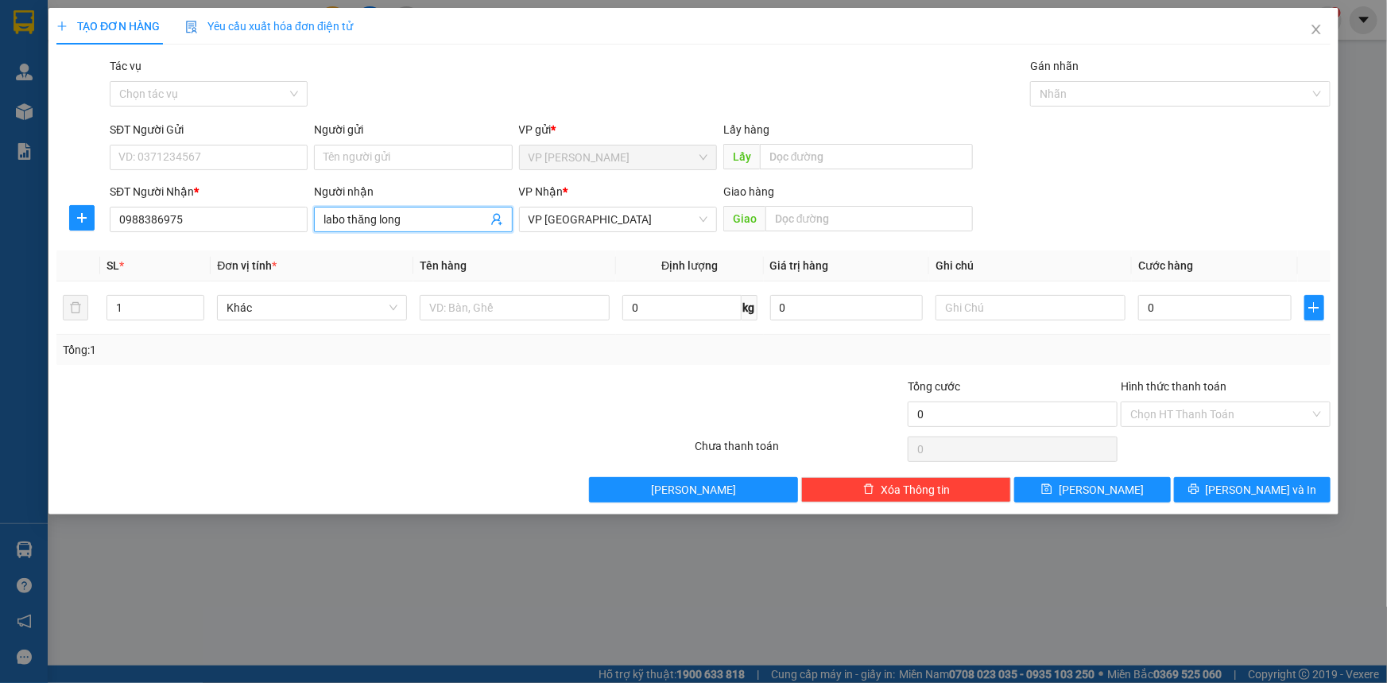
click at [492, 215] on icon "user-add" at bounding box center [496, 219] width 13 height 13
click at [497, 224] on icon "user-add" at bounding box center [496, 219] width 13 height 13
type input "labo thăng long"
click at [1187, 304] on input "0" at bounding box center [1214, 307] width 153 height 25
type input "5"
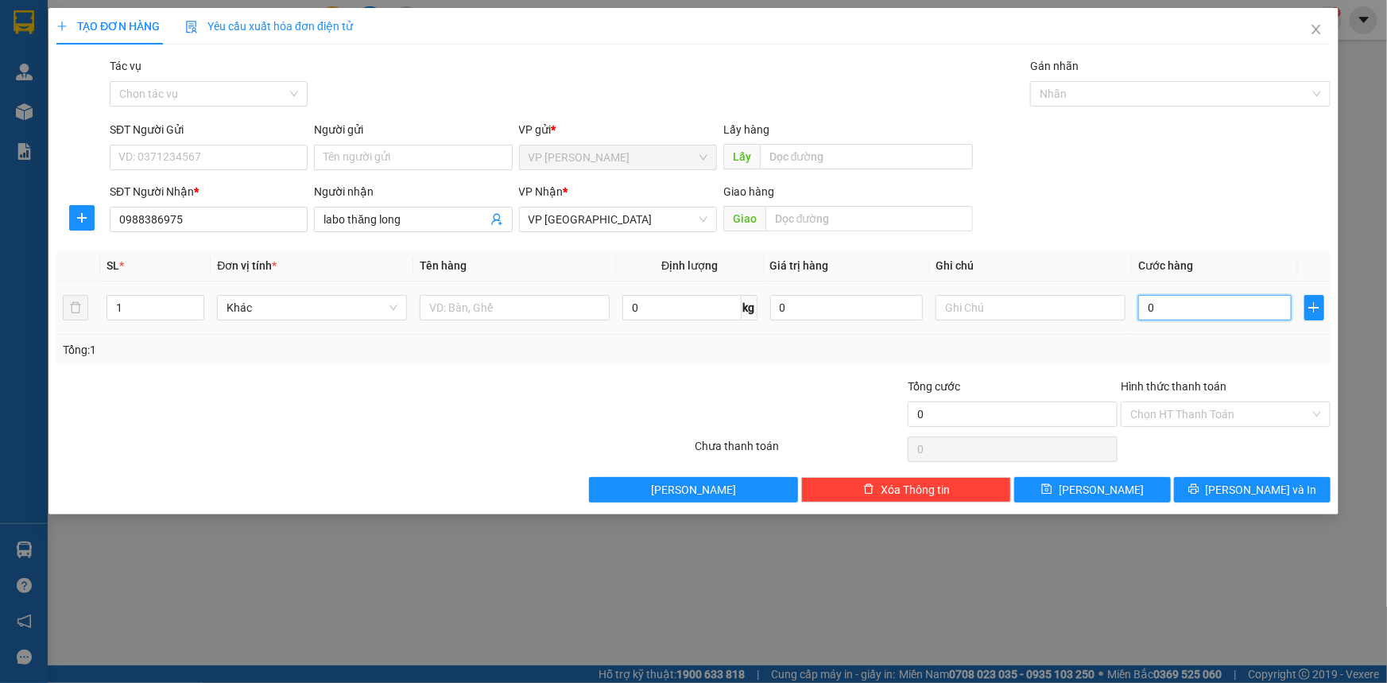
type input "5"
type input "50"
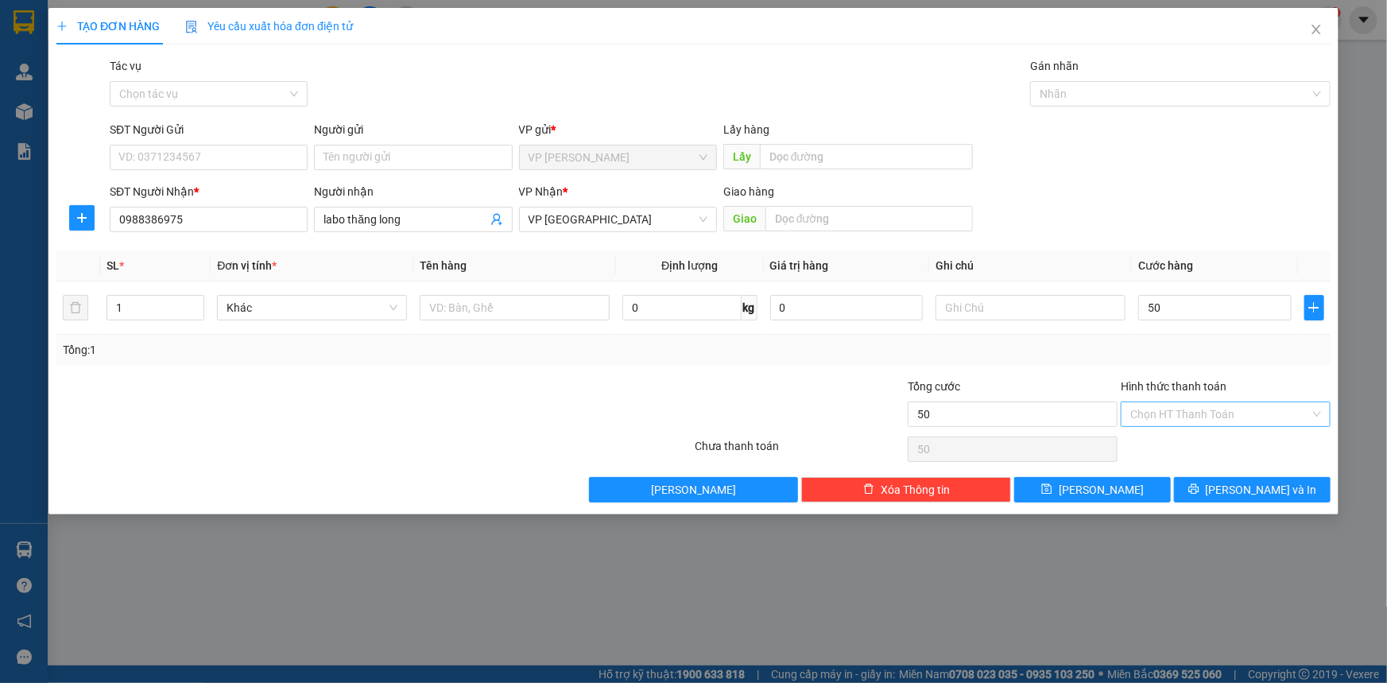
type input "50.000"
click at [1193, 407] on input "Hình thức thanh toán" at bounding box center [1220, 414] width 180 height 24
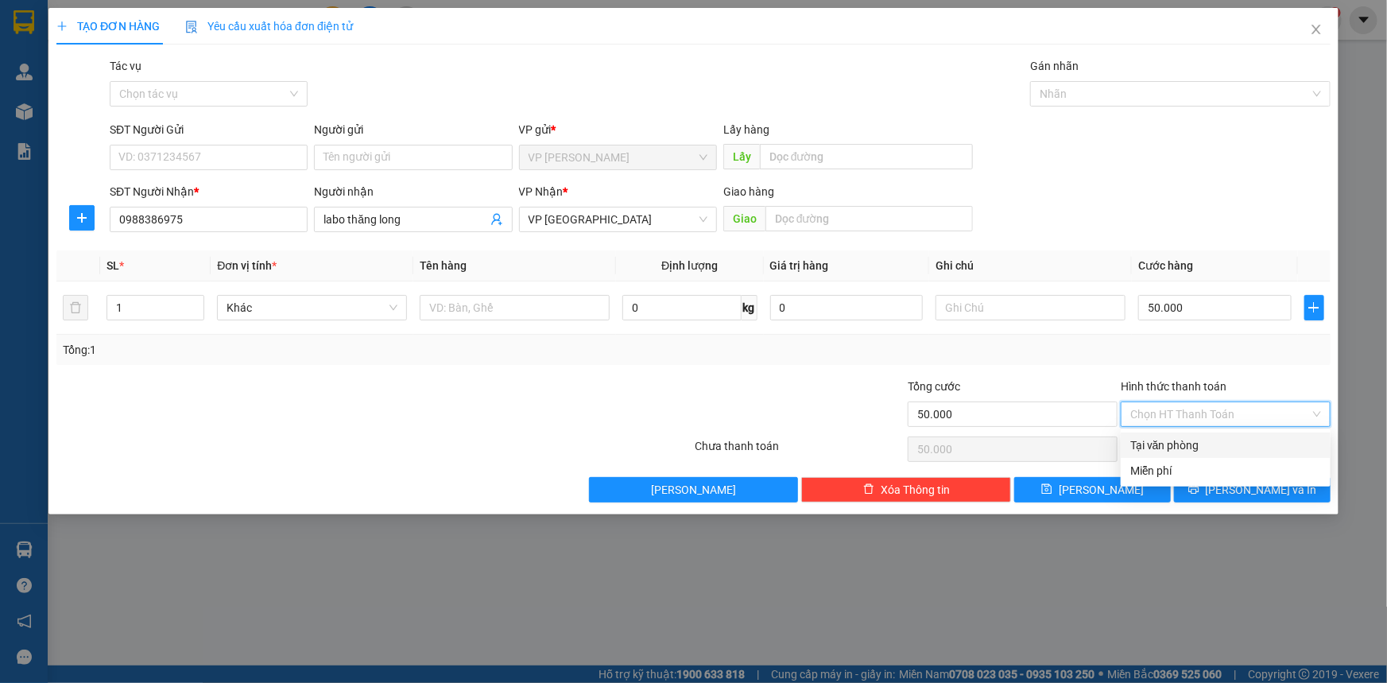
click at [1199, 443] on div "Tại văn phòng" at bounding box center [1225, 444] width 191 height 17
type input "0"
click at [498, 226] on span at bounding box center [496, 219] width 13 height 17
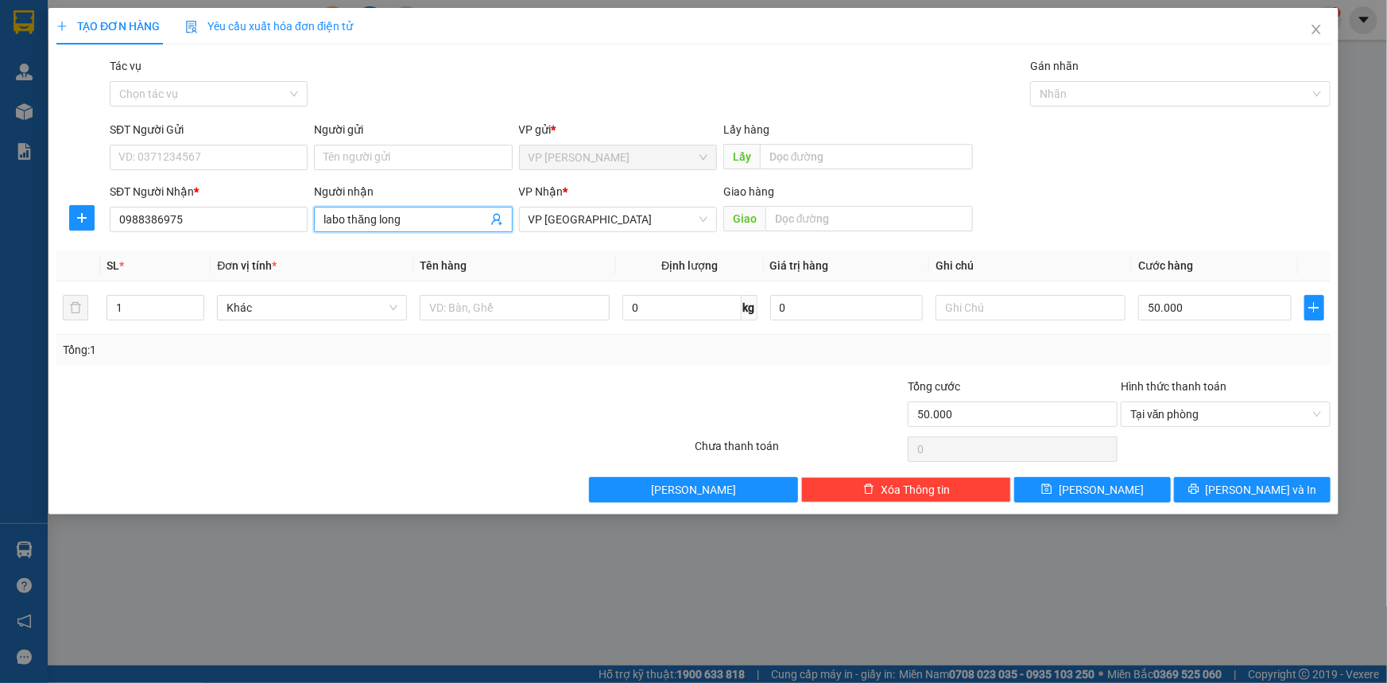
click at [501, 222] on icon "user-add" at bounding box center [496, 220] width 10 height 12
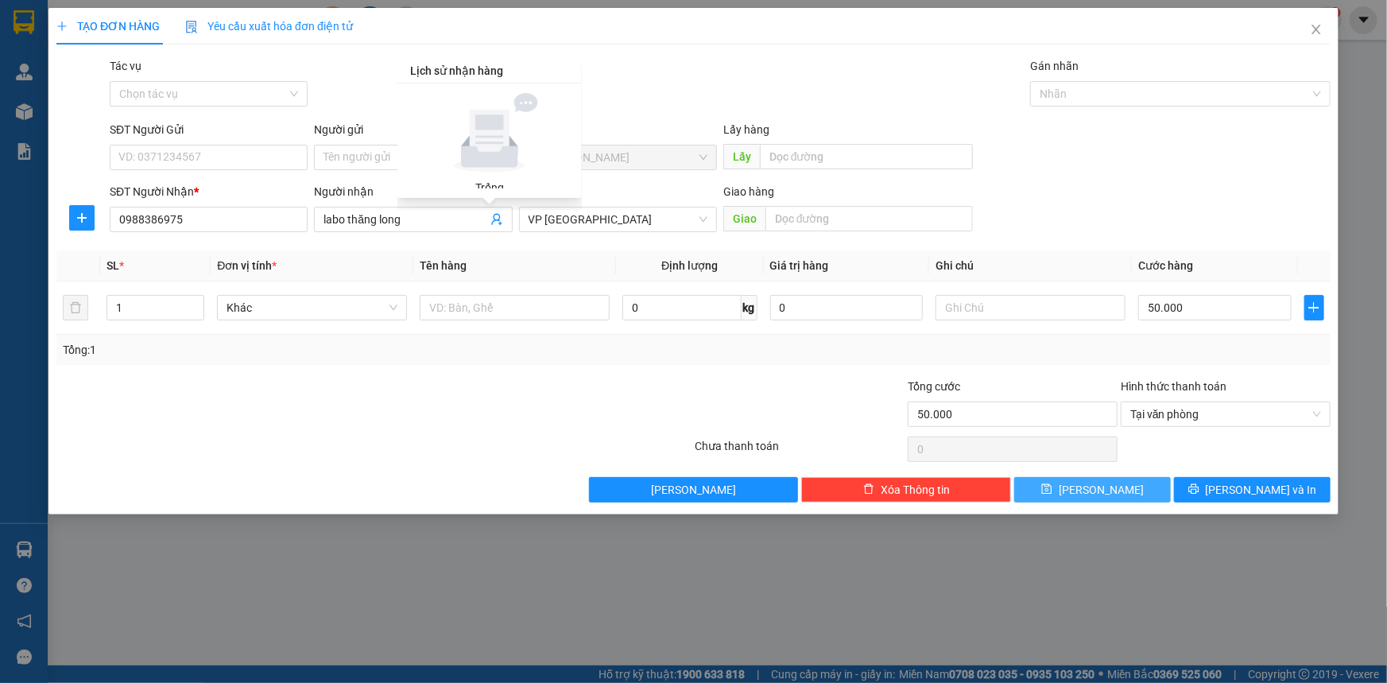
click at [1124, 493] on button "Lưu" at bounding box center [1092, 489] width 157 height 25
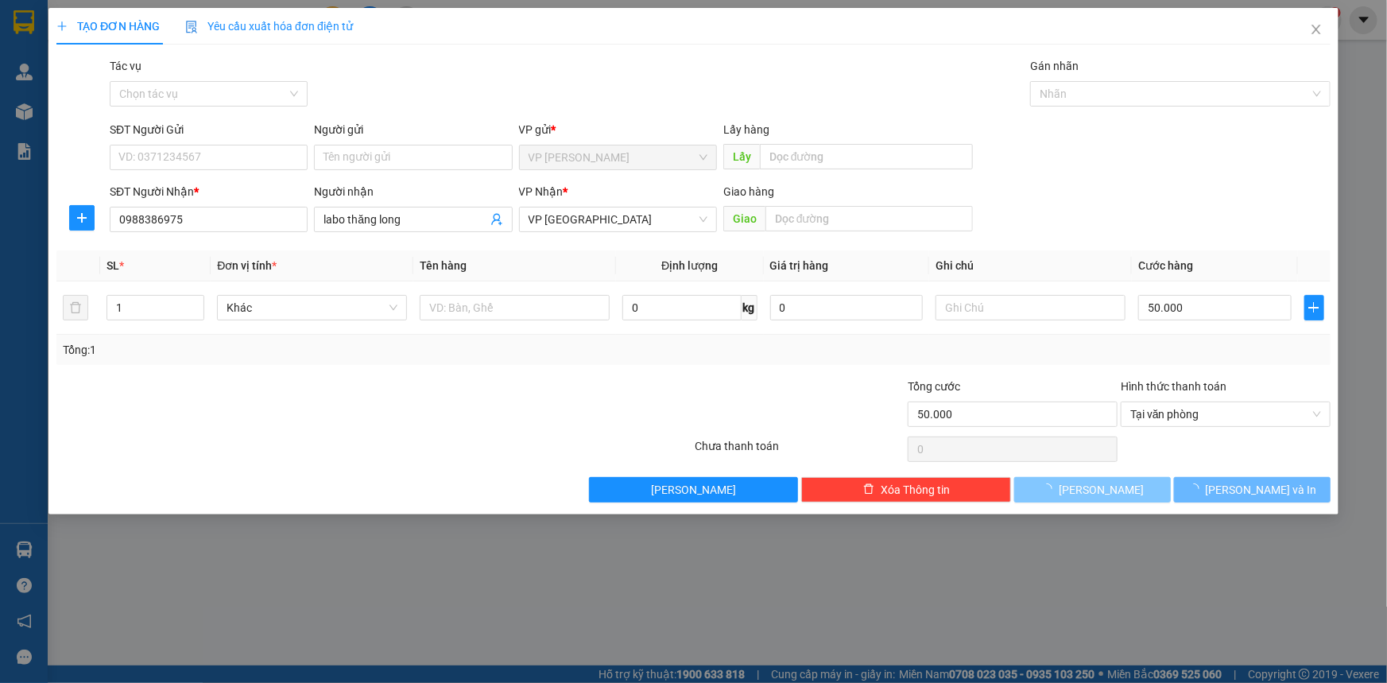
type input "0"
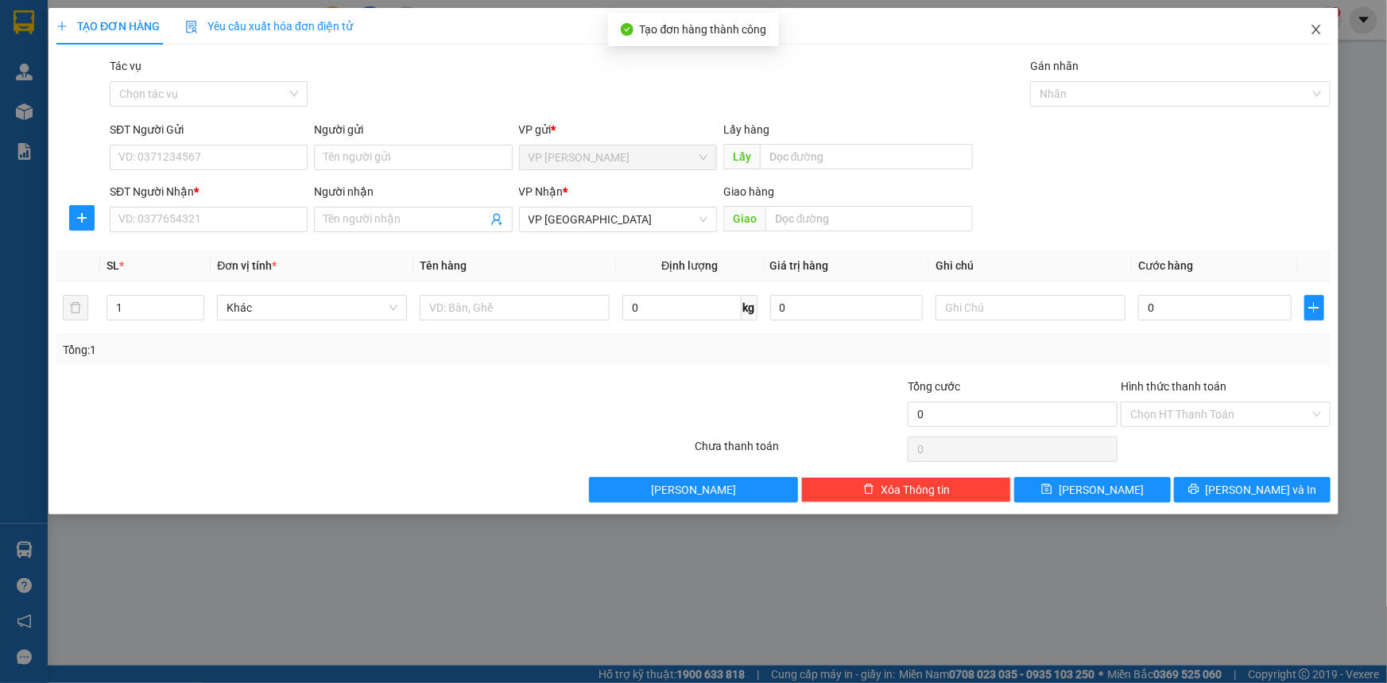
click at [1324, 32] on span "Close" at bounding box center [1316, 30] width 44 height 44
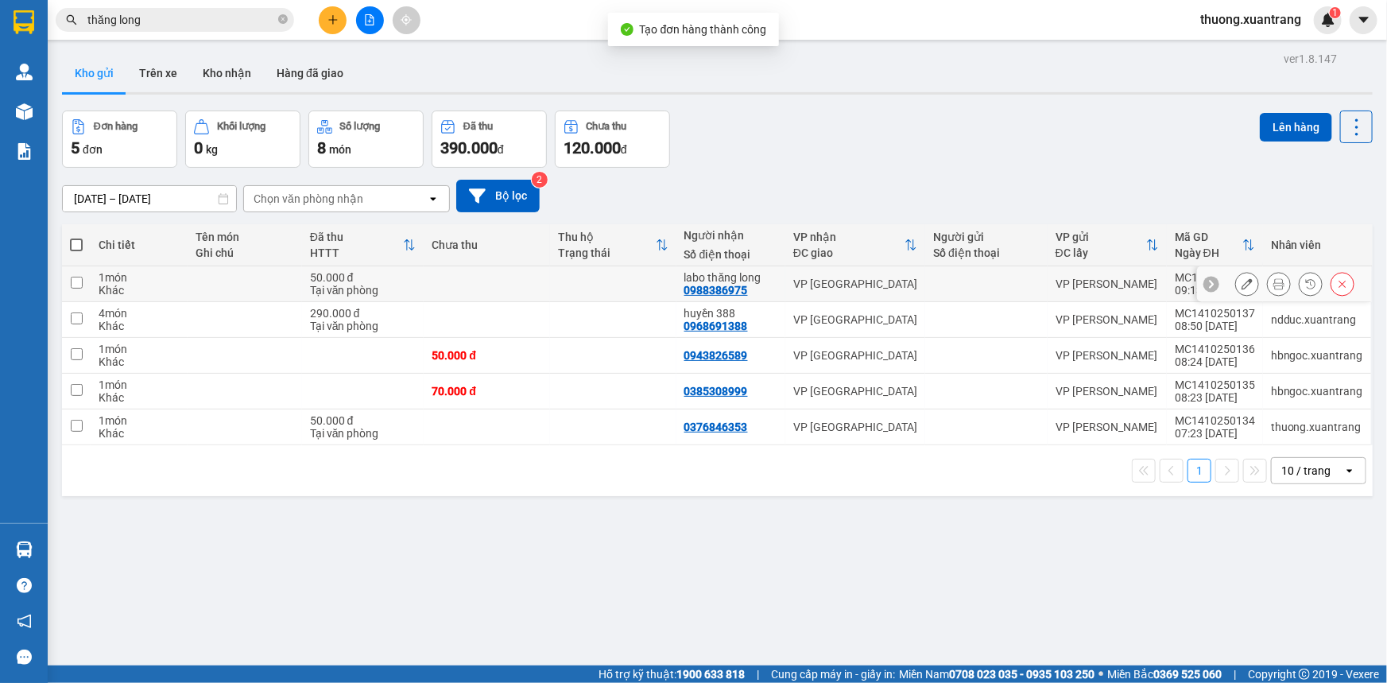
click at [1274, 286] on button at bounding box center [1278, 284] width 22 height 28
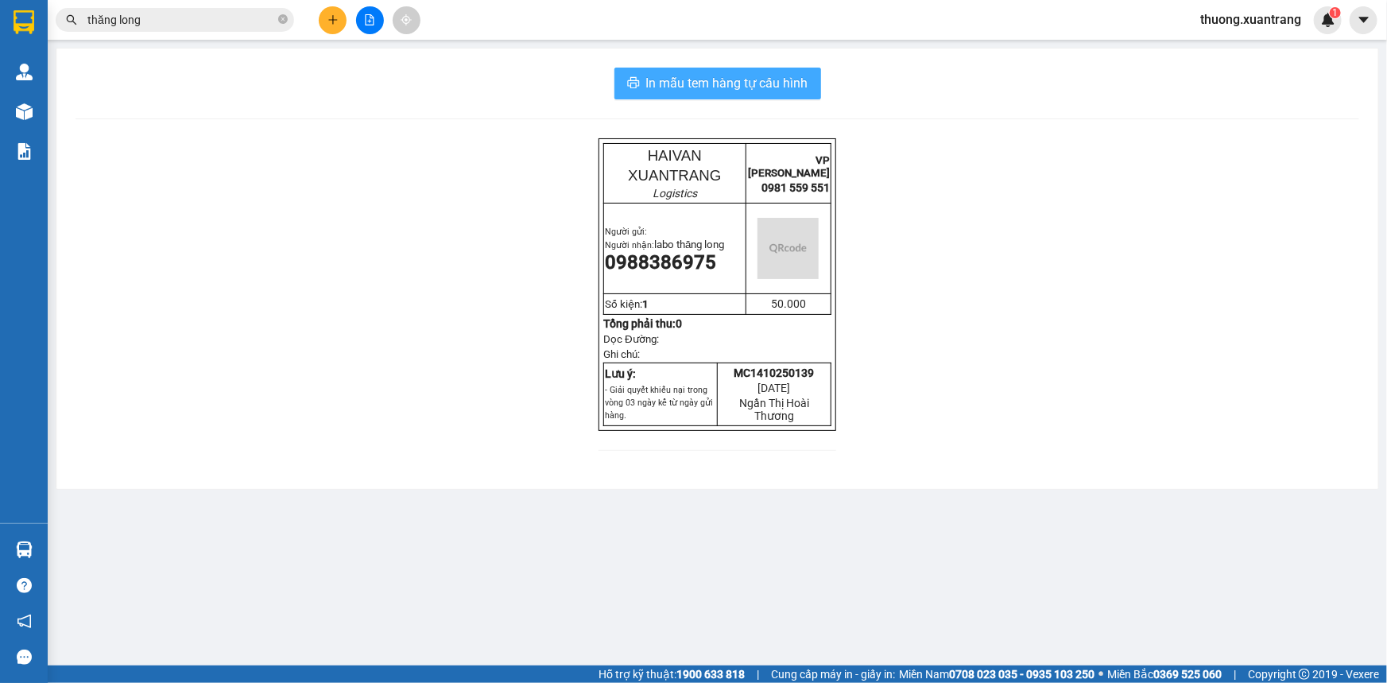
click at [776, 78] on span "In mẫu tem hàng tự cấu hình" at bounding box center [727, 83] width 162 height 20
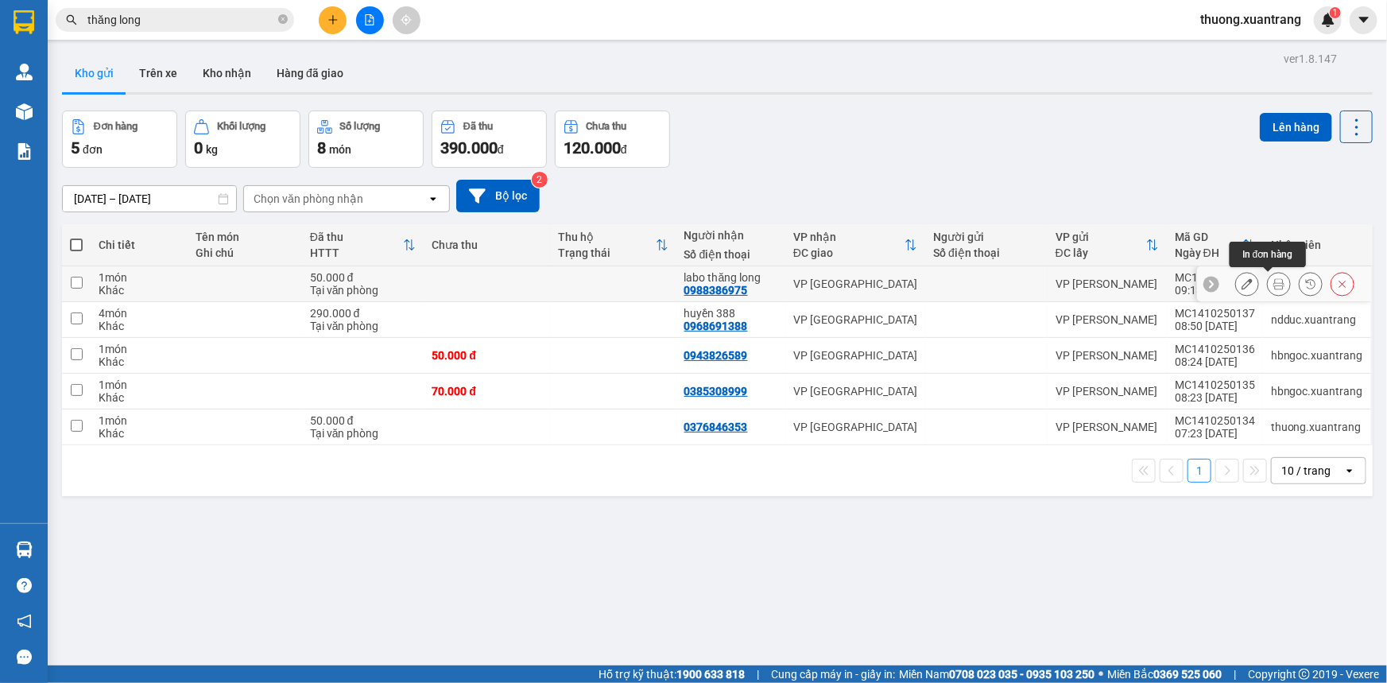
click at [1273, 285] on icon at bounding box center [1278, 283] width 11 height 11
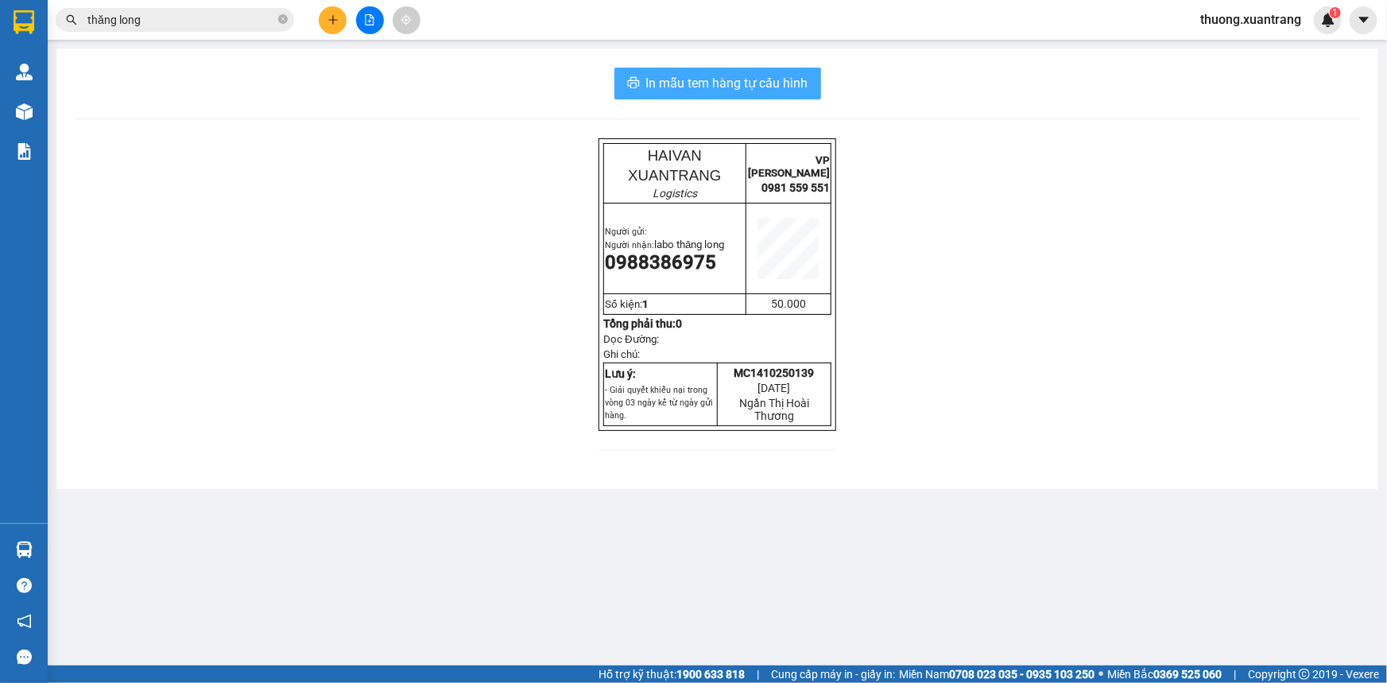
click at [764, 99] on button "In mẫu tem hàng tự cấu hình" at bounding box center [717, 84] width 207 height 32
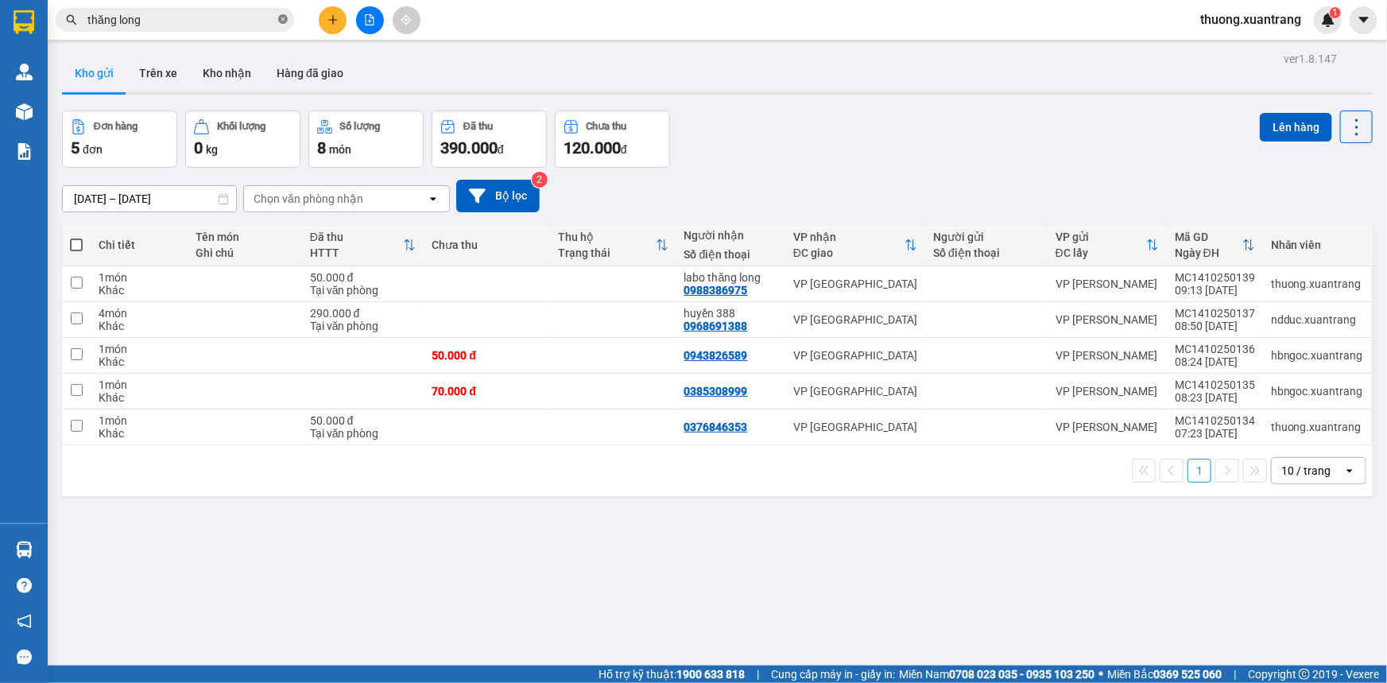
click at [284, 23] on icon "close-circle" at bounding box center [283, 19] width 10 height 10
click at [485, 420] on td at bounding box center [487, 427] width 126 height 36
checkbox input "true"
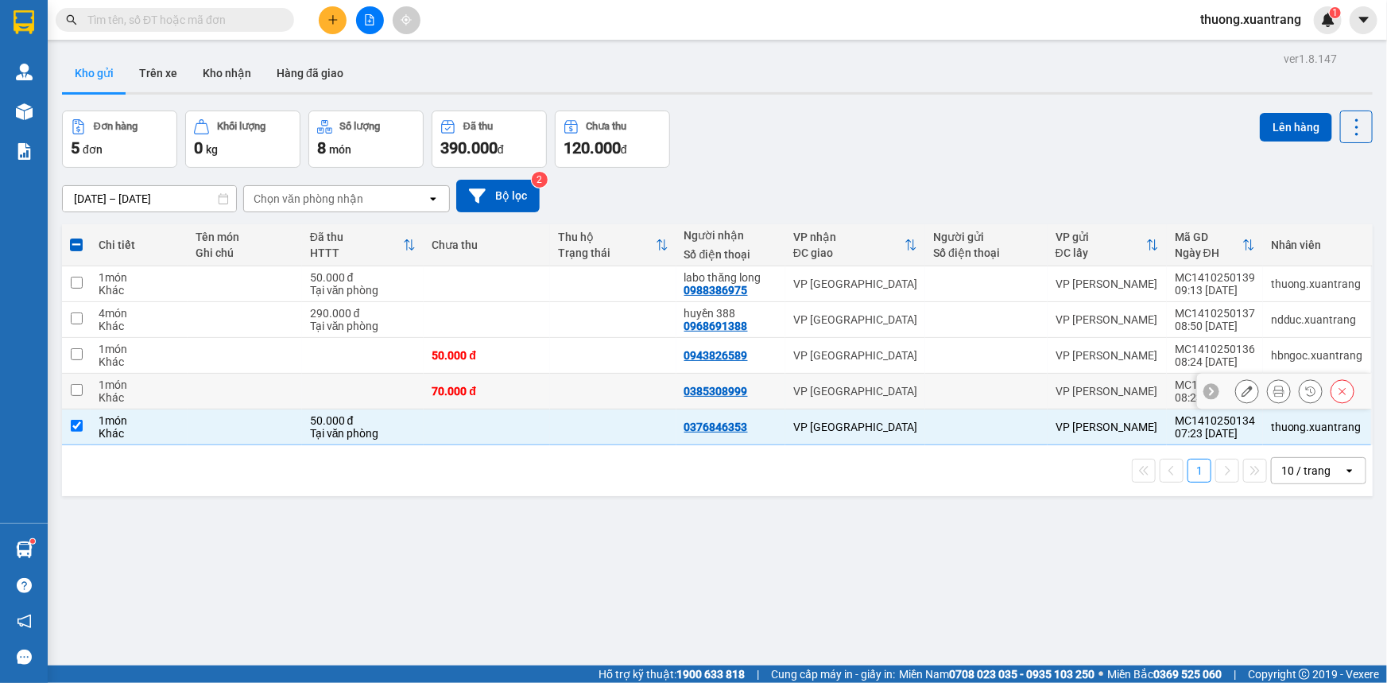
click at [535, 388] on div "70.000 đ" at bounding box center [486, 391] width 110 height 13
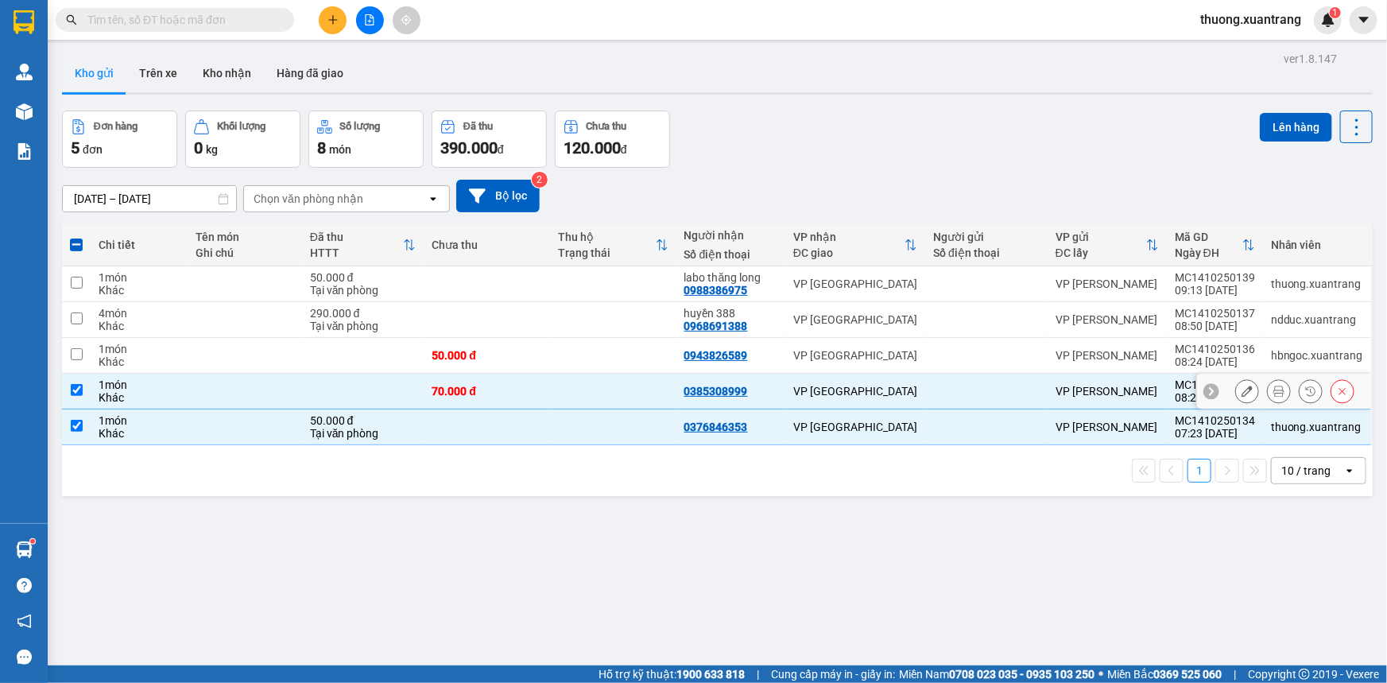
click at [540, 393] on div "70.000 đ" at bounding box center [486, 391] width 110 height 13
checkbox input "false"
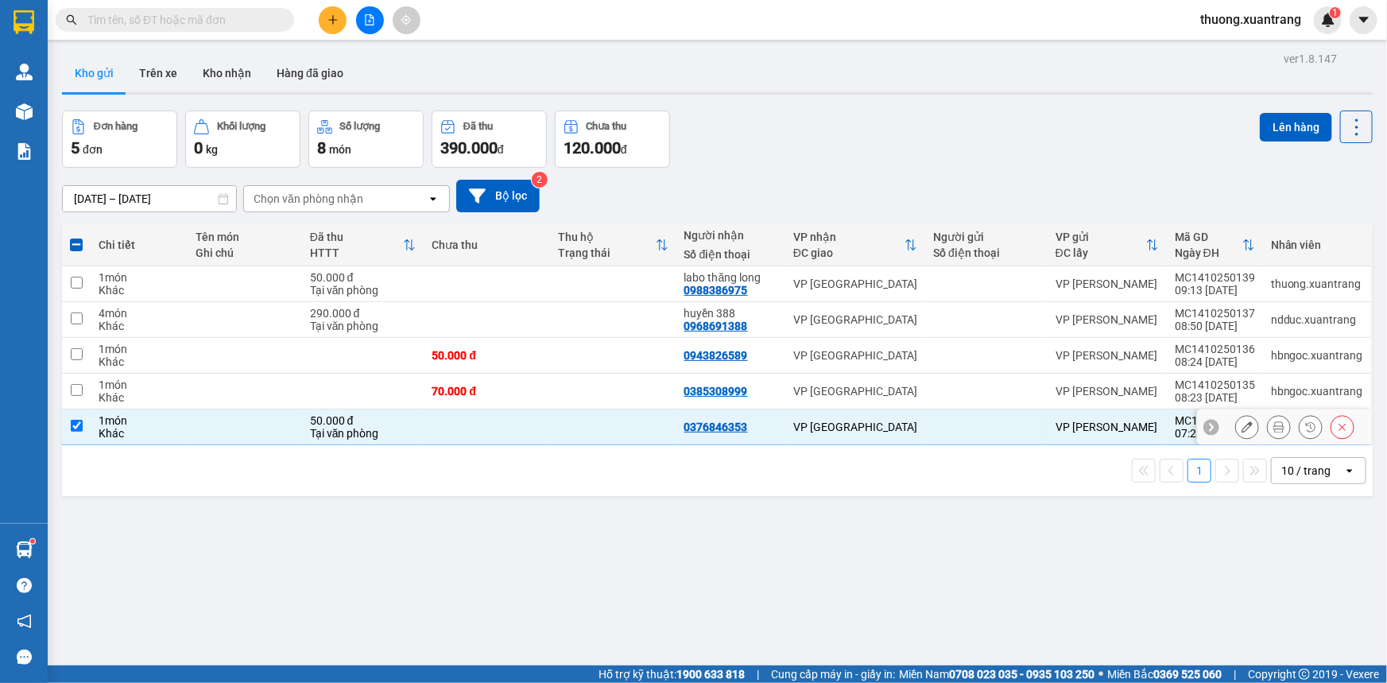
click at [542, 416] on td at bounding box center [487, 427] width 126 height 36
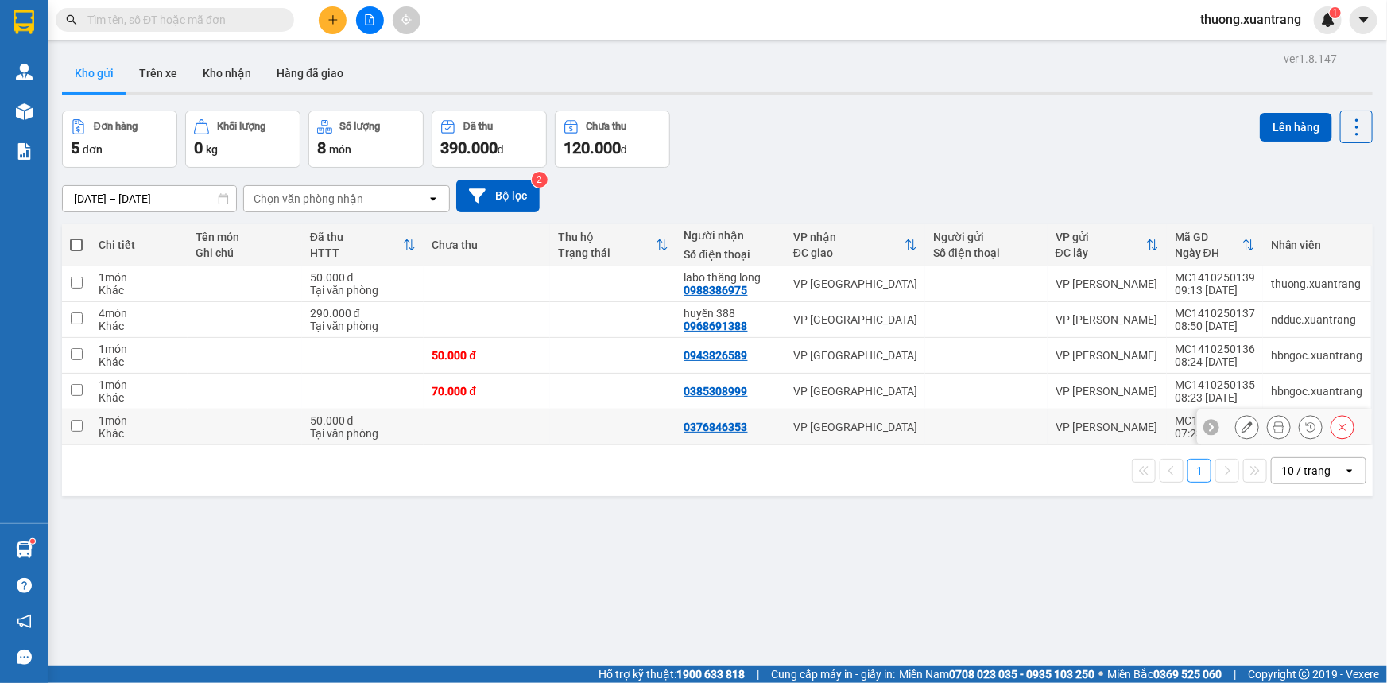
click at [579, 421] on td at bounding box center [613, 427] width 126 height 36
checkbox input "true"
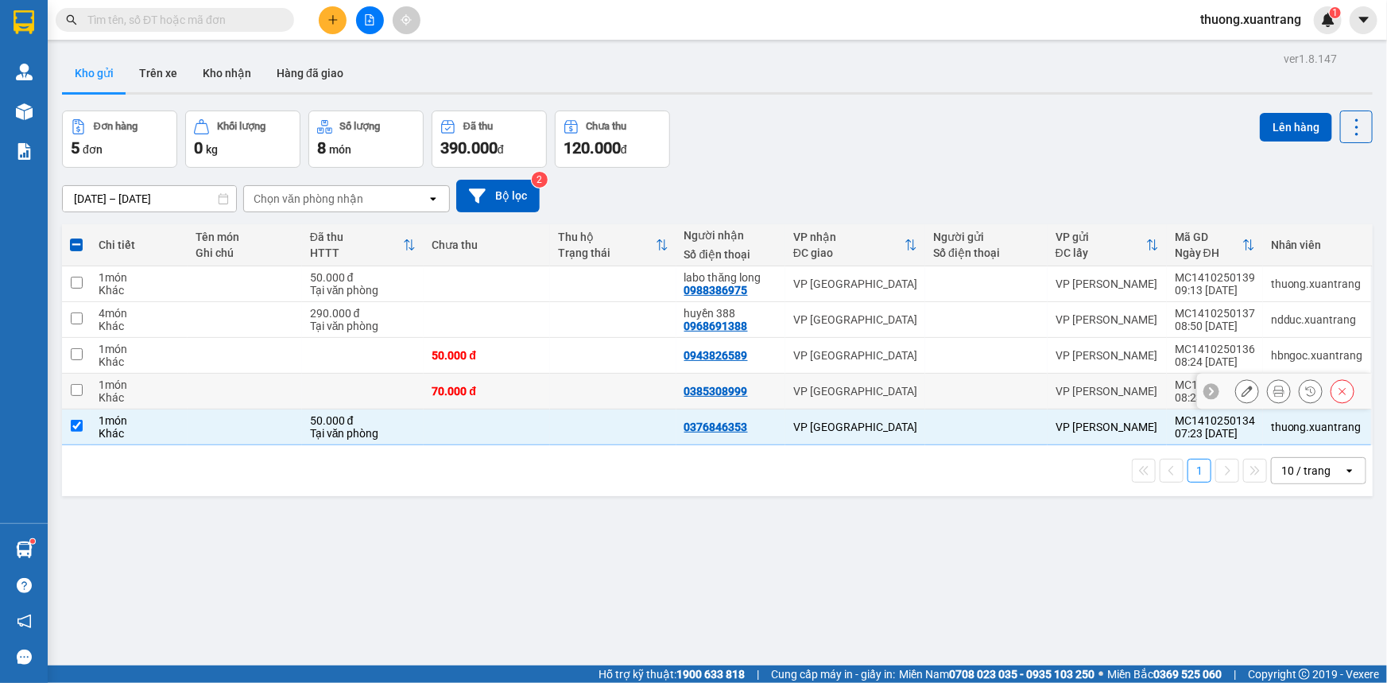
click at [541, 389] on td "70.000 đ" at bounding box center [487, 391] width 126 height 36
checkbox input "true"
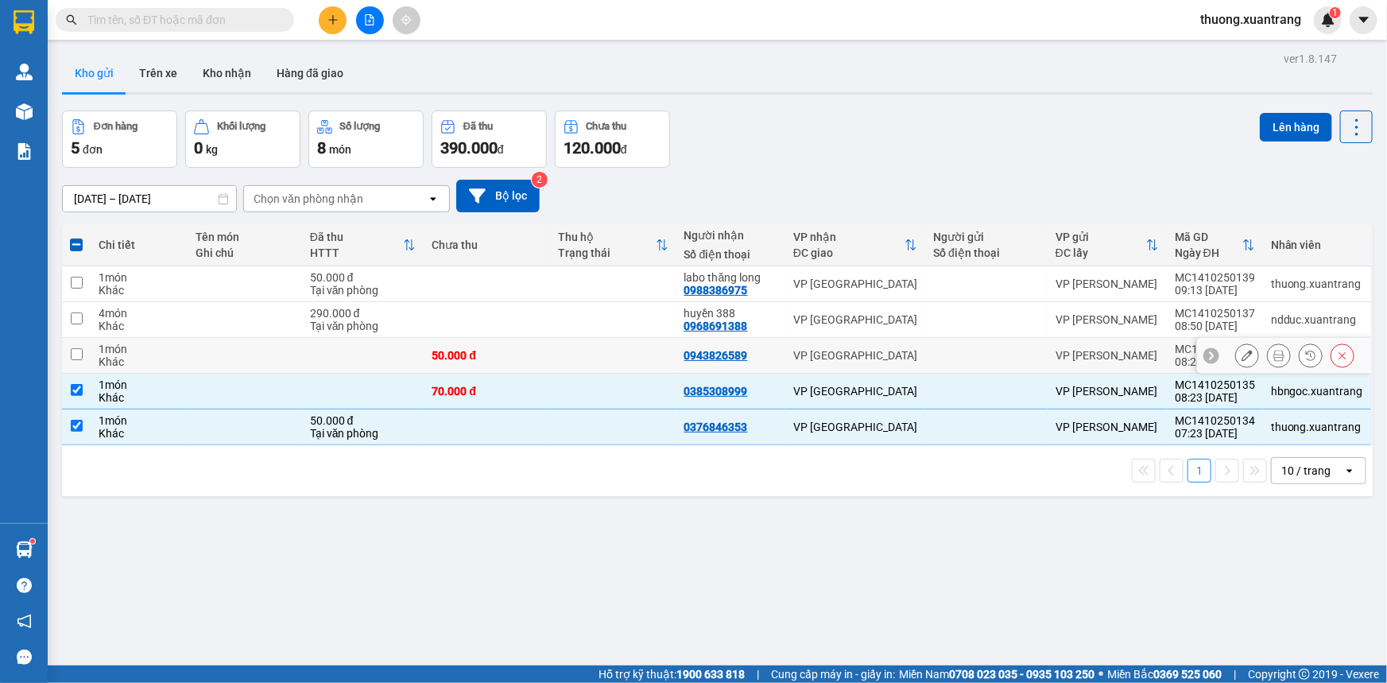
click at [538, 356] on div "50.000 đ" at bounding box center [486, 355] width 110 height 13
checkbox input "true"
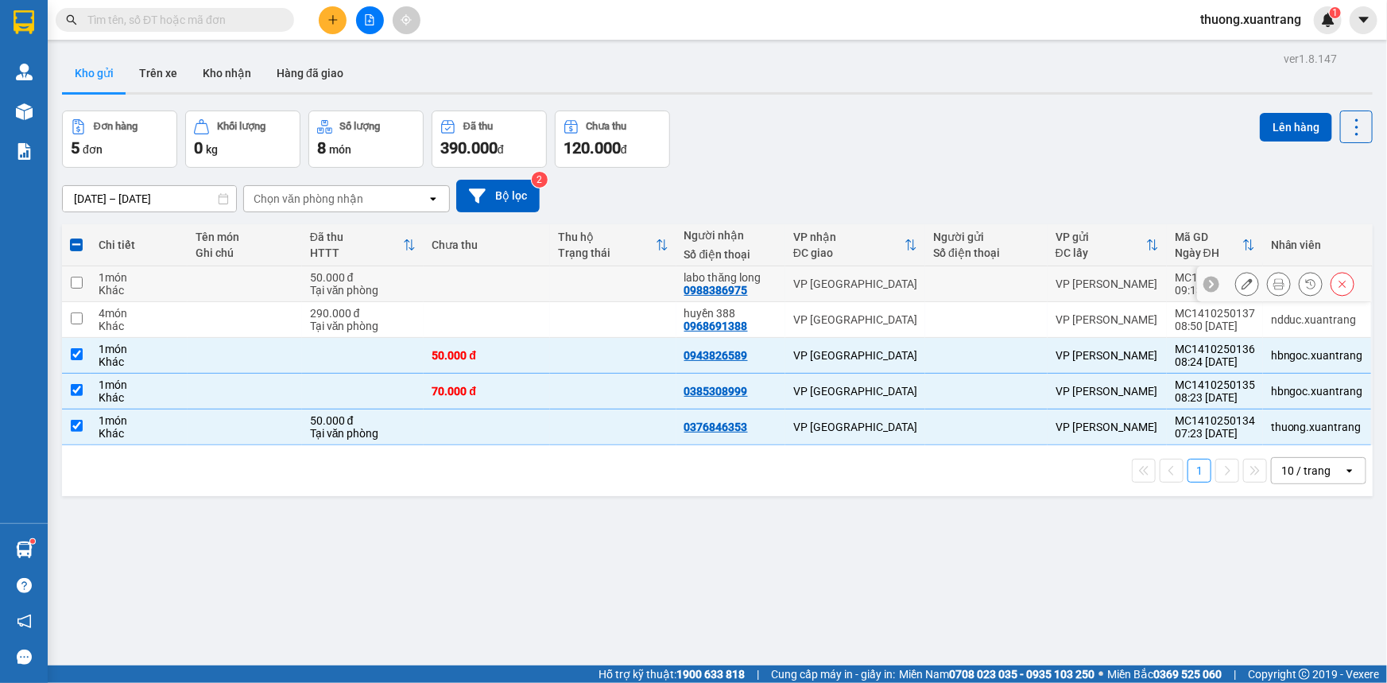
click at [501, 280] on td at bounding box center [487, 284] width 126 height 36
checkbox input "true"
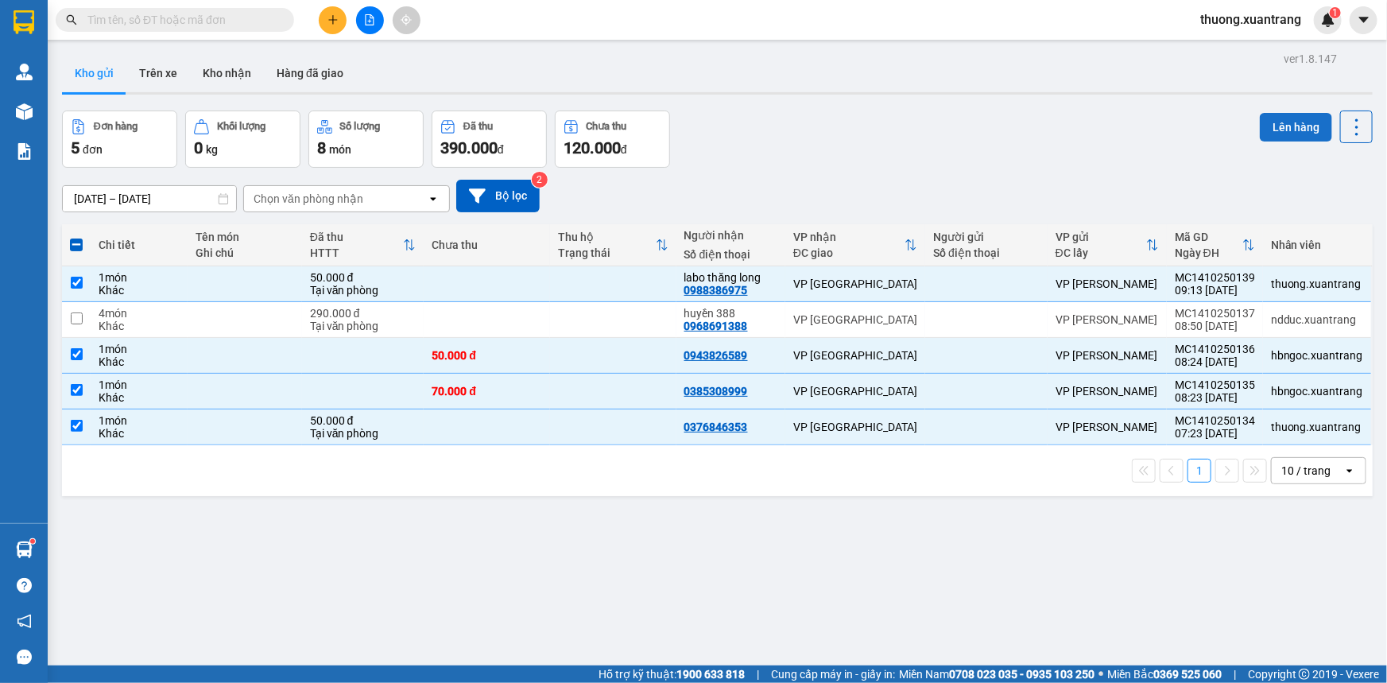
click at [1271, 122] on button "Lên hàng" at bounding box center [1295, 127] width 72 height 29
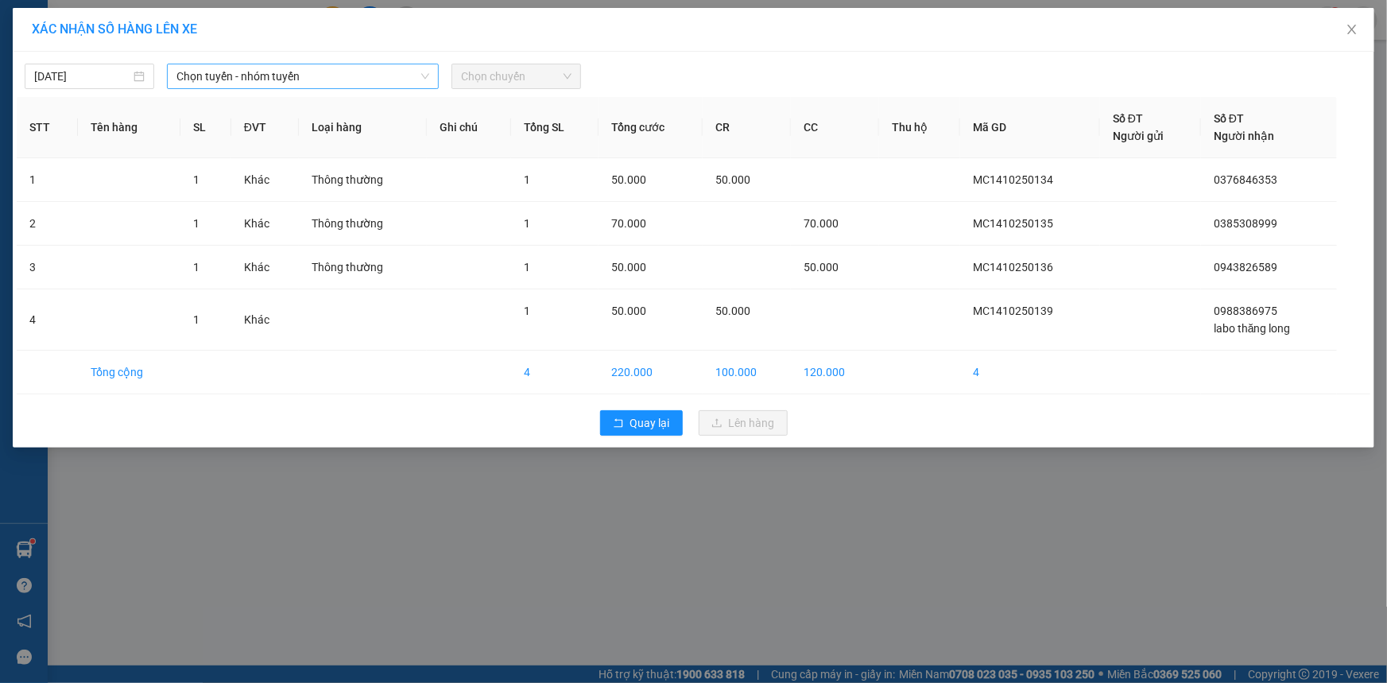
click at [219, 72] on span "Chọn tuyến - nhóm tuyến" at bounding box center [302, 76] width 253 height 24
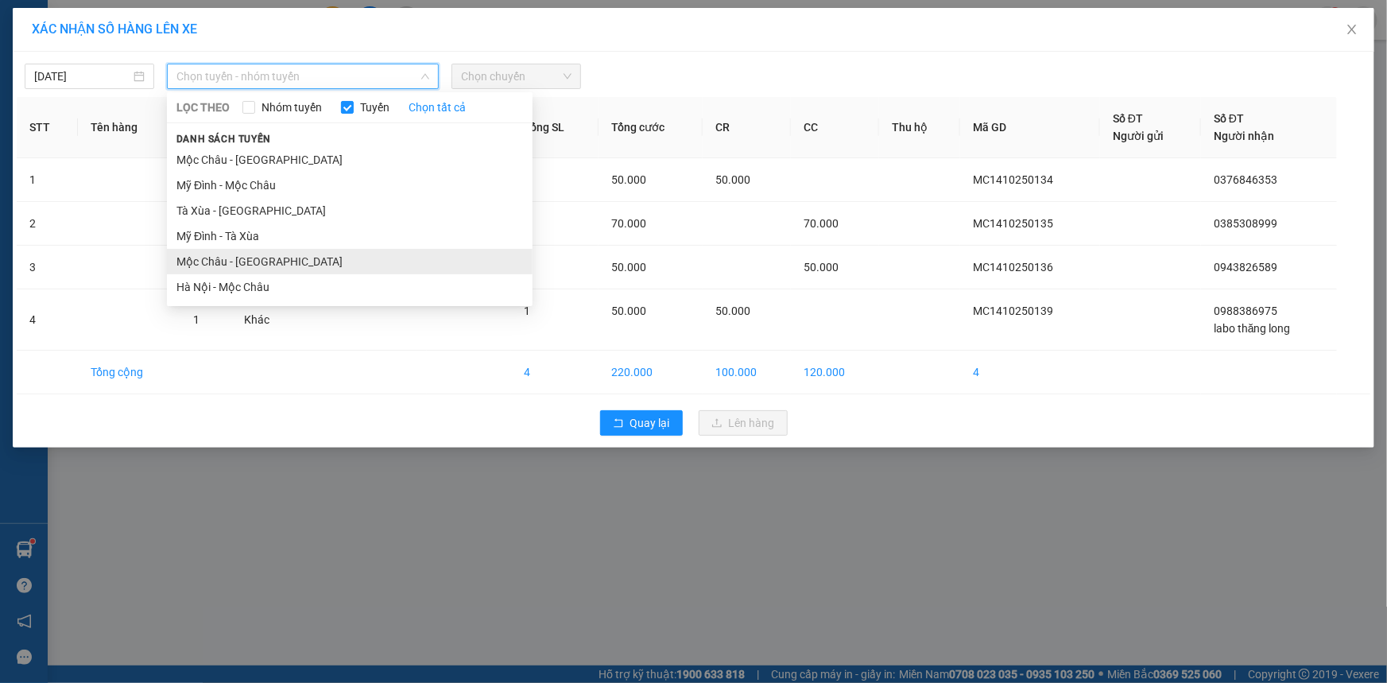
click at [251, 263] on li "Mộc Châu - [GEOGRAPHIC_DATA]" at bounding box center [350, 261] width 366 height 25
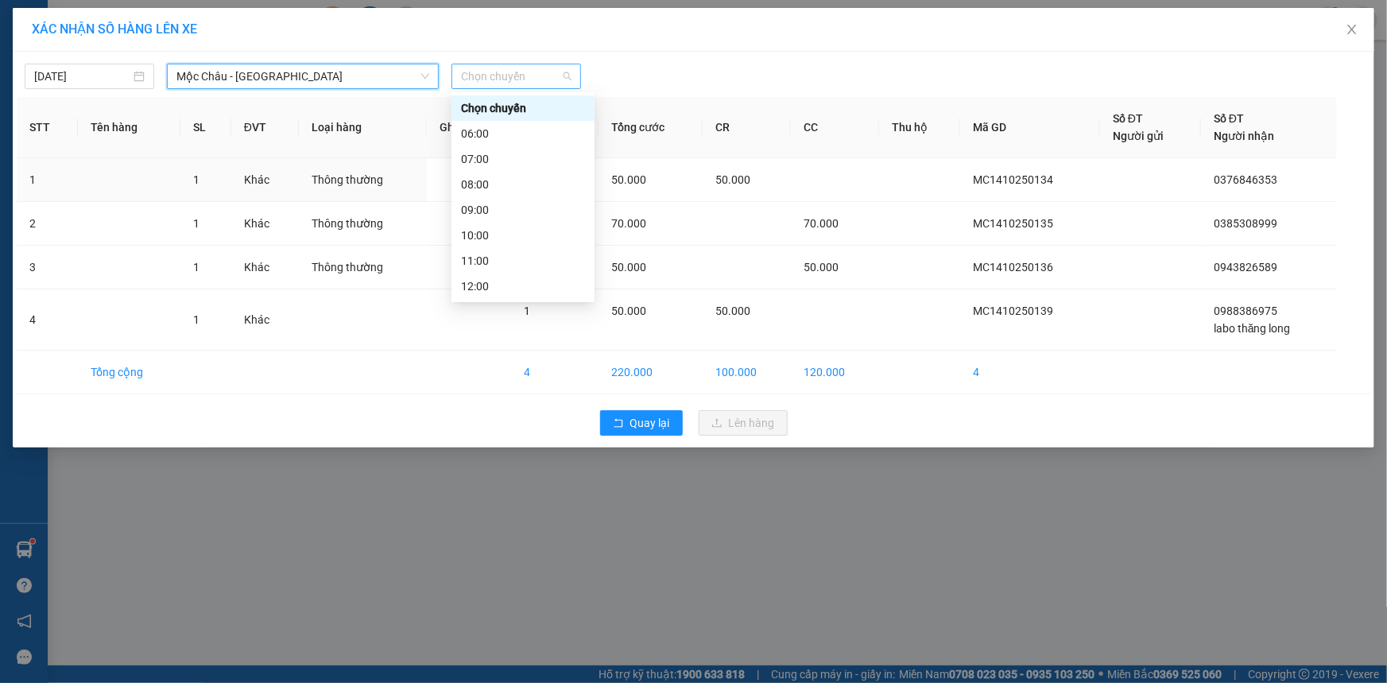
click at [522, 83] on span "Chọn chuyến" at bounding box center [516, 76] width 110 height 24
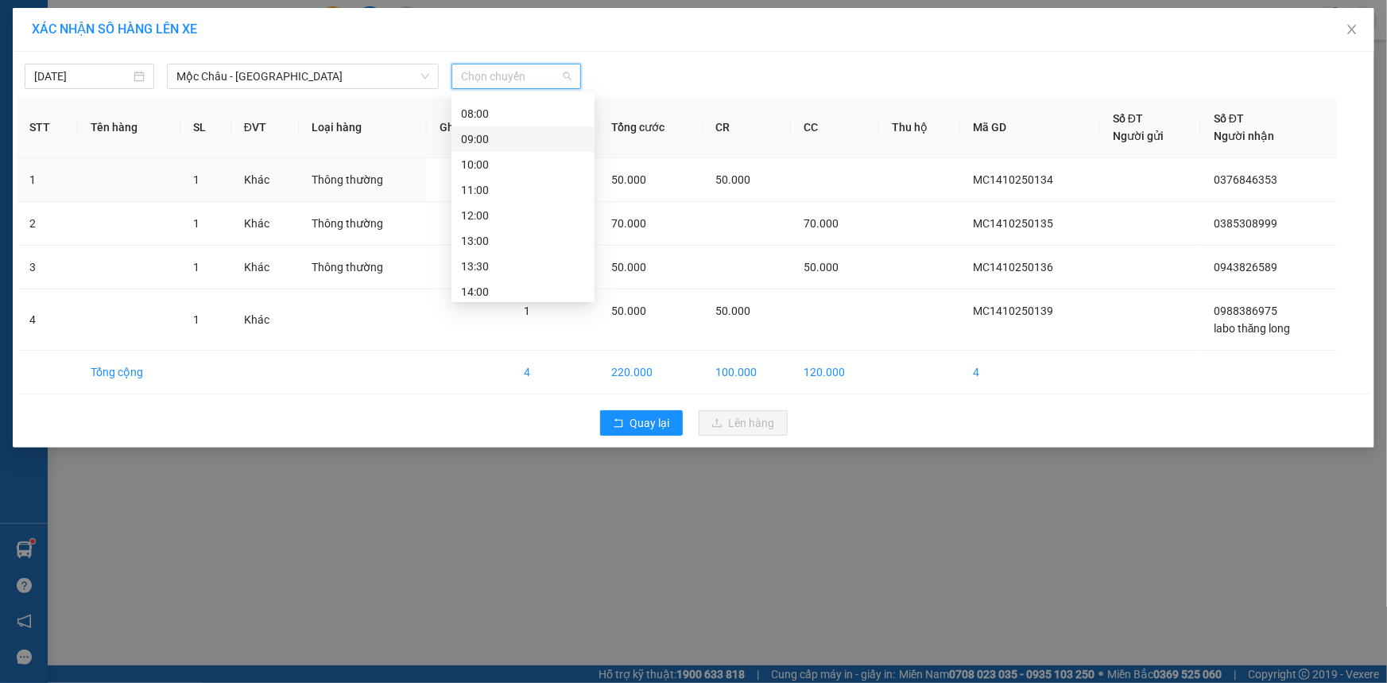
scroll to position [72, 0]
click at [499, 161] on div "10:00" at bounding box center [523, 163] width 124 height 17
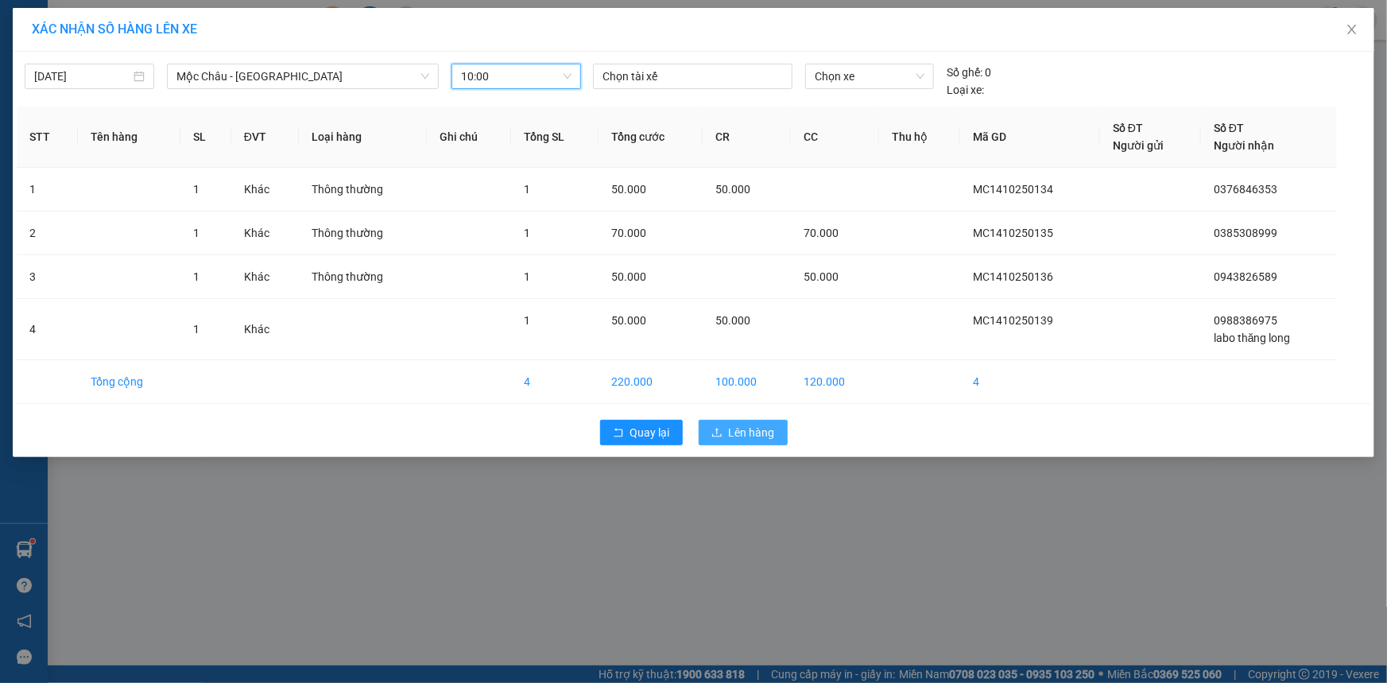
click at [740, 437] on span "Lên hàng" at bounding box center [752, 432] width 46 height 17
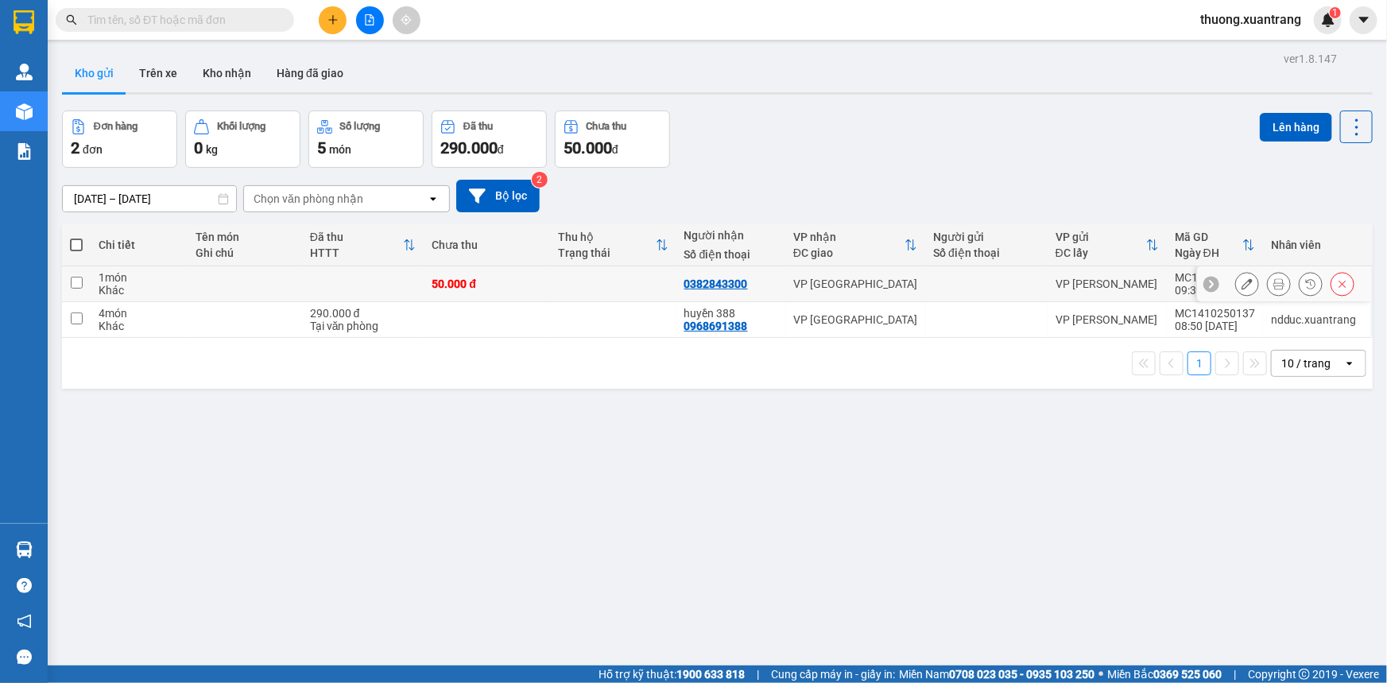
click at [1273, 282] on icon at bounding box center [1278, 283] width 11 height 11
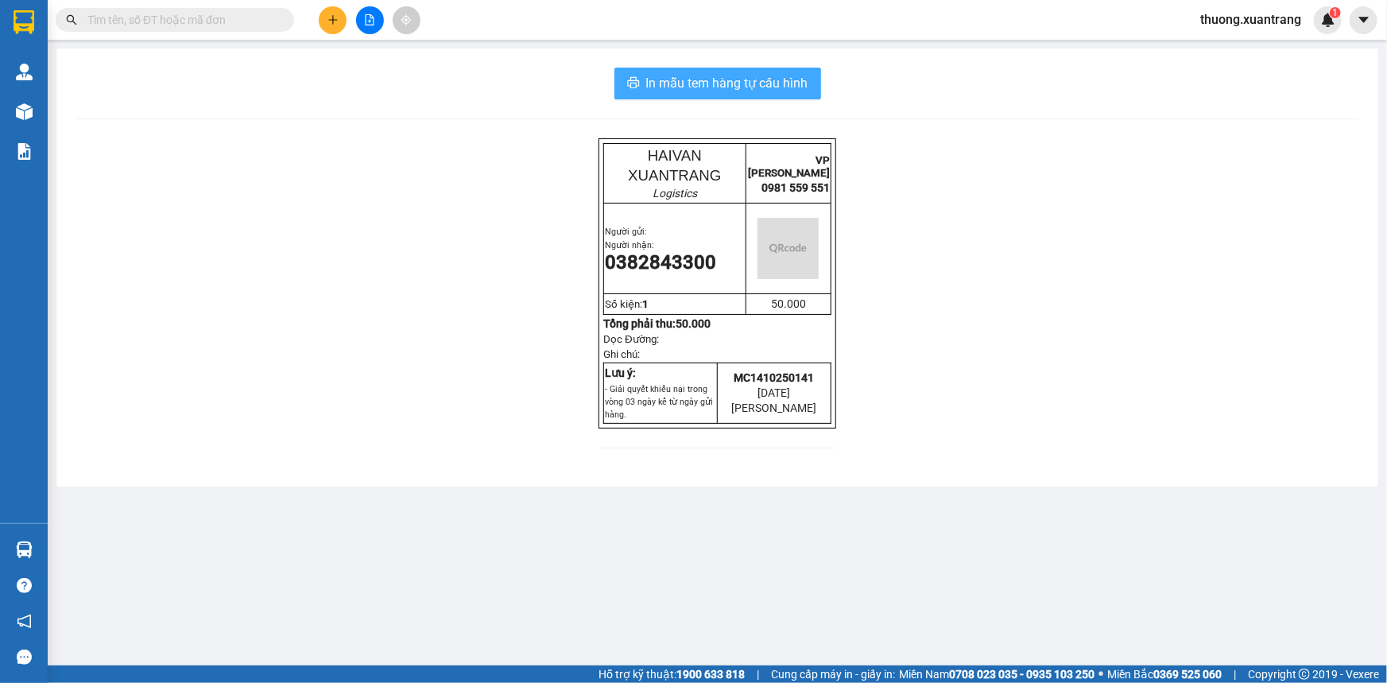
click at [752, 75] on span "In mẫu tem hàng tự cấu hình" at bounding box center [727, 83] width 162 height 20
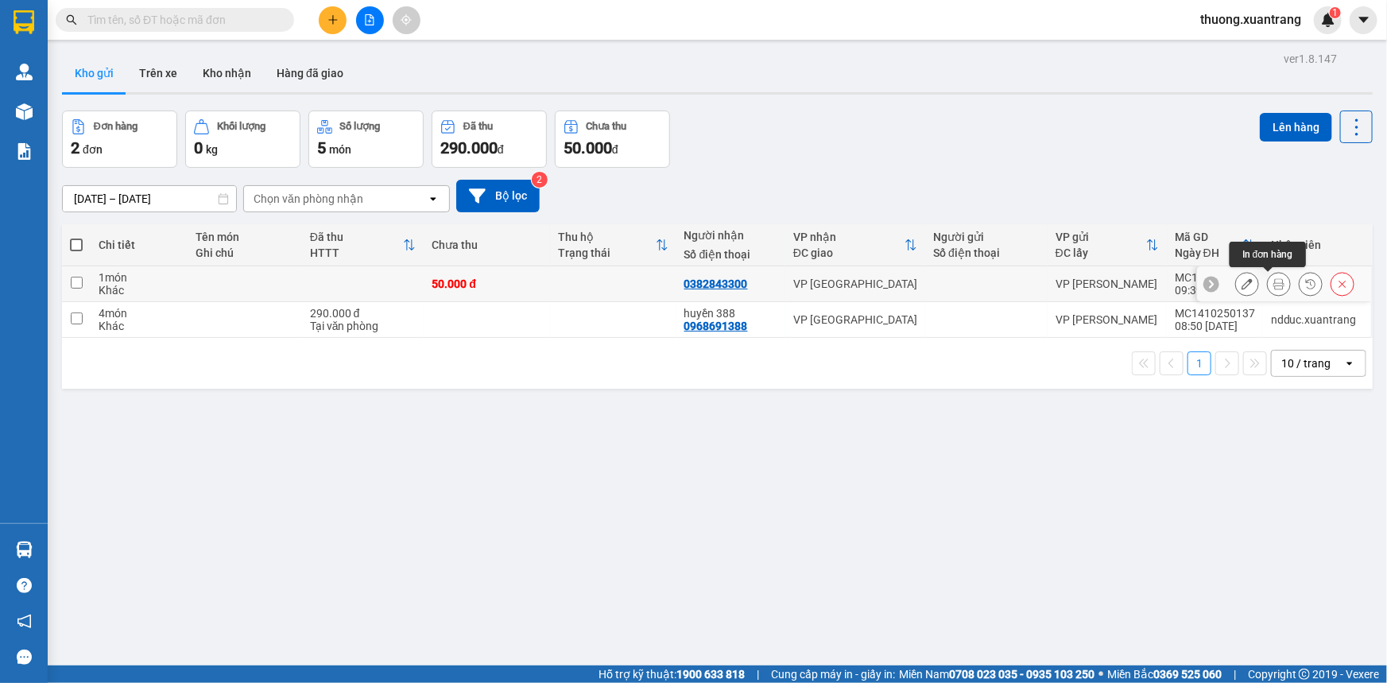
click at [1273, 281] on icon at bounding box center [1278, 283] width 11 height 11
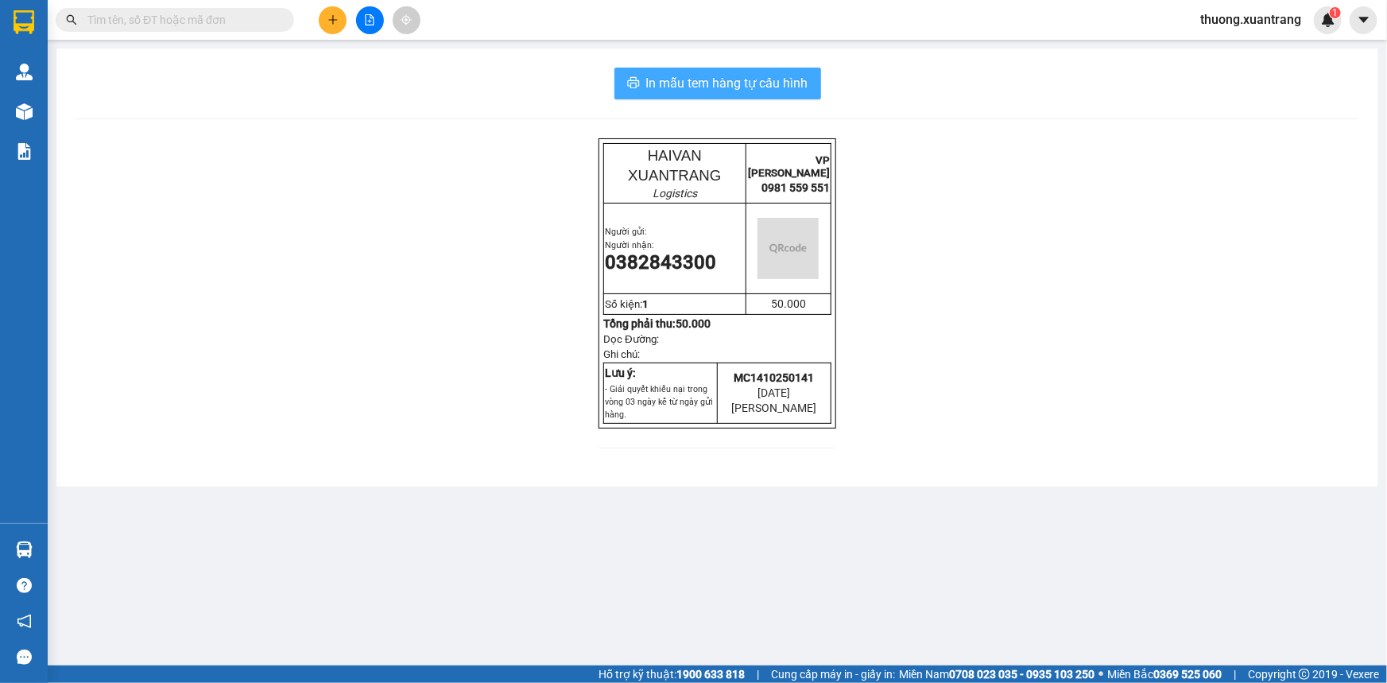
click at [779, 77] on span "In mẫu tem hàng tự cấu hình" at bounding box center [727, 83] width 162 height 20
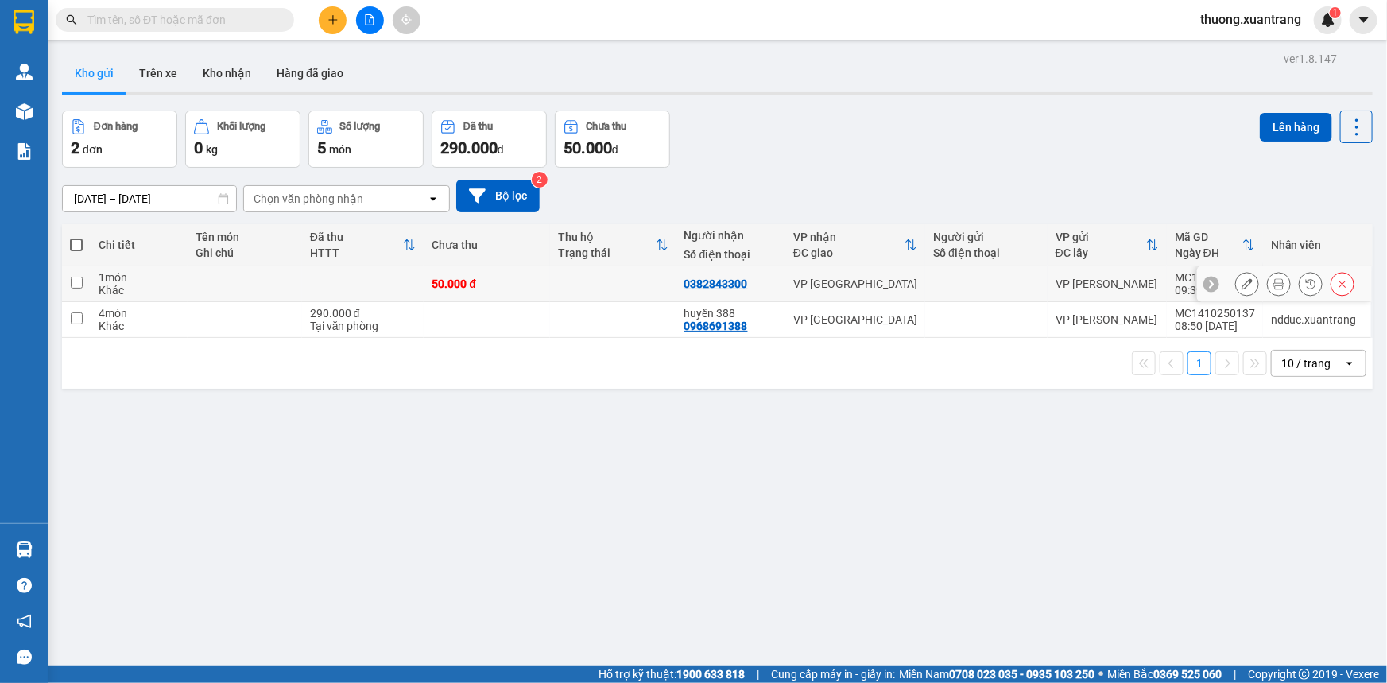
click at [1273, 279] on icon at bounding box center [1278, 283] width 11 height 11
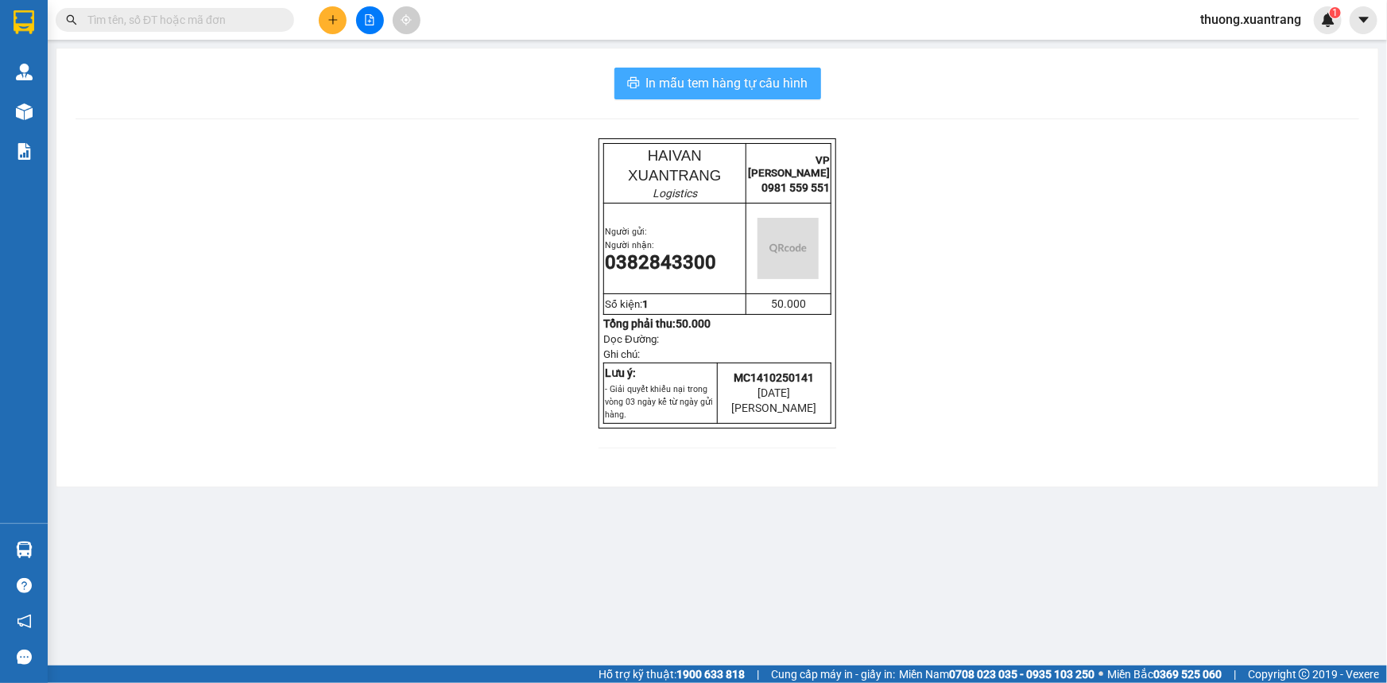
click at [765, 88] on span "In mẫu tem hàng tự cấu hình" at bounding box center [727, 83] width 162 height 20
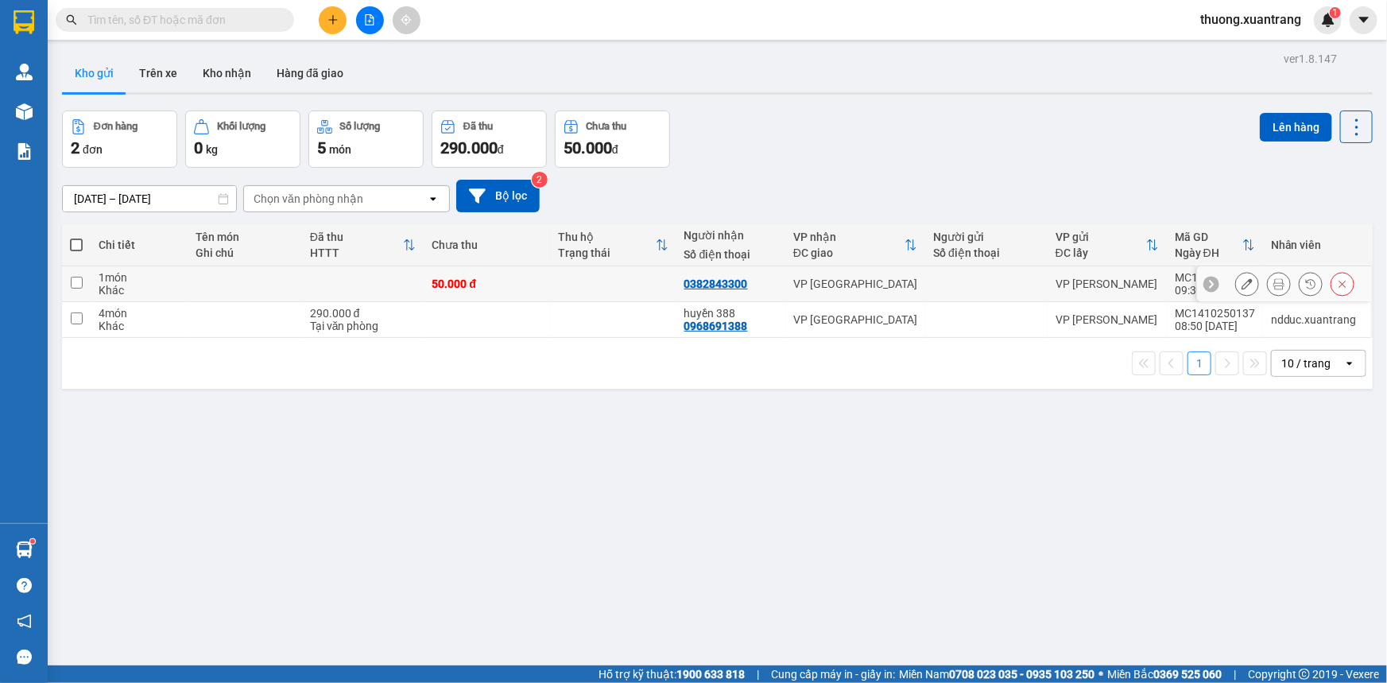
click at [327, 288] on td at bounding box center [363, 284] width 122 height 36
checkbox input "true"
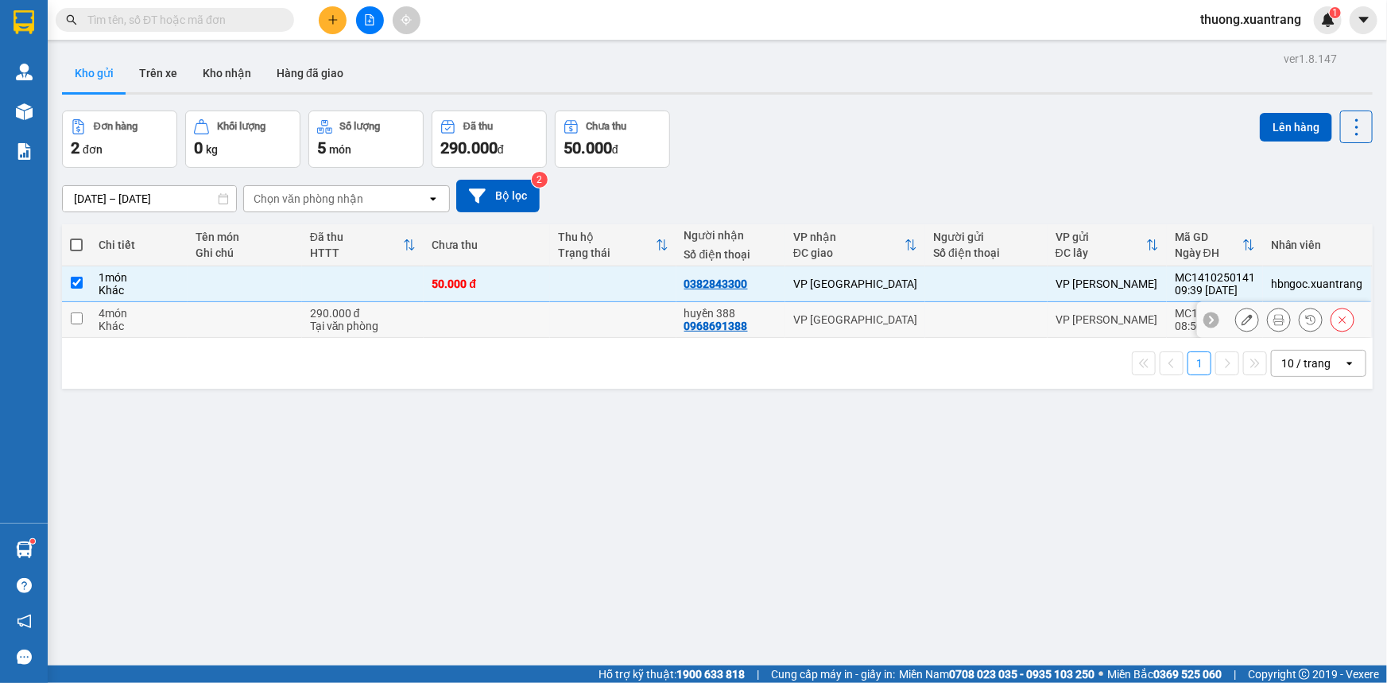
click at [286, 319] on td at bounding box center [245, 320] width 114 height 36
checkbox input "true"
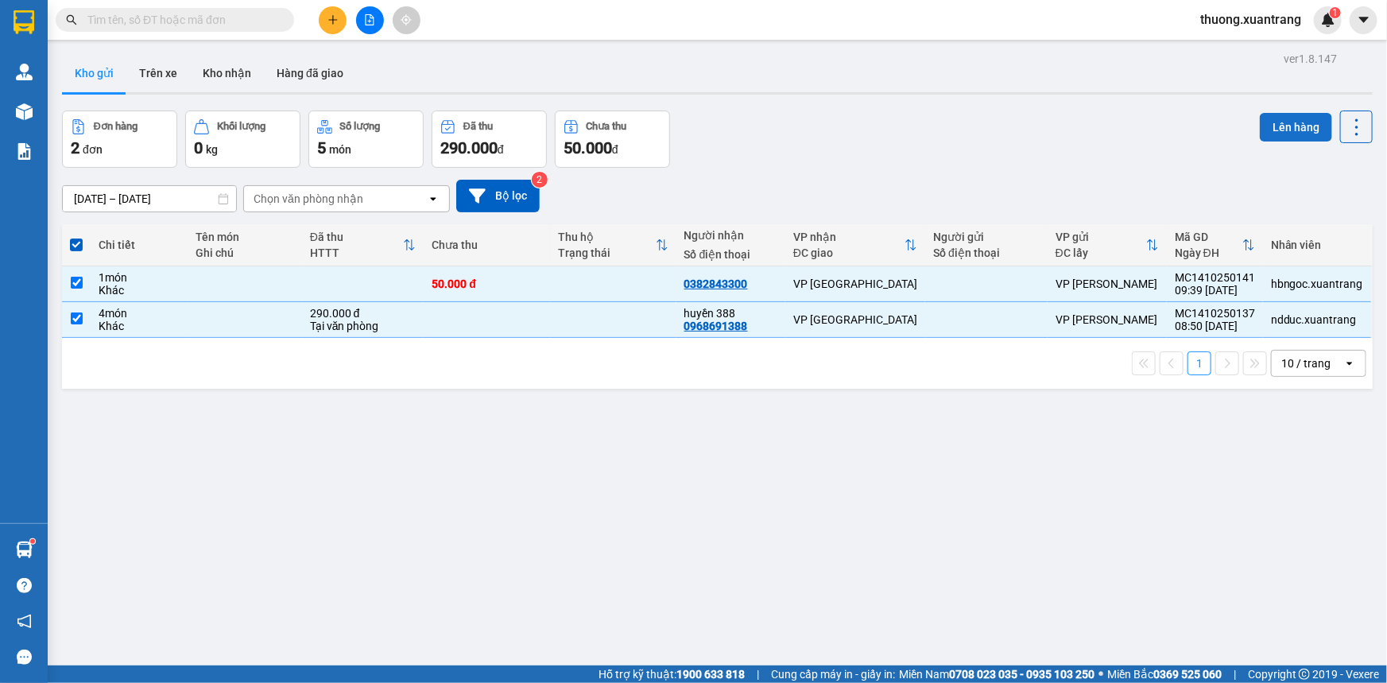
click at [1281, 136] on button "Lên hàng" at bounding box center [1295, 127] width 72 height 29
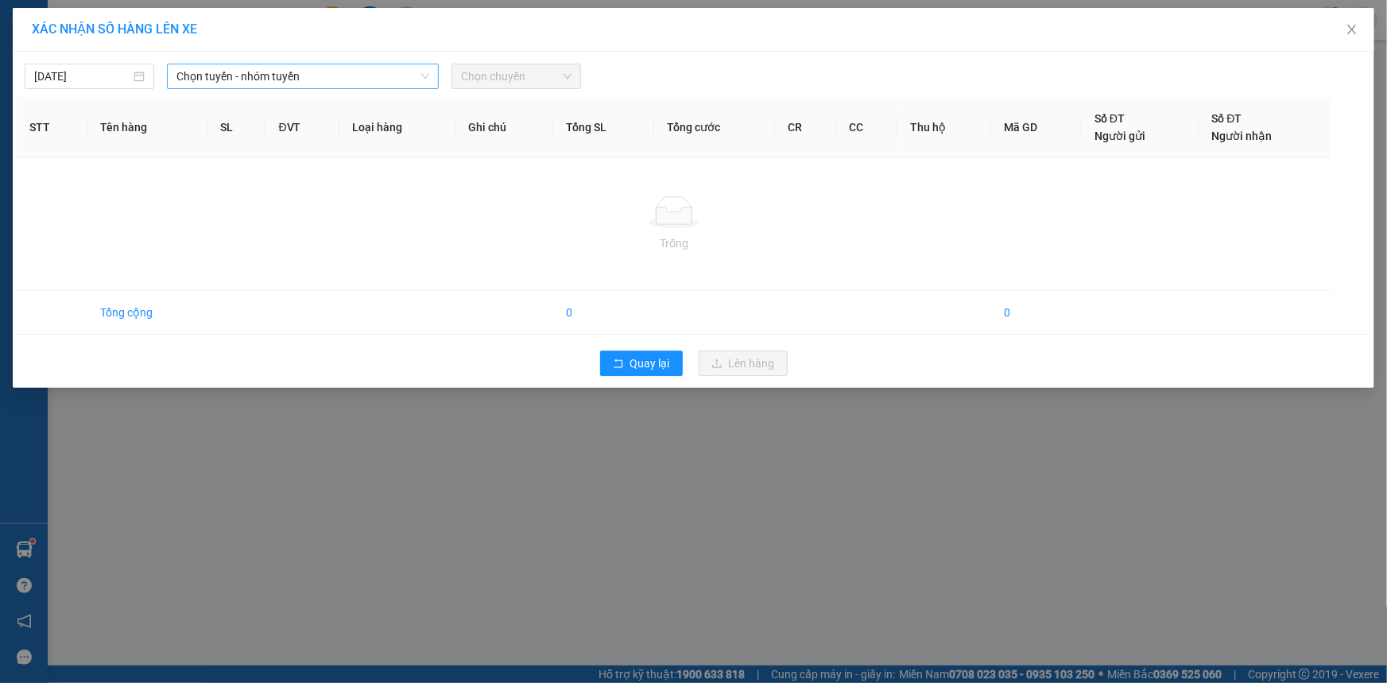
click at [246, 79] on span "Chọn tuyến - nhóm tuyến" at bounding box center [302, 76] width 253 height 24
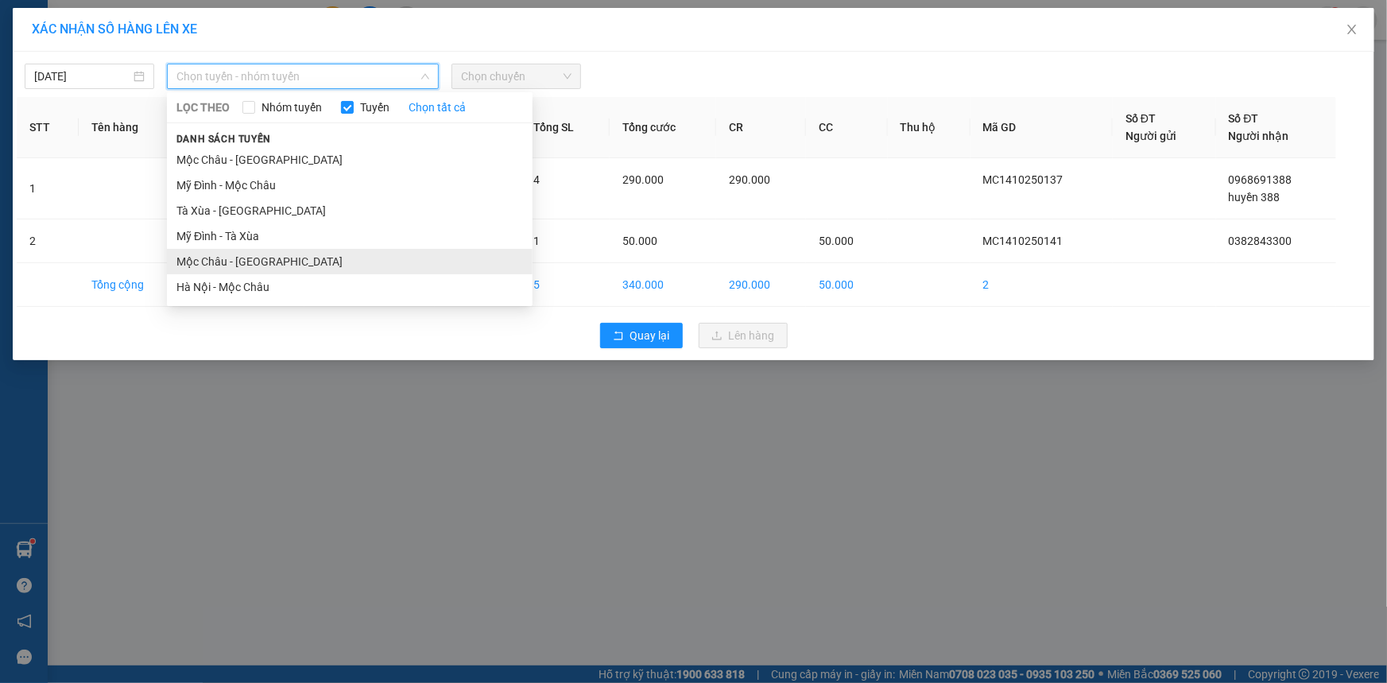
click at [242, 265] on li "Mộc Châu - Hà Nội" at bounding box center [350, 261] width 366 height 25
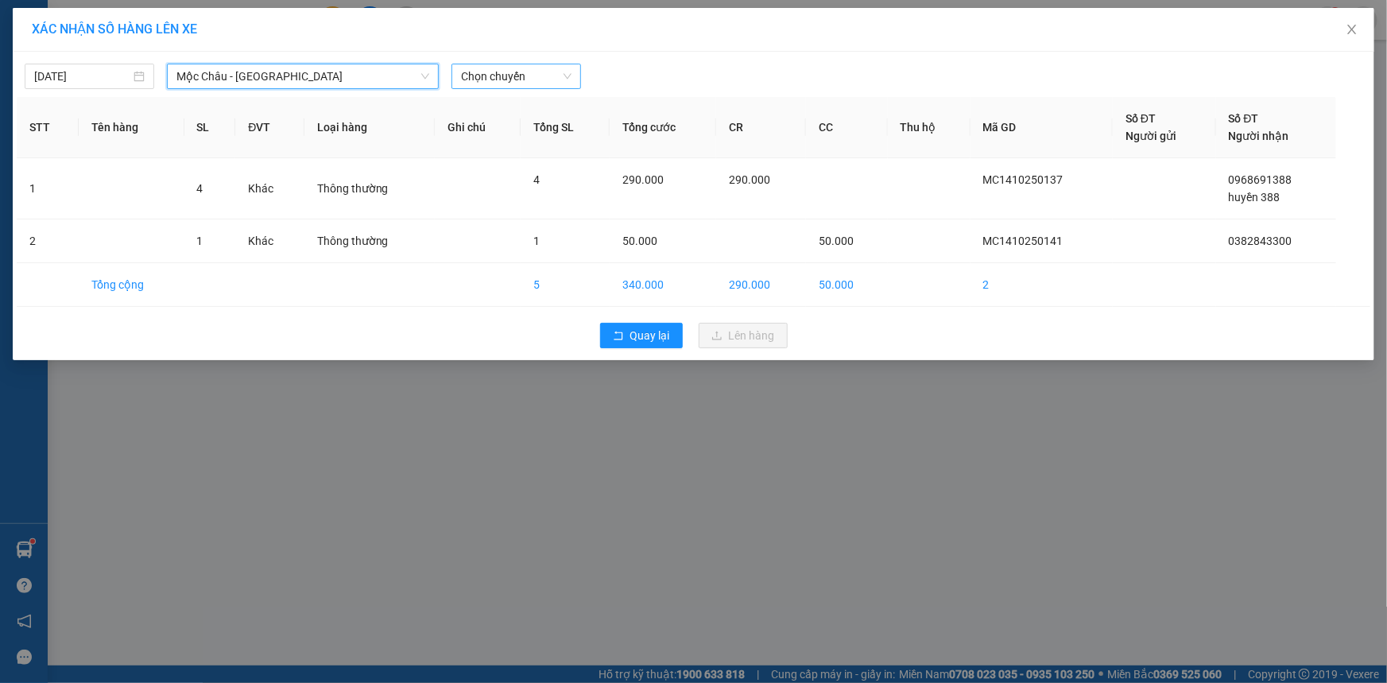
click at [532, 81] on span "Chọn chuyến" at bounding box center [516, 76] width 110 height 24
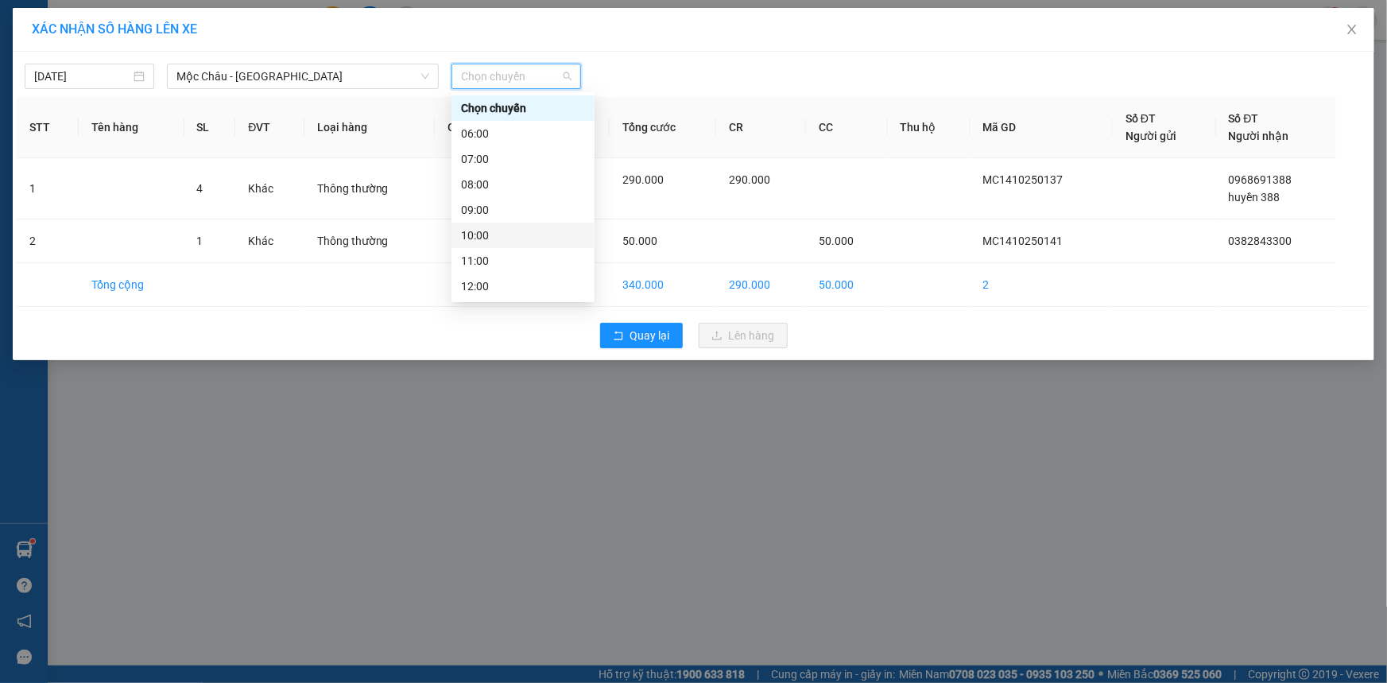
click at [500, 234] on div "10:00" at bounding box center [523, 234] width 124 height 17
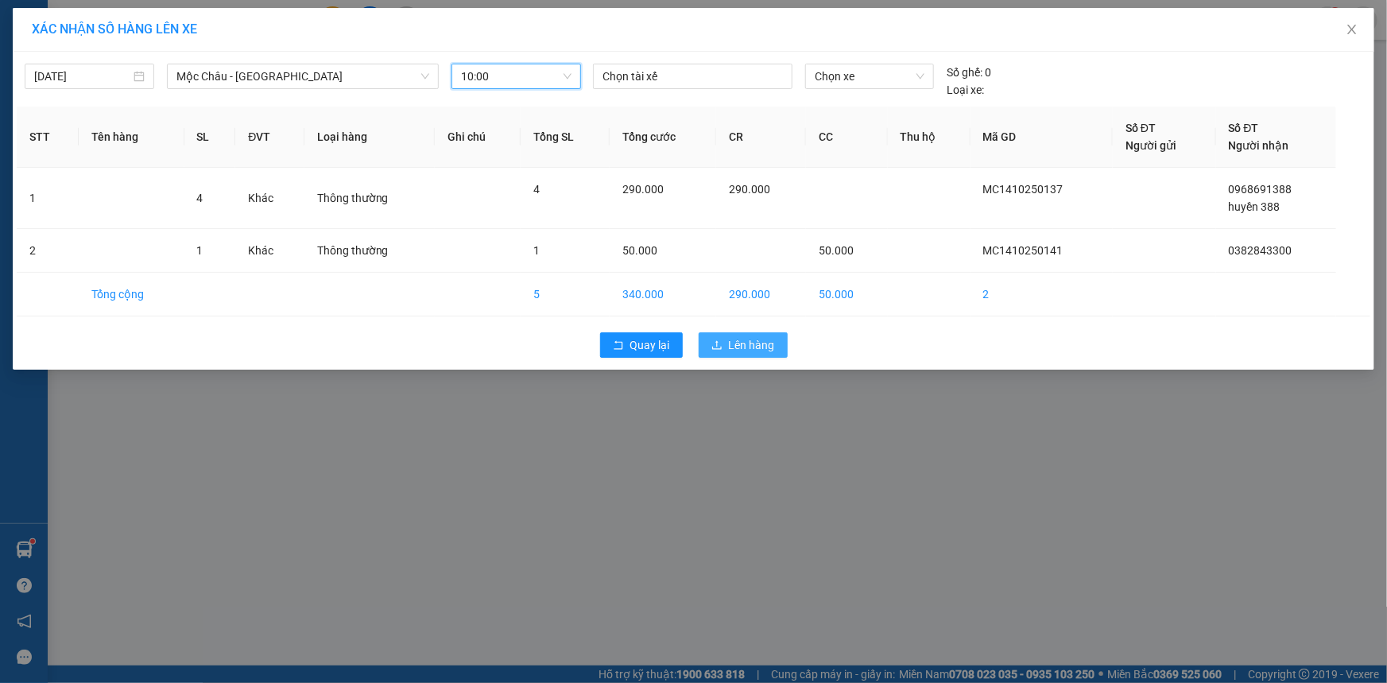
click at [752, 338] on span "Lên hàng" at bounding box center [752, 344] width 46 height 17
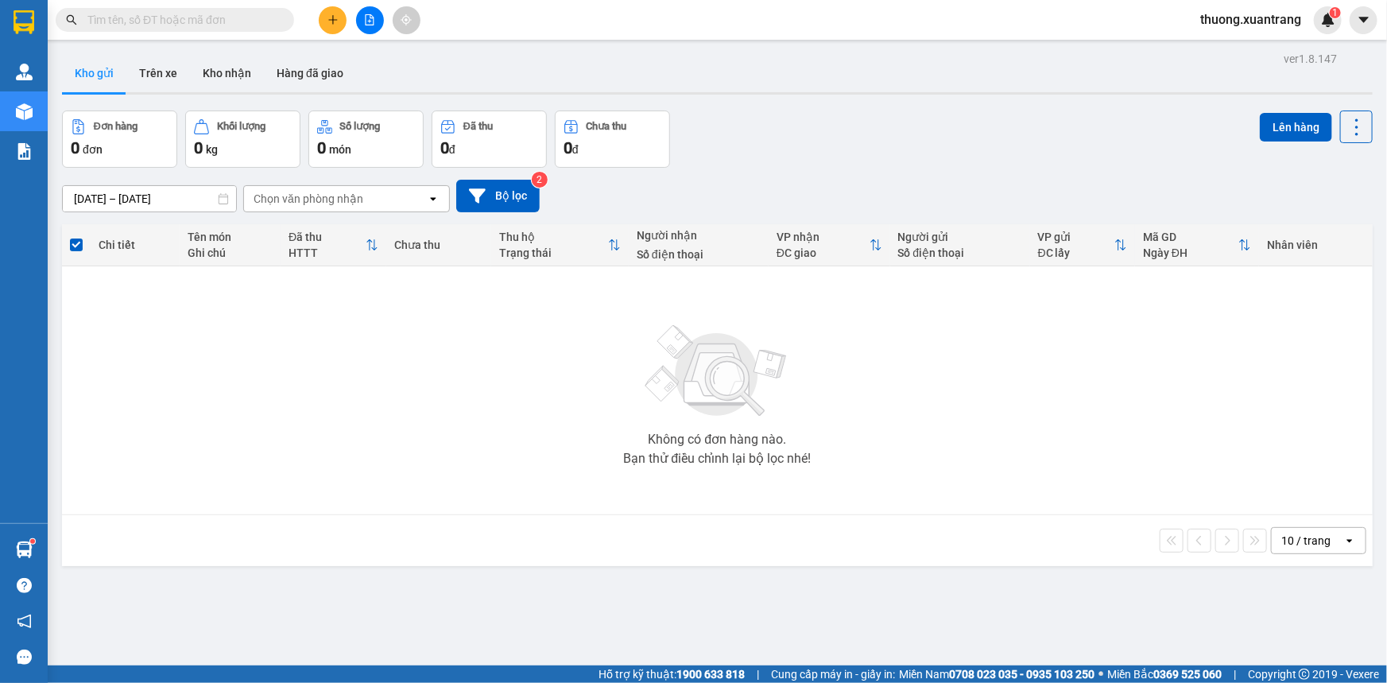
click at [248, 21] on input "text" at bounding box center [181, 19] width 188 height 17
paste input "0869779698"
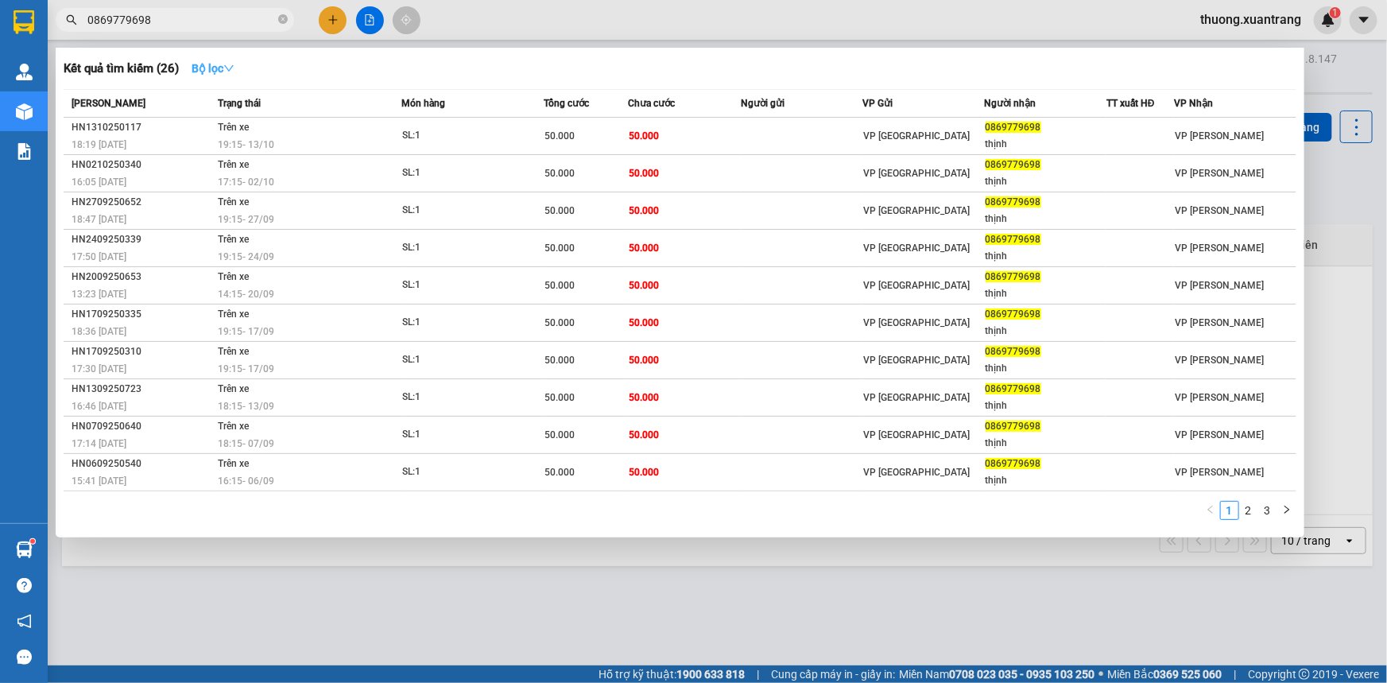
type input "0869779698"
click at [218, 64] on strong "Bộ lọc" at bounding box center [212, 68] width 43 height 13
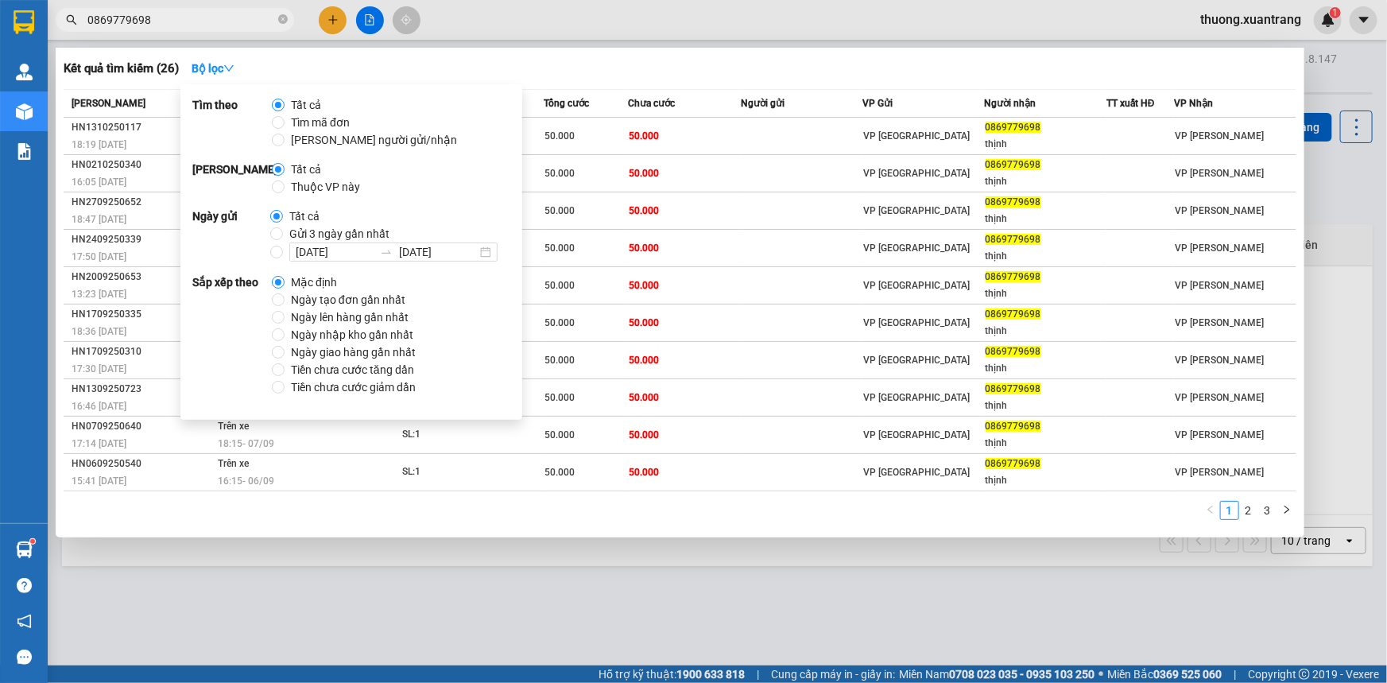
click at [330, 234] on span "Gửi 3 ngày gần nhất" at bounding box center [339, 233] width 113 height 17
click at [283, 234] on input "Gửi 3 ngày gần nhất" at bounding box center [276, 233] width 13 height 13
radio input "true"
radio input "false"
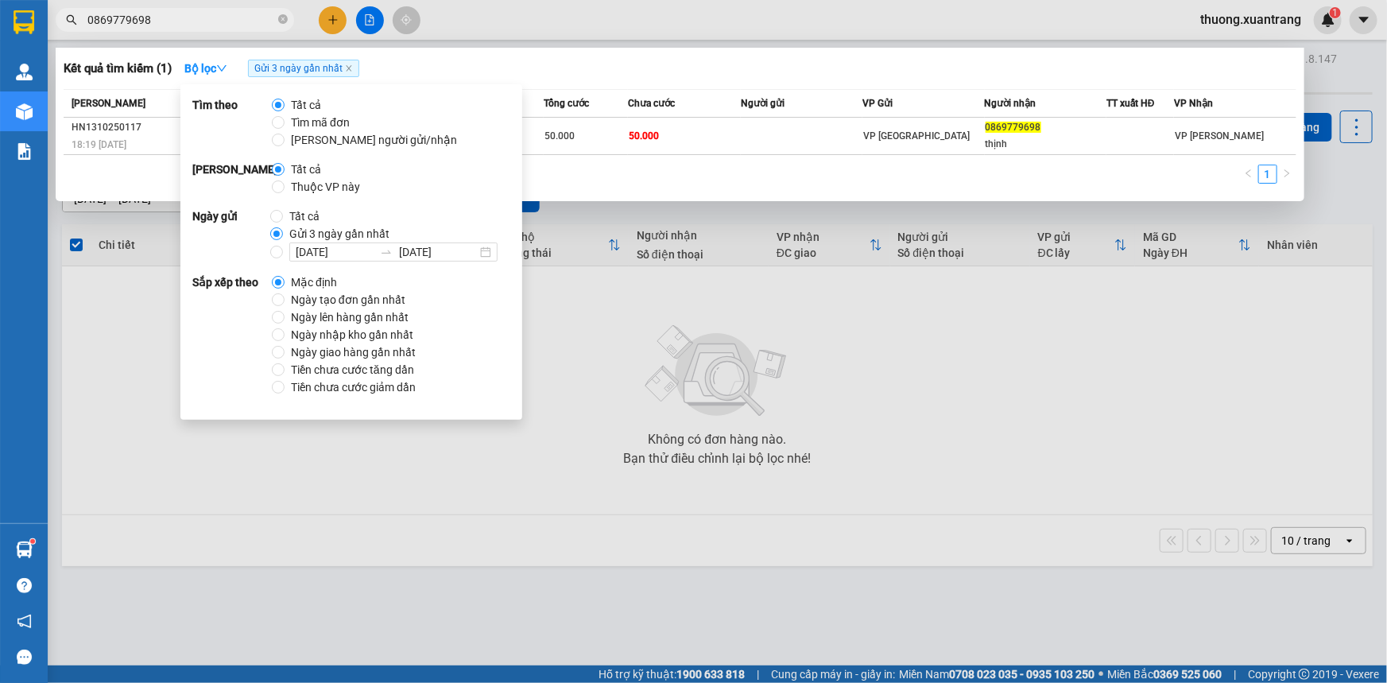
drag, startPoint x: 574, startPoint y: 43, endPoint x: 575, endPoint y: 35, distance: 8.1
click at [574, 41] on div at bounding box center [693, 341] width 1387 height 683
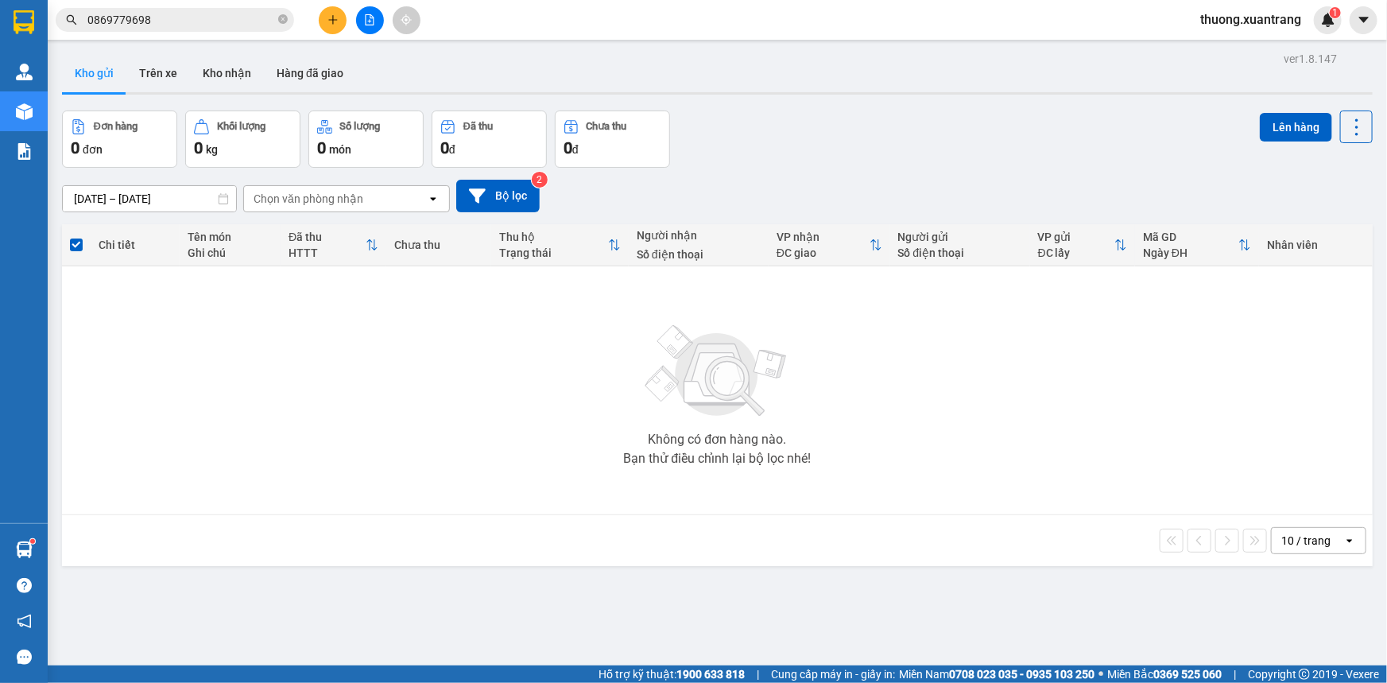
click at [174, 14] on input "0869779698" at bounding box center [181, 19] width 188 height 17
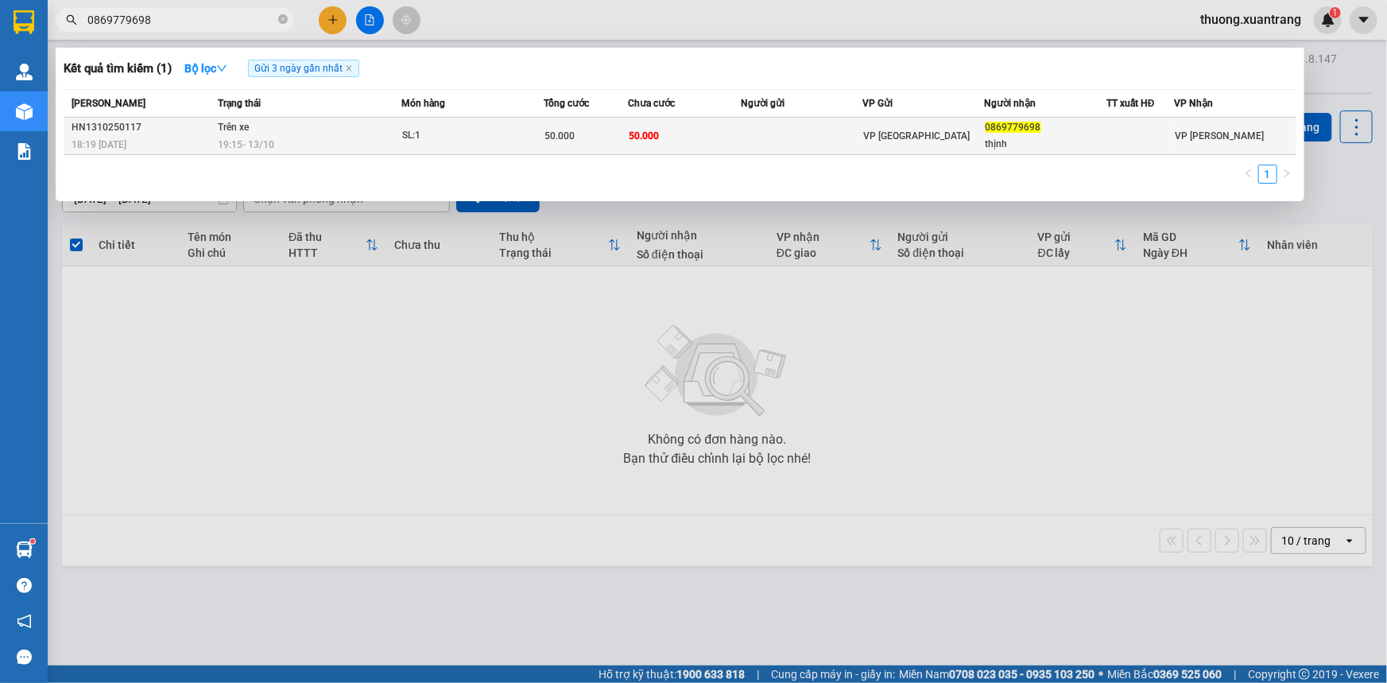
click at [366, 127] on td "Trên xe 19:15 - 13/10" at bounding box center [308, 136] width 188 height 37
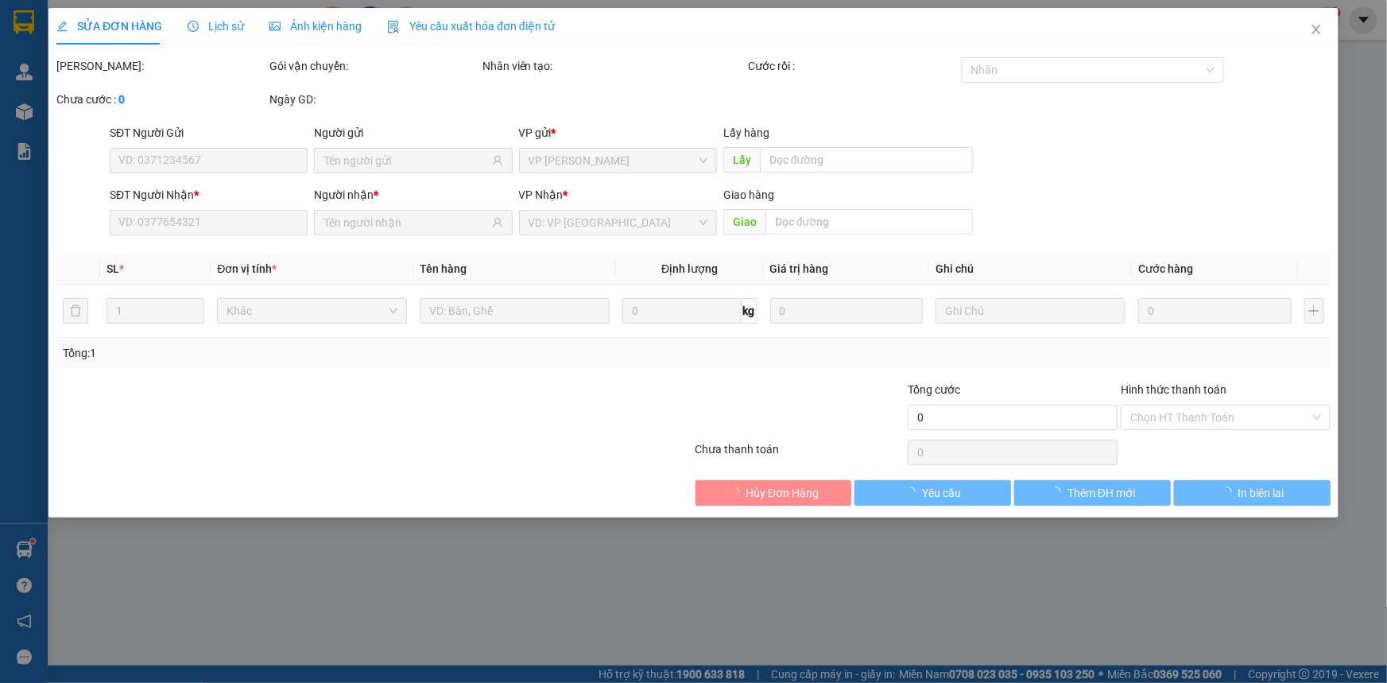
type input "0869779698"
type input "thịnh"
type input "50.000"
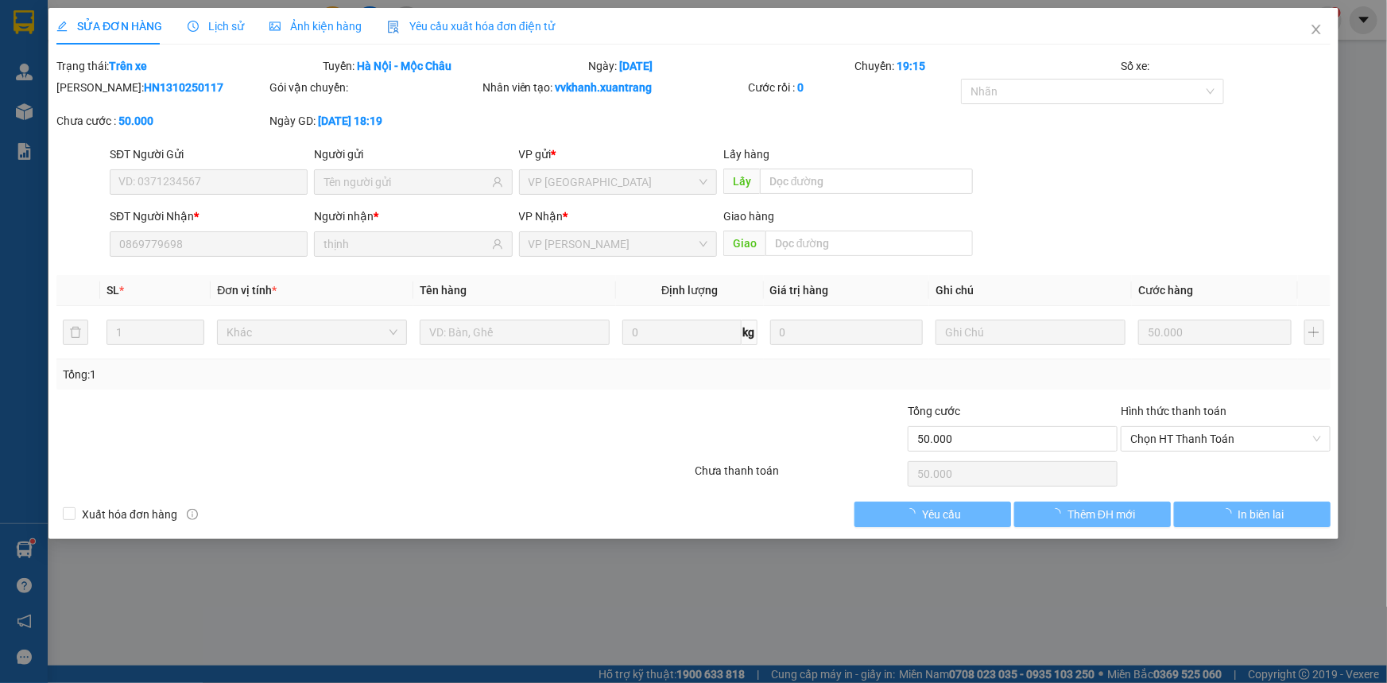
click at [311, 27] on span "Ảnh kiện hàng" at bounding box center [315, 26] width 92 height 13
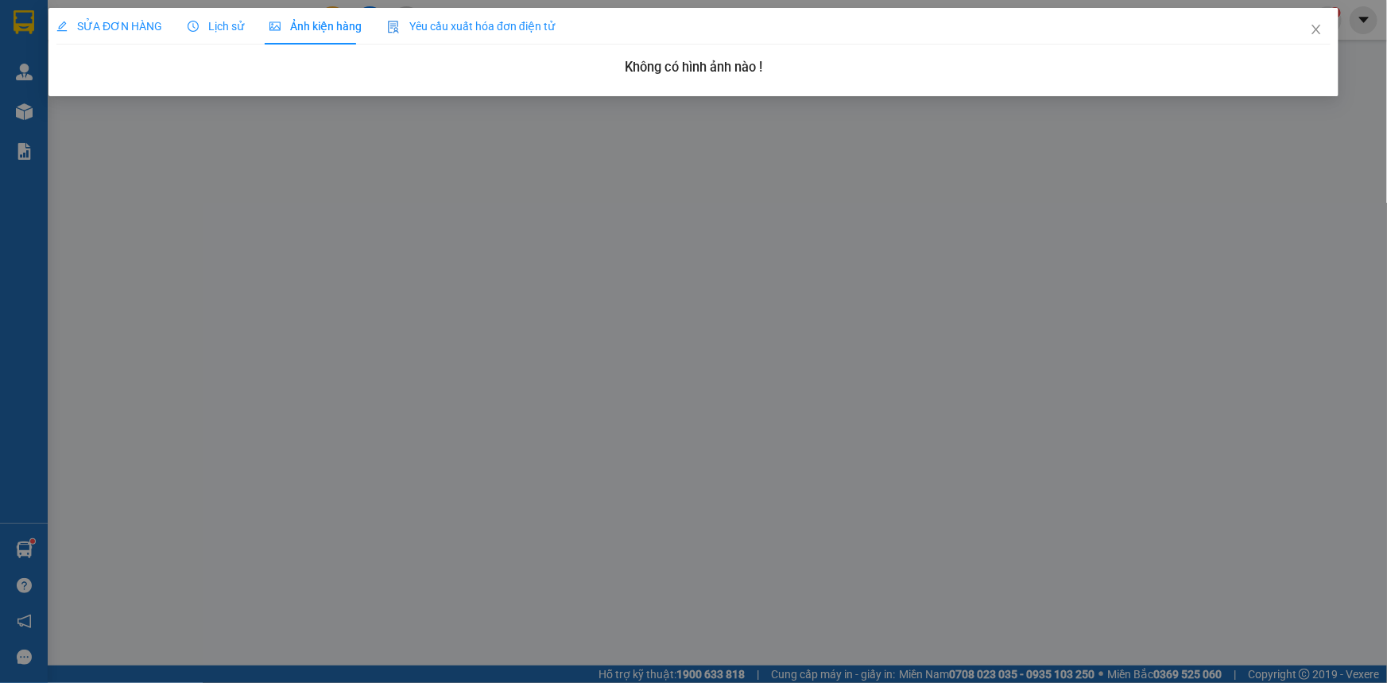
click at [220, 23] on span "Lịch sử" at bounding box center [216, 26] width 56 height 13
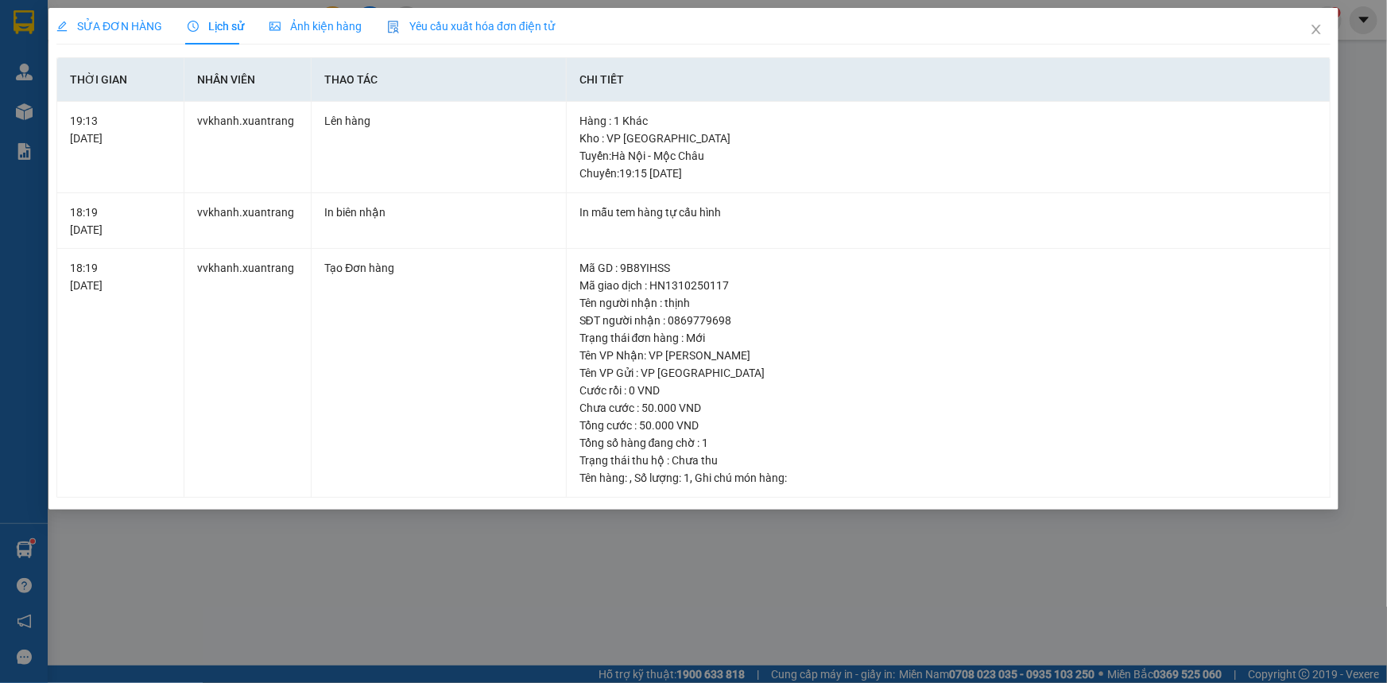
click at [129, 25] on span "SỬA ĐƠN HÀNG" at bounding box center [109, 26] width 106 height 13
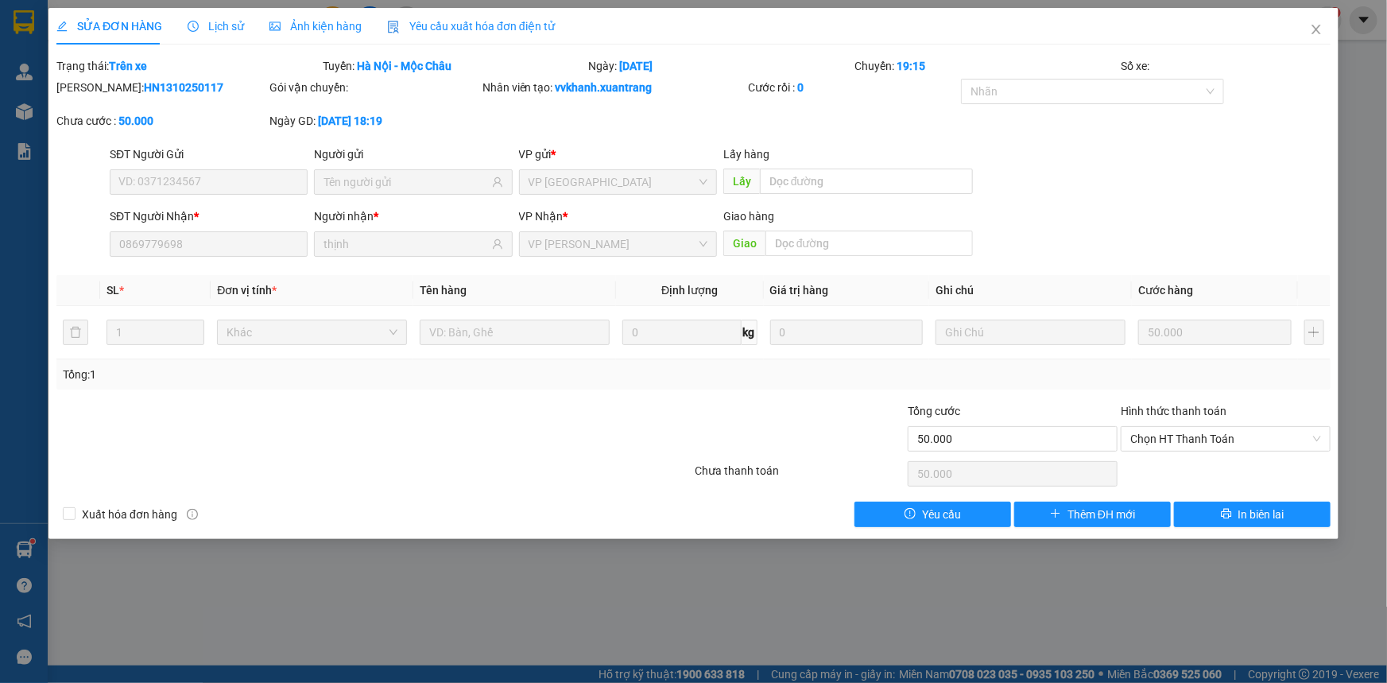
click at [313, 24] on span "Ảnh kiện hàng" at bounding box center [315, 26] width 92 height 13
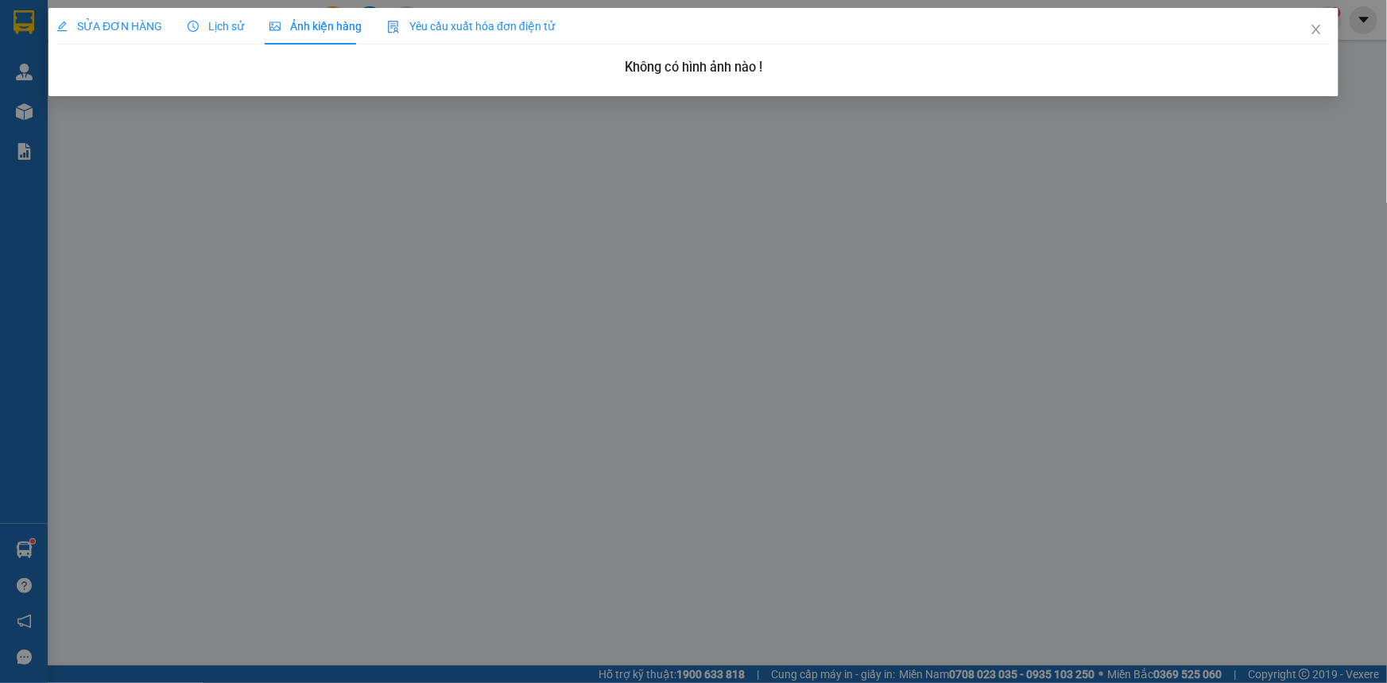
click at [118, 20] on span "SỬA ĐƠN HÀNG" at bounding box center [109, 26] width 106 height 13
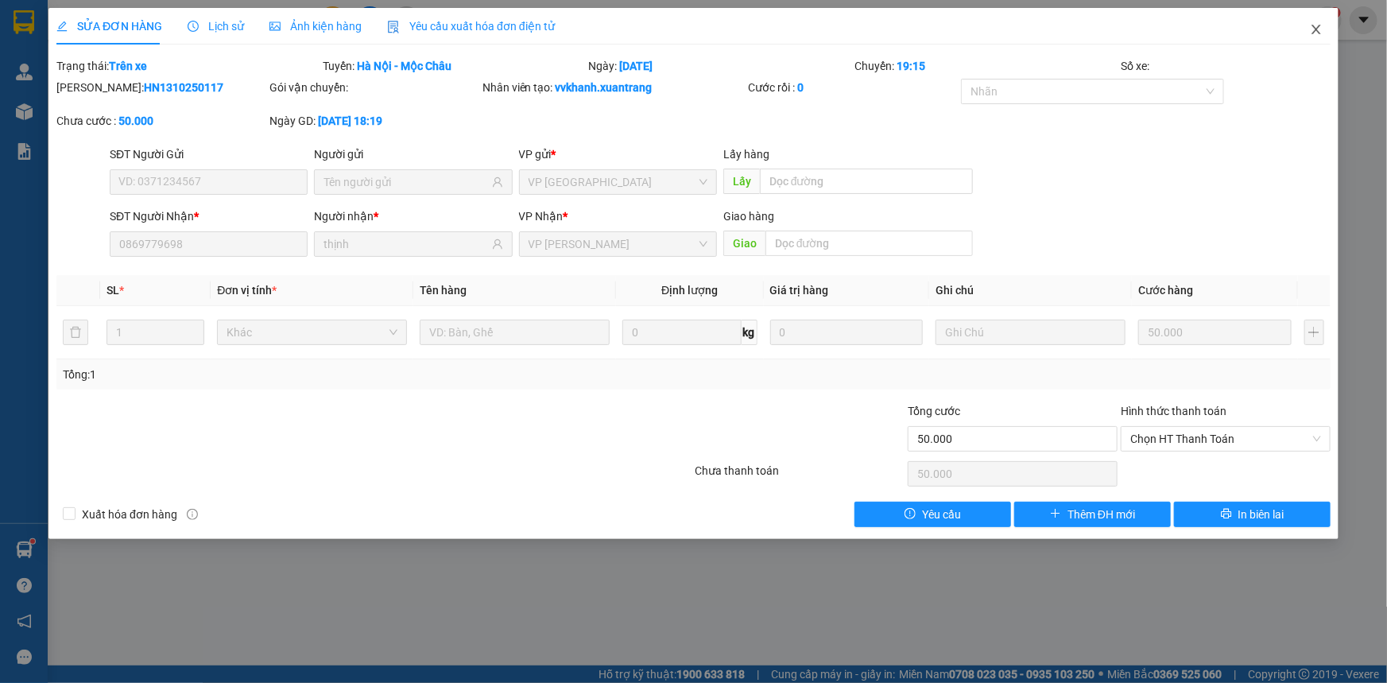
click at [1312, 33] on icon "close" at bounding box center [1315, 29] width 13 height 13
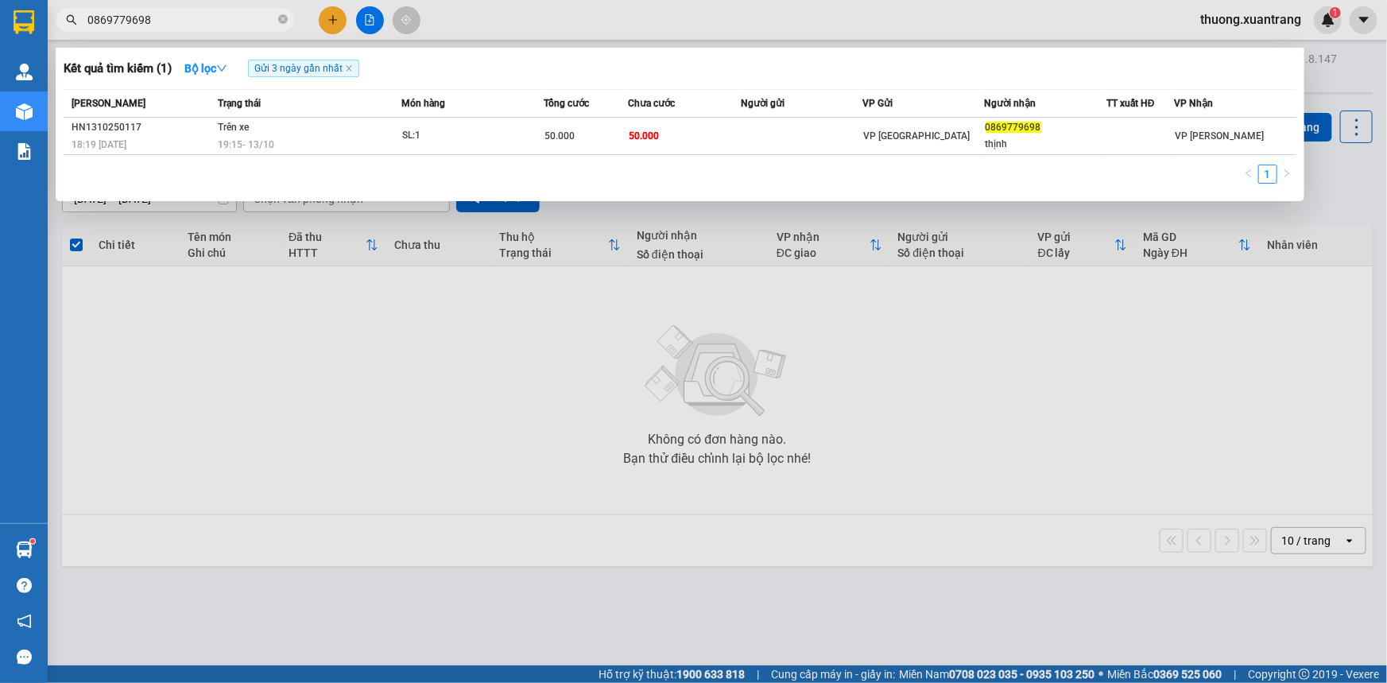
click at [222, 23] on input "0869779698" at bounding box center [181, 19] width 188 height 17
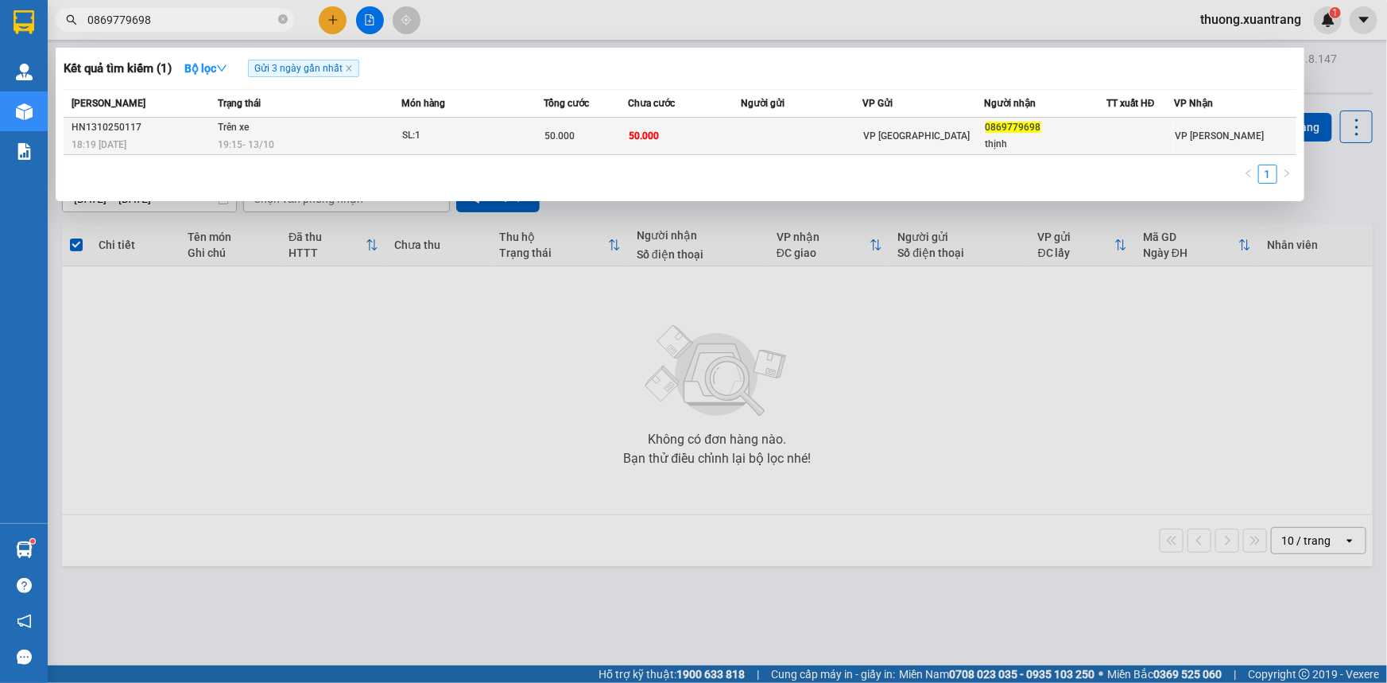
click at [387, 125] on td "Trên xe 19:15 - 13/10" at bounding box center [308, 136] width 188 height 37
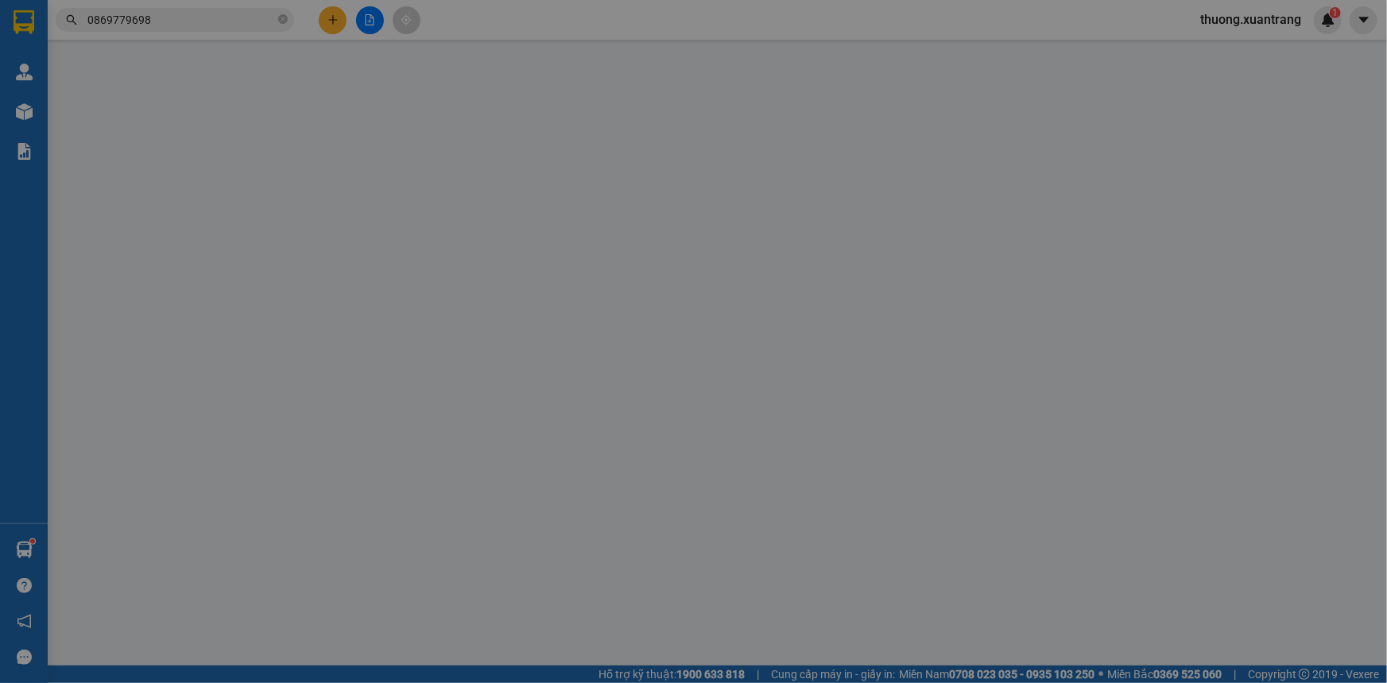
type input "0869779698"
type input "thịnh"
type input "50.000"
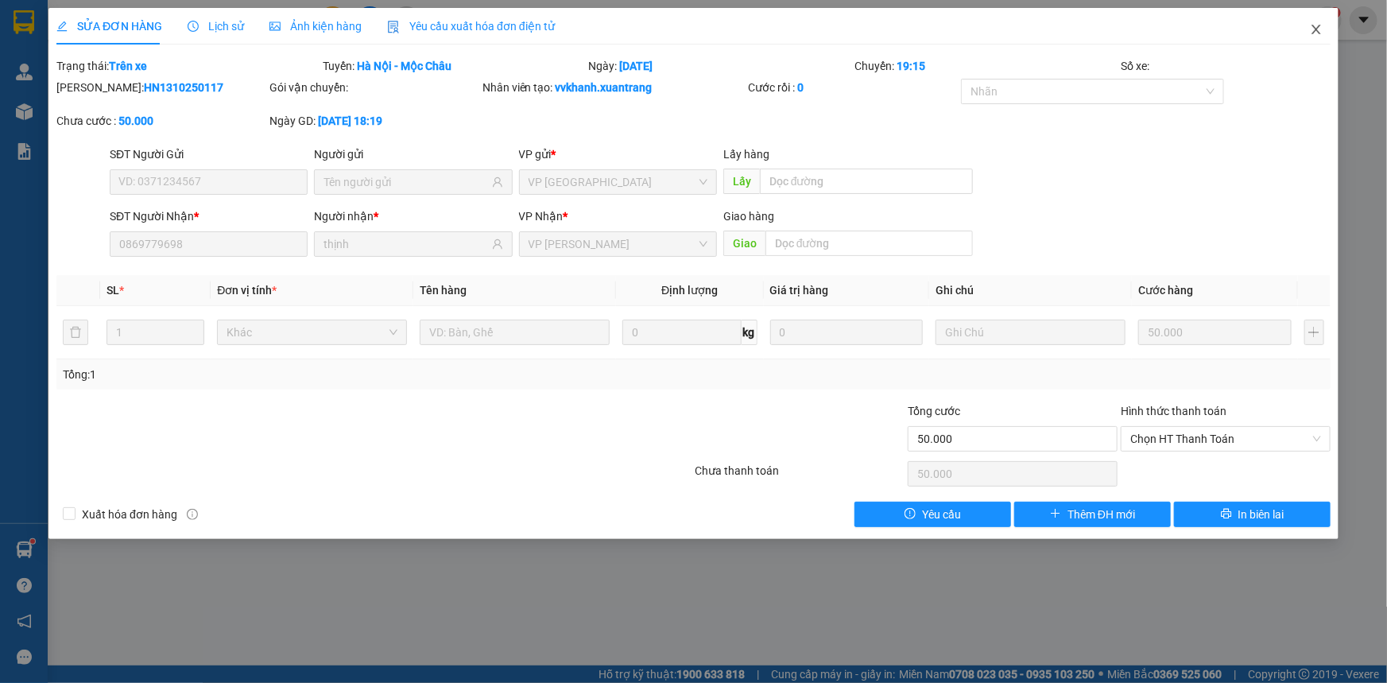
drag, startPoint x: 1319, startPoint y: 35, endPoint x: 555, endPoint y: 46, distance: 764.5
click at [1319, 35] on icon "close" at bounding box center [1315, 29] width 13 height 13
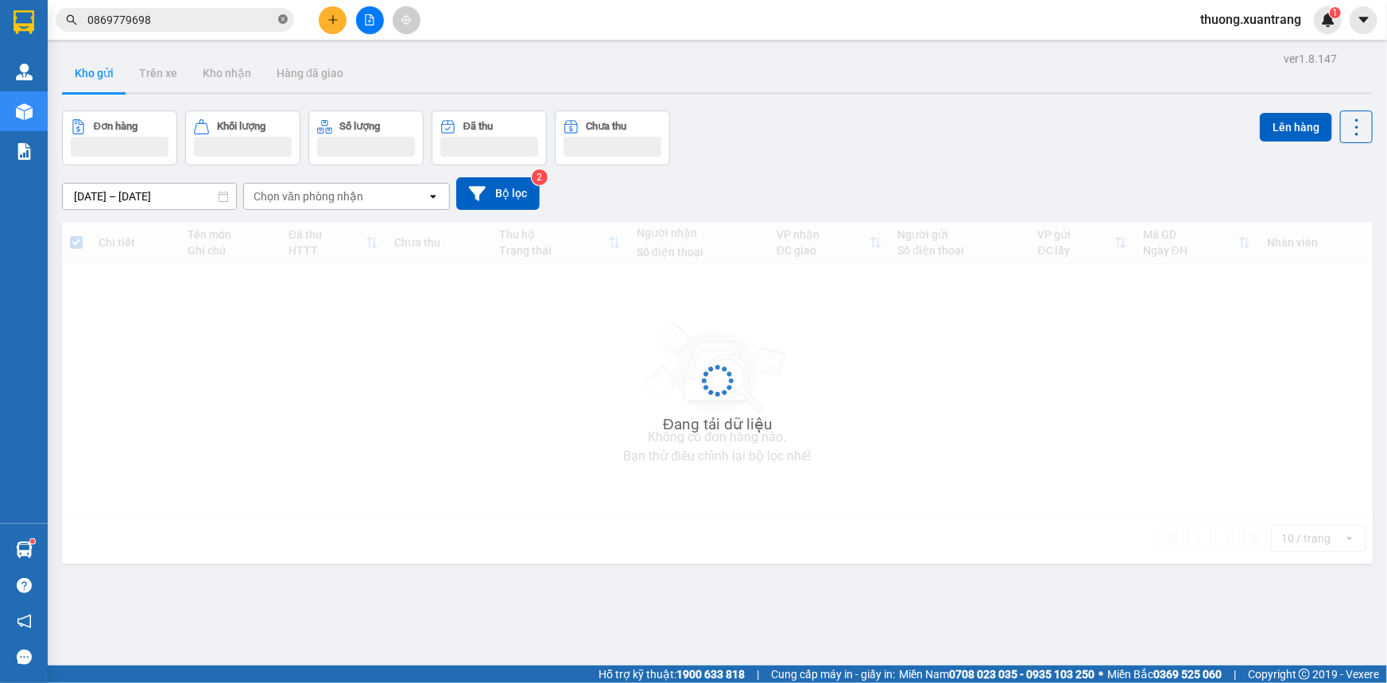
click at [283, 23] on icon "close-circle" at bounding box center [283, 19] width 10 height 10
click at [230, 25] on input "text" at bounding box center [181, 19] width 188 height 17
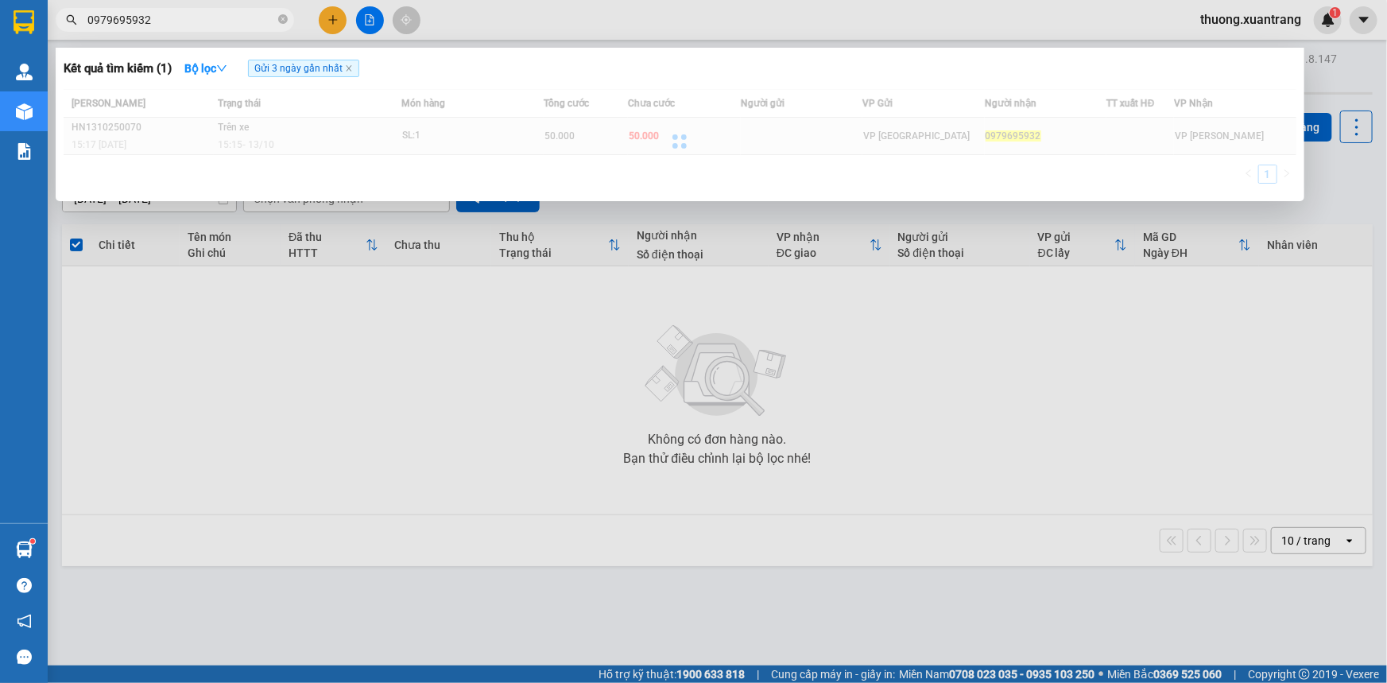
type input "0979695932"
click at [773, 141] on td at bounding box center [802, 136] width 122 height 37
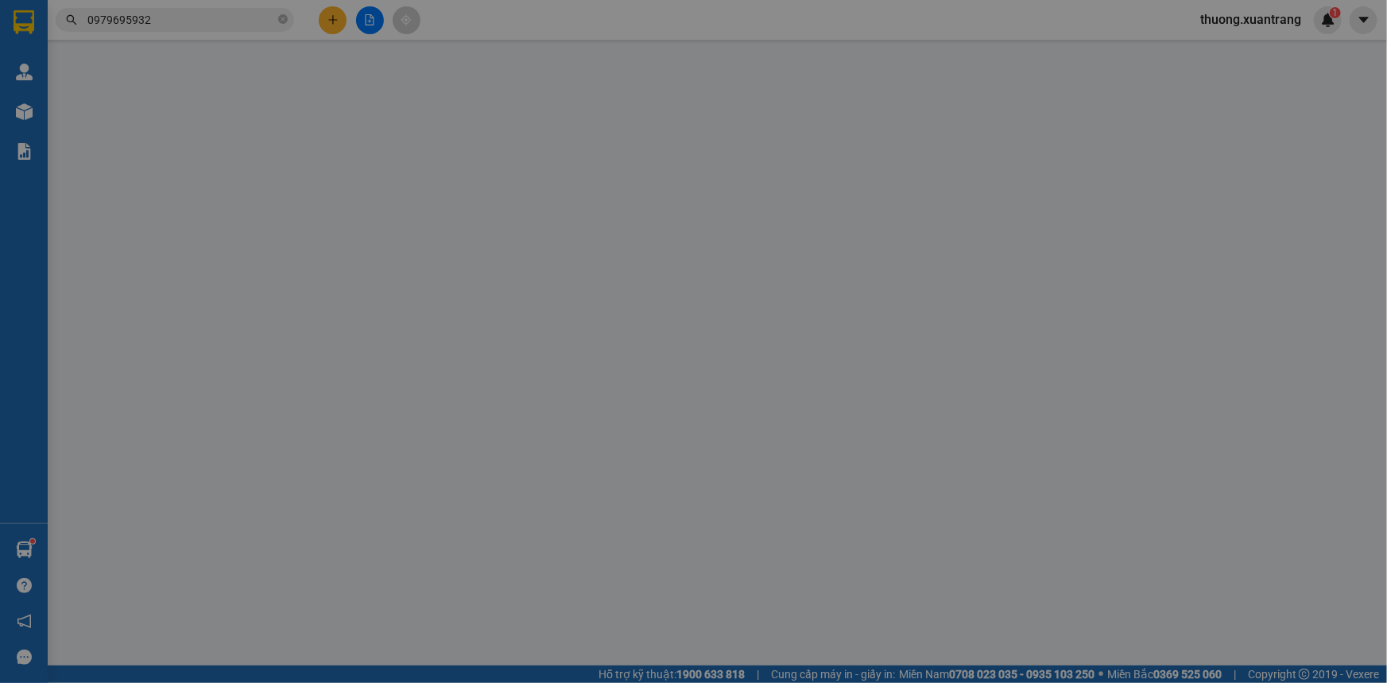
type input "0979695932"
type input "50.000"
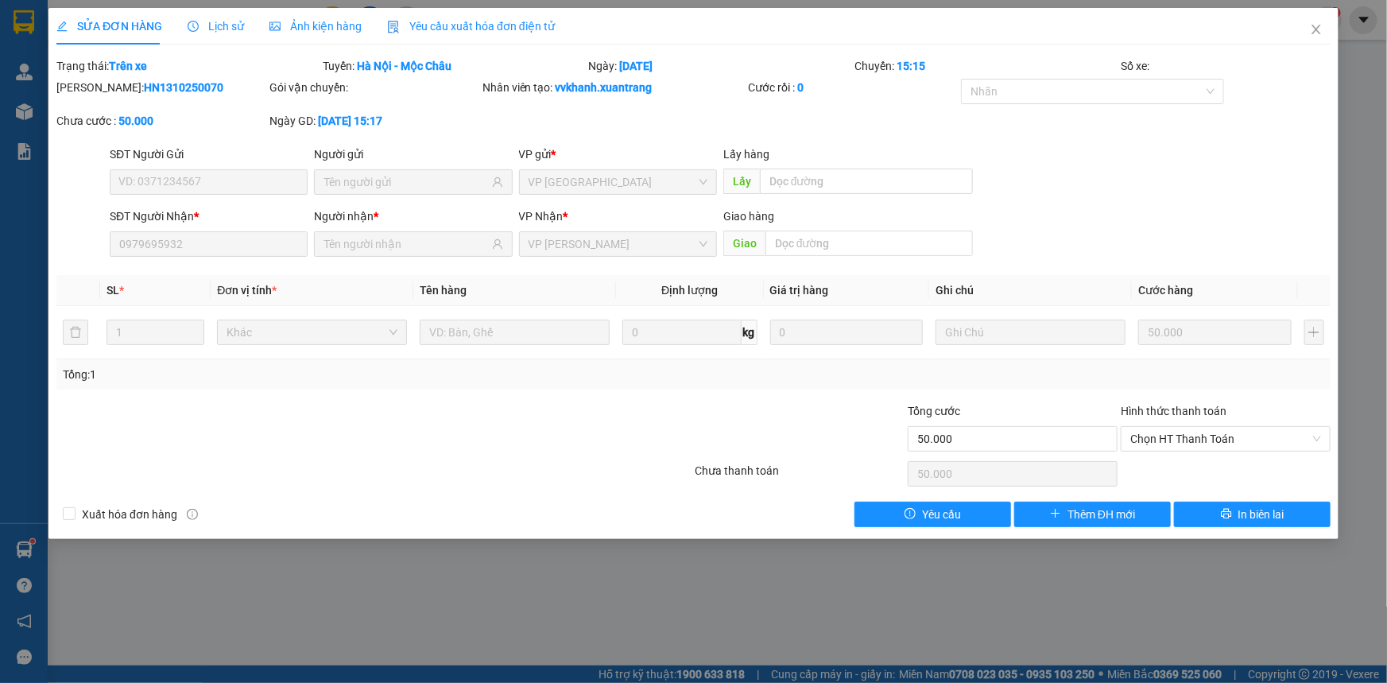
click at [310, 25] on span "Ảnh kiện hàng" at bounding box center [315, 26] width 92 height 13
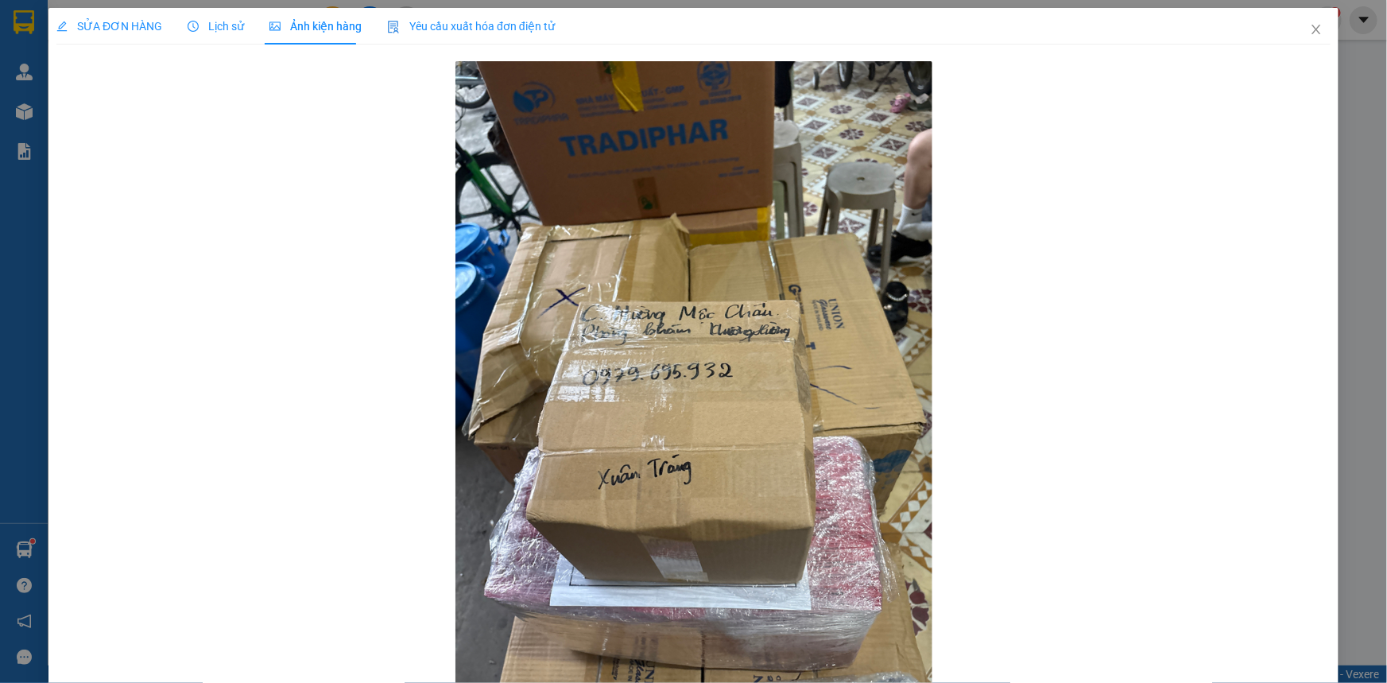
click at [207, 16] on div "Lịch sử" at bounding box center [216, 26] width 56 height 37
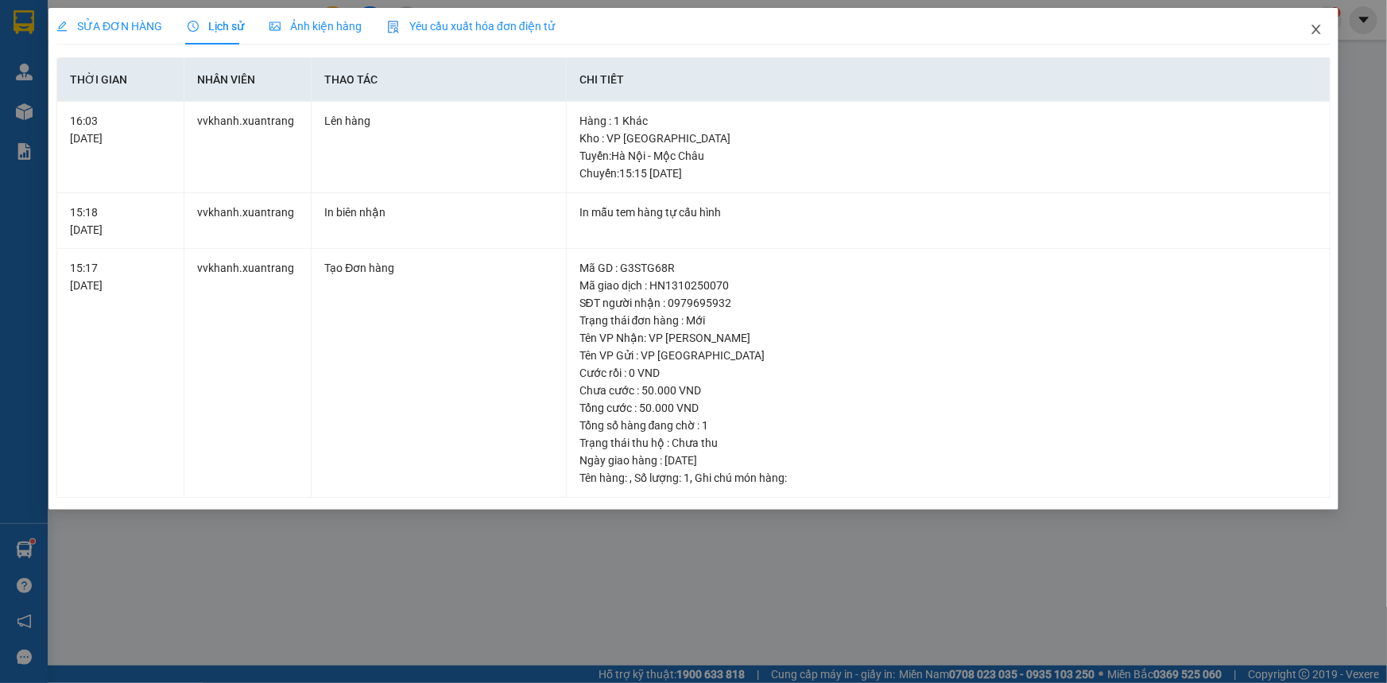
click at [1319, 25] on icon "close" at bounding box center [1315, 29] width 13 height 13
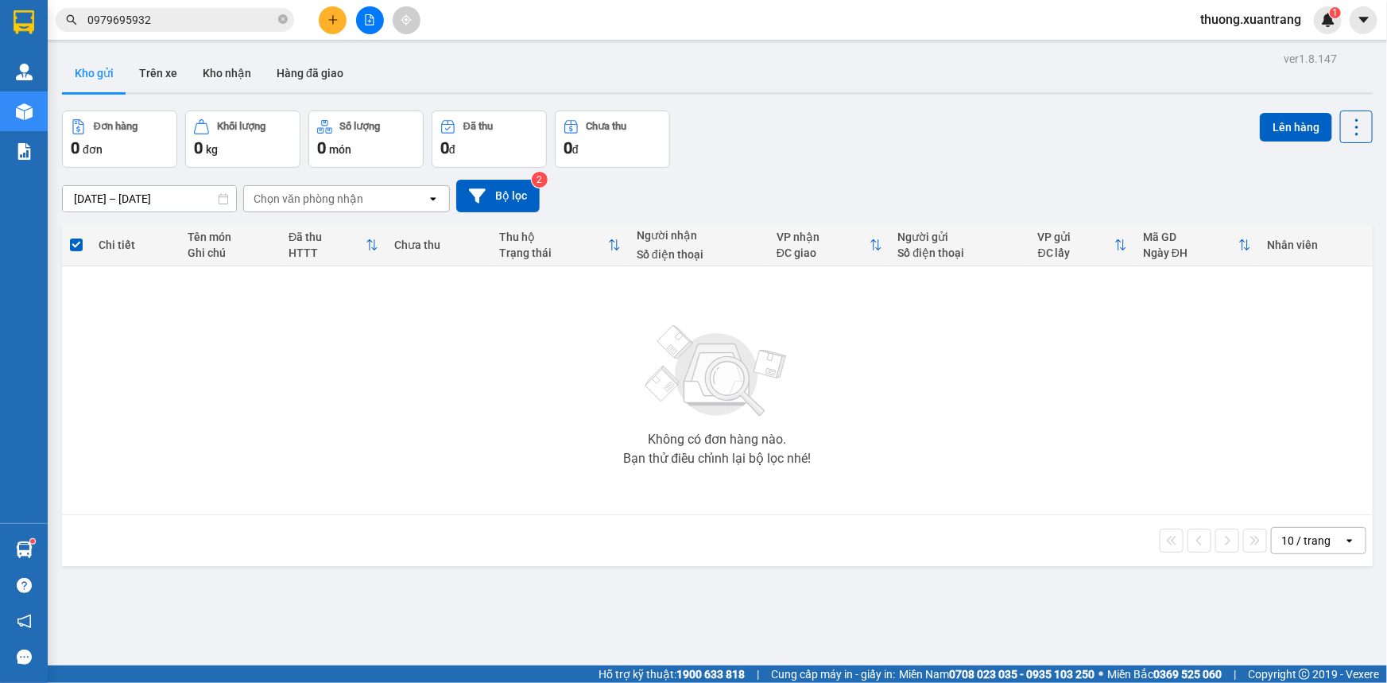
click at [198, 27] on input "0979695932" at bounding box center [181, 19] width 188 height 17
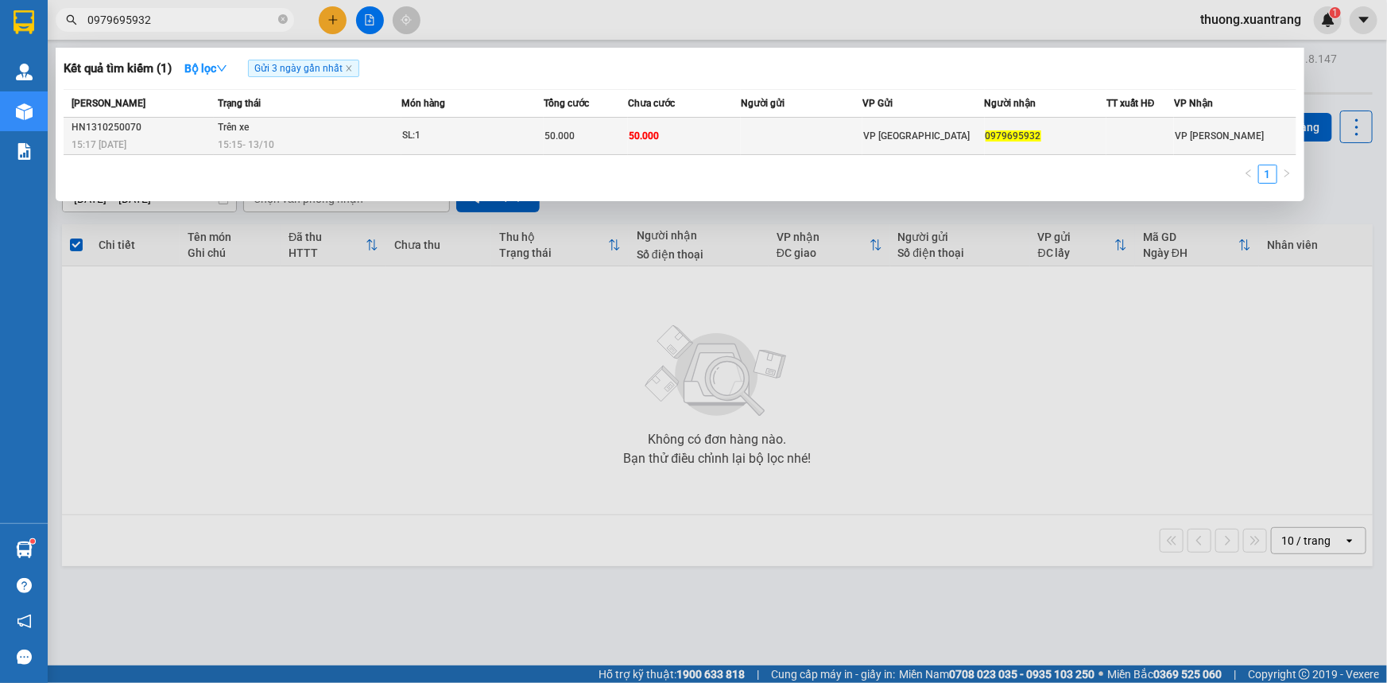
click at [485, 138] on div "SL: 1" at bounding box center [461, 135] width 119 height 17
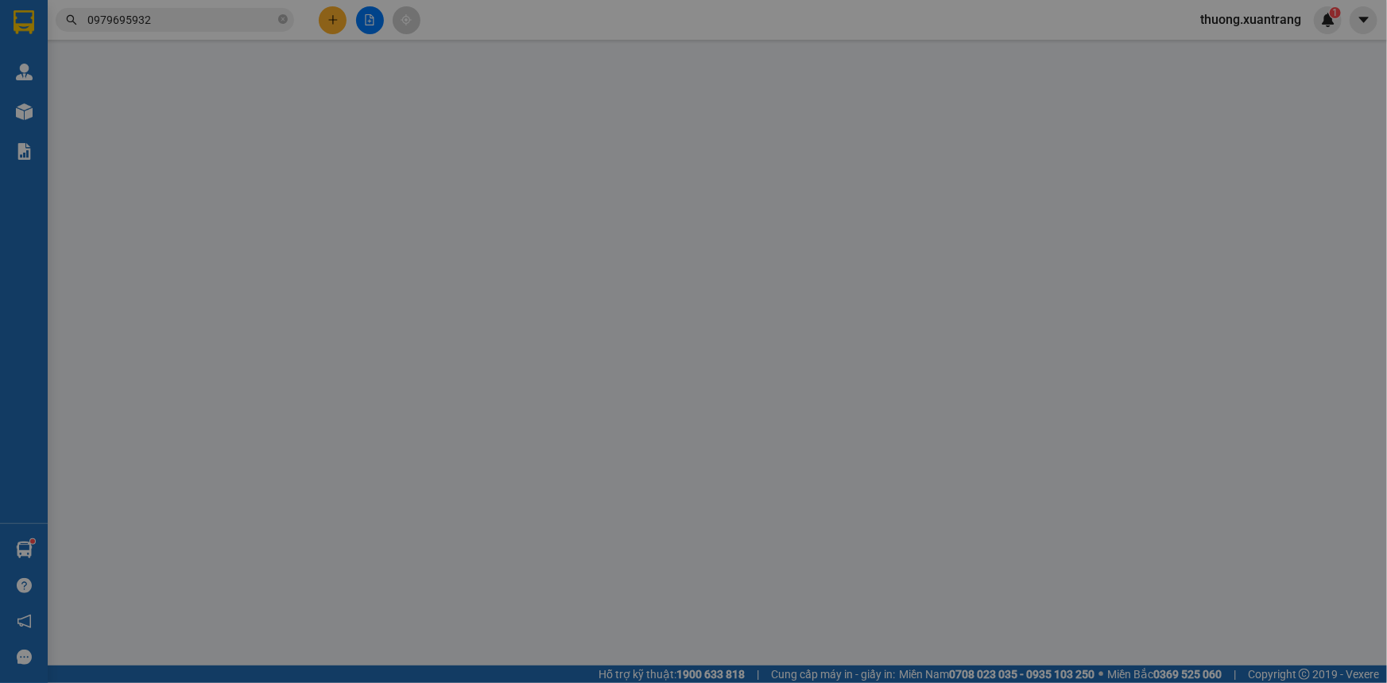
type input "0979695932"
type input "50.000"
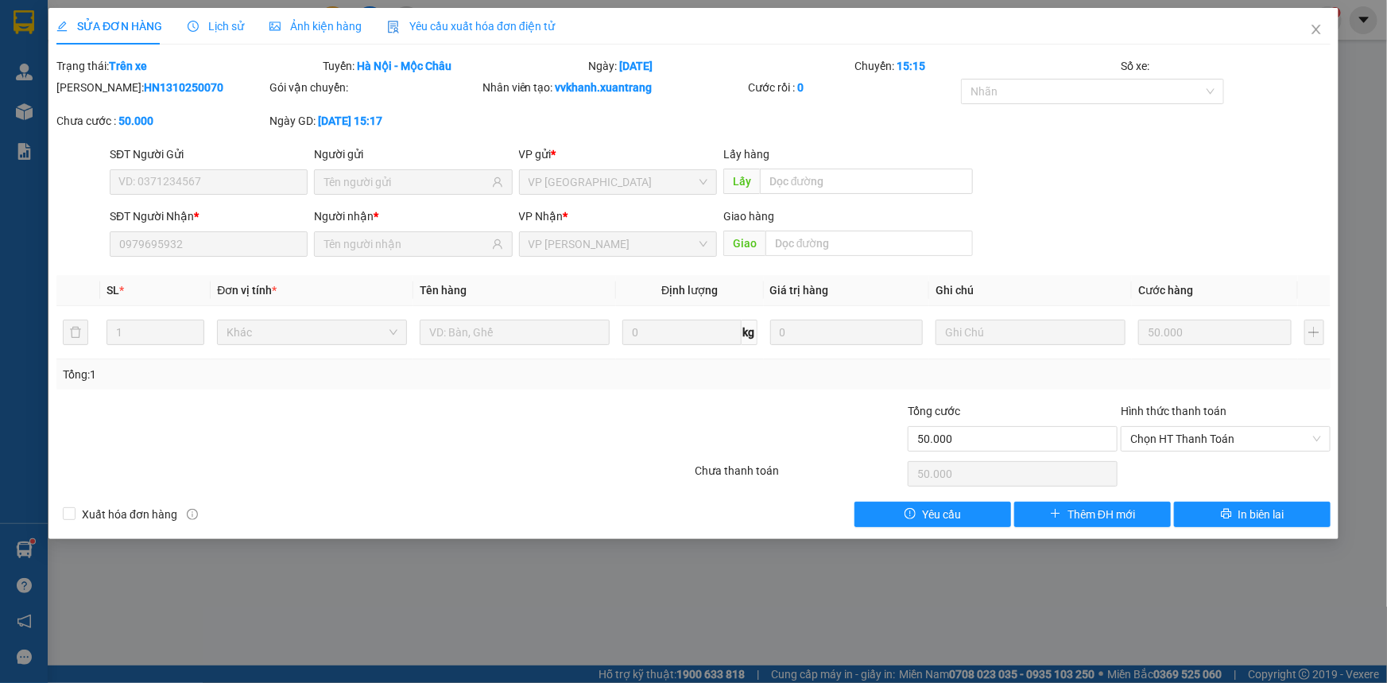
click at [323, 38] on div "Ảnh kiện hàng" at bounding box center [315, 26] width 92 height 37
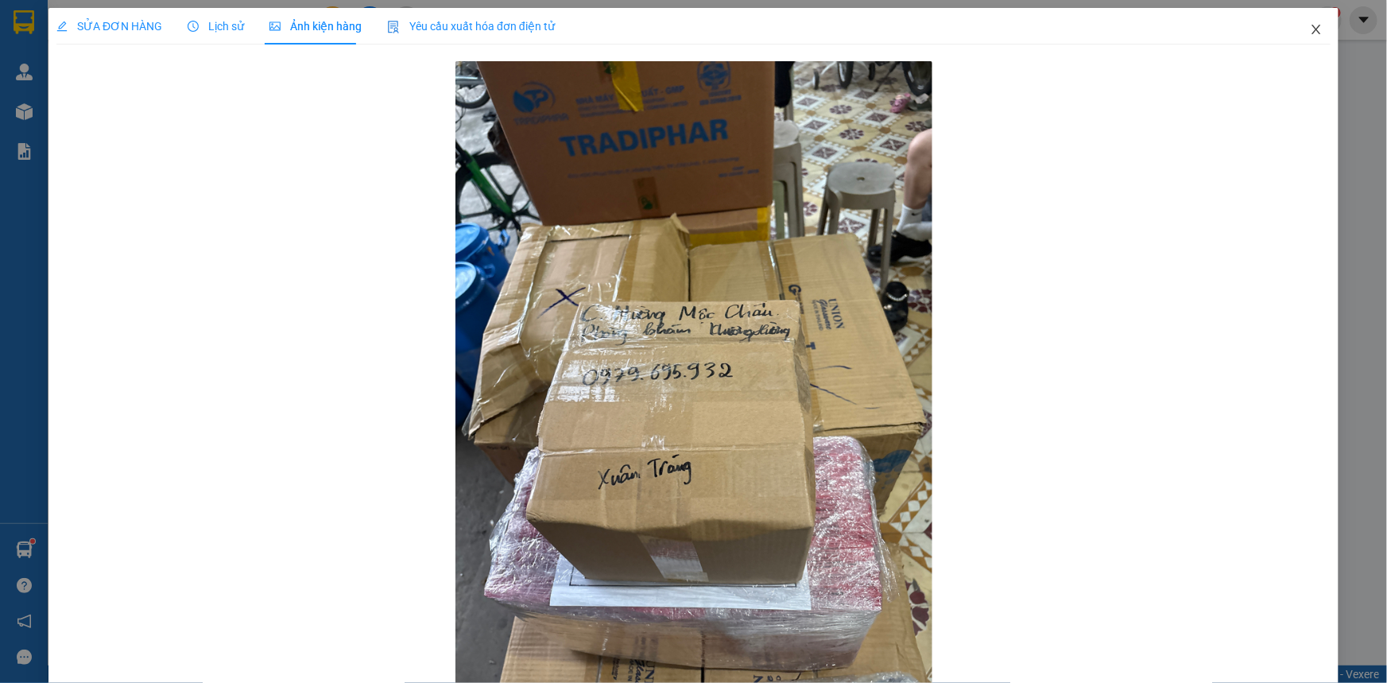
click at [1309, 29] on icon "close" at bounding box center [1315, 29] width 13 height 13
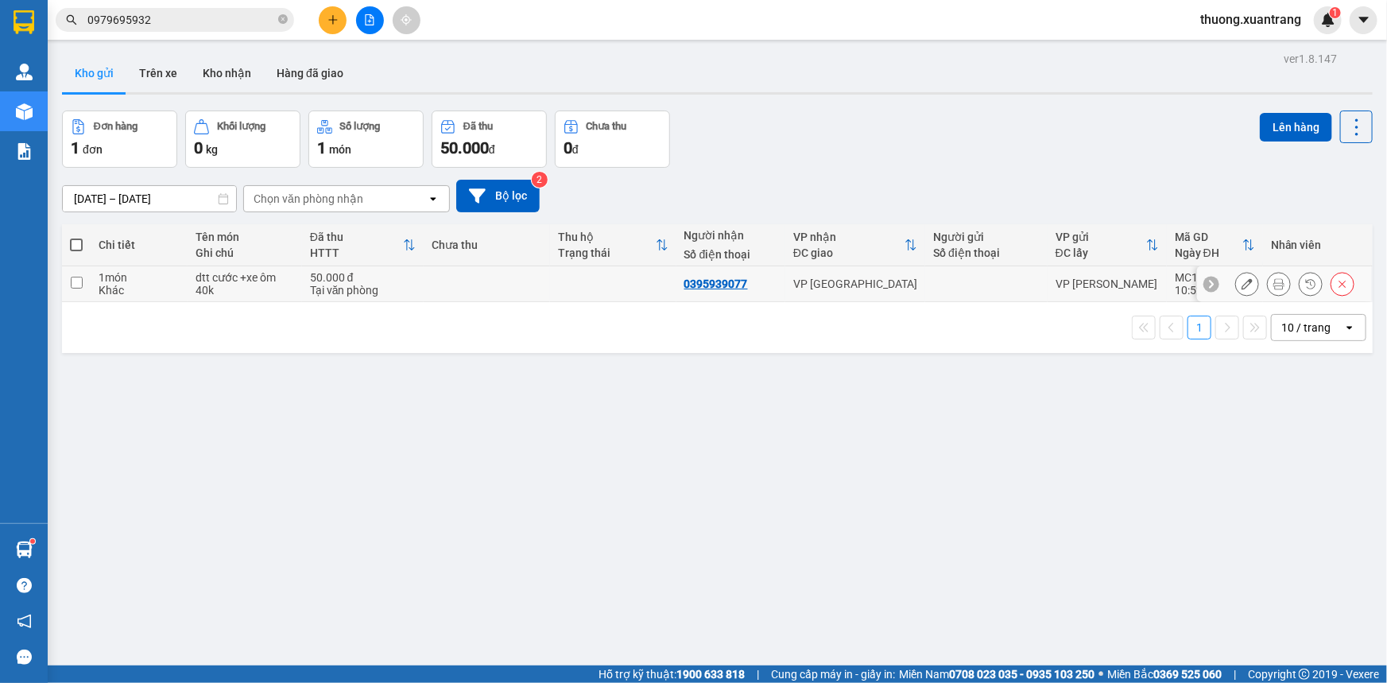
click at [1276, 285] on button at bounding box center [1278, 284] width 22 height 28
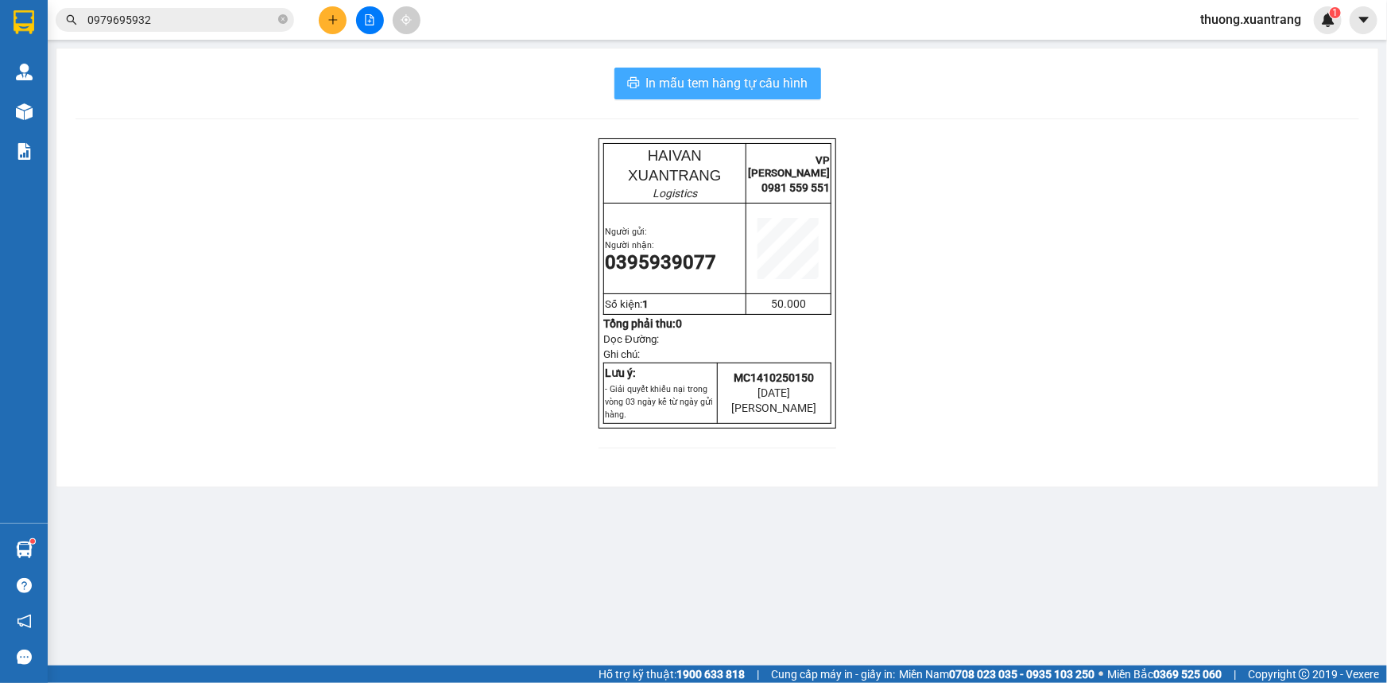
click at [779, 87] on span "In mẫu tem hàng tự cấu hình" at bounding box center [727, 83] width 162 height 20
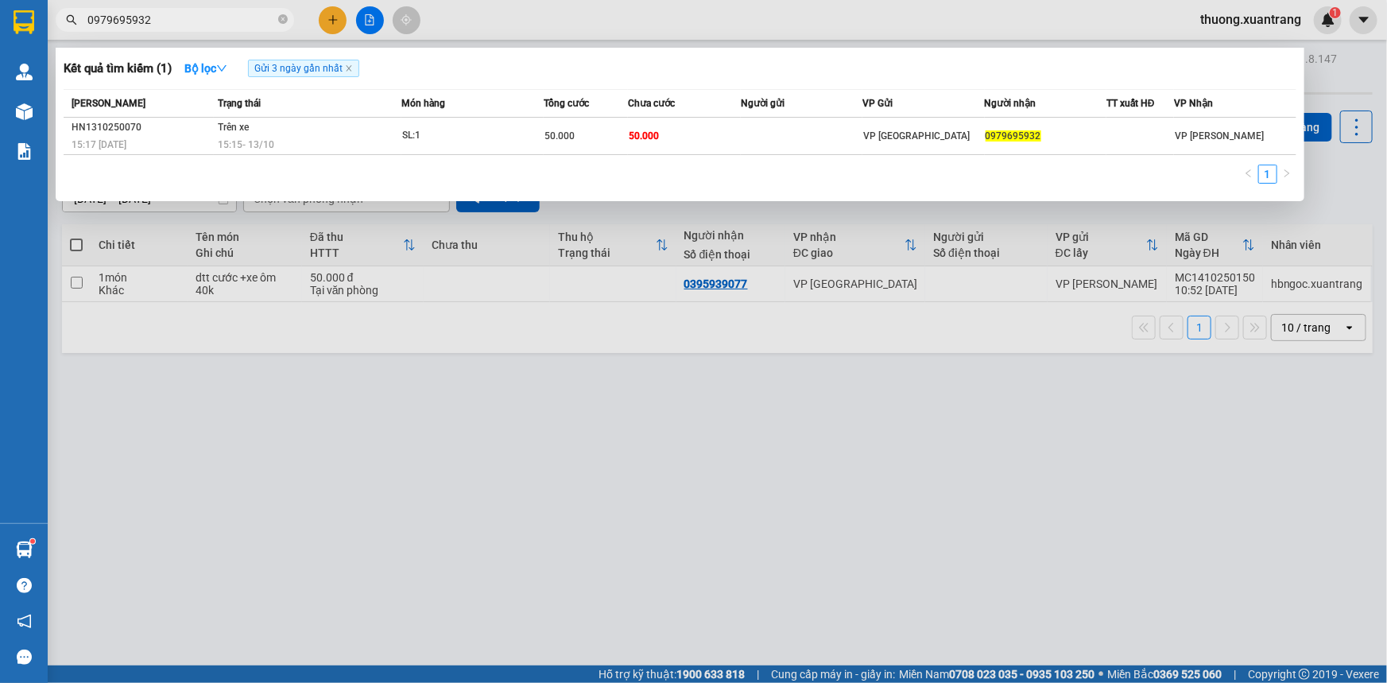
drag, startPoint x: 280, startPoint y: 17, endPoint x: 238, endPoint y: 19, distance: 42.9
click at [280, 17] on icon "close-circle" at bounding box center [283, 19] width 10 height 10
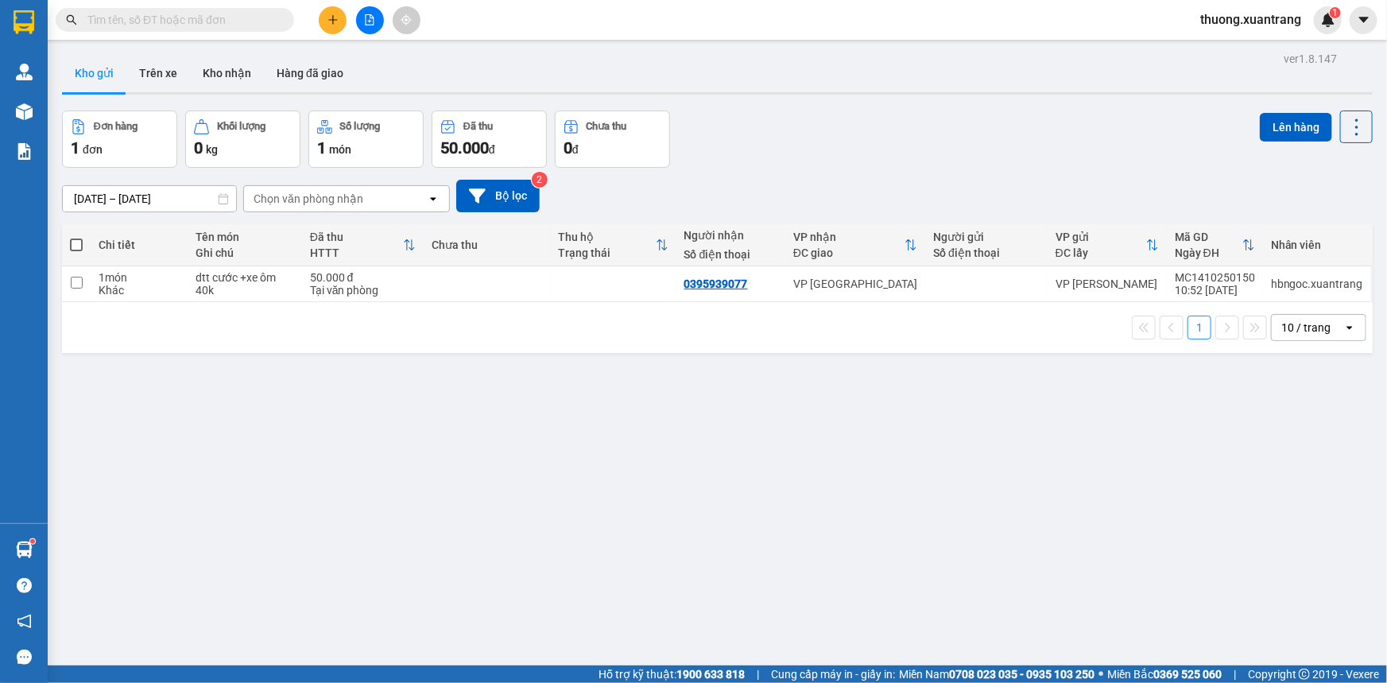
click at [238, 19] on input "text" at bounding box center [181, 19] width 188 height 17
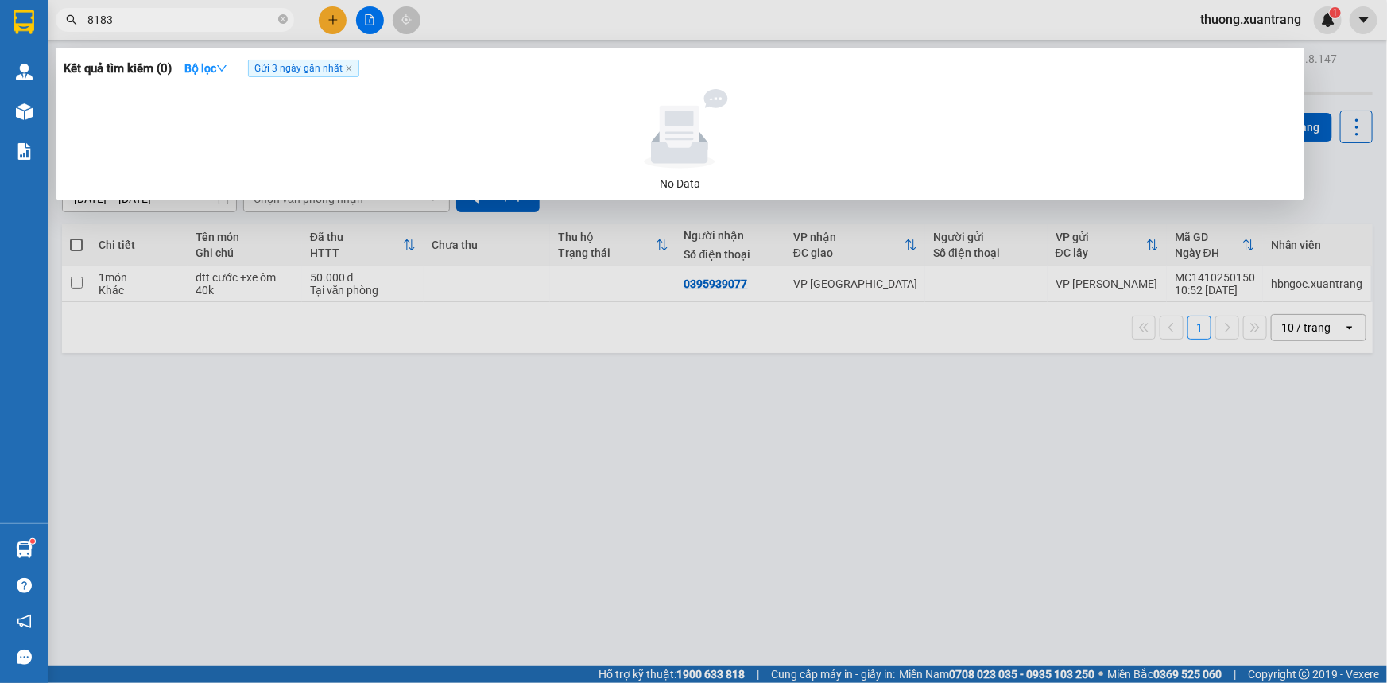
type input "8183"
drag, startPoint x: 281, startPoint y: 17, endPoint x: 272, endPoint y: 17, distance: 9.6
click at [281, 17] on icon "close-circle" at bounding box center [283, 19] width 10 height 10
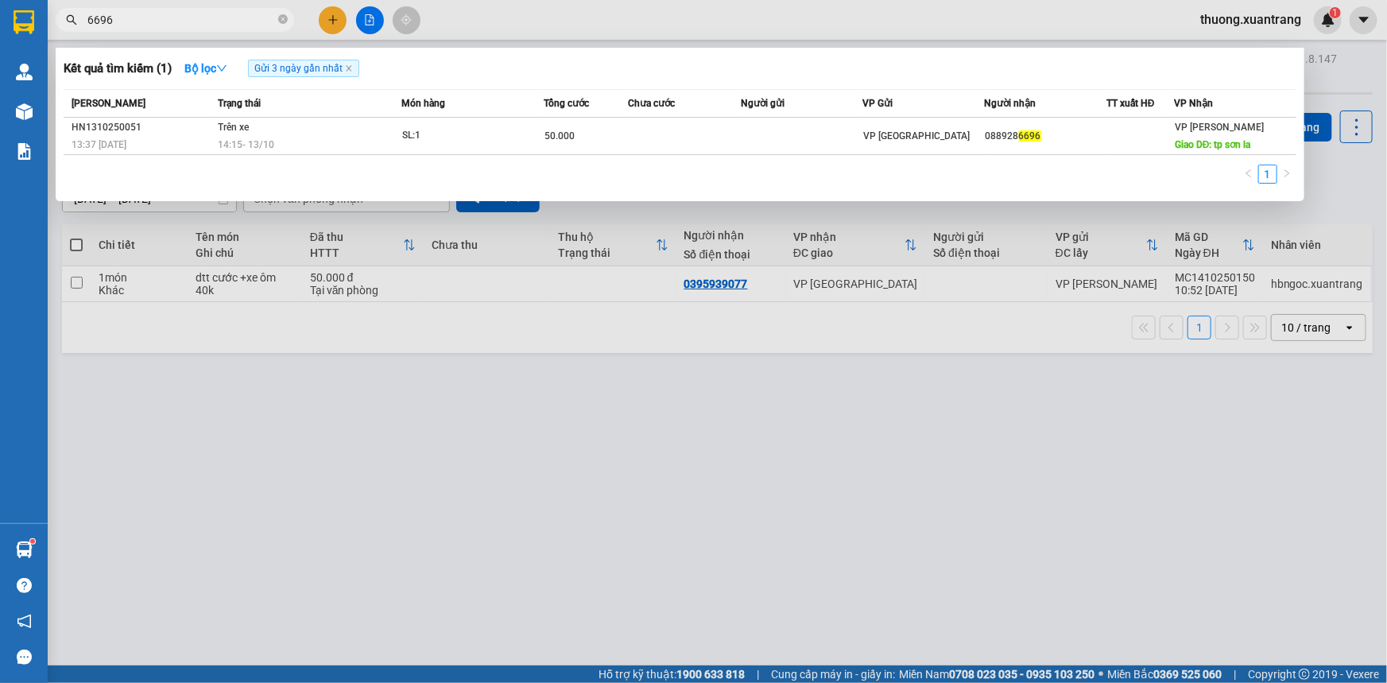
type input "6696"
click at [509, 22] on div at bounding box center [693, 341] width 1387 height 683
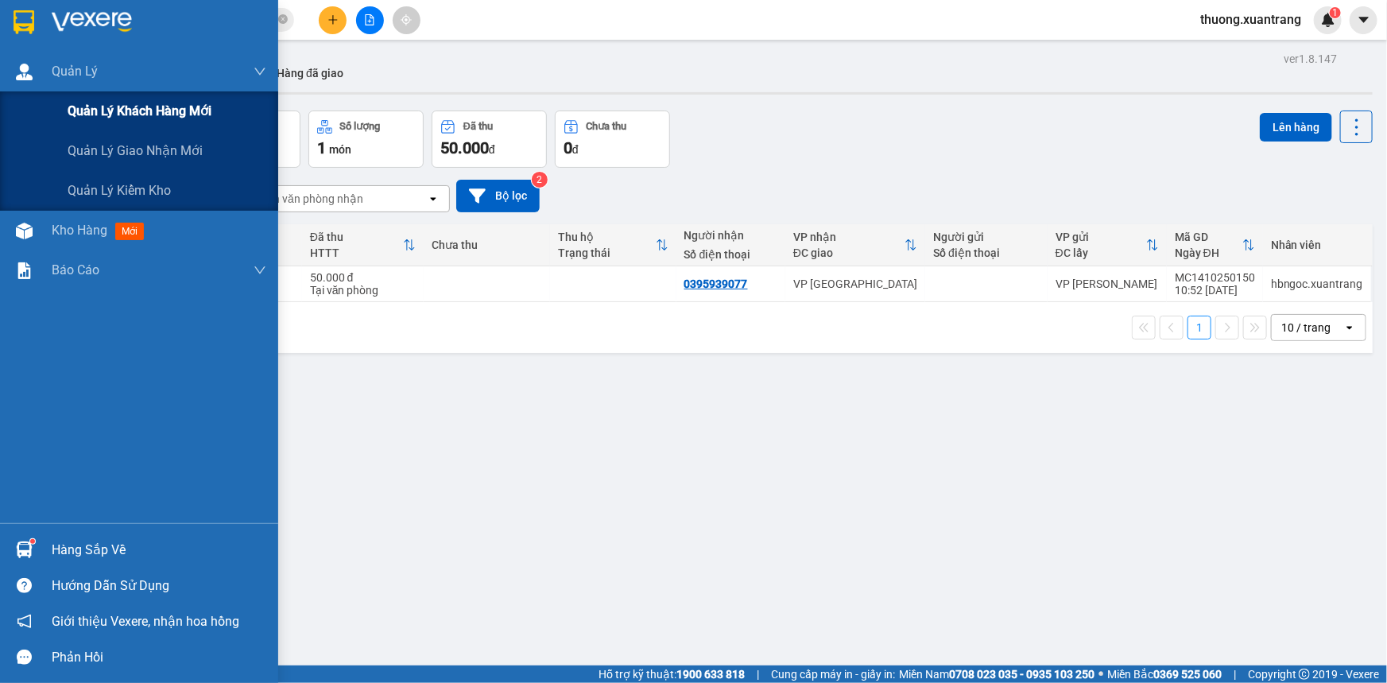
click at [29, 99] on div "Quản lý khách hàng mới" at bounding box center [139, 111] width 278 height 40
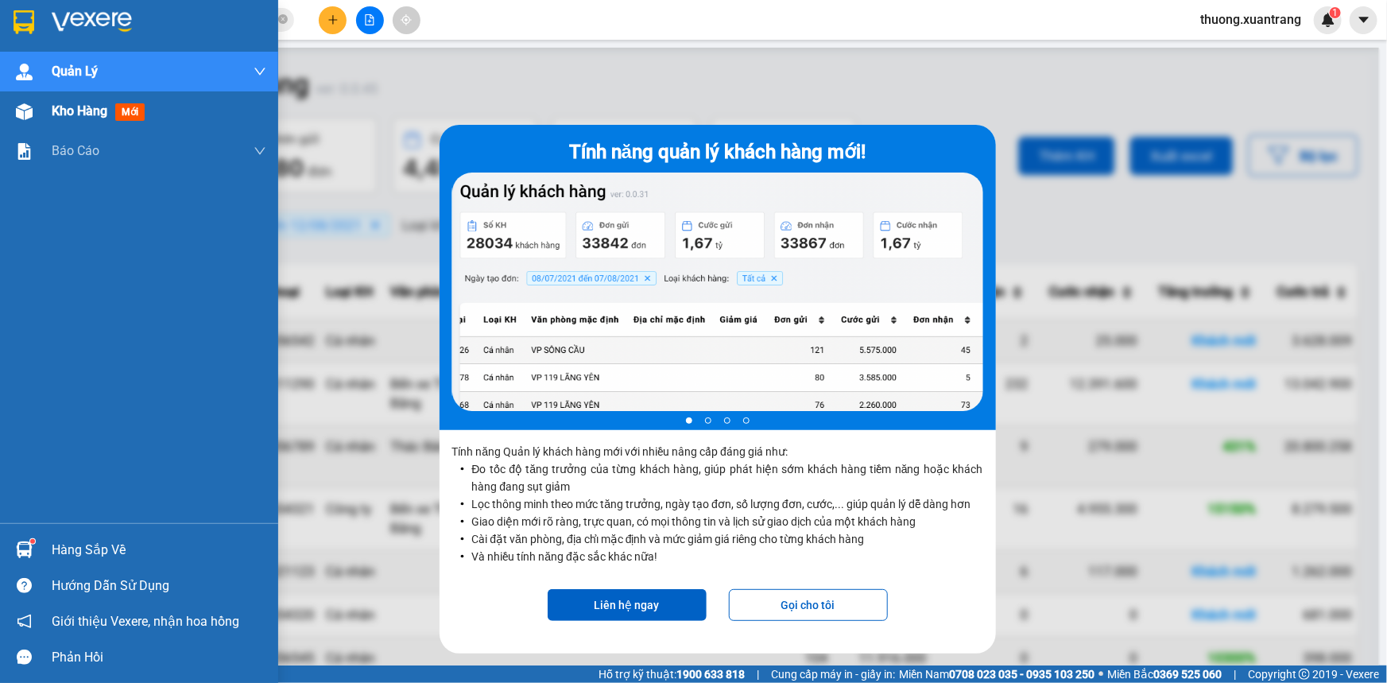
click at [79, 118] on span "Kho hàng" at bounding box center [80, 110] width 56 height 15
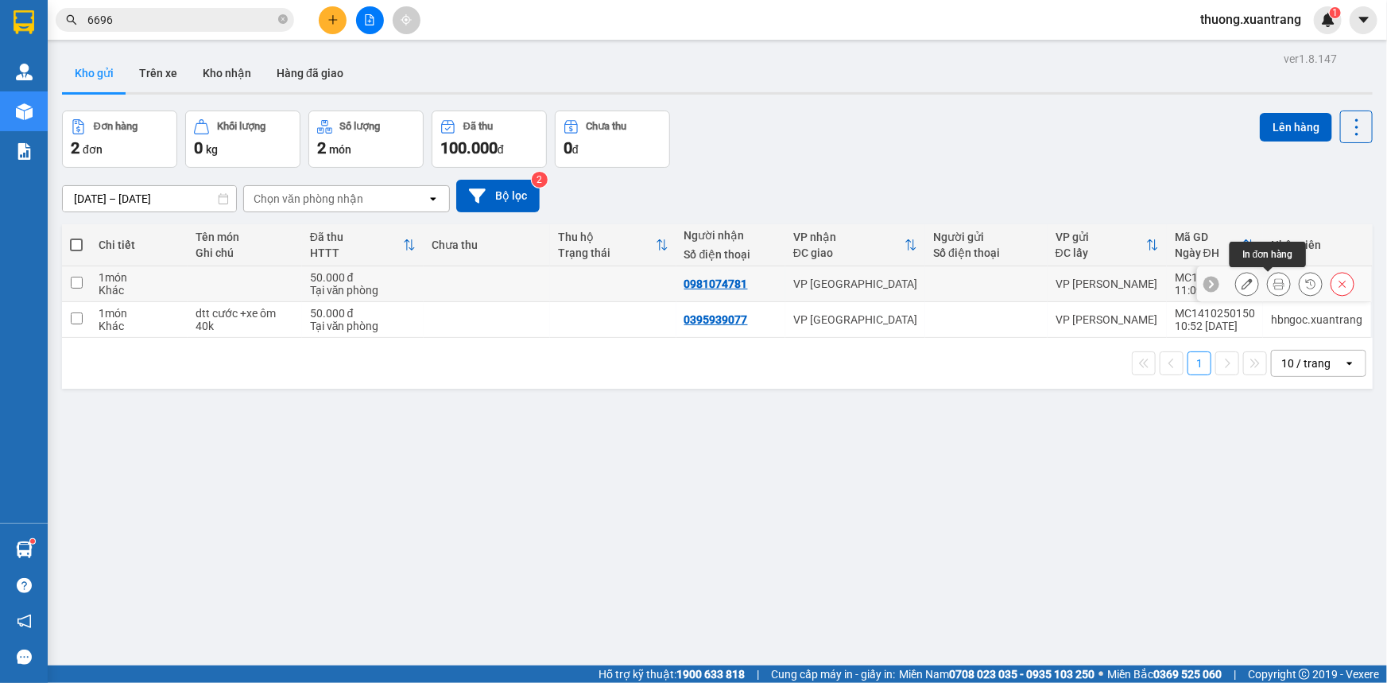
click at [1273, 283] on icon at bounding box center [1278, 283] width 11 height 11
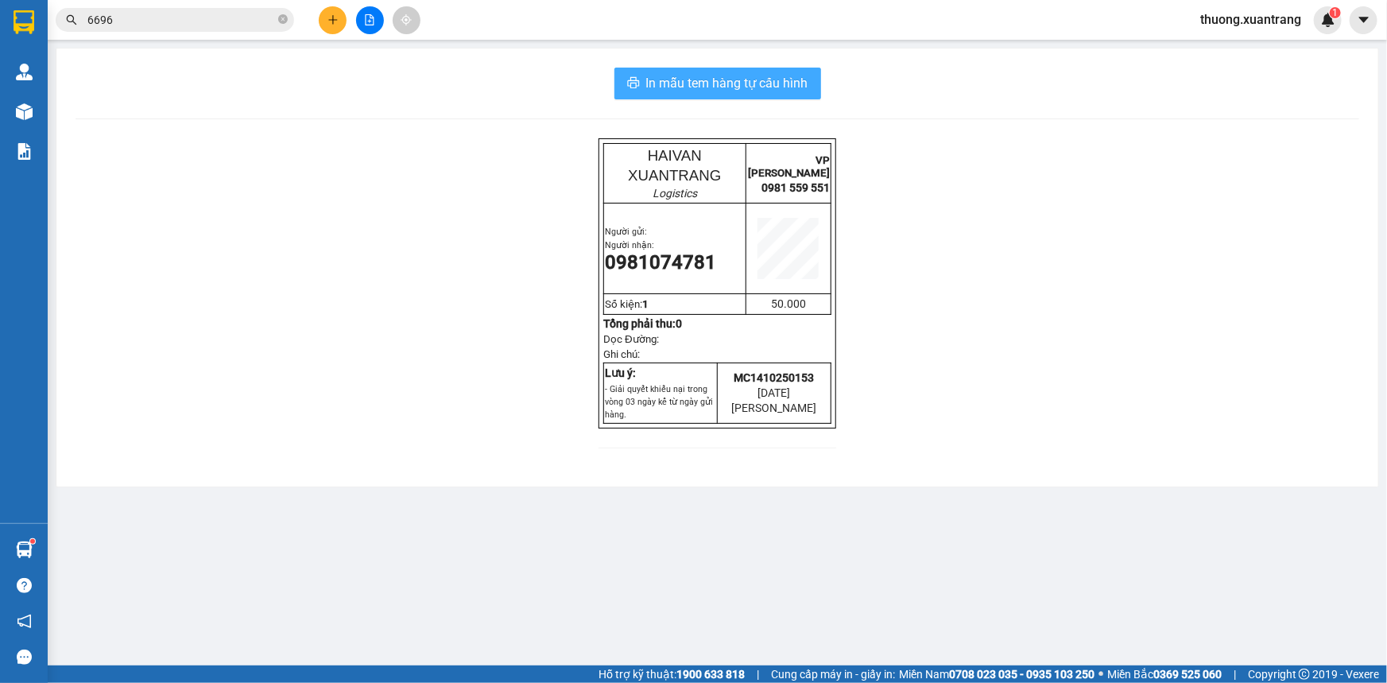
click at [694, 89] on span "In mẫu tem hàng tự cấu hình" at bounding box center [727, 83] width 162 height 20
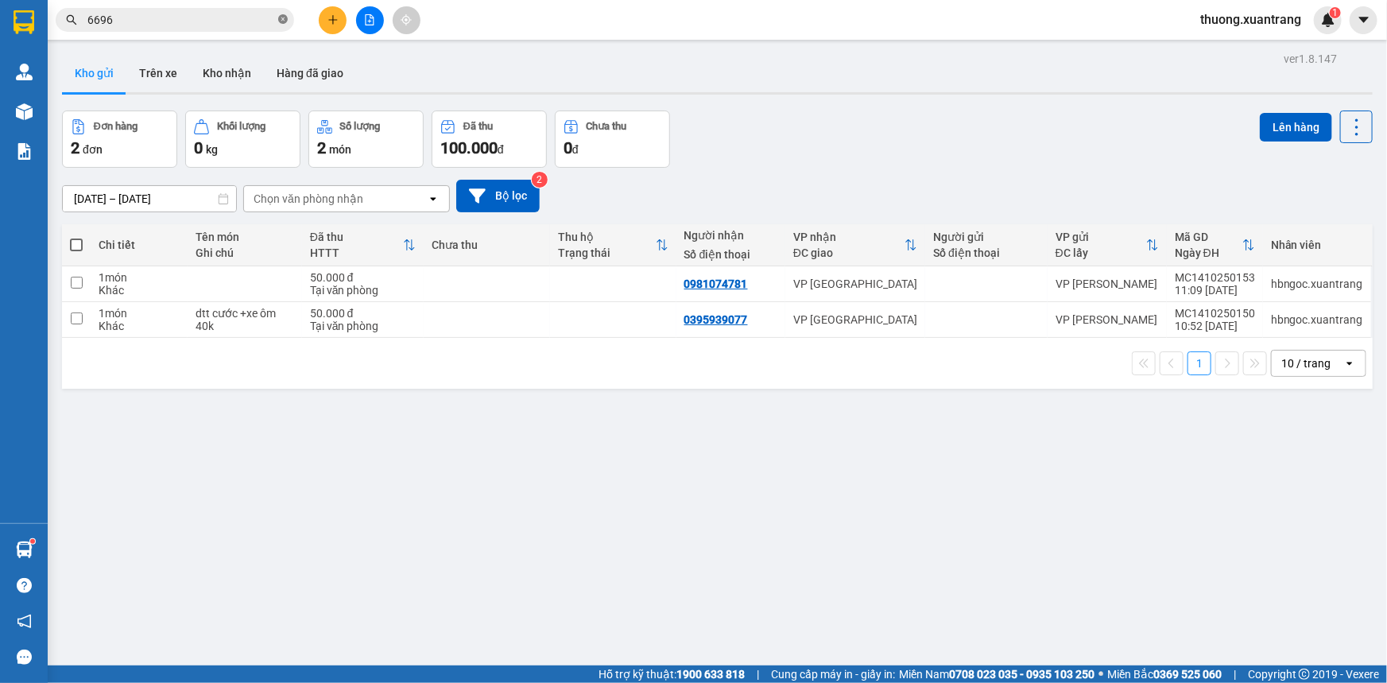
click at [283, 20] on icon "close-circle" at bounding box center [283, 19] width 10 height 10
click at [220, 17] on input "text" at bounding box center [181, 19] width 188 height 17
paste input "0372033252"
type input "0372033252"
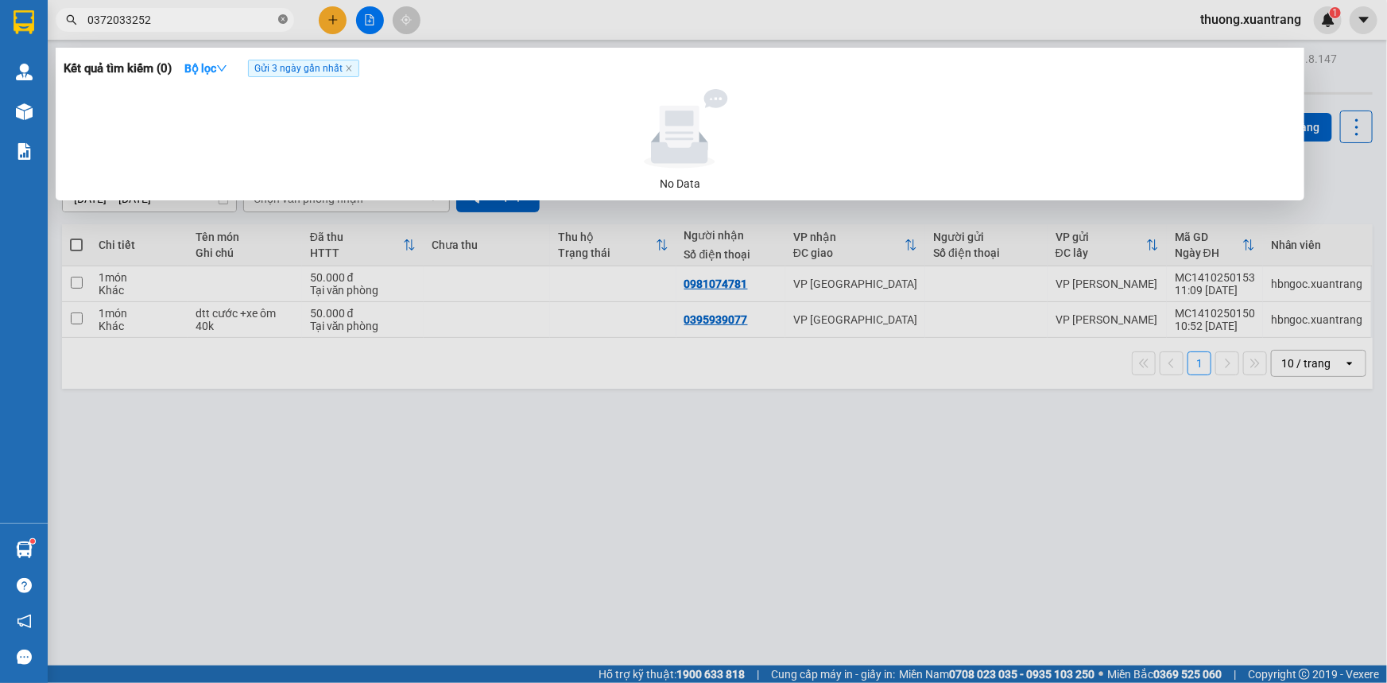
click at [286, 21] on icon "close-circle" at bounding box center [283, 19] width 10 height 10
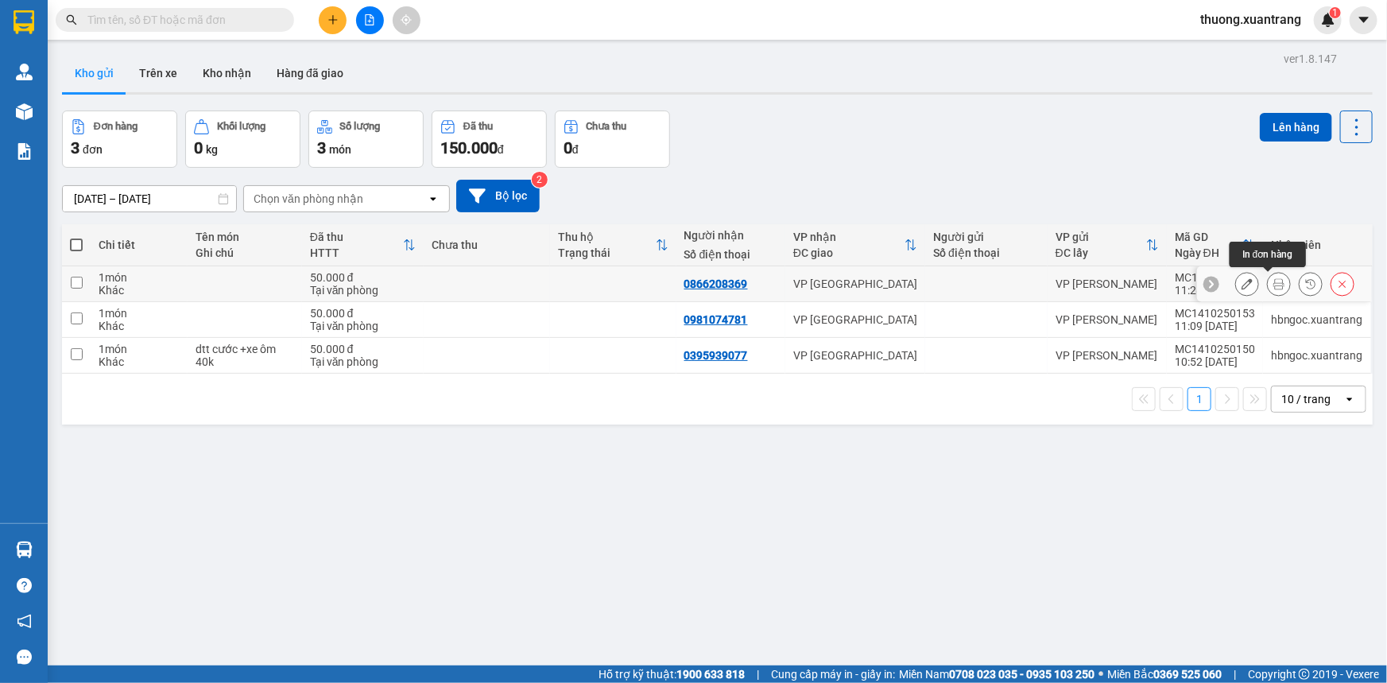
click at [1273, 282] on icon at bounding box center [1278, 283] width 11 height 11
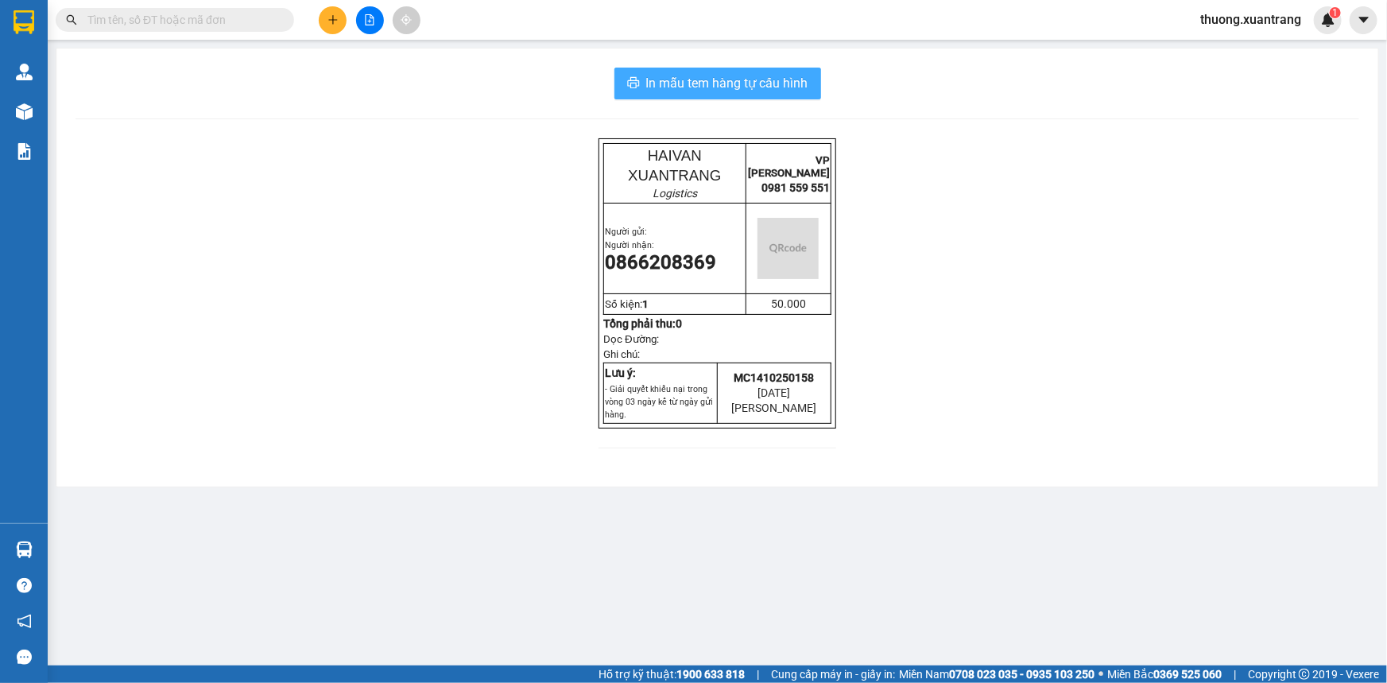
click at [793, 87] on span "In mẫu tem hàng tự cấu hình" at bounding box center [727, 83] width 162 height 20
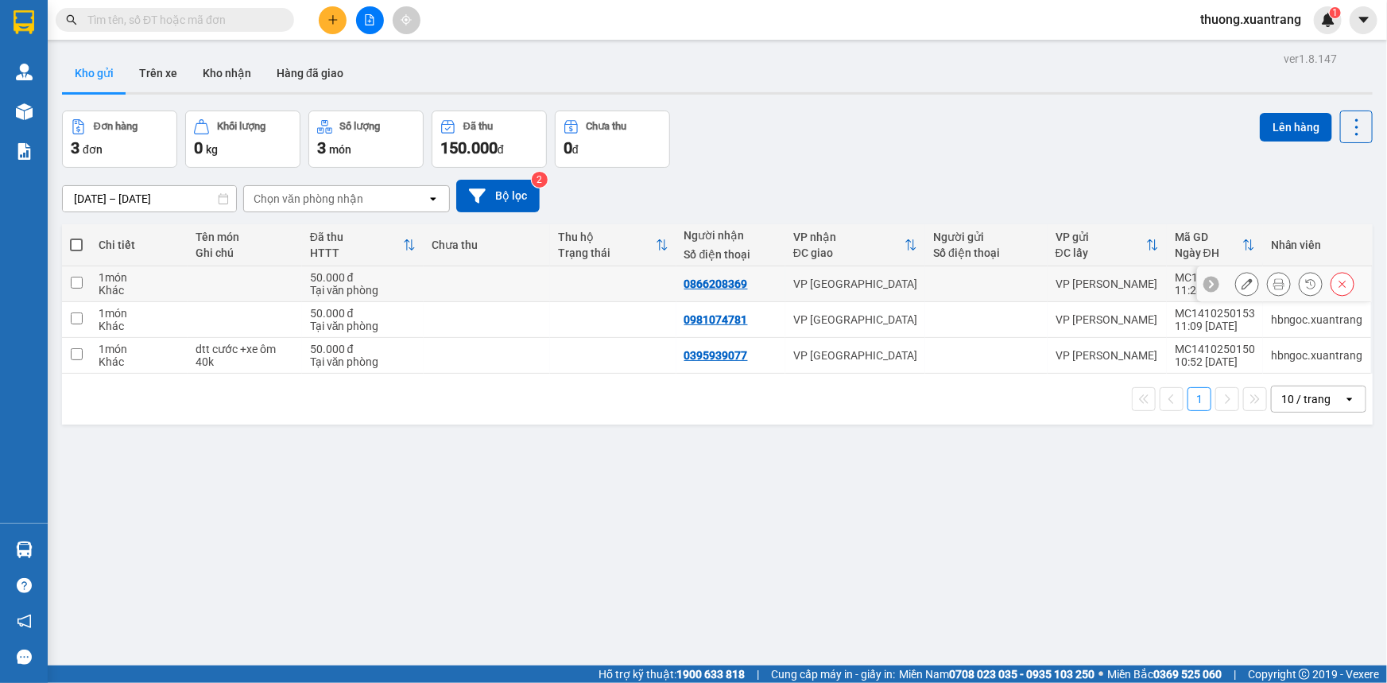
click at [1273, 285] on icon at bounding box center [1278, 283] width 11 height 11
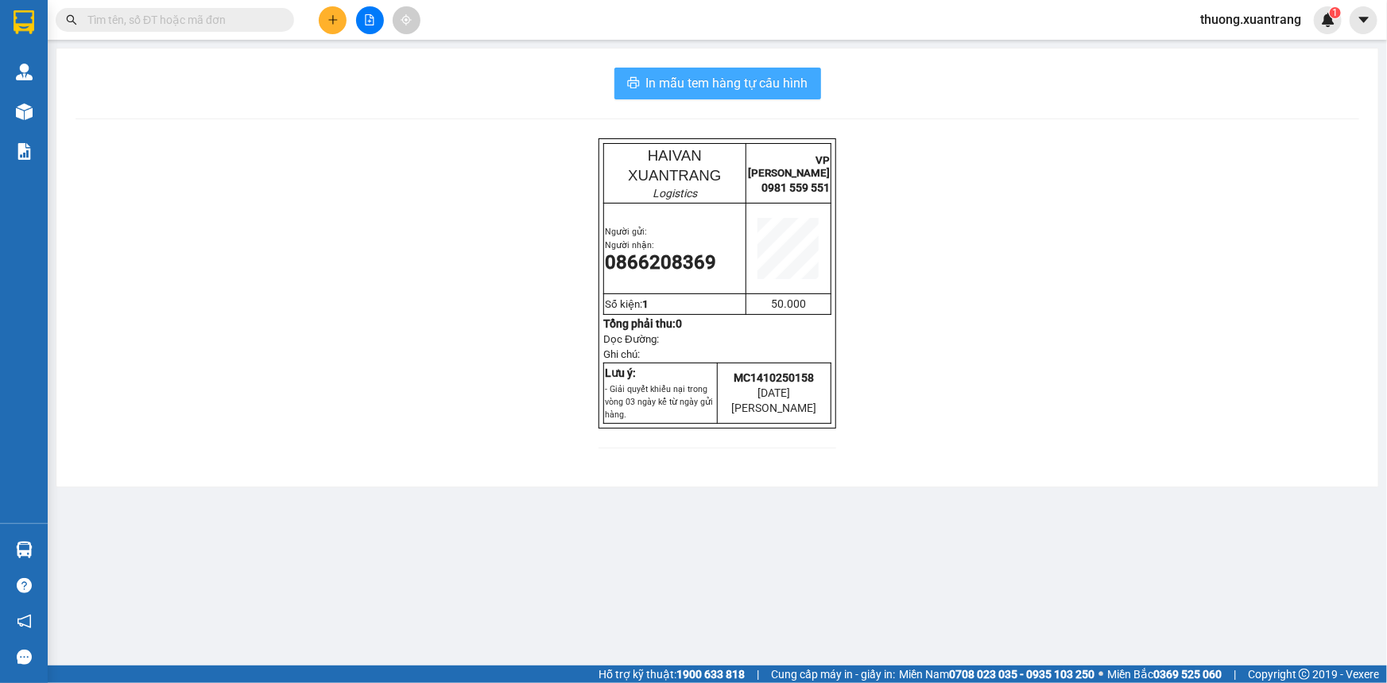
click at [739, 85] on span "In mẫu tem hàng tự cấu hình" at bounding box center [727, 83] width 162 height 20
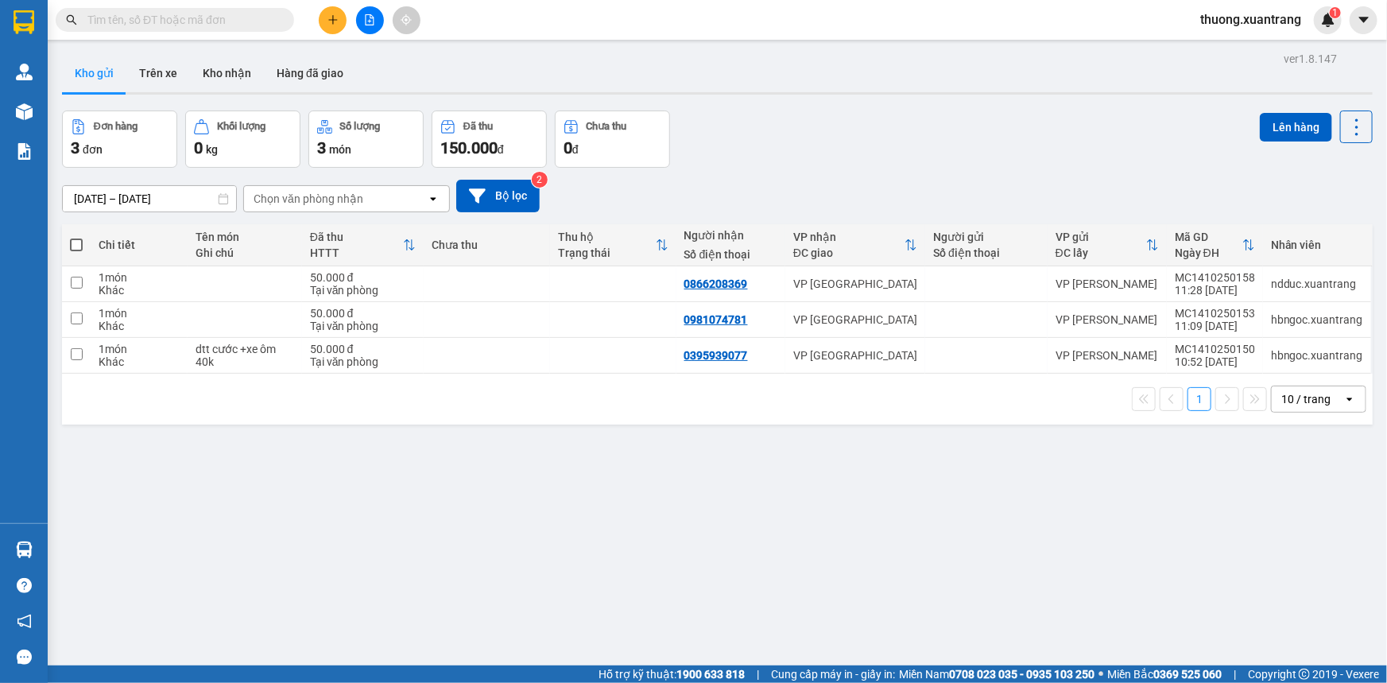
click at [207, 23] on input "text" at bounding box center [181, 19] width 188 height 17
paste input "0869779698"
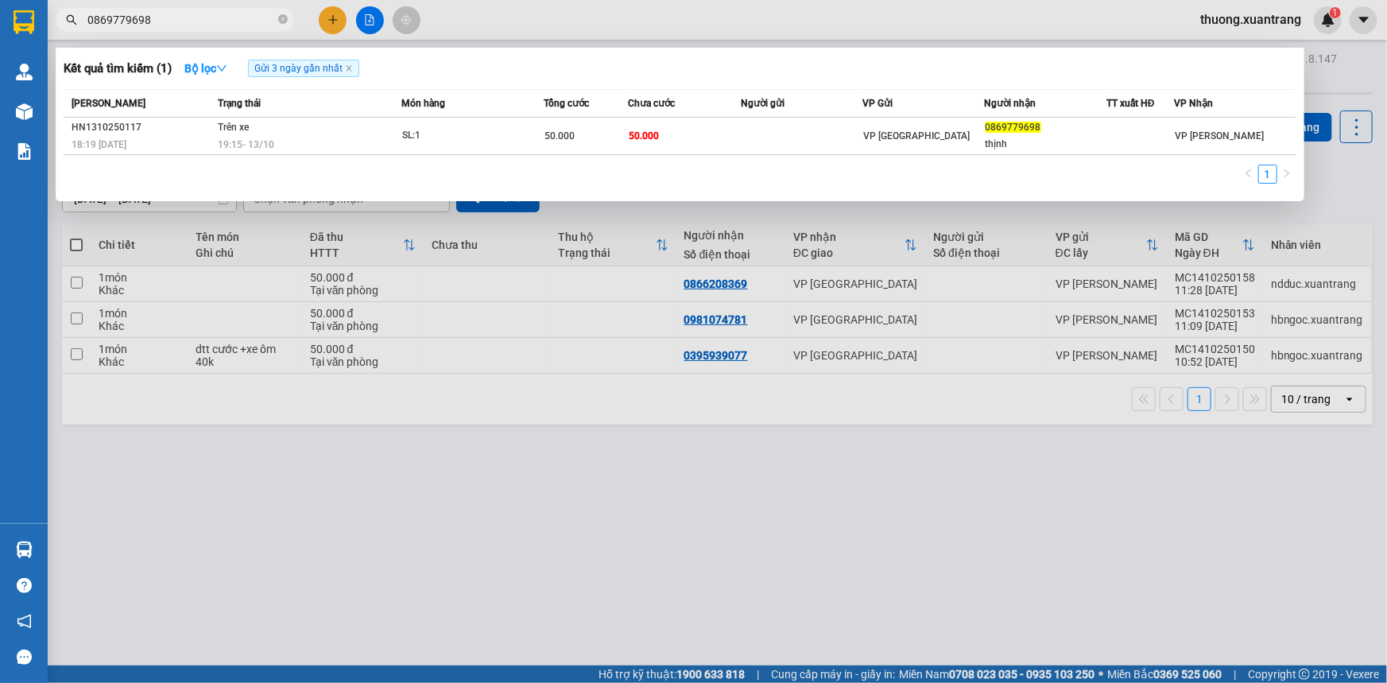
type input "0869779698"
click at [512, 29] on div at bounding box center [693, 341] width 1387 height 683
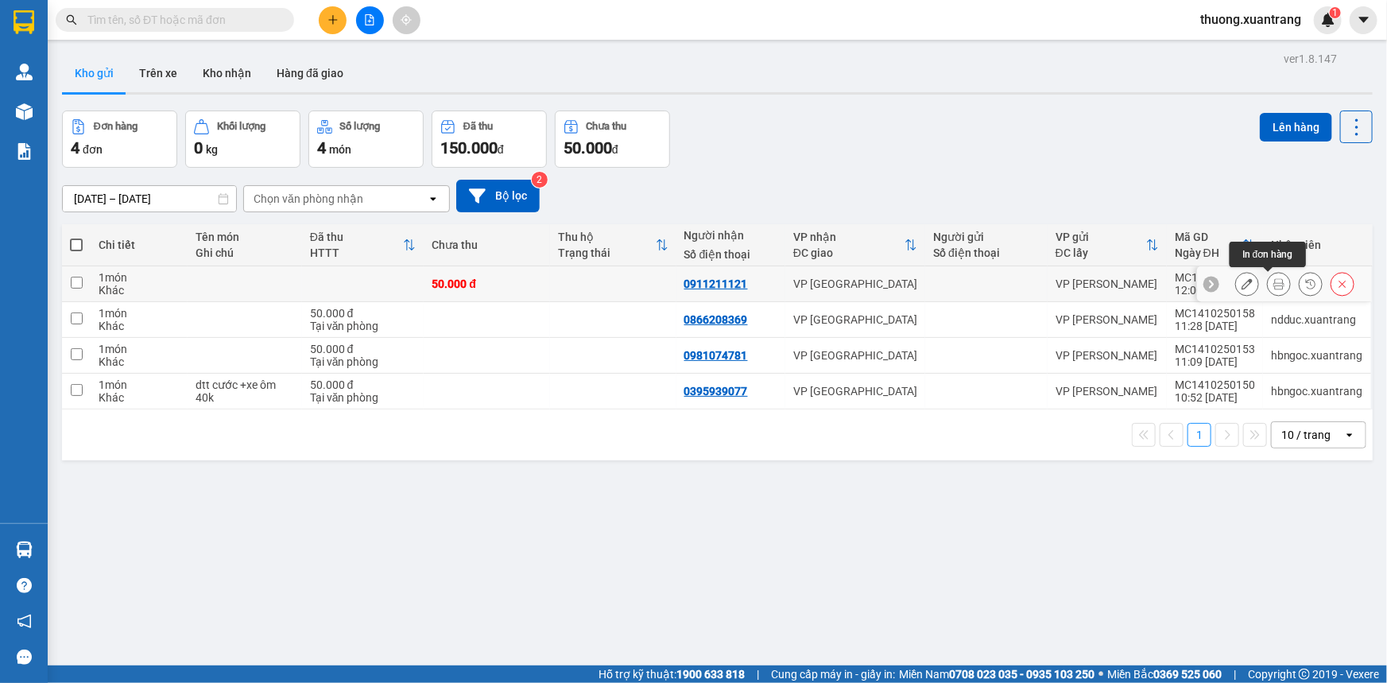
click at [1273, 283] on icon at bounding box center [1278, 283] width 11 height 11
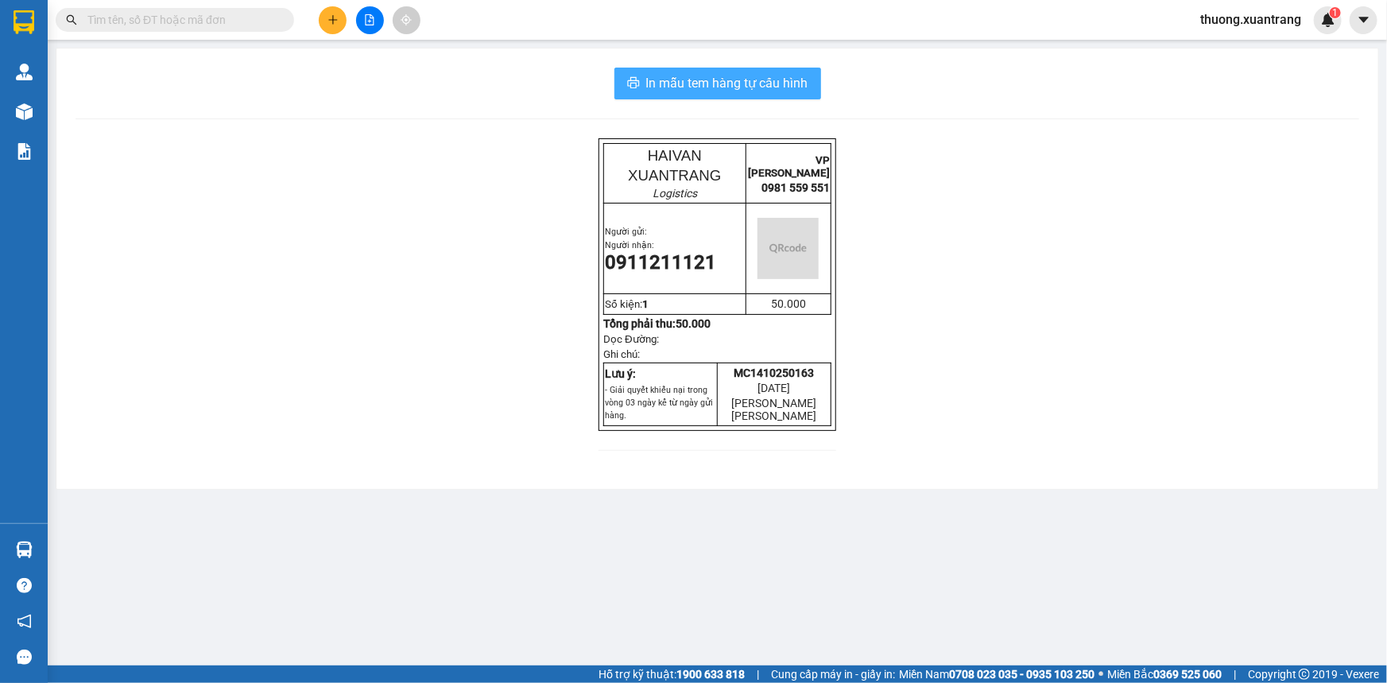
click at [733, 75] on span "In mẫu tem hàng tự cấu hình" at bounding box center [727, 83] width 162 height 20
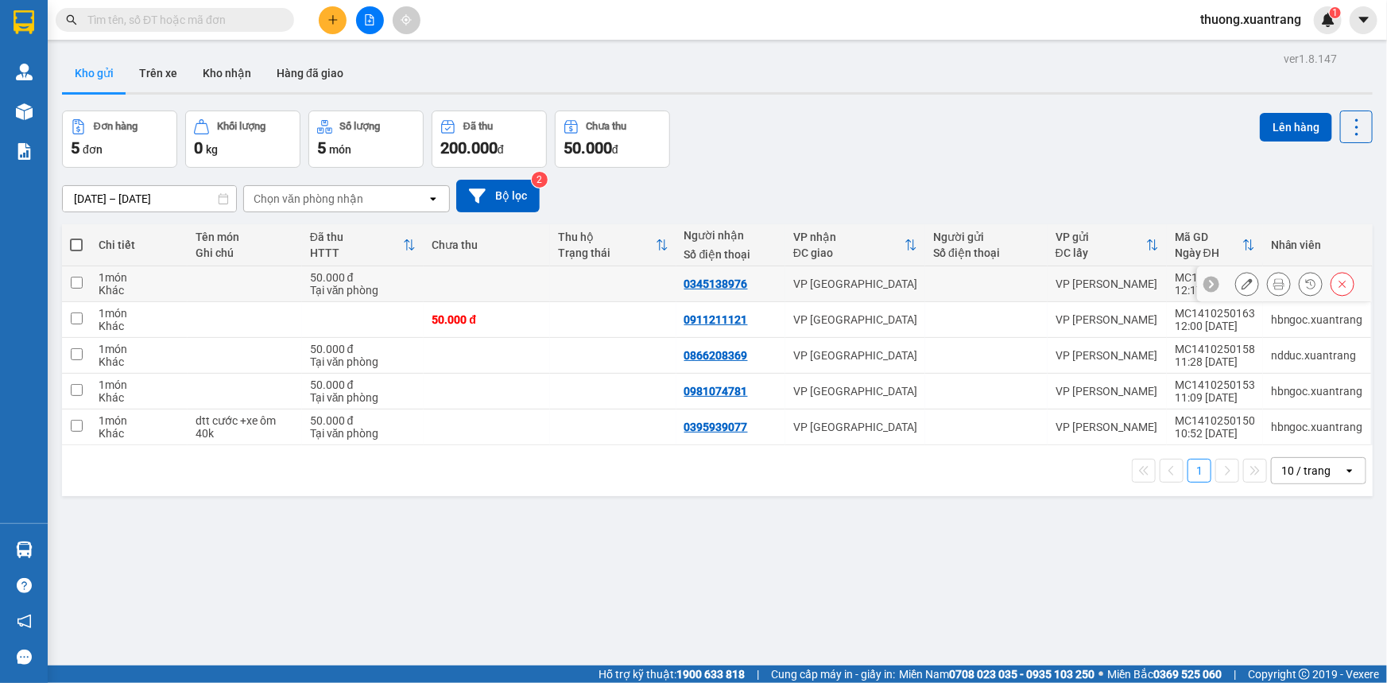
click at [1273, 285] on icon at bounding box center [1278, 283] width 11 height 11
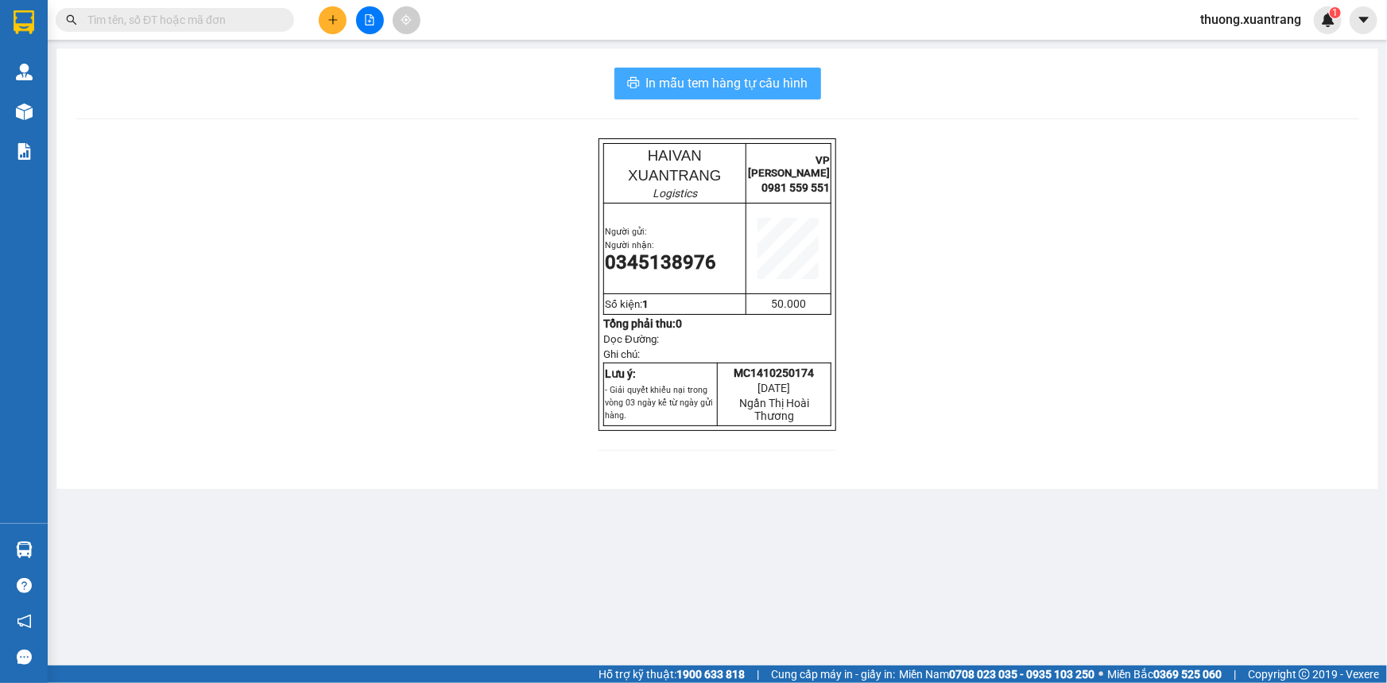
click at [741, 91] on span "In mẫu tem hàng tự cấu hình" at bounding box center [727, 83] width 162 height 20
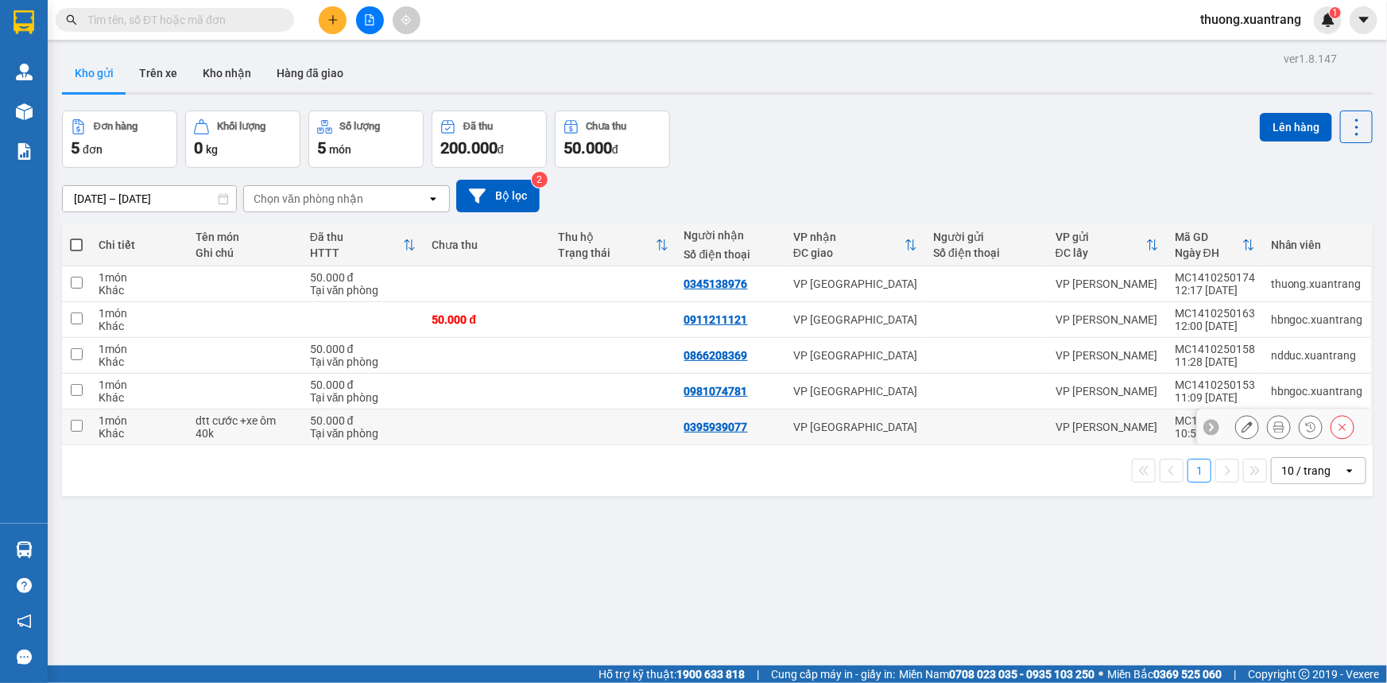
click at [472, 429] on td at bounding box center [487, 427] width 126 height 36
checkbox input "true"
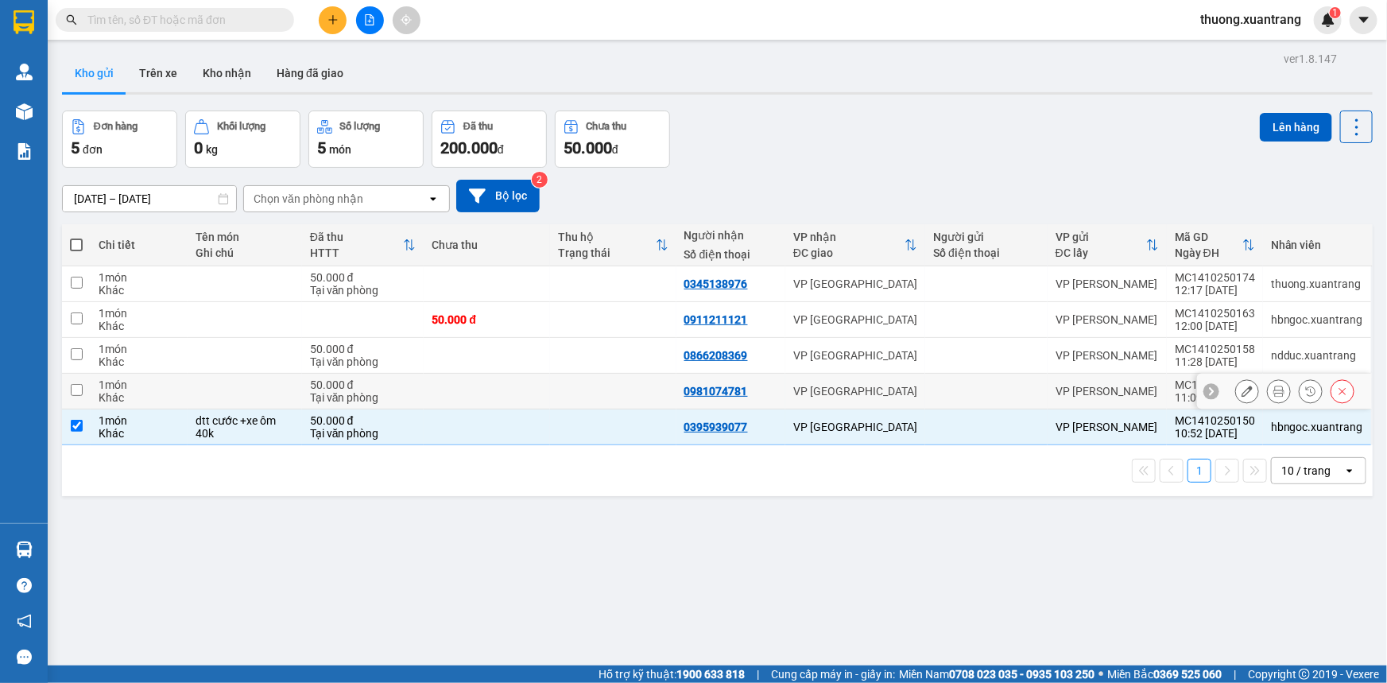
click at [456, 378] on td at bounding box center [487, 391] width 126 height 36
checkbox input "true"
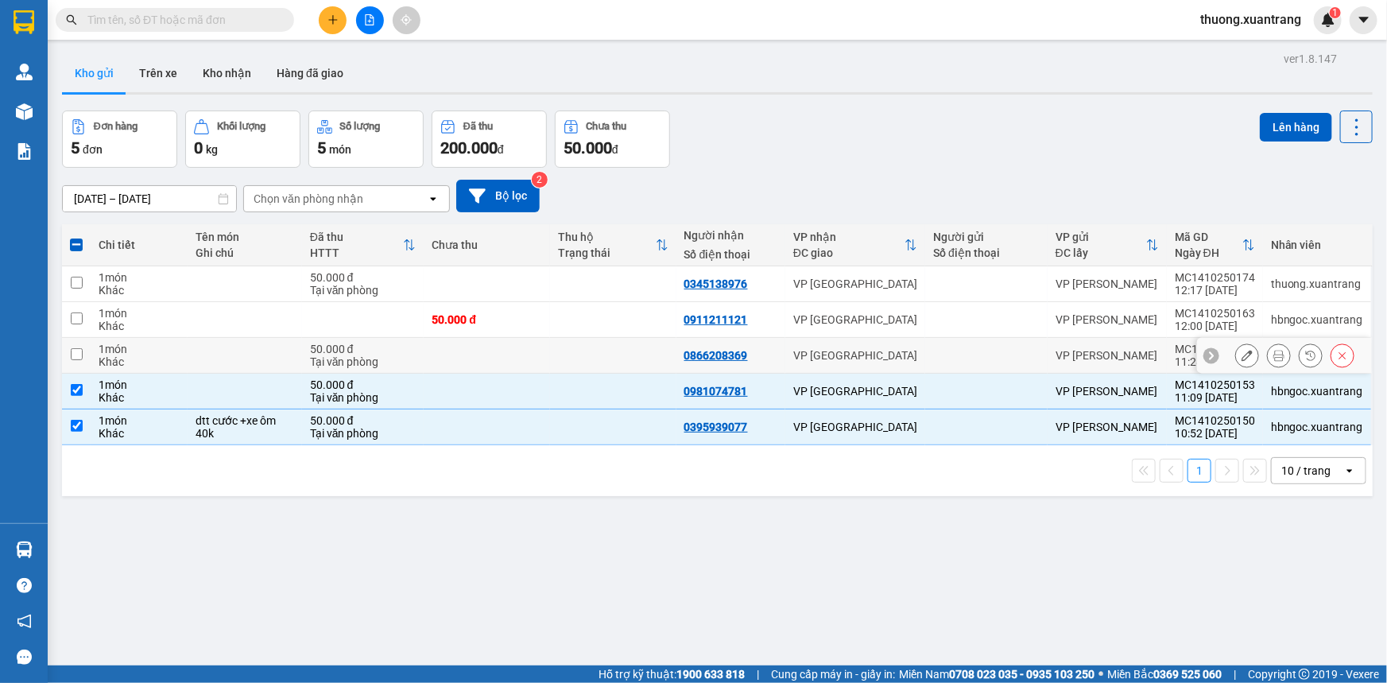
click at [458, 346] on td at bounding box center [487, 356] width 126 height 36
checkbox input "true"
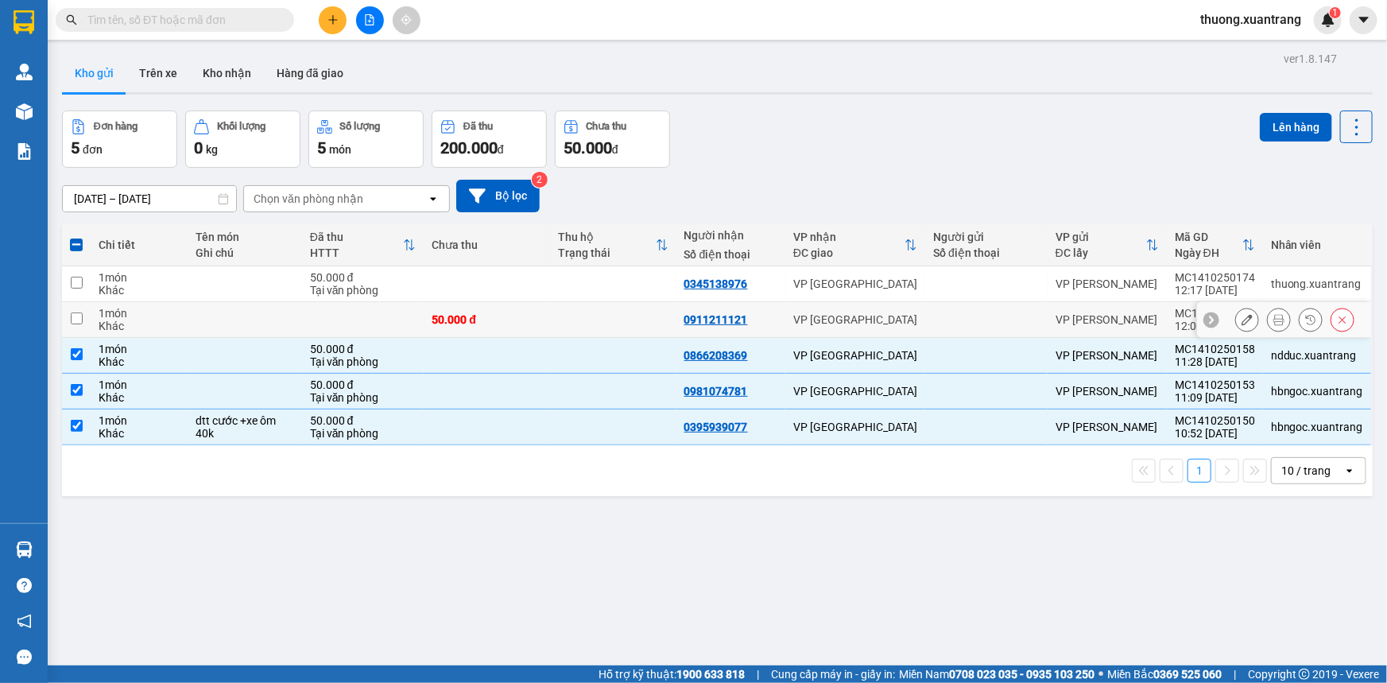
click at [506, 315] on div "50.000 đ" at bounding box center [486, 319] width 110 height 13
checkbox input "true"
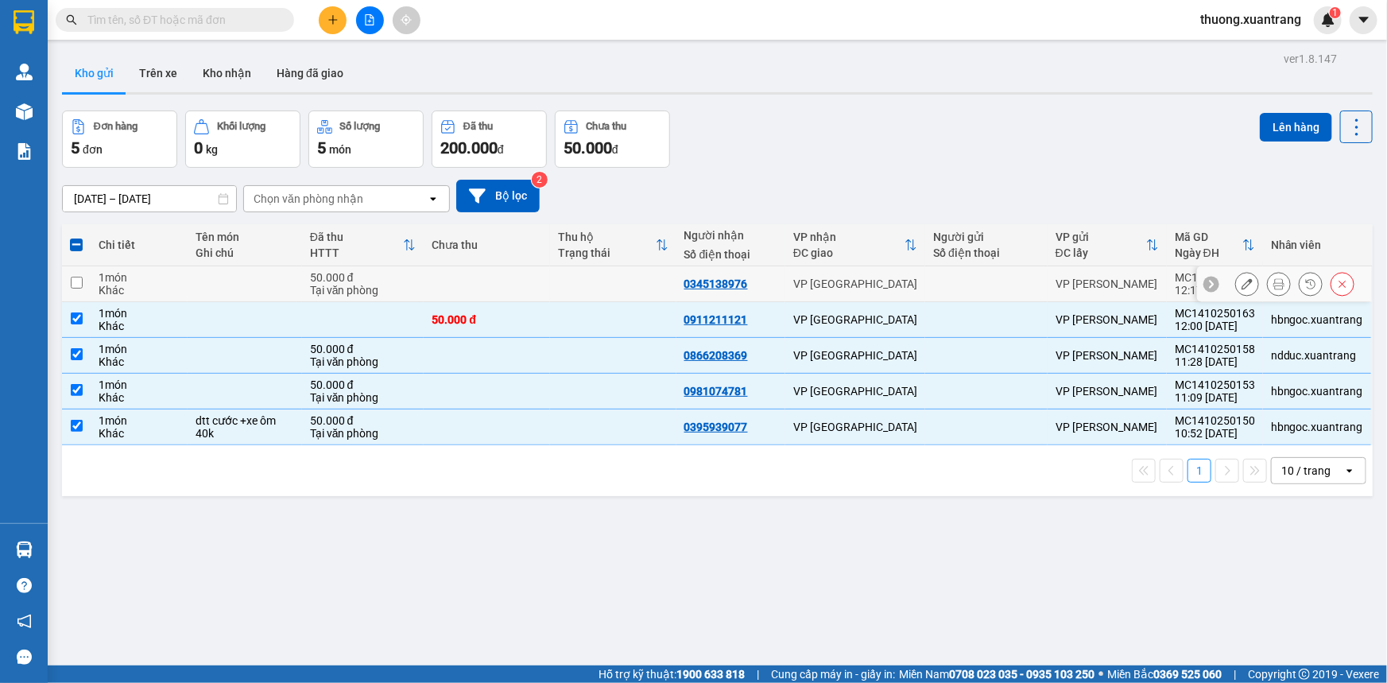
click at [536, 284] on td at bounding box center [487, 284] width 126 height 36
checkbox input "true"
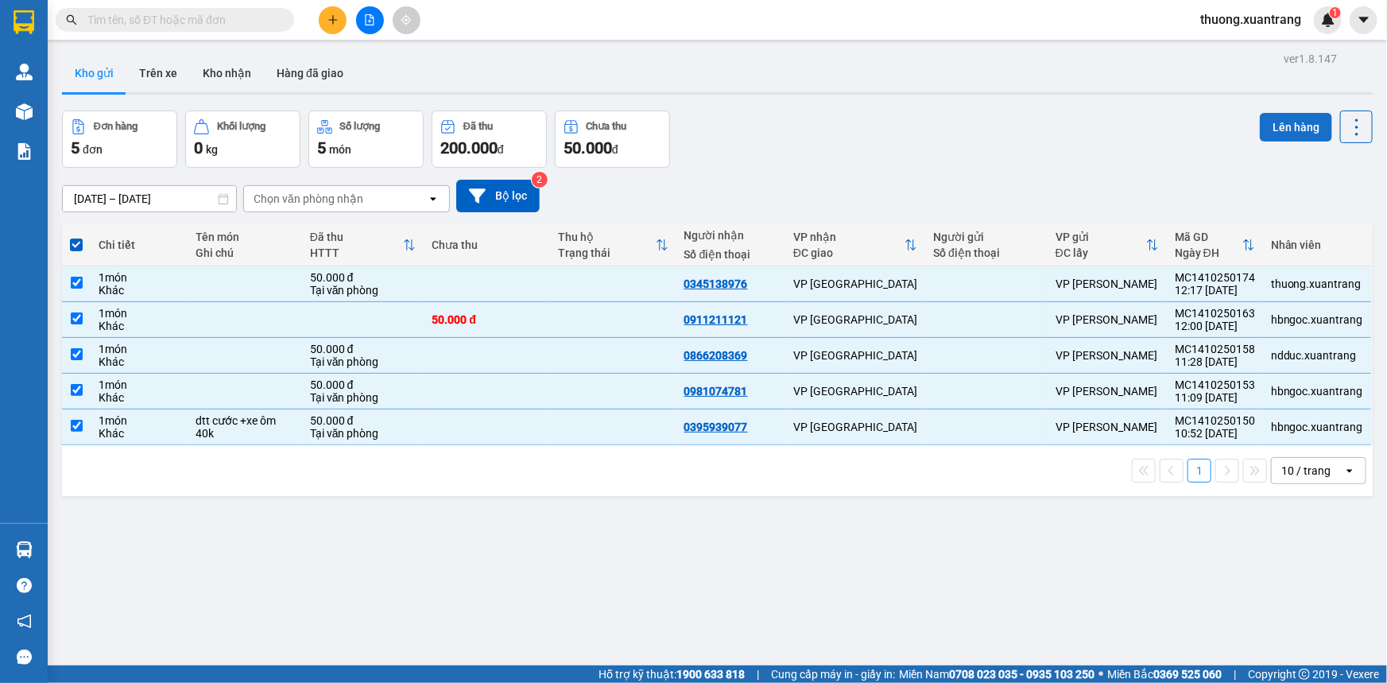
click at [1280, 127] on button "Lên hàng" at bounding box center [1295, 127] width 72 height 29
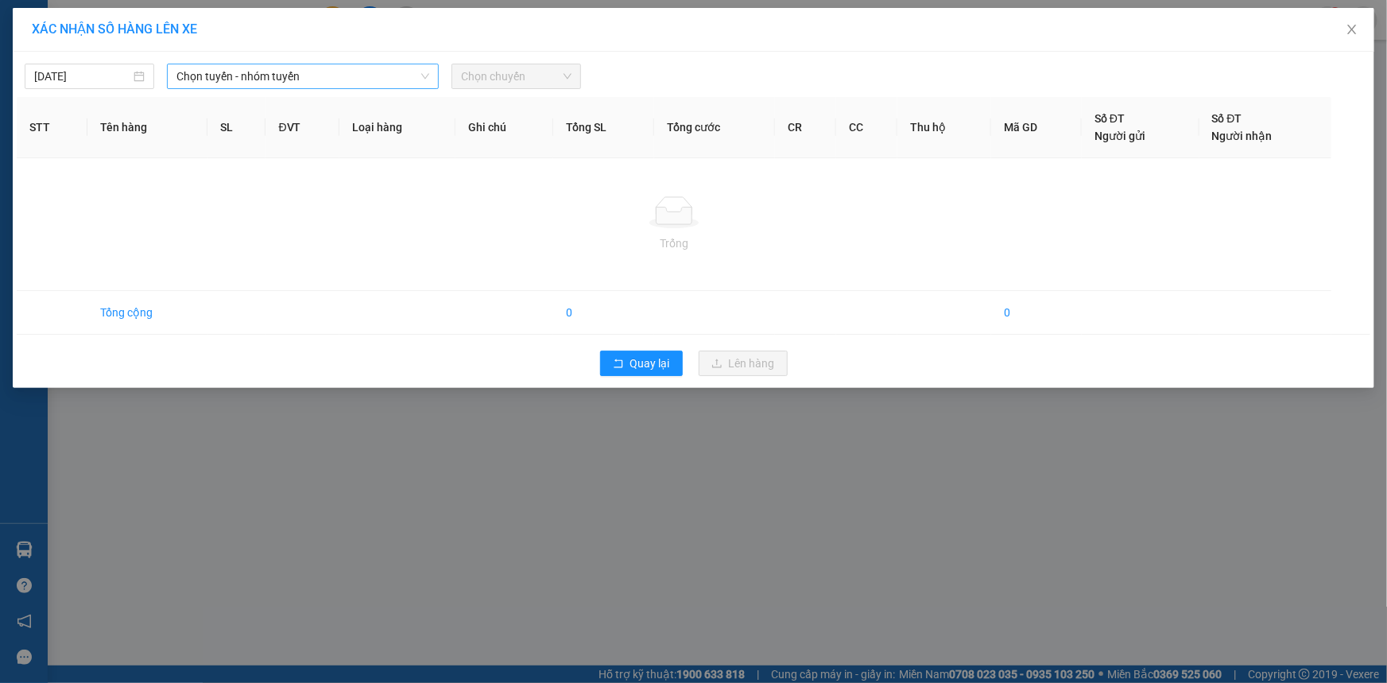
click at [281, 75] on span "Chọn tuyến - nhóm tuyến" at bounding box center [302, 76] width 253 height 24
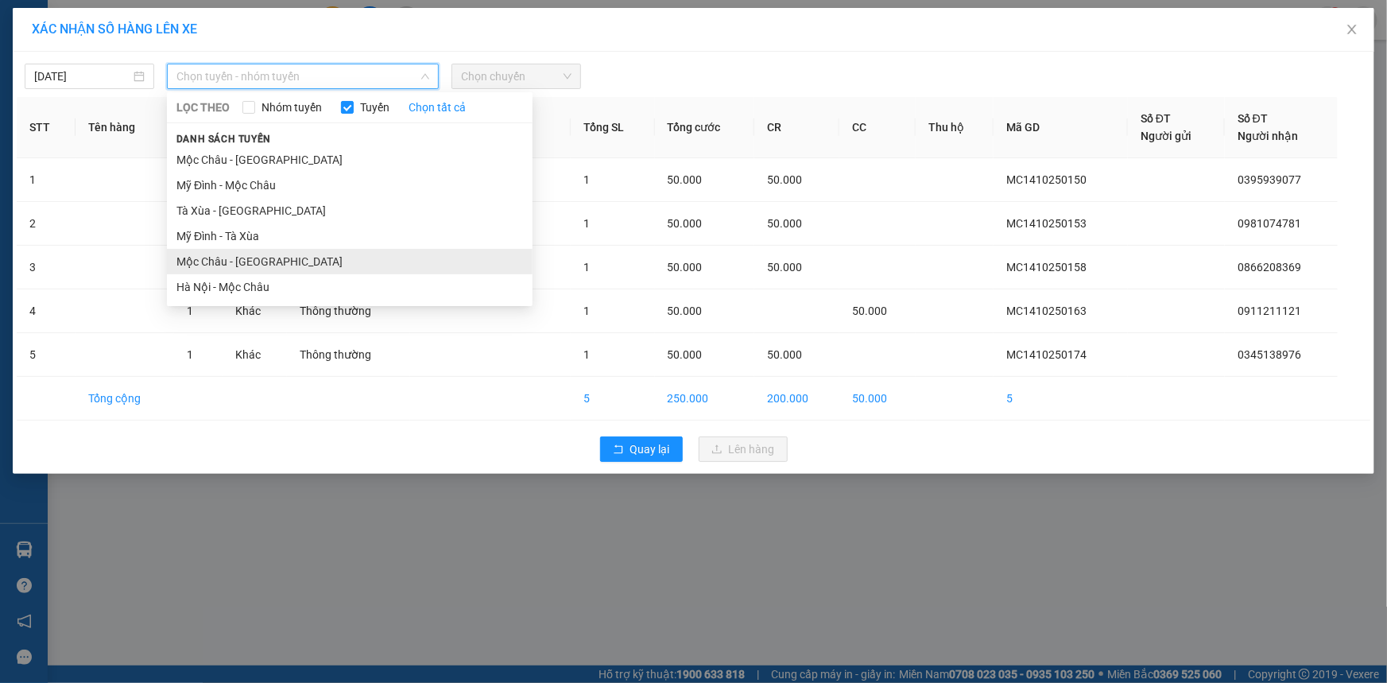
click at [253, 254] on li "Mộc Châu - [GEOGRAPHIC_DATA]" at bounding box center [350, 261] width 366 height 25
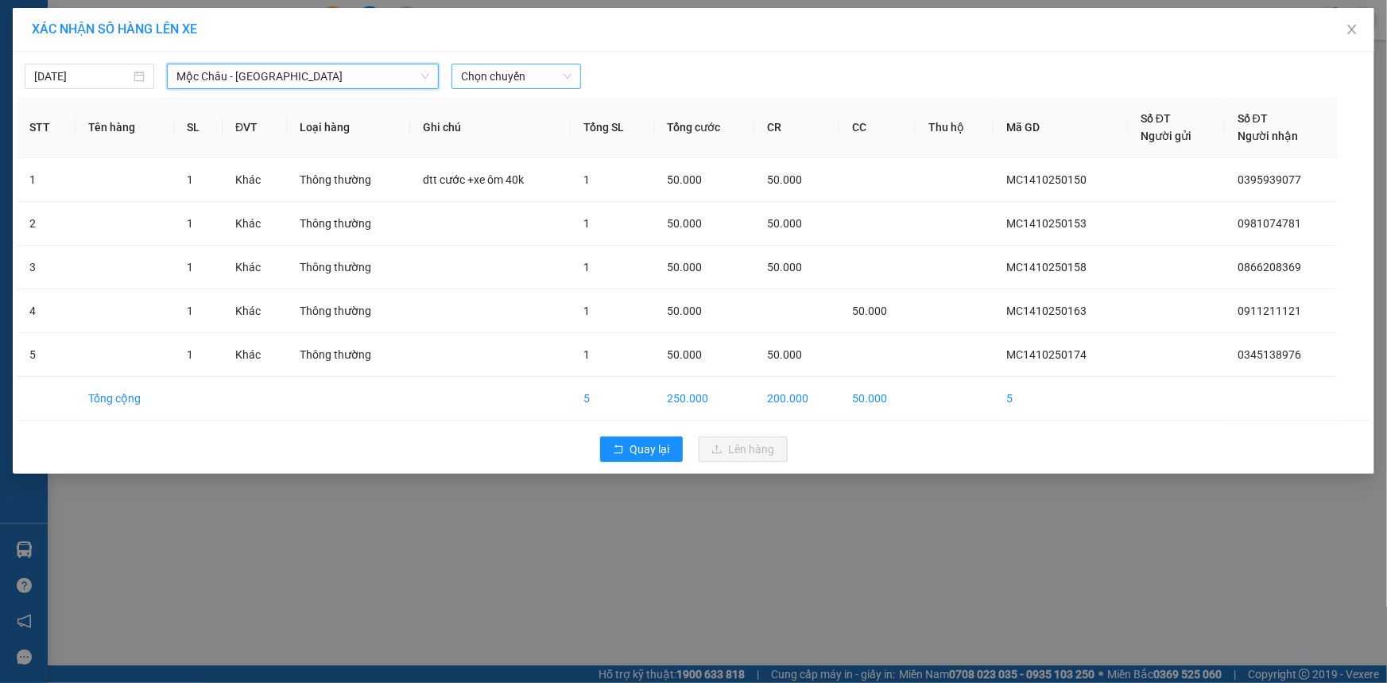
click at [488, 75] on span "Chọn chuyến" at bounding box center [516, 76] width 110 height 24
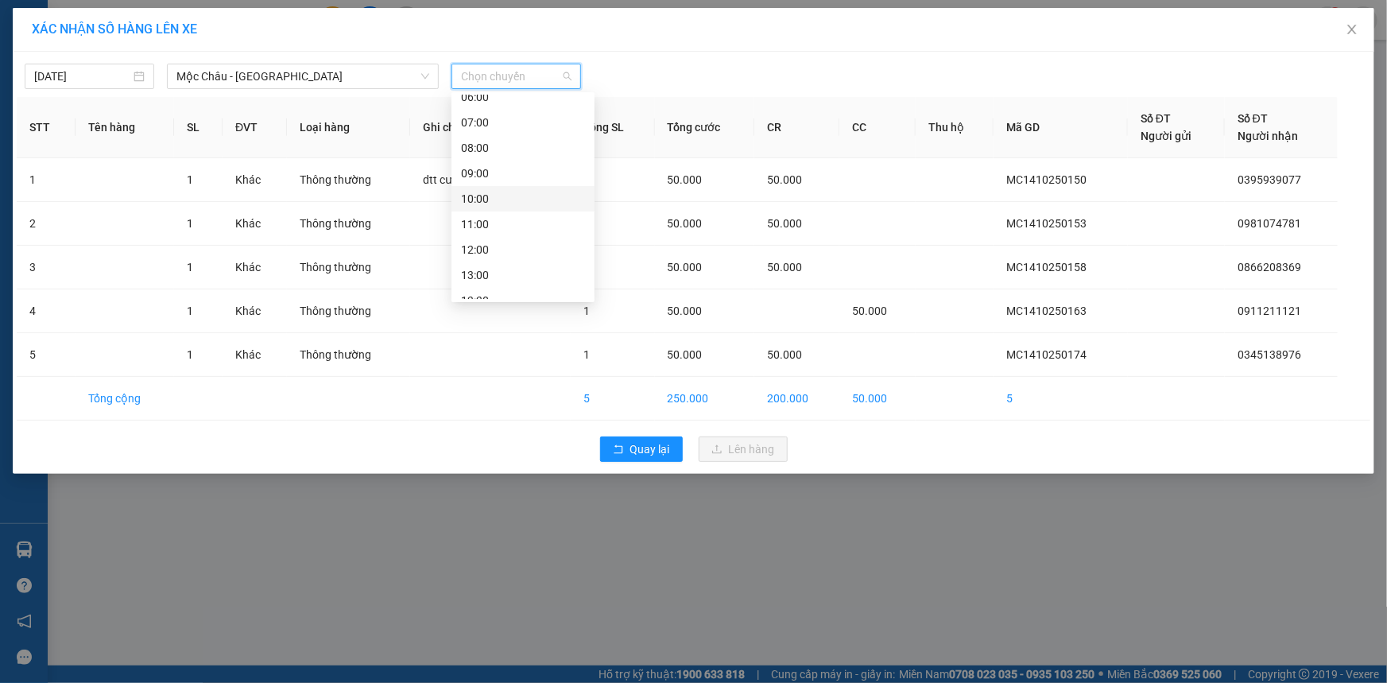
scroll to position [72, 0]
click at [490, 239] on div "13:00" at bounding box center [523, 239] width 124 height 17
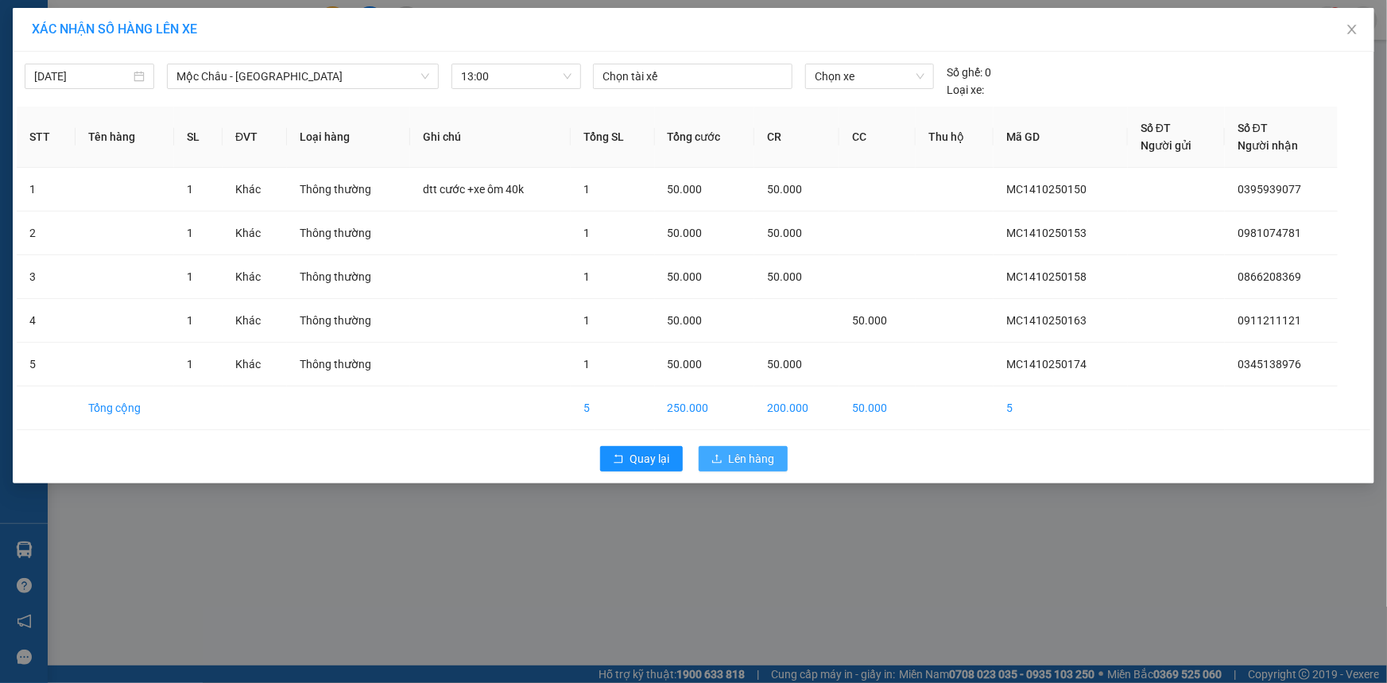
click at [734, 462] on span "Lên hàng" at bounding box center [752, 458] width 46 height 17
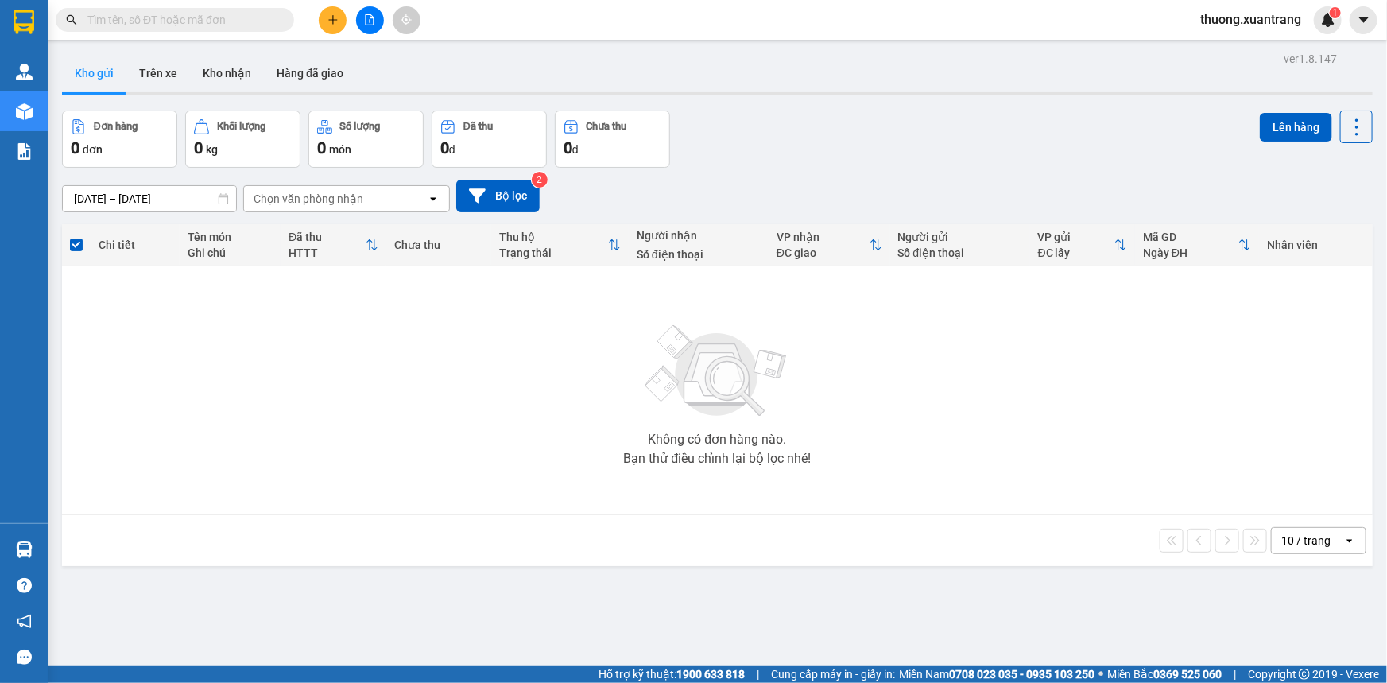
click at [376, 27] on button at bounding box center [370, 20] width 28 height 28
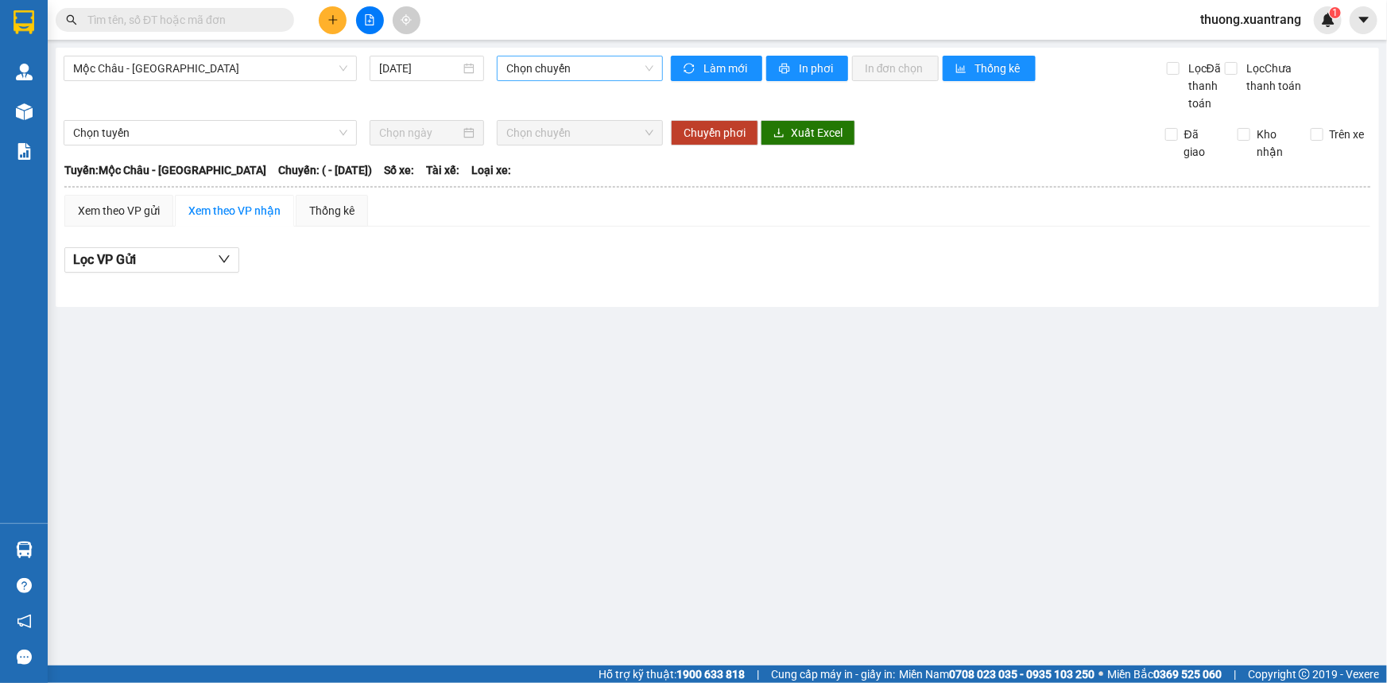
click at [548, 72] on span "Chọn chuyến" at bounding box center [579, 68] width 147 height 24
click at [185, 68] on span "Mộc Châu - [GEOGRAPHIC_DATA]" at bounding box center [210, 68] width 274 height 24
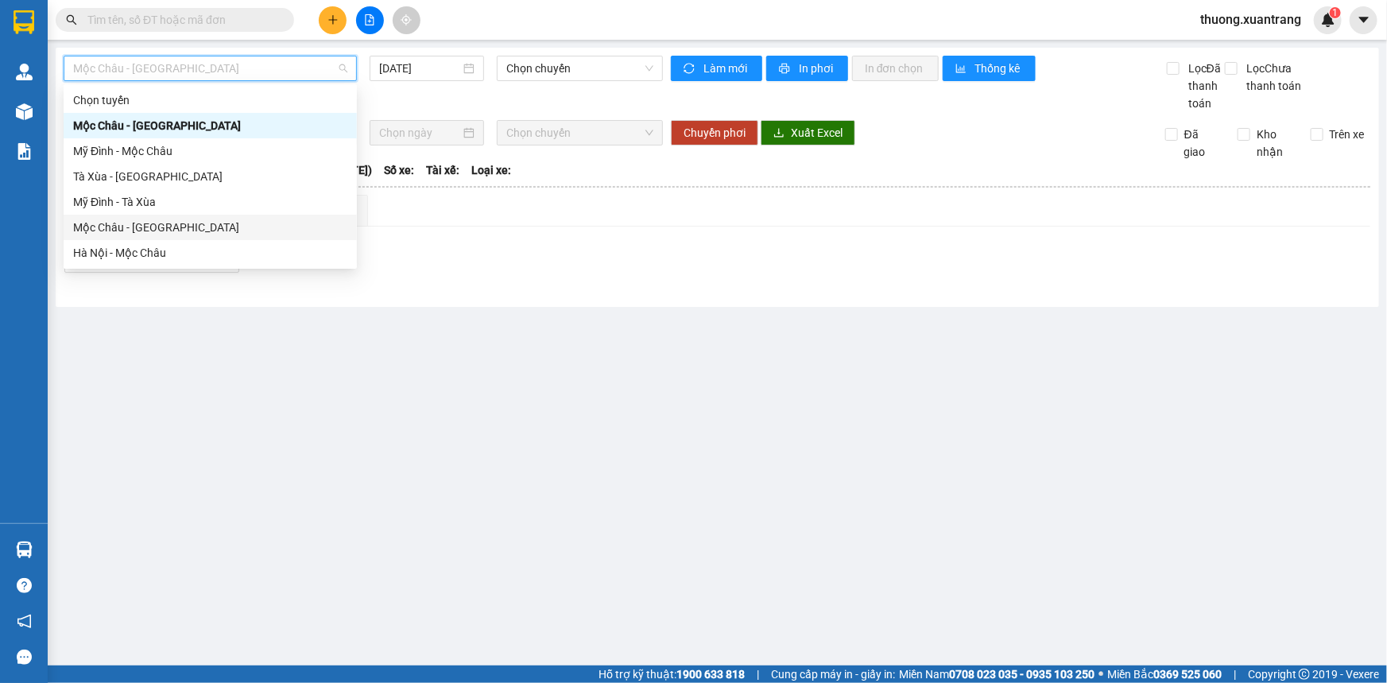
click at [157, 228] on div "Mộc Châu - [GEOGRAPHIC_DATA]" at bounding box center [210, 227] width 274 height 17
type input "[DATE]"
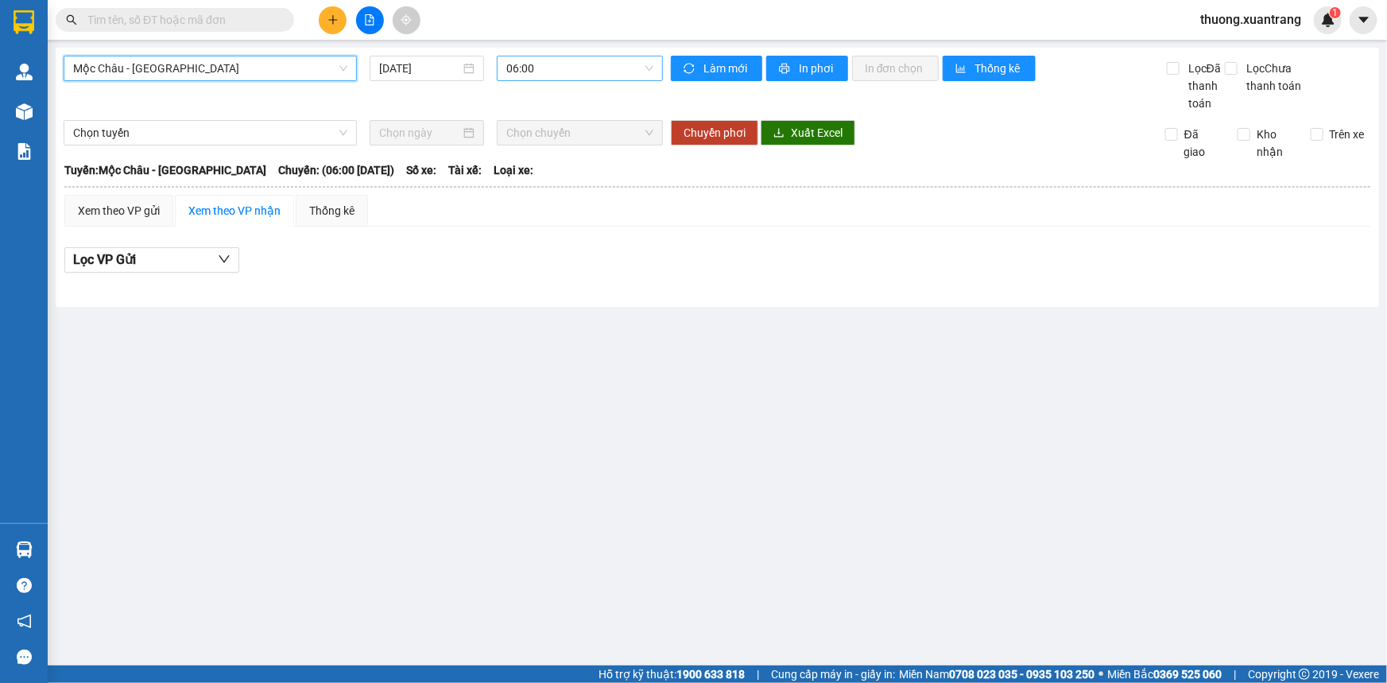
click at [548, 61] on span "06:00" at bounding box center [579, 68] width 147 height 24
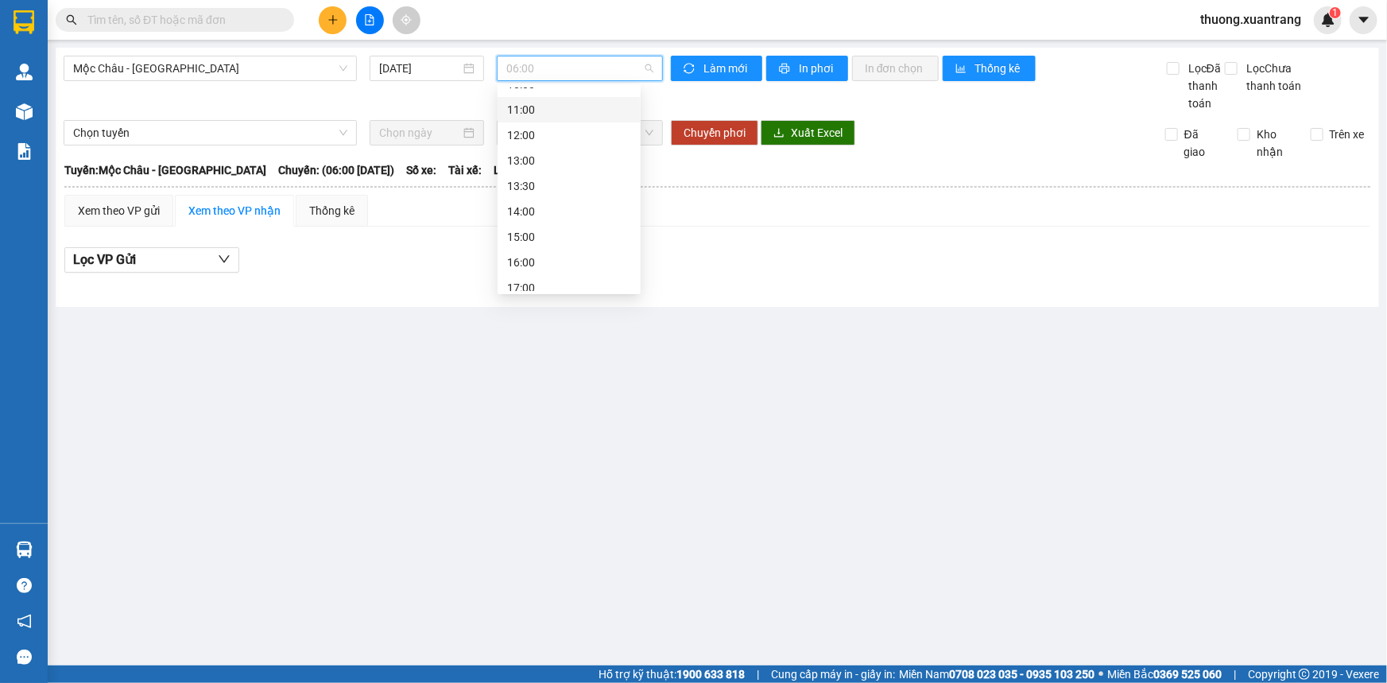
scroll to position [144, 0]
click at [540, 191] on div "13:30" at bounding box center [569, 184] width 124 height 17
click at [535, 58] on span "13:30" at bounding box center [579, 68] width 147 height 24
click at [533, 155] on div "13:00" at bounding box center [569, 159] width 124 height 17
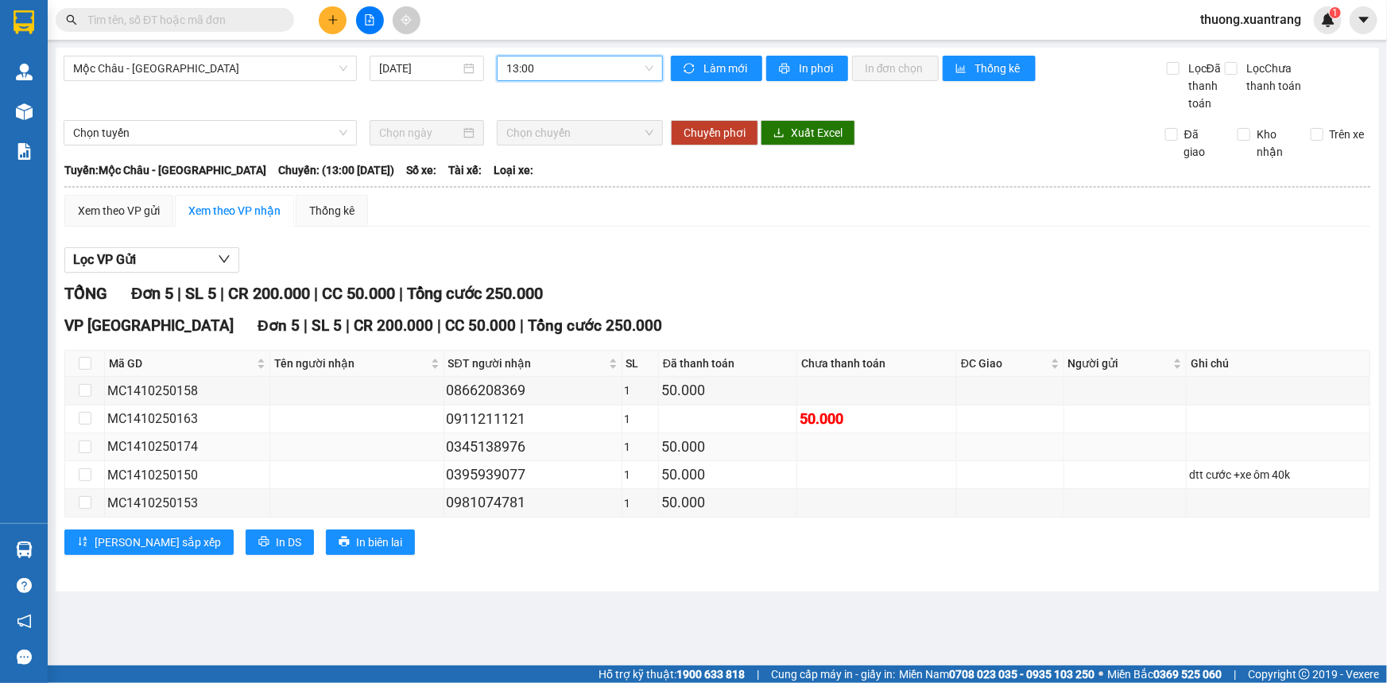
click at [498, 447] on div "0345138976" at bounding box center [533, 446] width 172 height 22
copy div "0345138976"
